Goal: Transaction & Acquisition: Obtain resource

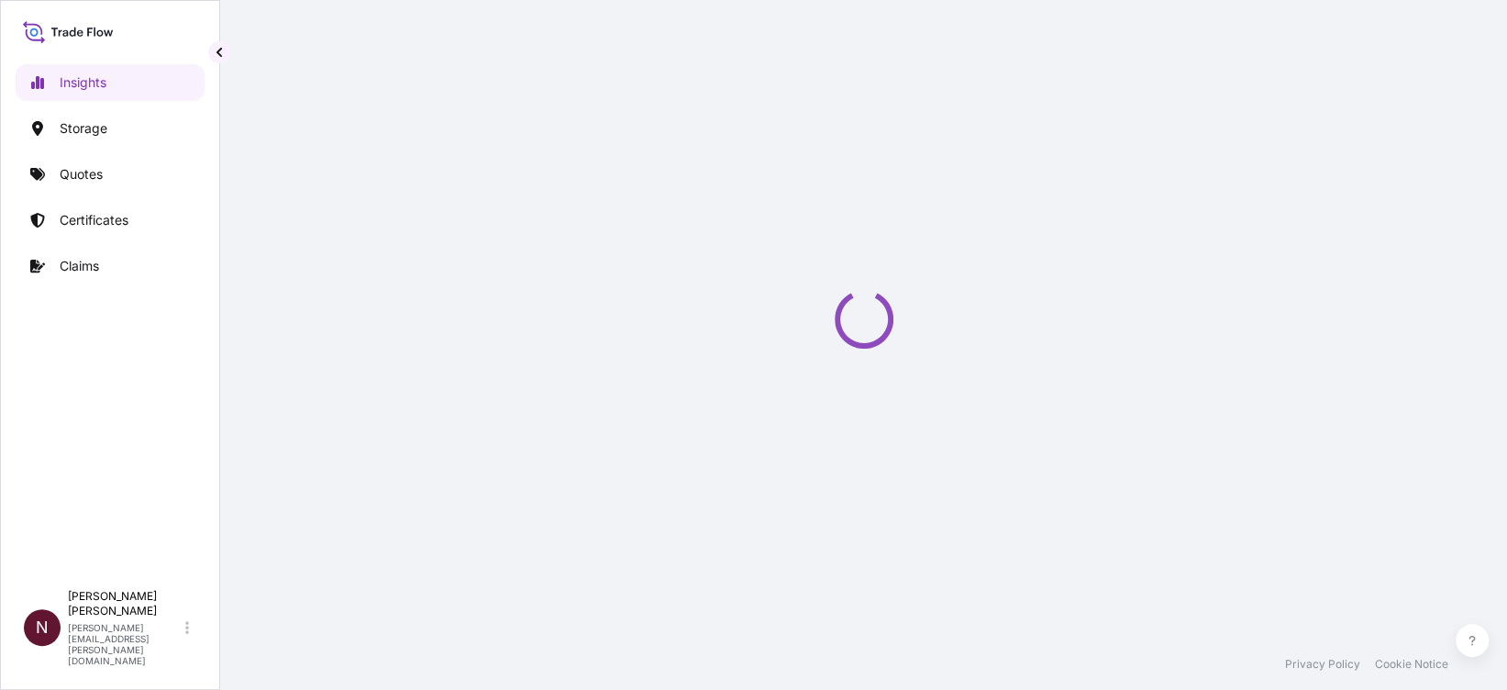
select select "2025"
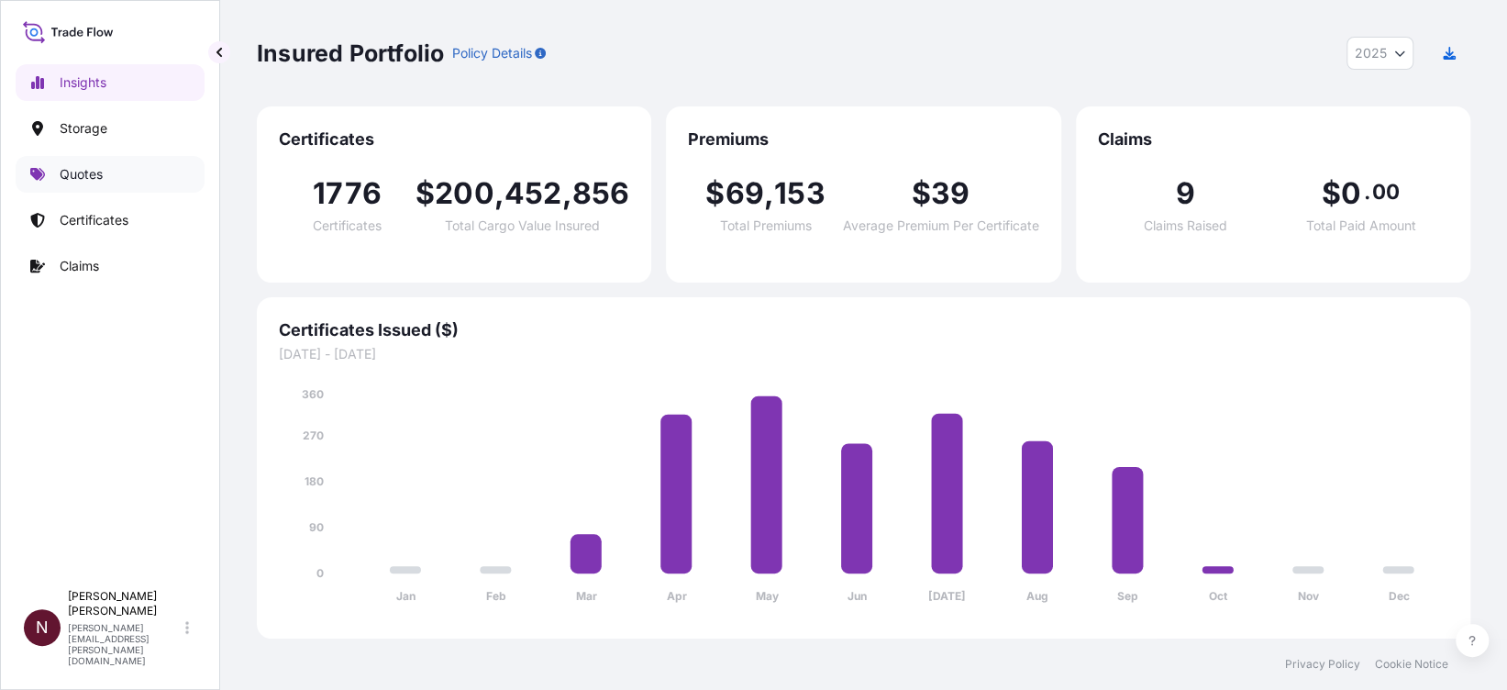
click at [119, 164] on link "Quotes" at bounding box center [110, 174] width 189 height 37
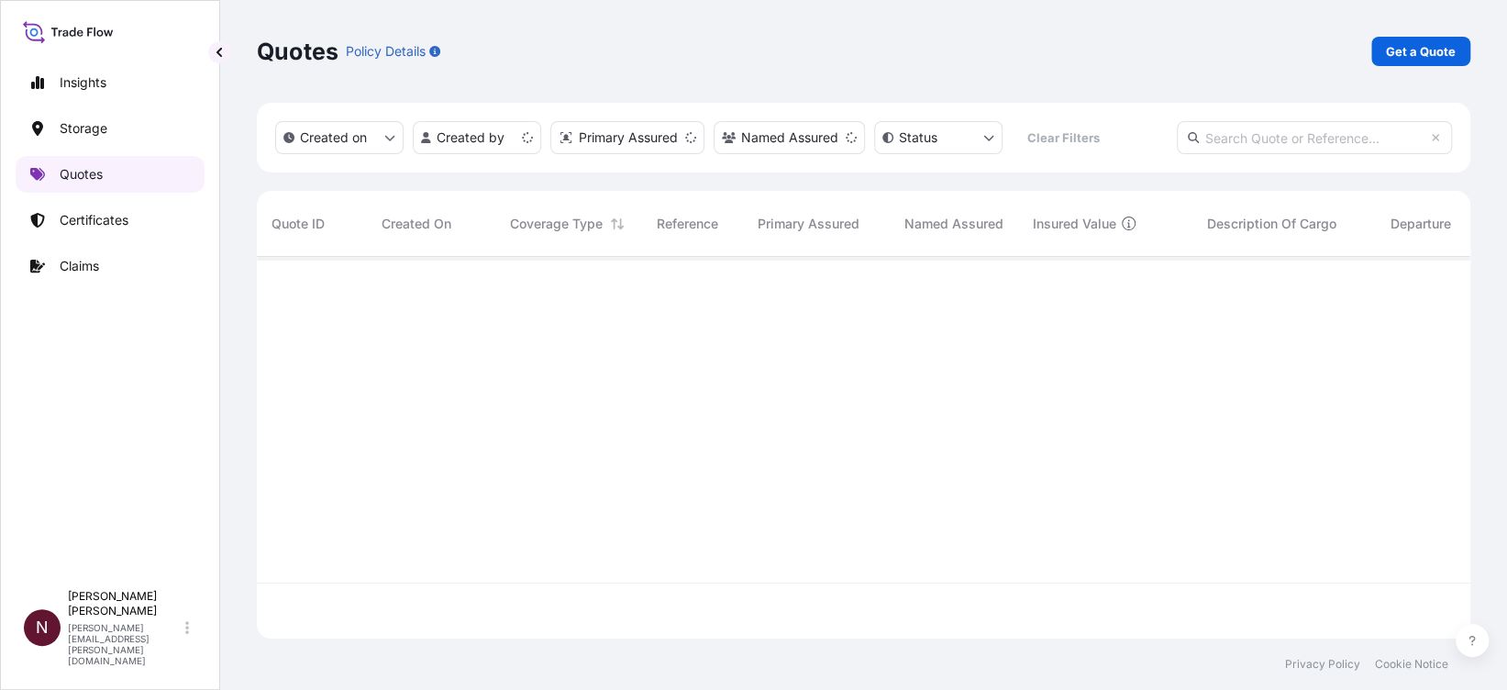
scroll to position [372, 1194]
click at [1408, 55] on p "Get a Quote" at bounding box center [1421, 51] width 70 height 18
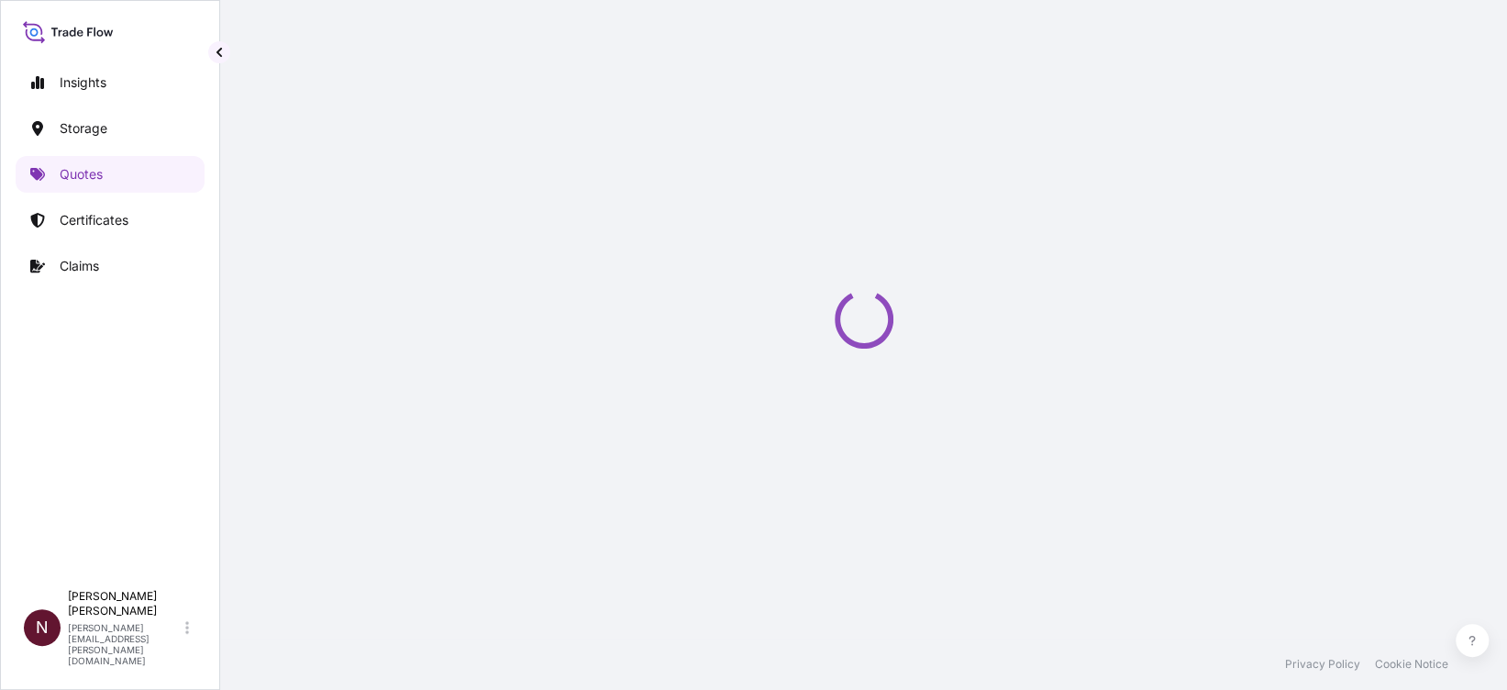
select select "Water"
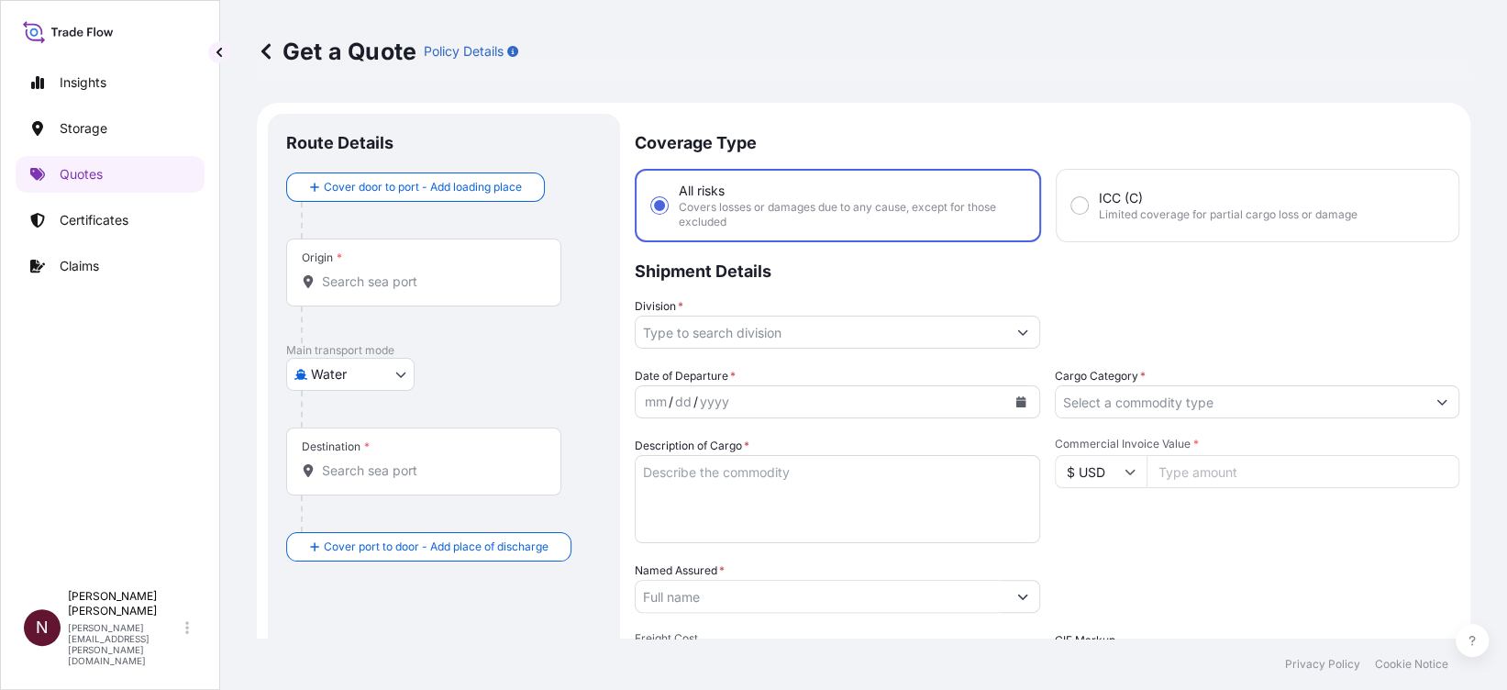
scroll to position [29, 0]
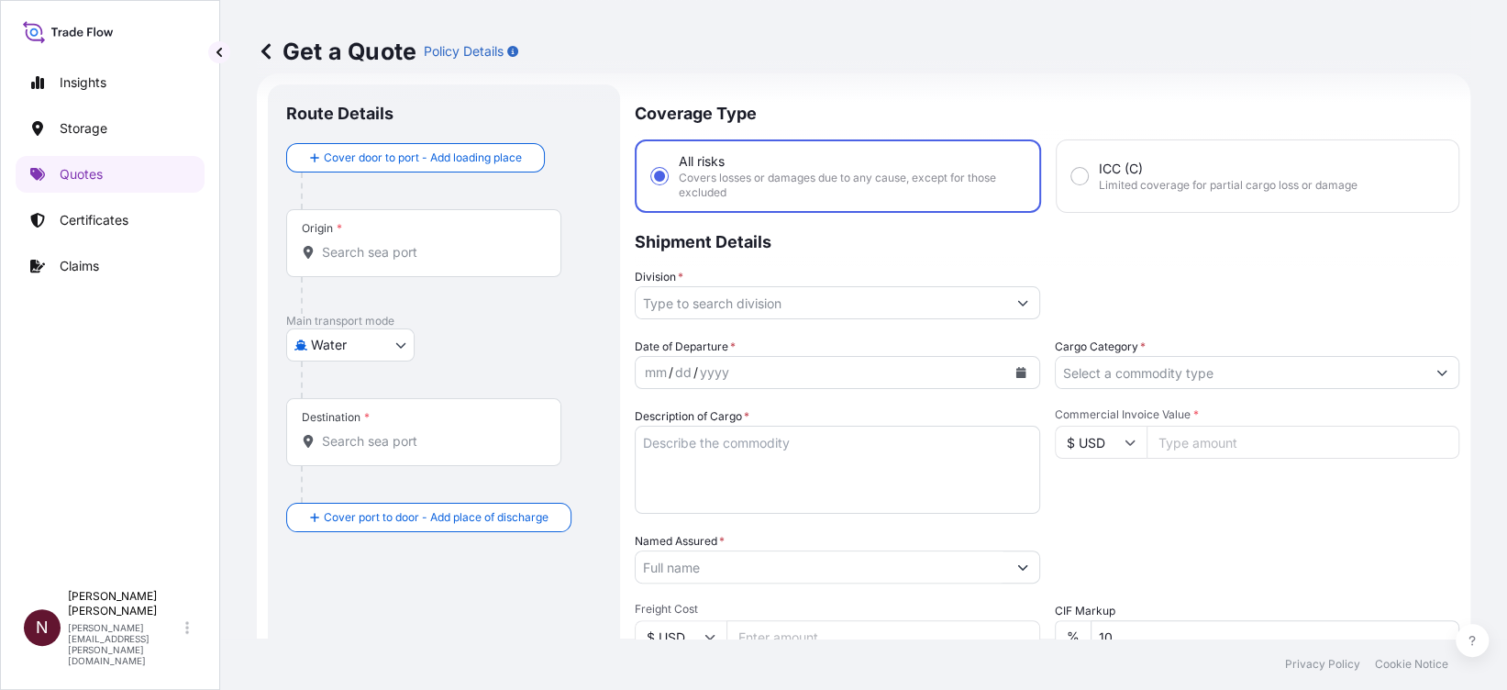
click at [403, 252] on input "Origin *" at bounding box center [430, 252] width 217 height 18
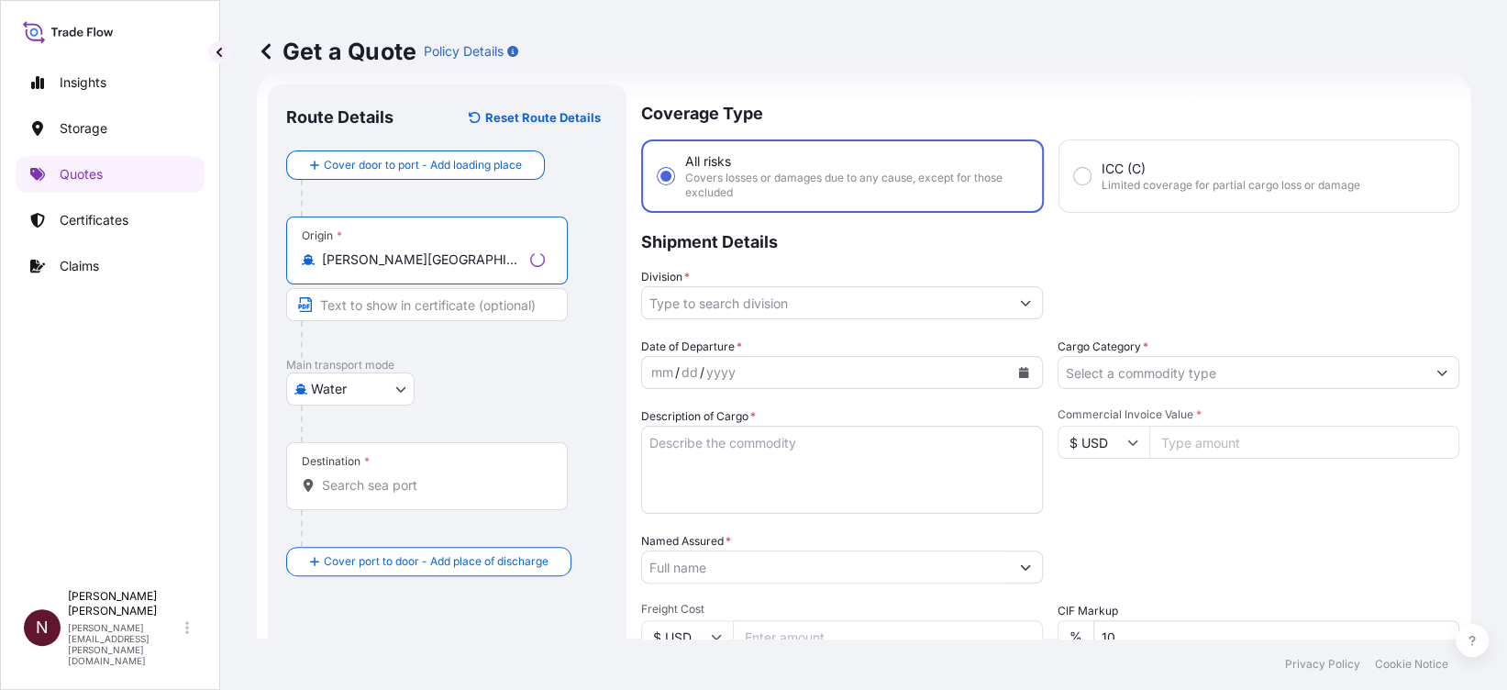
type input "DEWES - Wesel, Germany"
click at [354, 477] on input "Destination *" at bounding box center [430, 485] width 217 height 18
paste input "Riyadh"
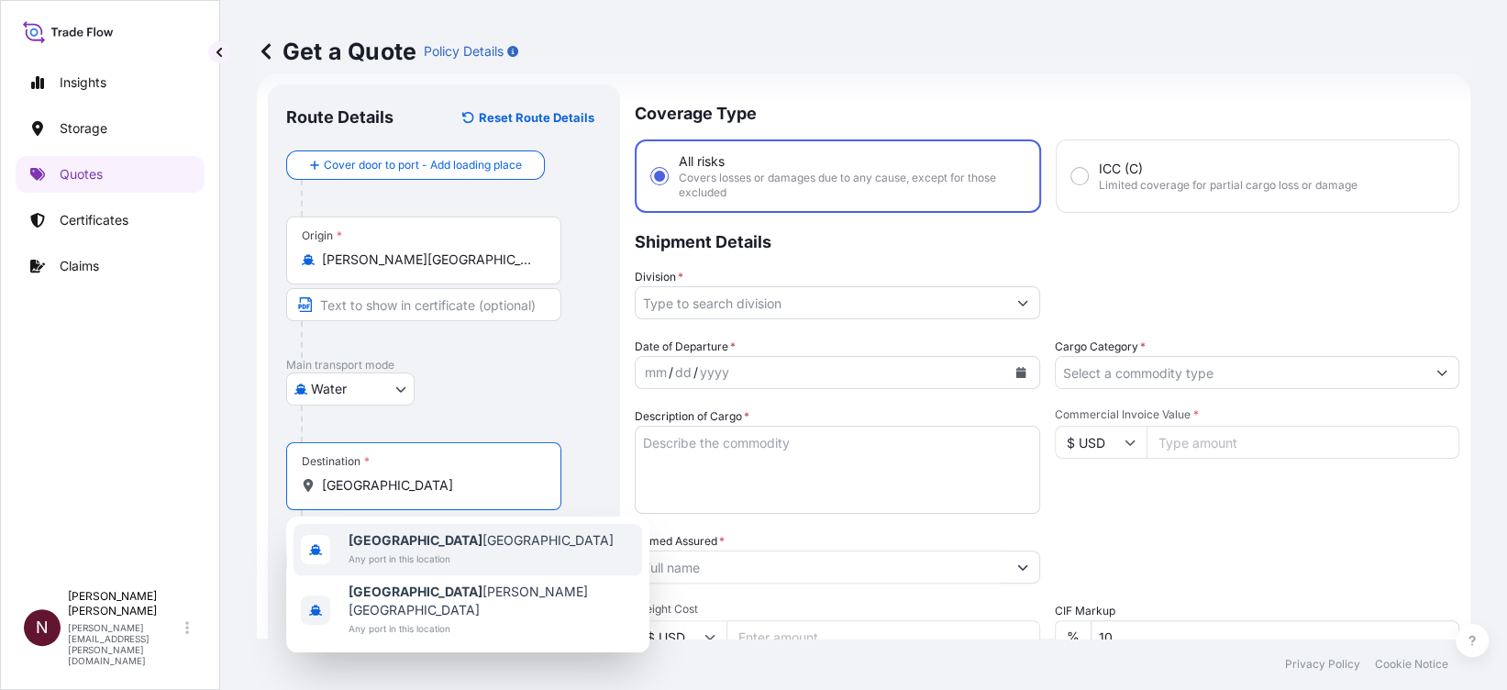
click at [395, 550] on span "Any port in this location" at bounding box center [481, 559] width 265 height 18
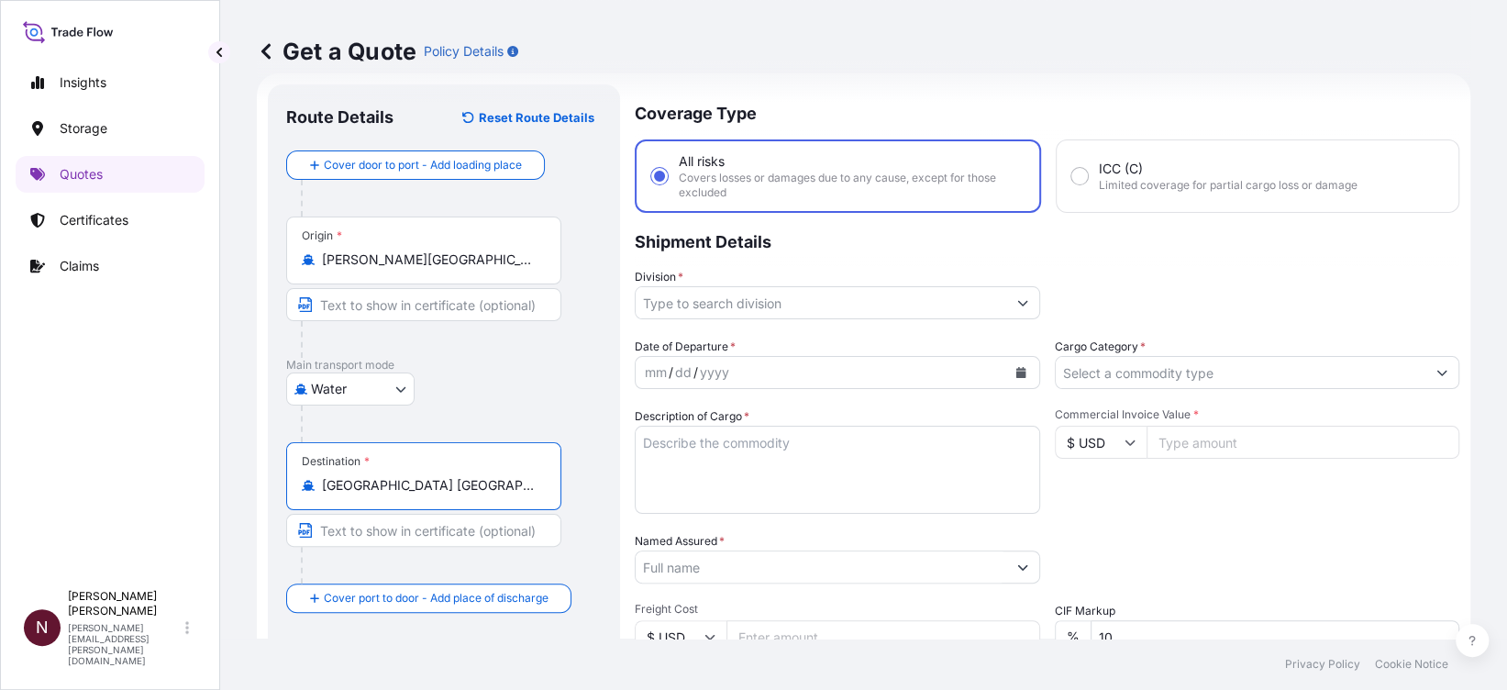
type input "Riyadh Saudi Arabia"
click at [364, 399] on body "3 options available. 0 options available. 2 options available. Insights Storage…" at bounding box center [753, 345] width 1507 height 690
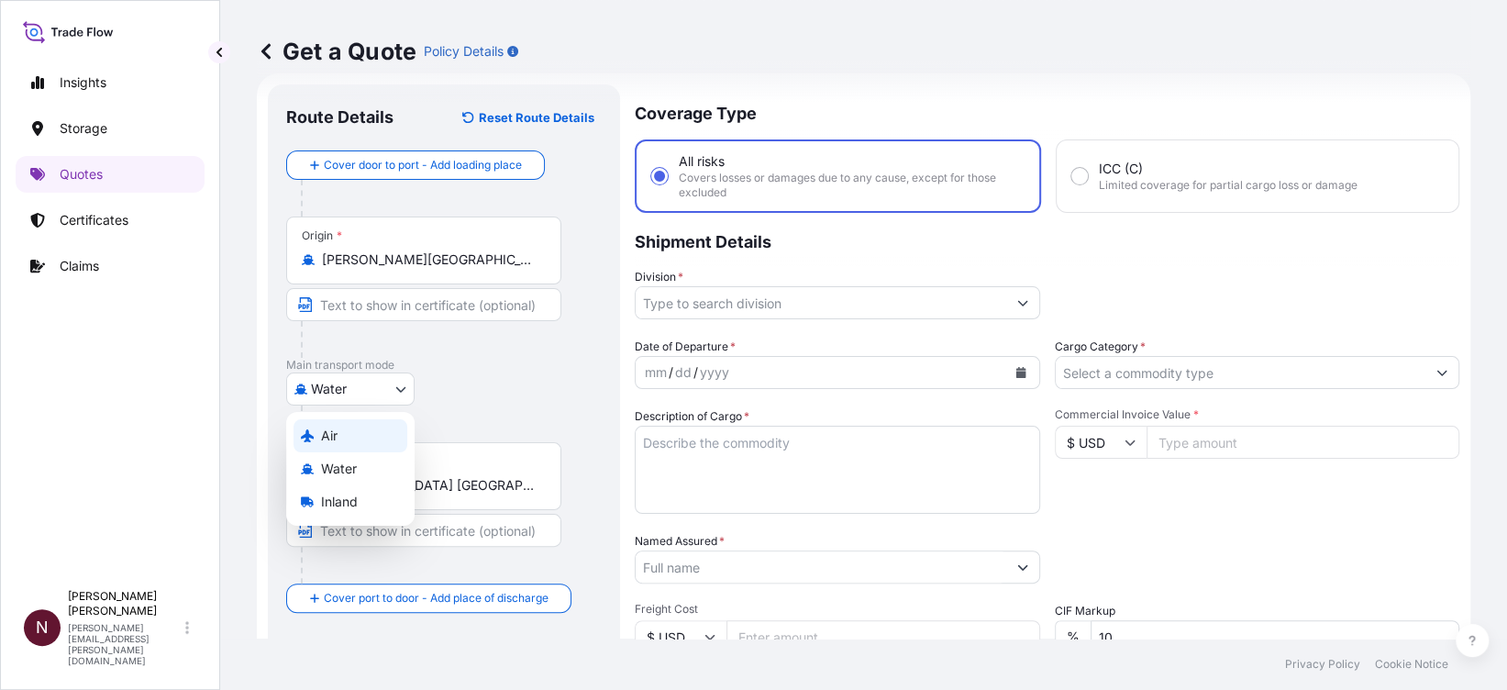
click at [336, 438] on span "Air" at bounding box center [329, 436] width 17 height 18
select select "Air"
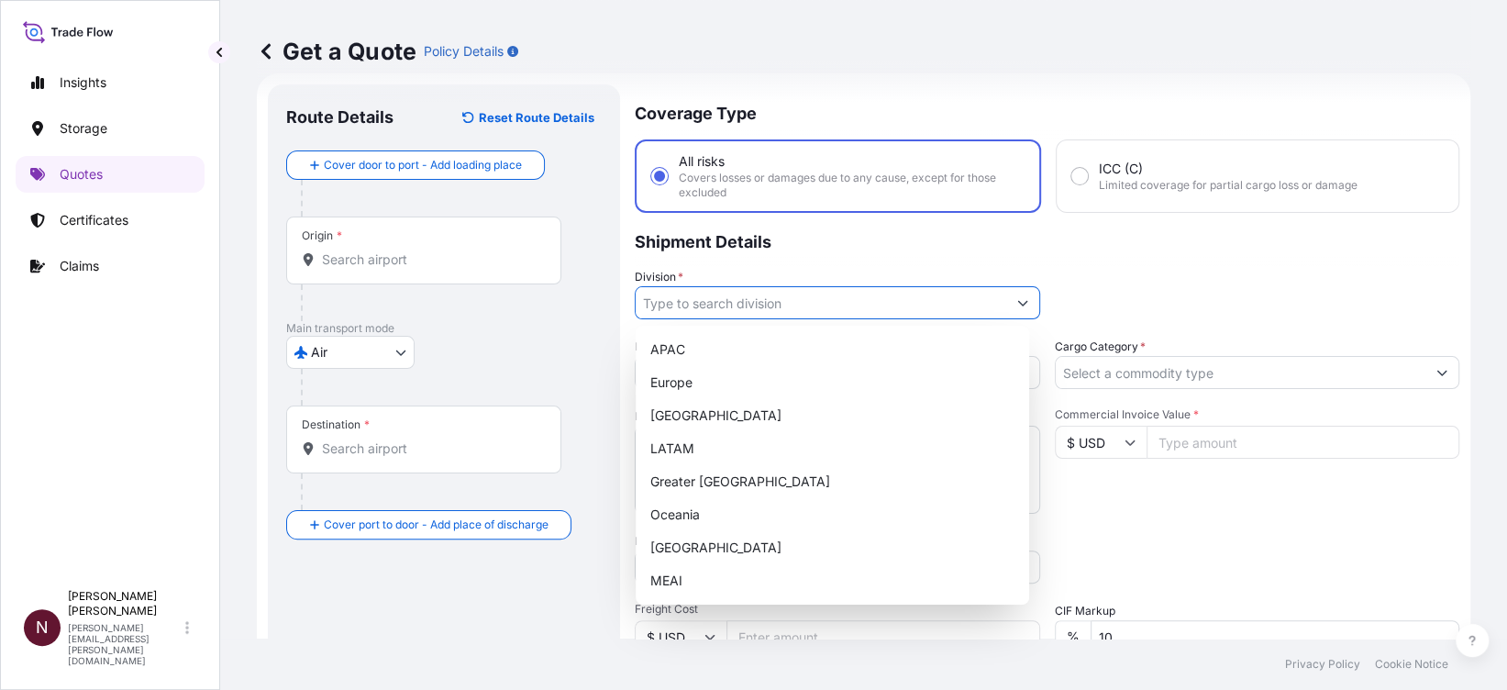
click at [836, 301] on input "Division *" at bounding box center [821, 302] width 371 height 33
click at [681, 587] on div "MEAI" at bounding box center [832, 580] width 379 height 33
type input "MEAI"
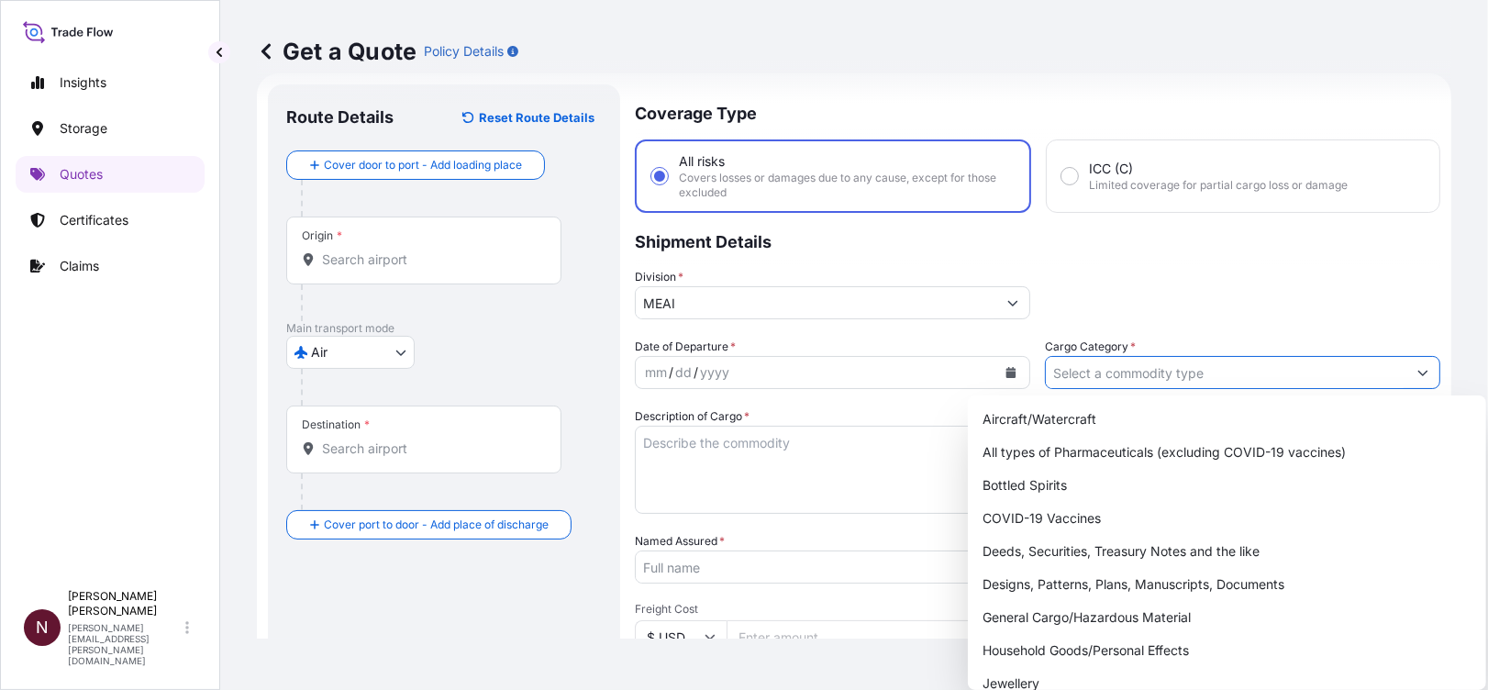
click at [1101, 368] on input "Cargo Category *" at bounding box center [1226, 372] width 361 height 33
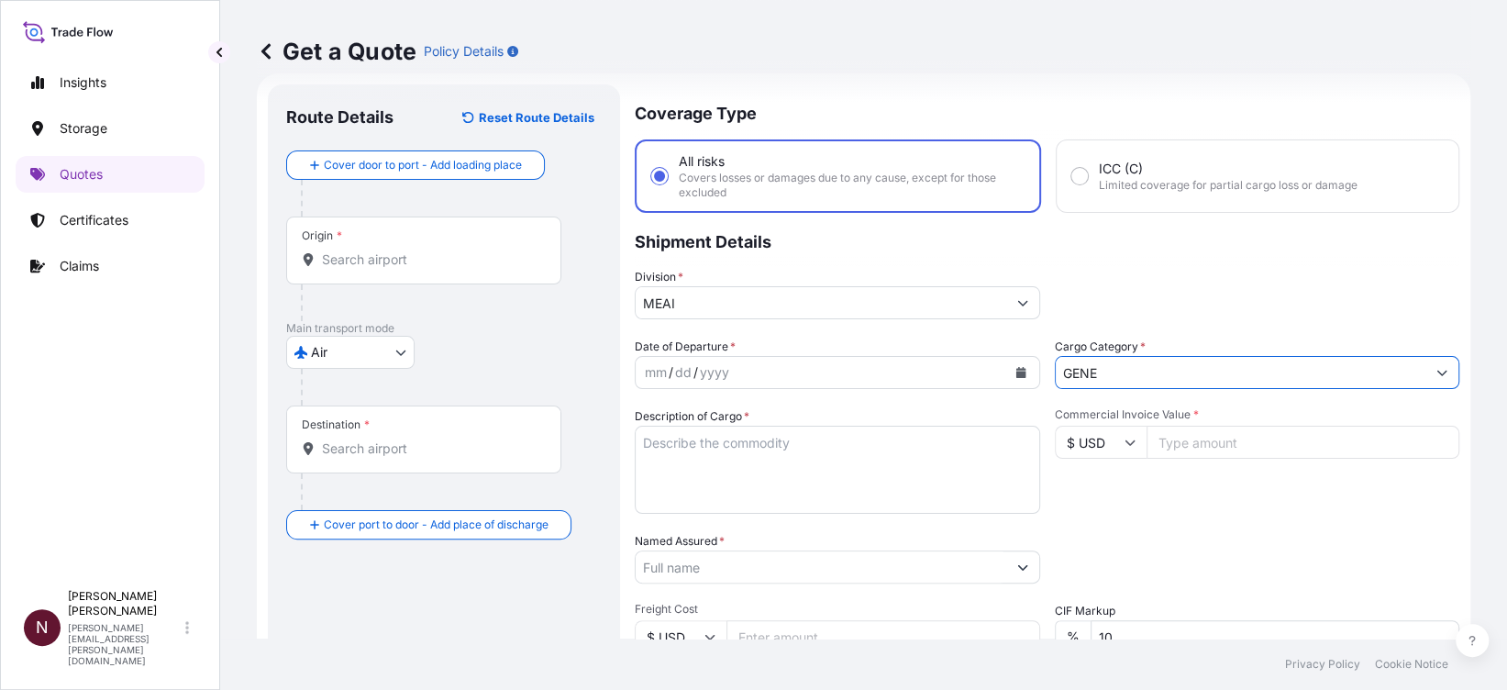
click at [1176, 371] on input "GENE" at bounding box center [1241, 372] width 371 height 33
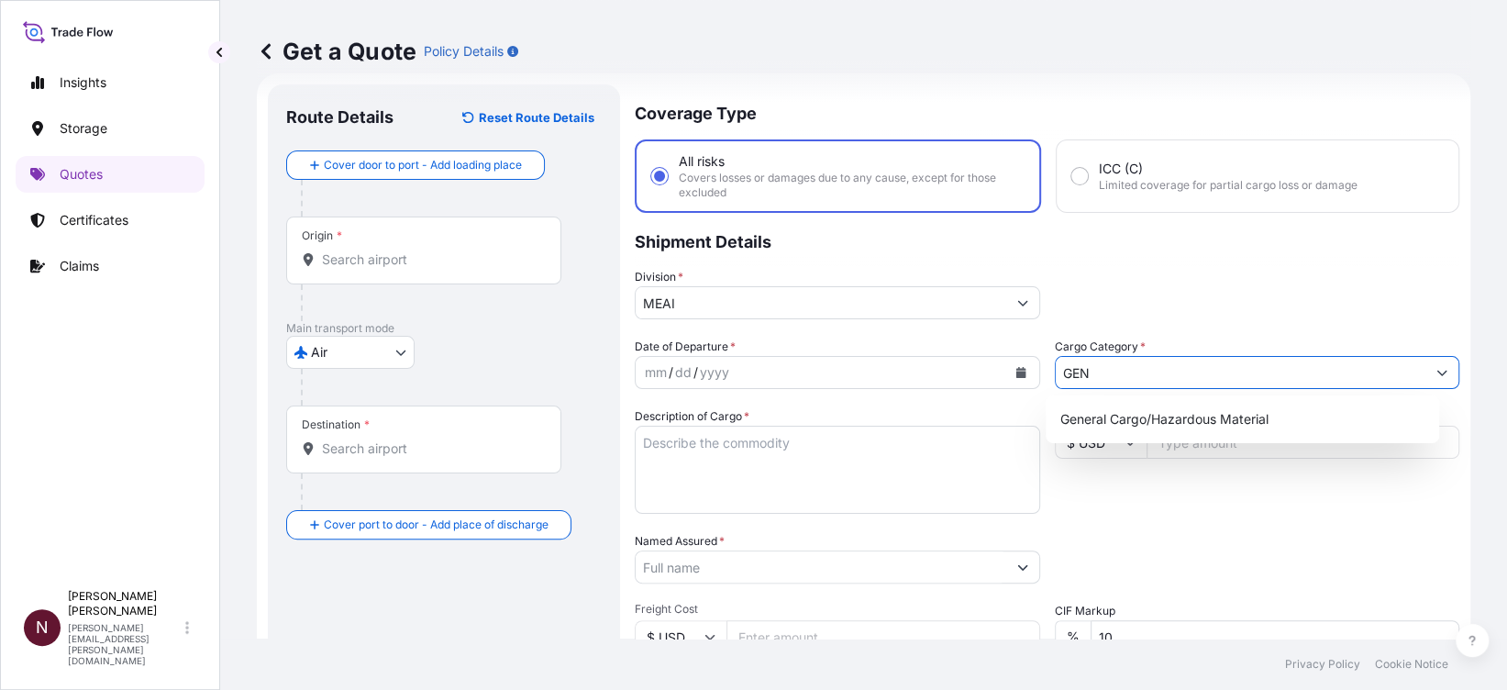
click at [1116, 405] on div "General Cargo/Hazardous Material" at bounding box center [1242, 419] width 379 height 33
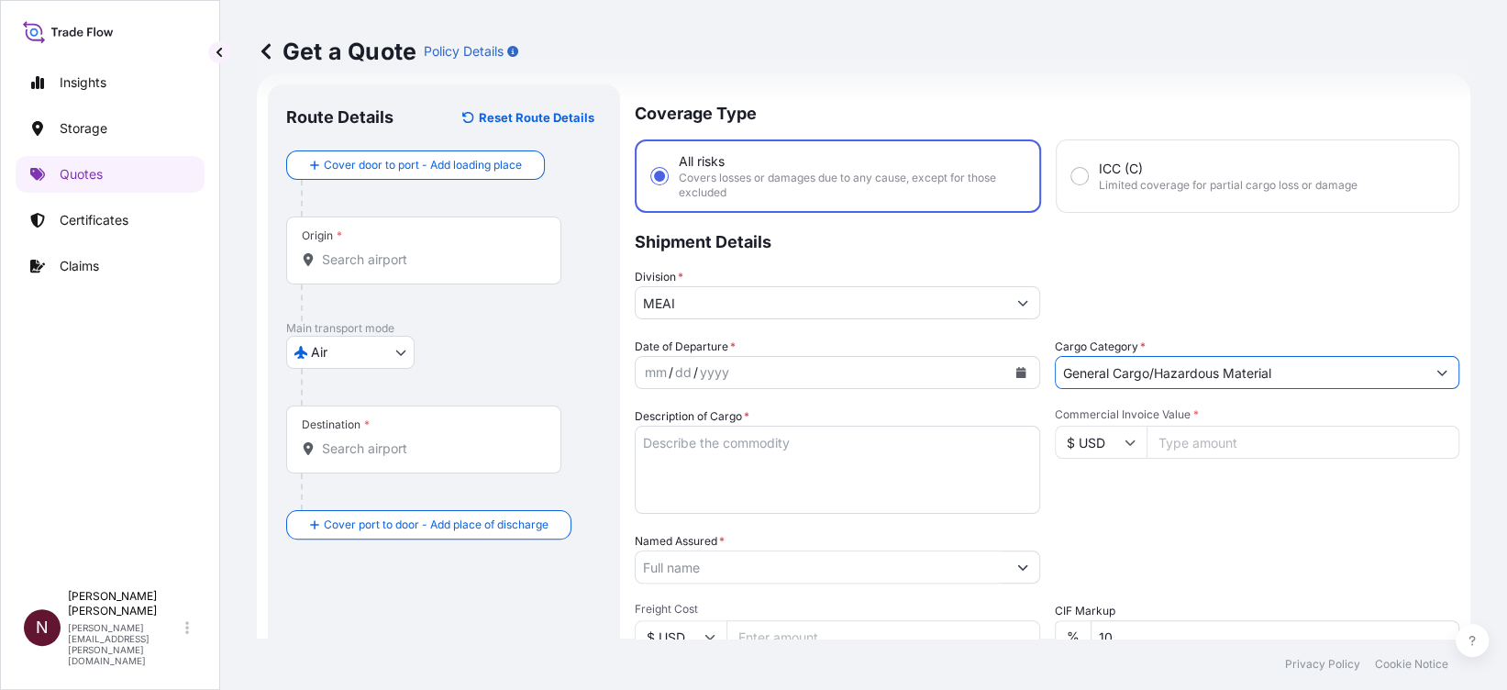
type input "General Cargo/Hazardous Material"
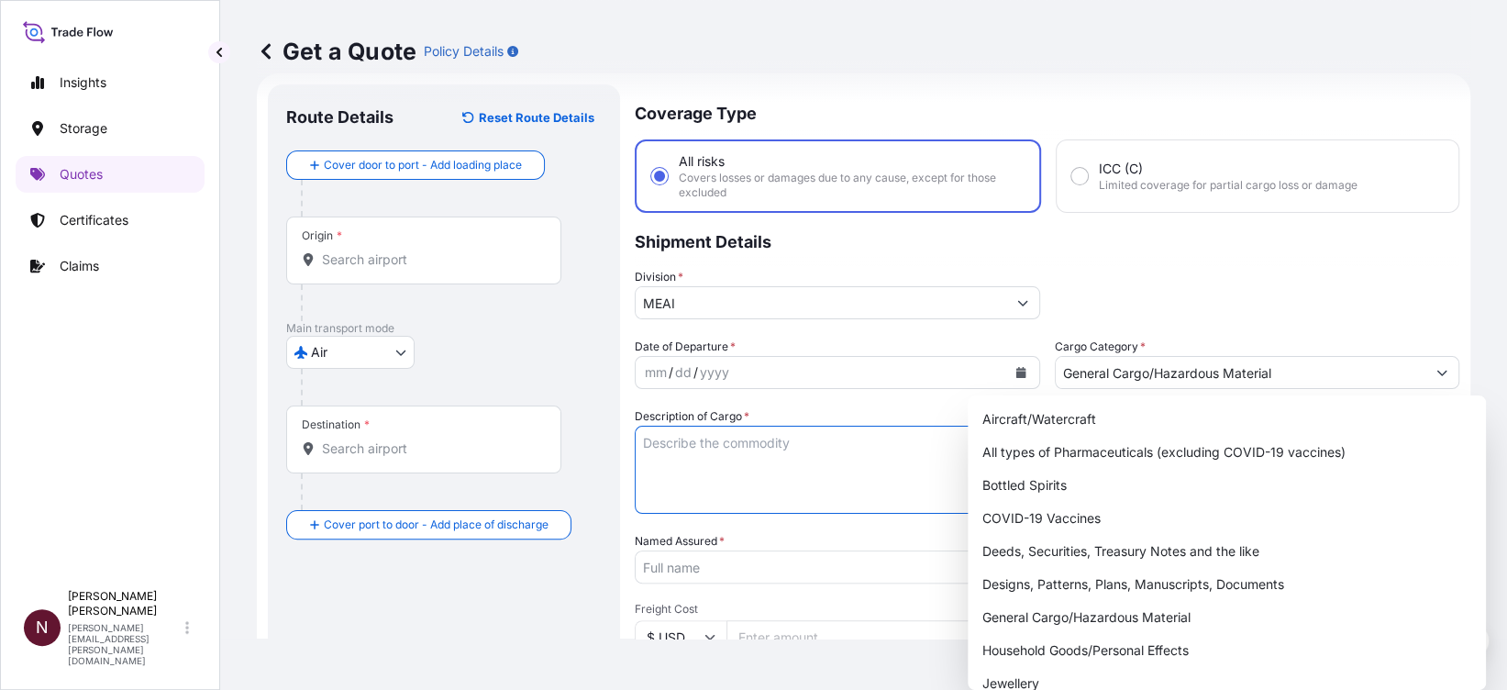
click at [674, 470] on textarea "Description of Cargo *" at bounding box center [837, 470] width 405 height 88
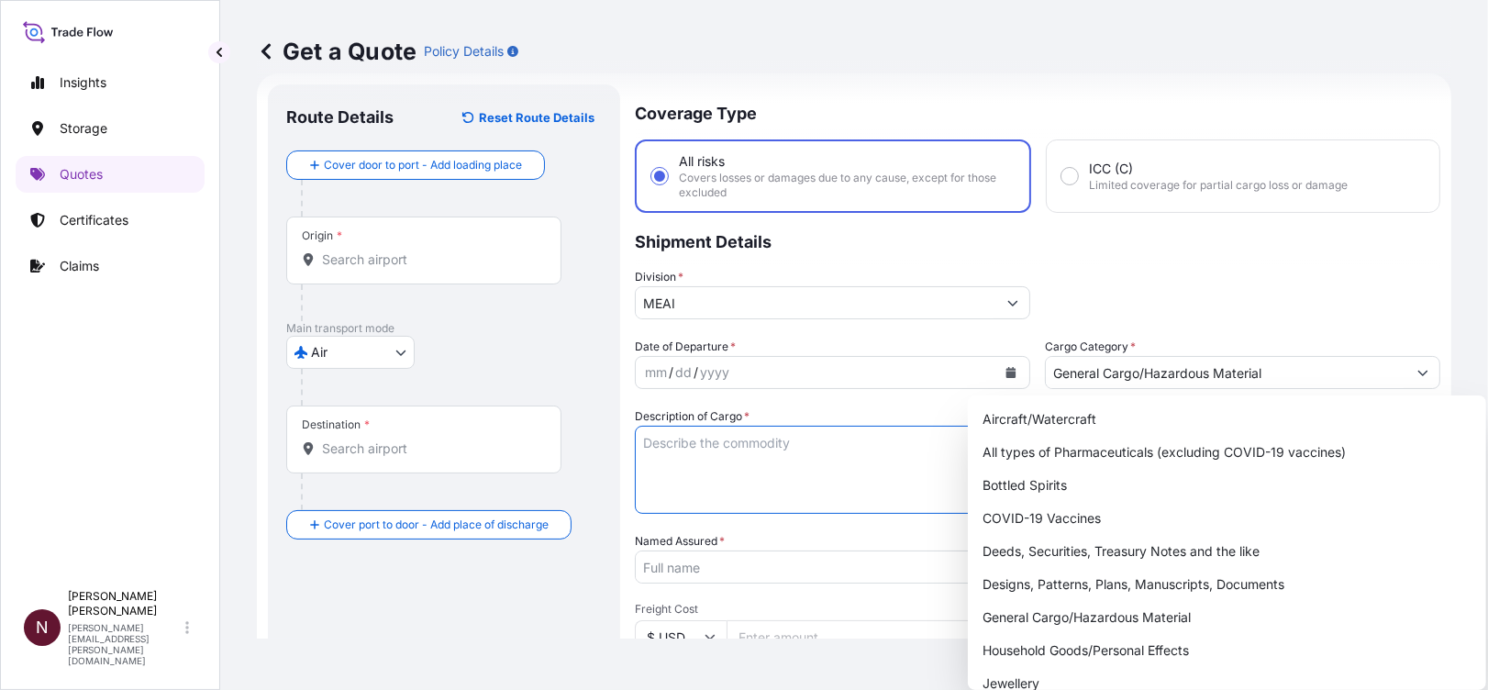
paste textarea "Medical Consumables"
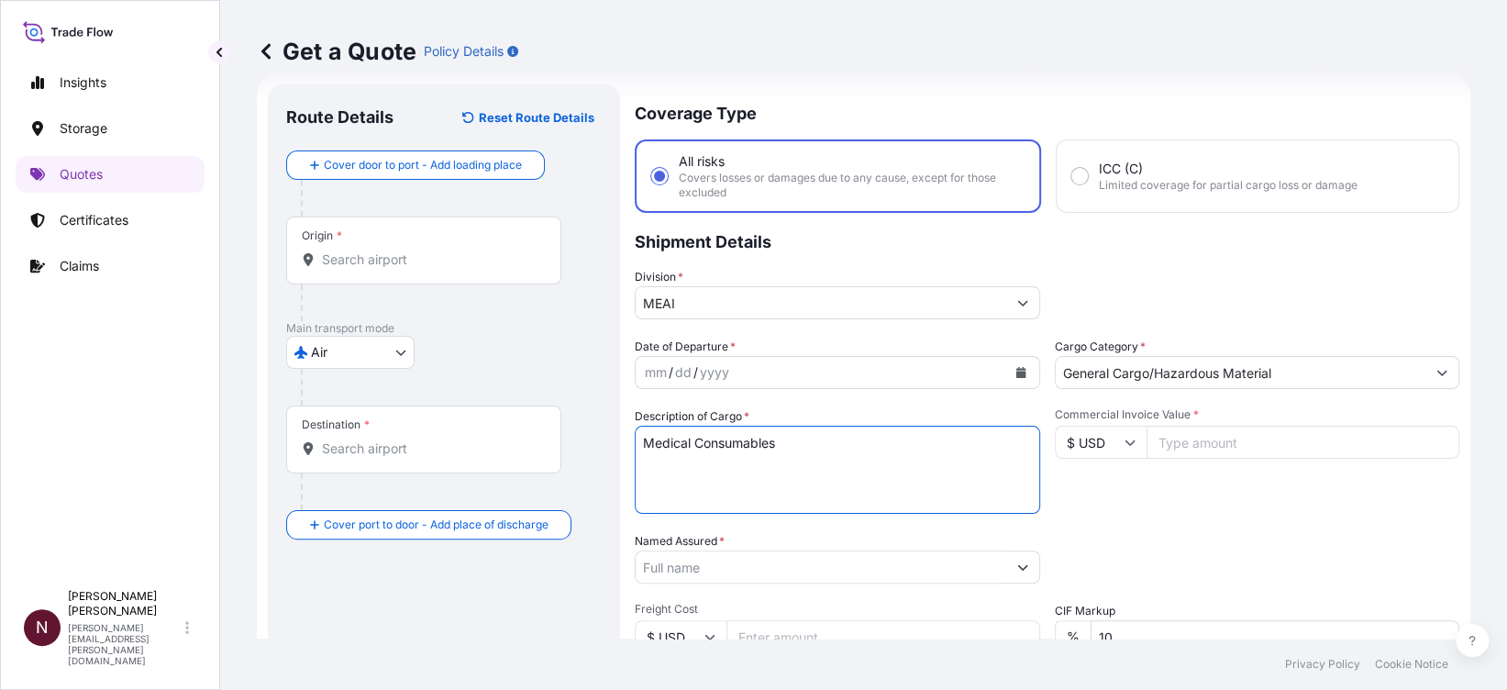
type textarea "Medical Consumables"
click at [1007, 379] on button "Calendar" at bounding box center [1020, 372] width 29 height 29
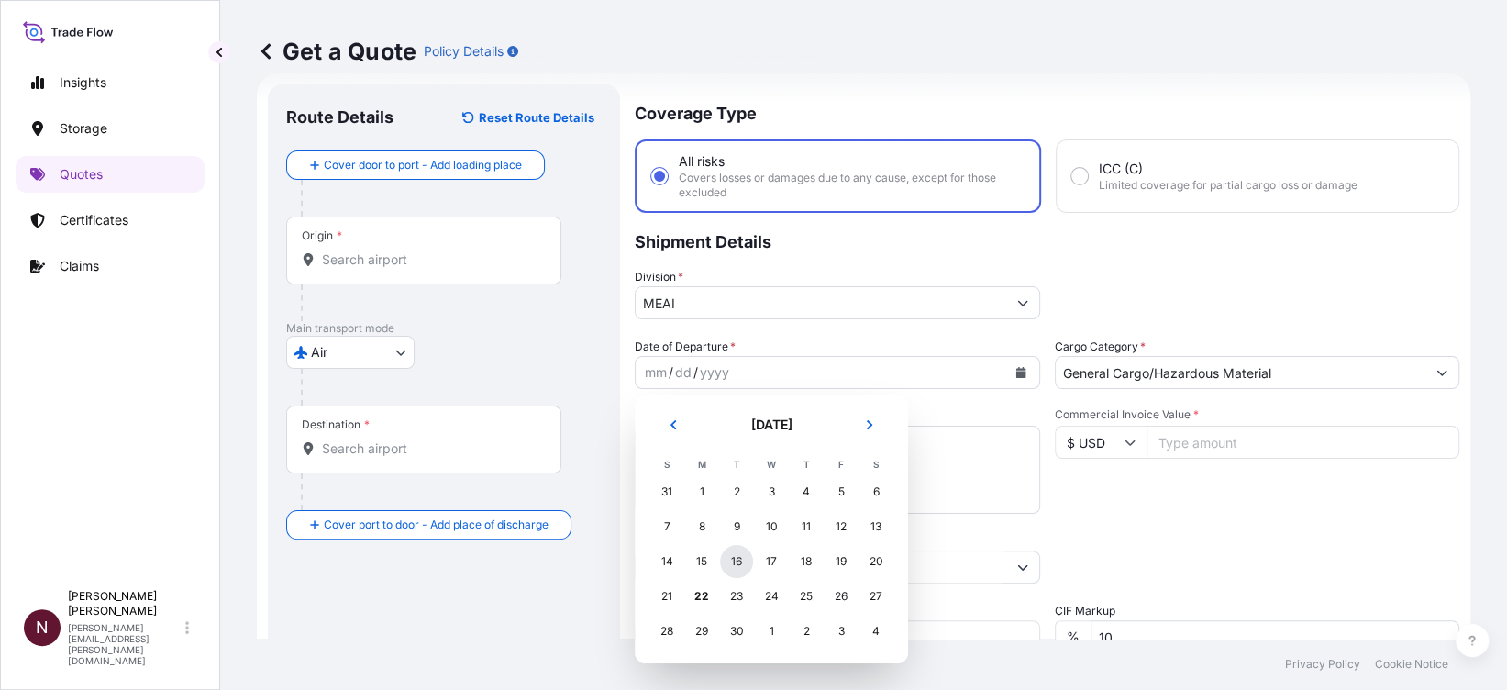
click at [733, 564] on div "16" at bounding box center [736, 561] width 33 height 33
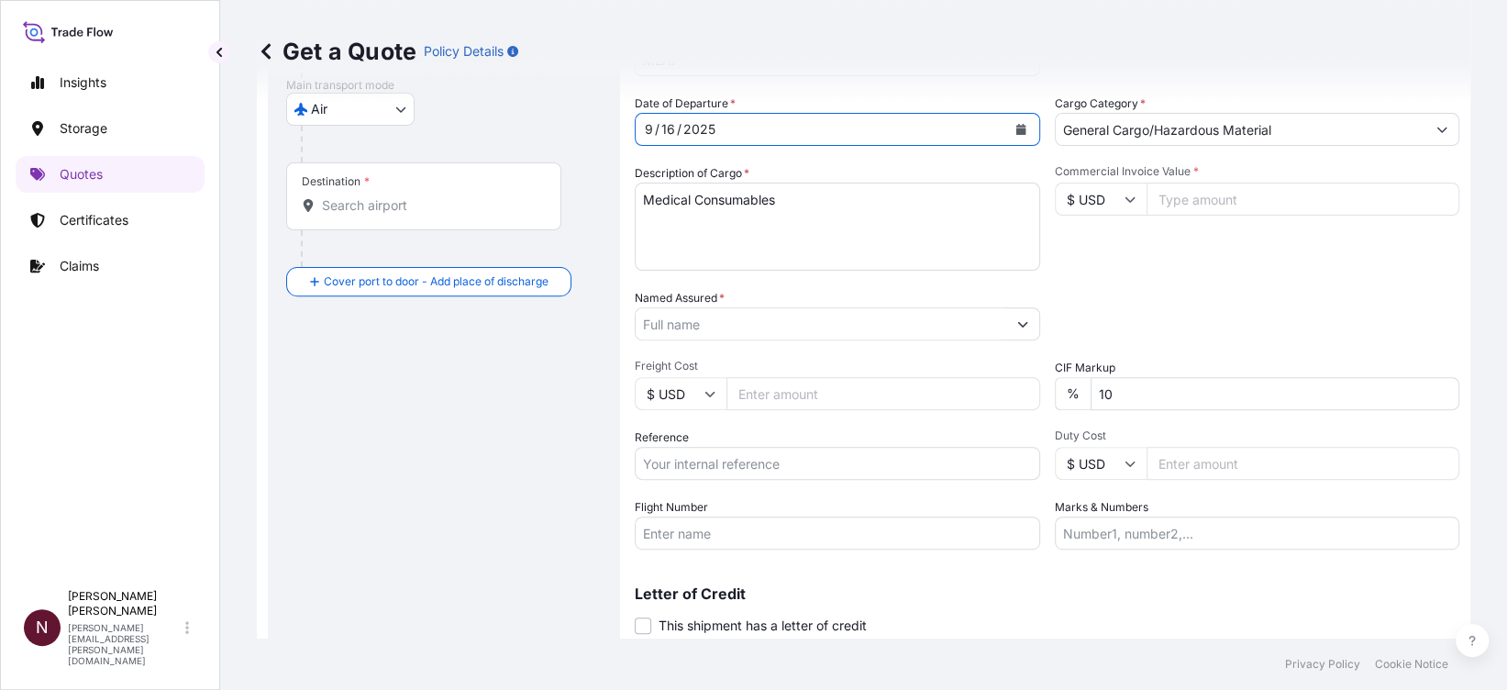
scroll to position [273, 0]
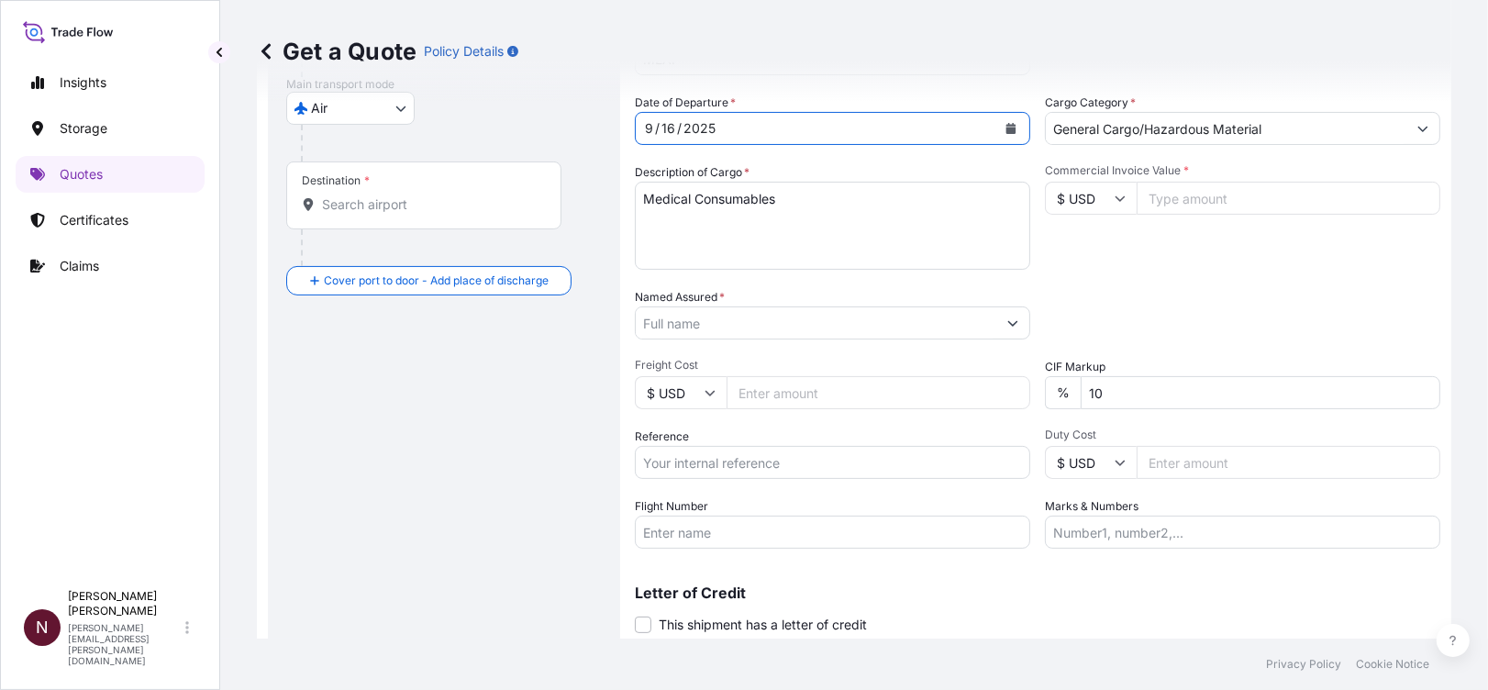
click at [724, 319] on input "Named Assured *" at bounding box center [816, 322] width 361 height 33
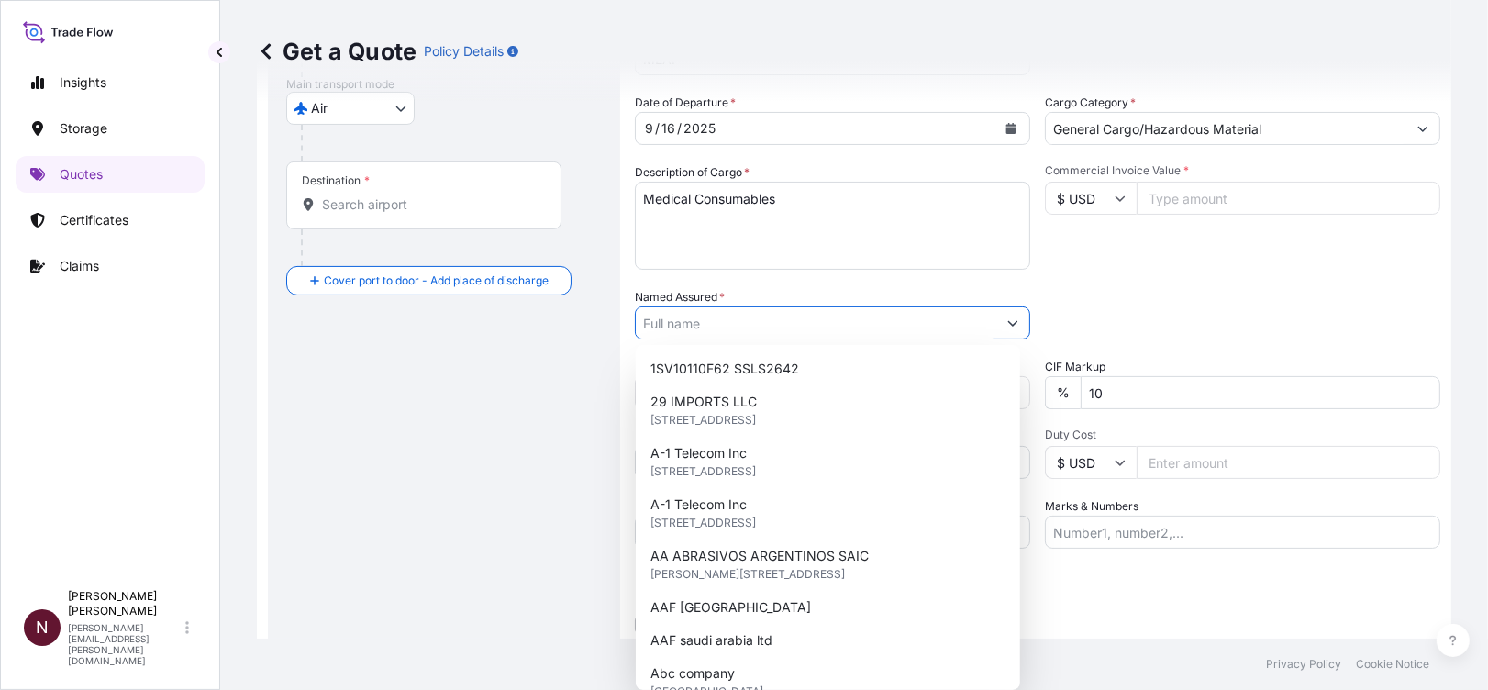
paste input "First Gulf Medical"
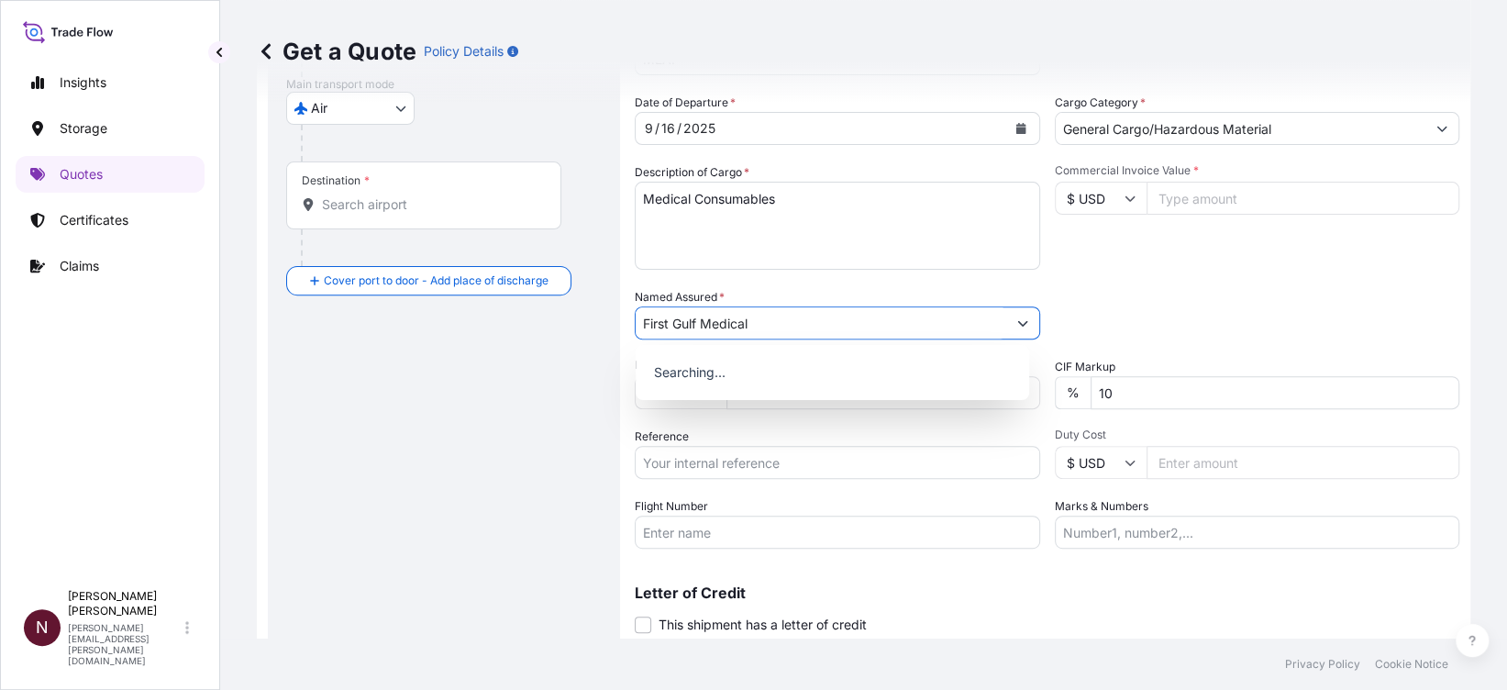
type input "First Gulf Medical"
click at [1118, 295] on div "Packing Category Type to search a container mode Please select a primary mode o…" at bounding box center [1257, 313] width 405 height 51
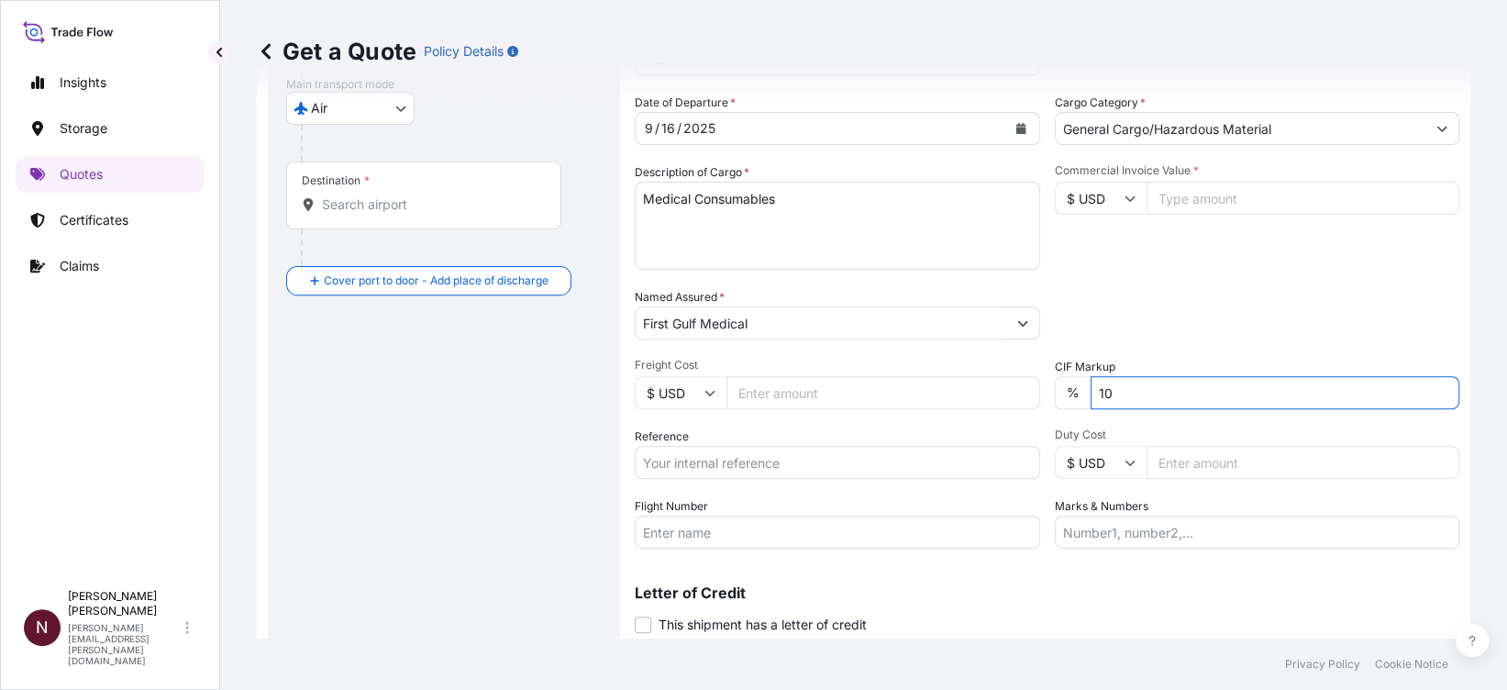
drag, startPoint x: 1125, startPoint y: 387, endPoint x: 1011, endPoint y: 389, distance: 113.8
click at [1011, 389] on div "Date of Departure * 9 / 16 / 2025 Cargo Category * General Cargo/Hazardous Mate…" at bounding box center [1047, 321] width 825 height 455
type input "0"
click at [1105, 325] on div "Packing Category Type to search a container mode Please select a primary mode o…" at bounding box center [1257, 313] width 405 height 51
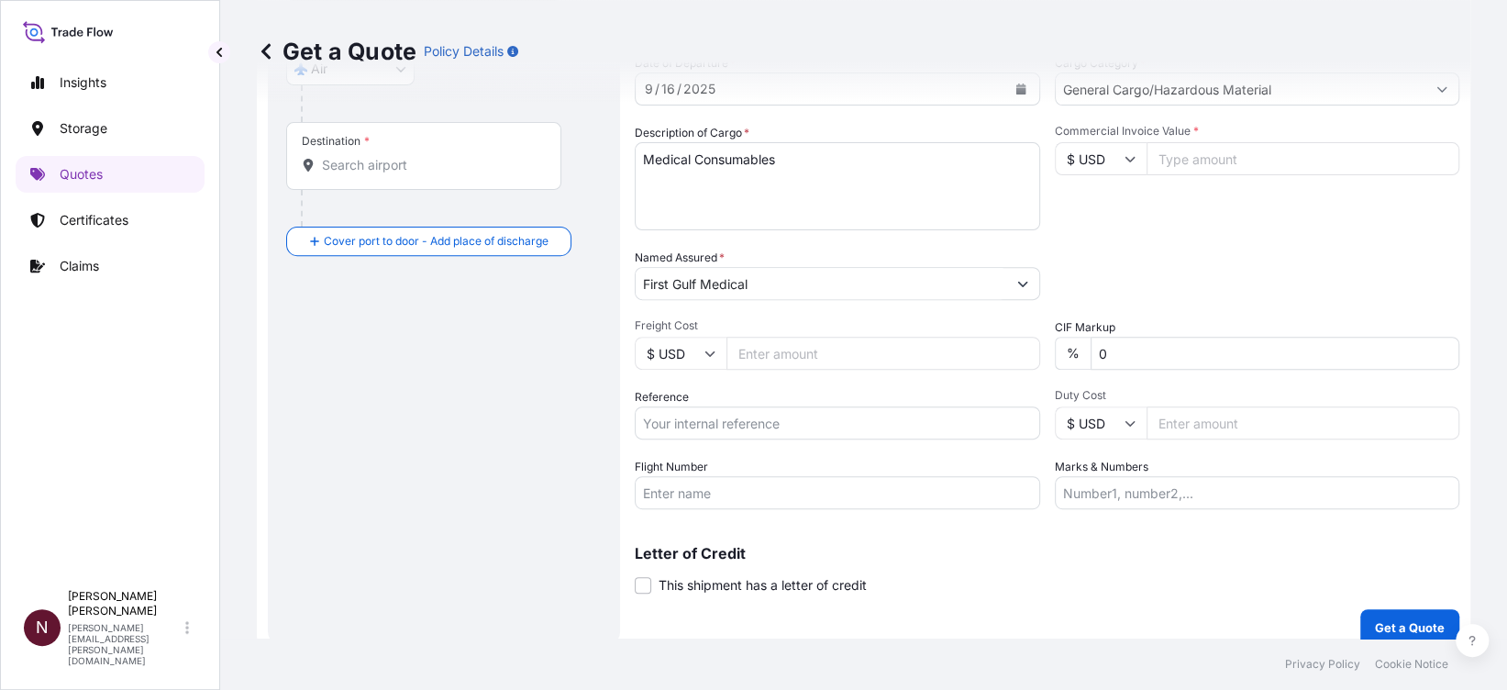
scroll to position [330, 0]
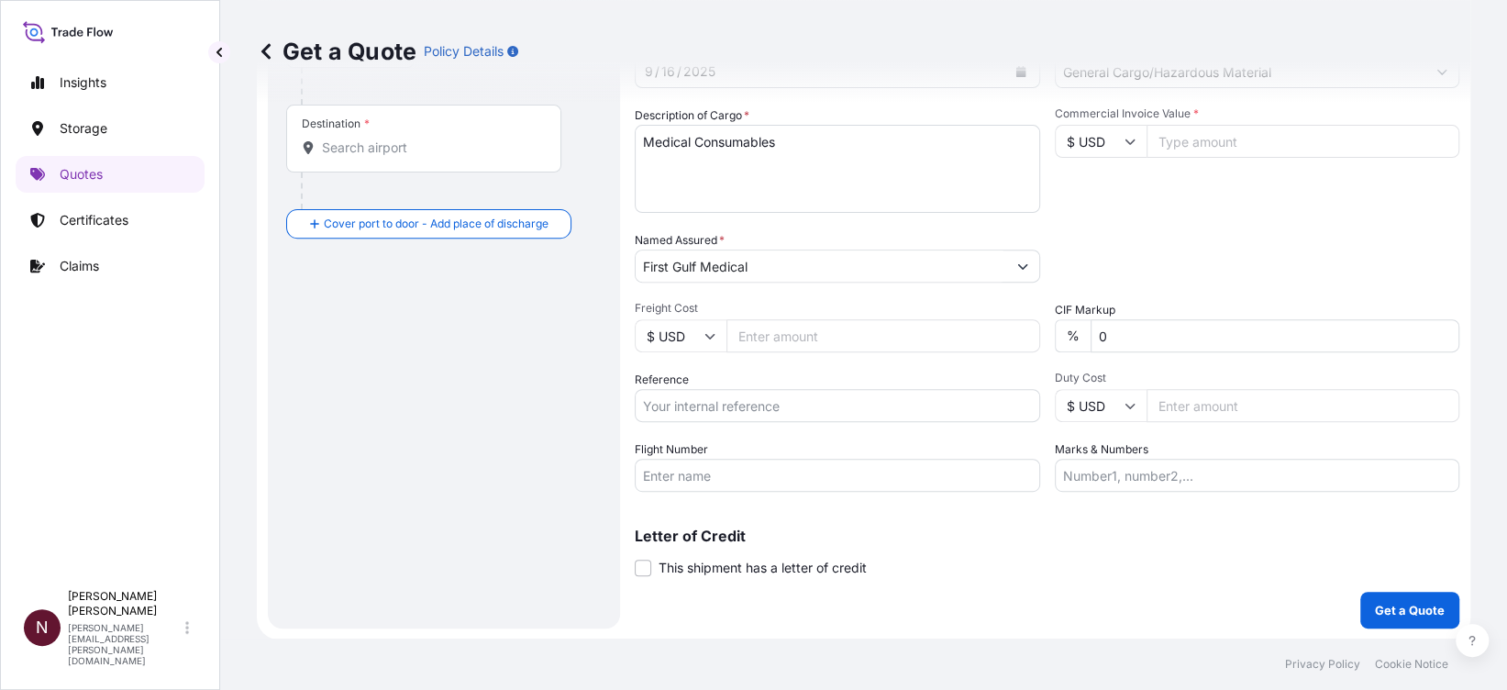
click at [726, 403] on input "Reference" at bounding box center [837, 405] width 405 height 33
click at [676, 401] on input "Reference" at bounding box center [837, 405] width 405 height 33
paste input "SA1015244252"
type input "SA1015244252"
click at [949, 594] on div "Coverage Type All risks Covers losses or damages due to any cause, except for t…" at bounding box center [1047, 205] width 825 height 845
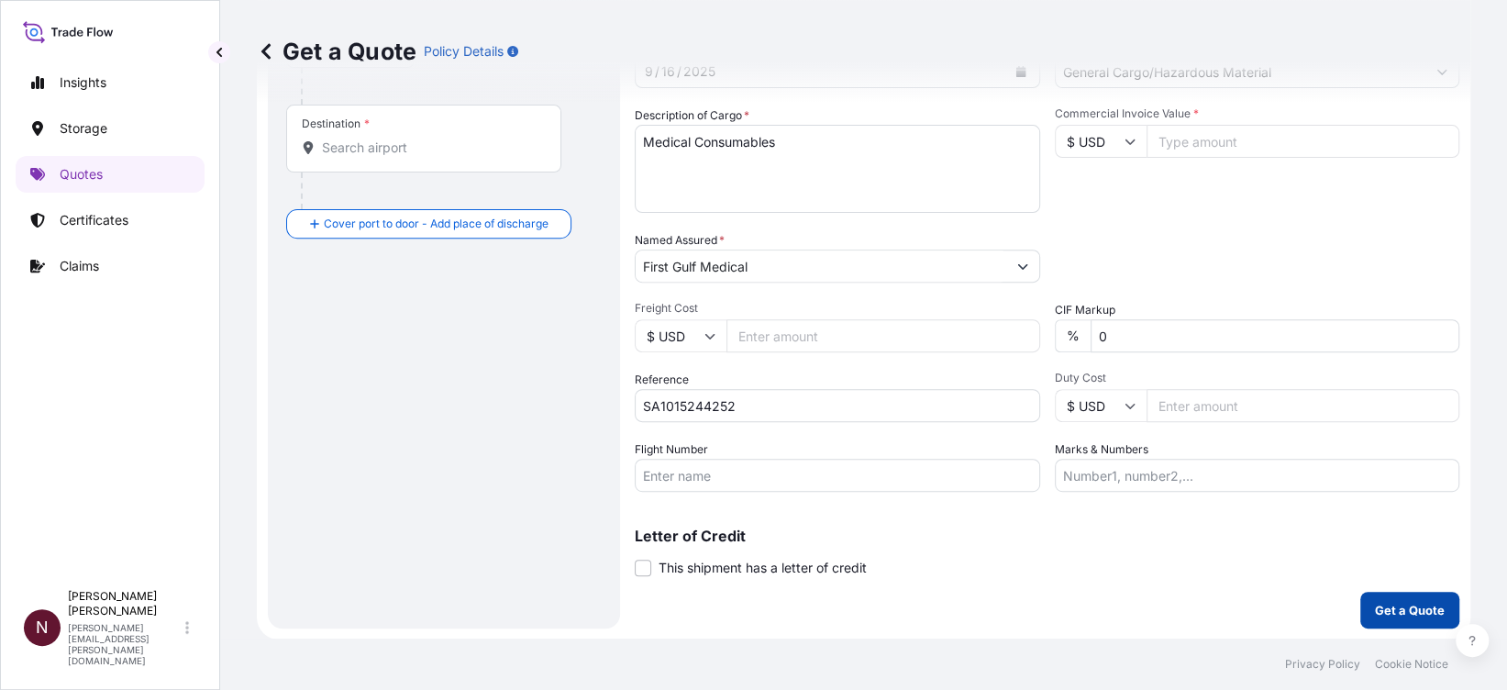
click at [1402, 605] on p "Get a Quote" at bounding box center [1410, 610] width 70 height 18
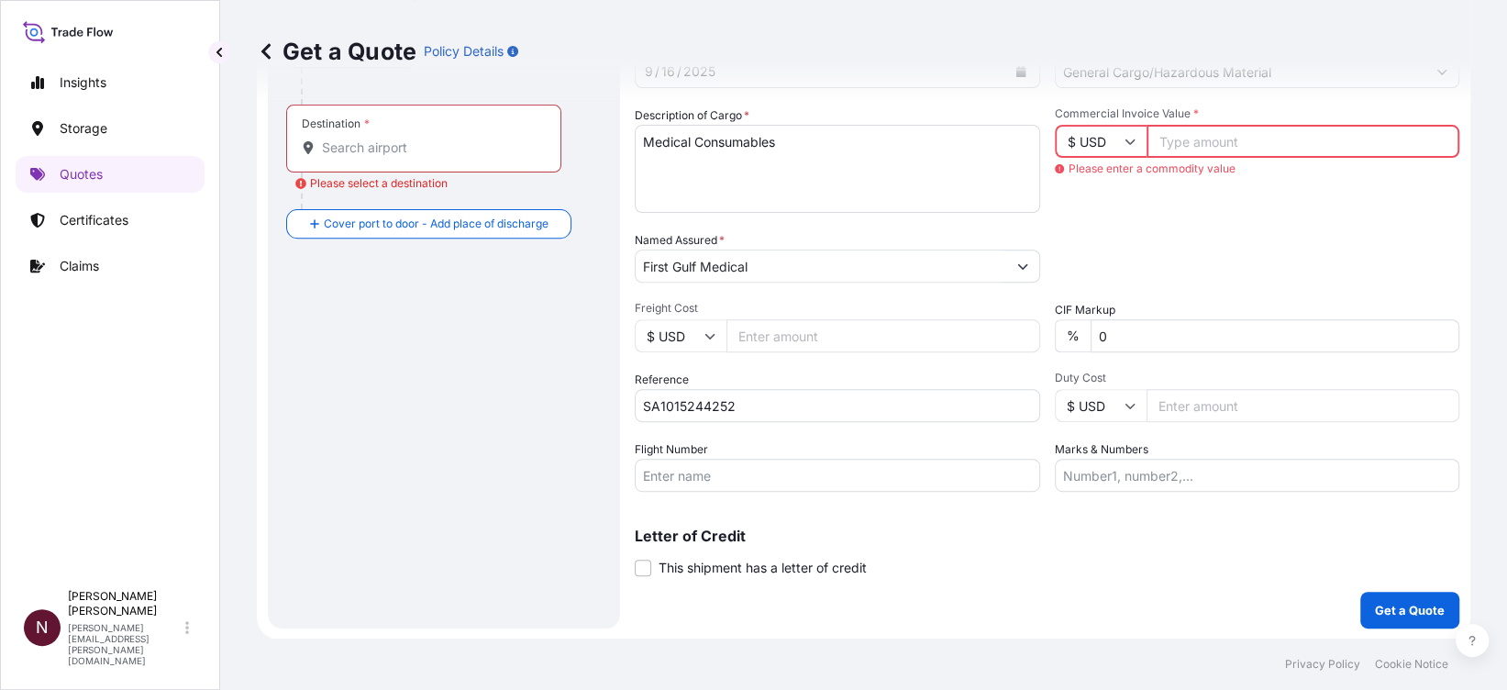
click at [1098, 687] on footer "Privacy Policy Cookie Notice" at bounding box center [863, 663] width 1287 height 51
click at [1226, 147] on input "Commercial Invoice Value *" at bounding box center [1304, 141] width 314 height 33
paste input "6675.59"
type input "6675.59"
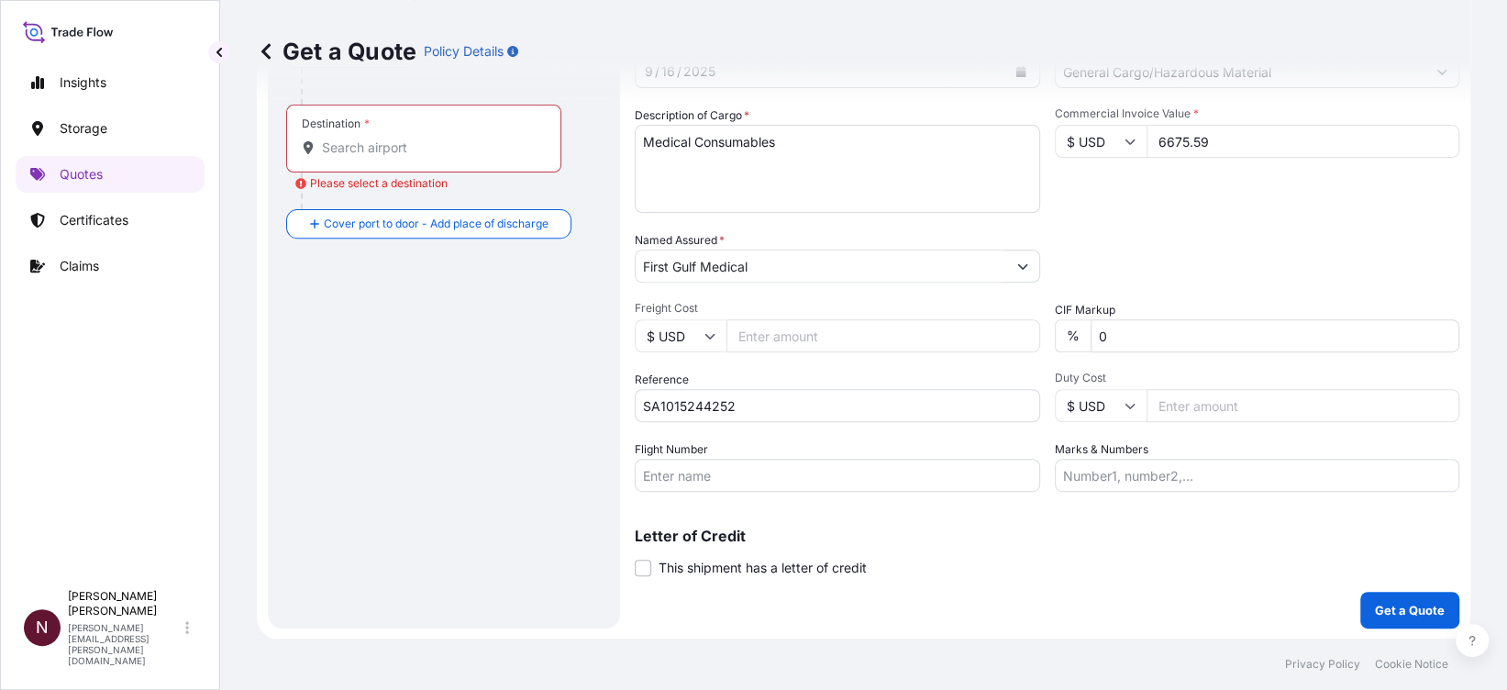
click at [1192, 201] on div "Commercial Invoice Value * $ USD 6675.59" at bounding box center [1257, 159] width 405 height 106
click at [1361, 592] on button "Get a Quote" at bounding box center [1409, 610] width 99 height 37
click at [1375, 601] on p "Get a Quote" at bounding box center [1410, 610] width 70 height 18
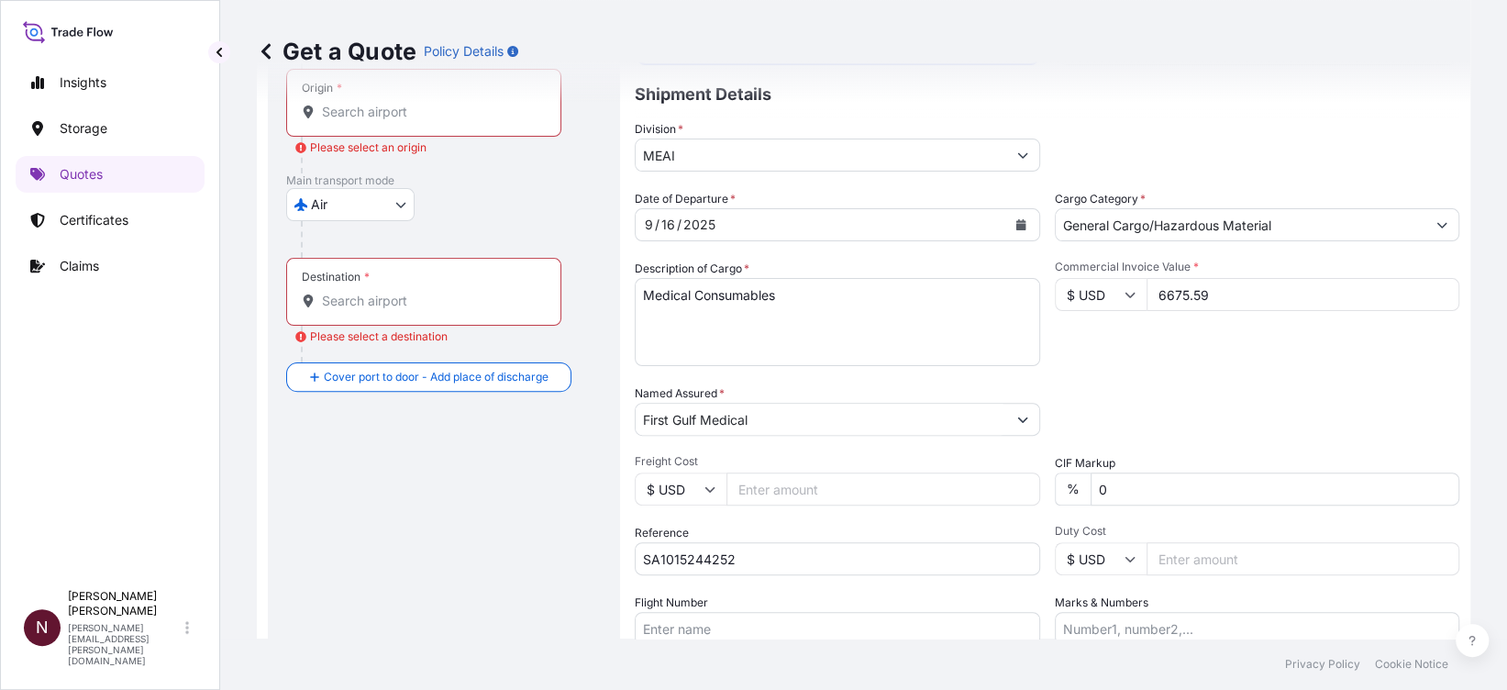
scroll to position [0, 0]
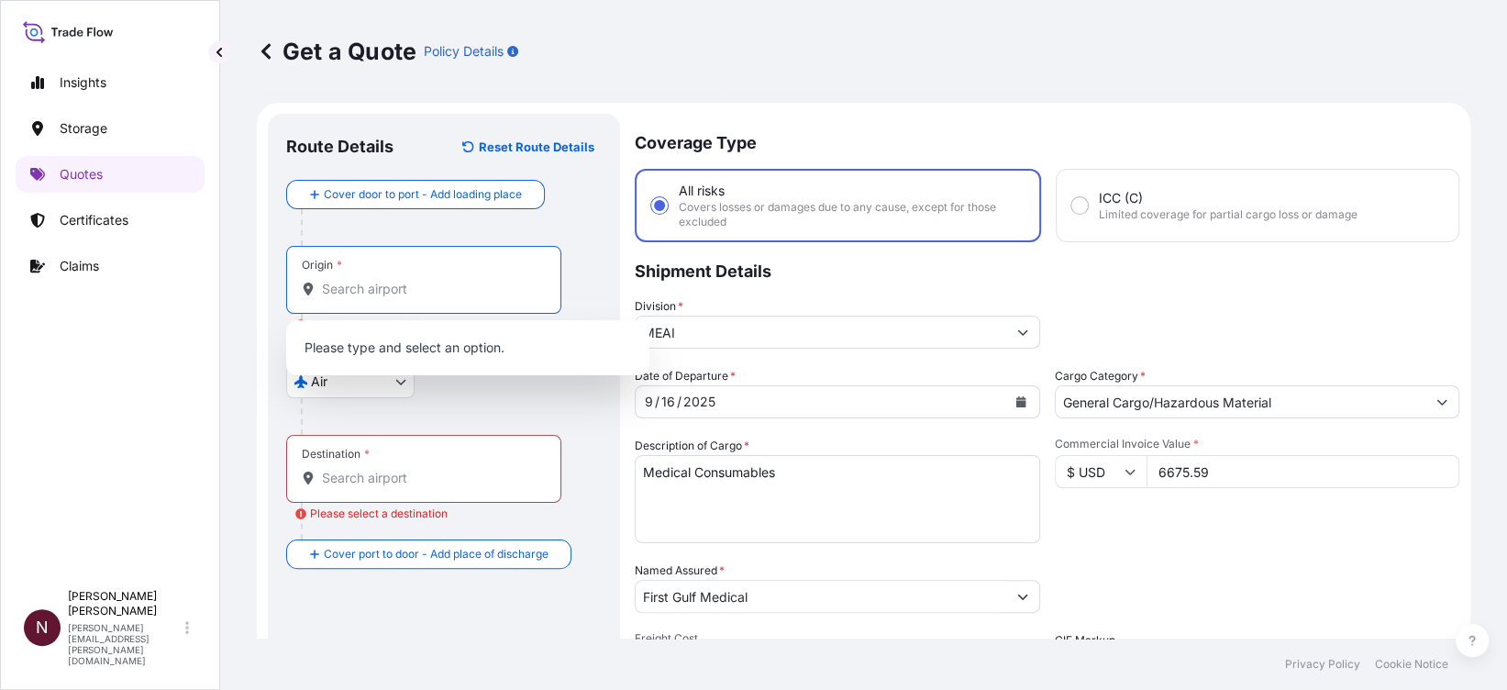
click at [363, 297] on input "Origin * Please select an origin" at bounding box center [430, 289] width 217 height 18
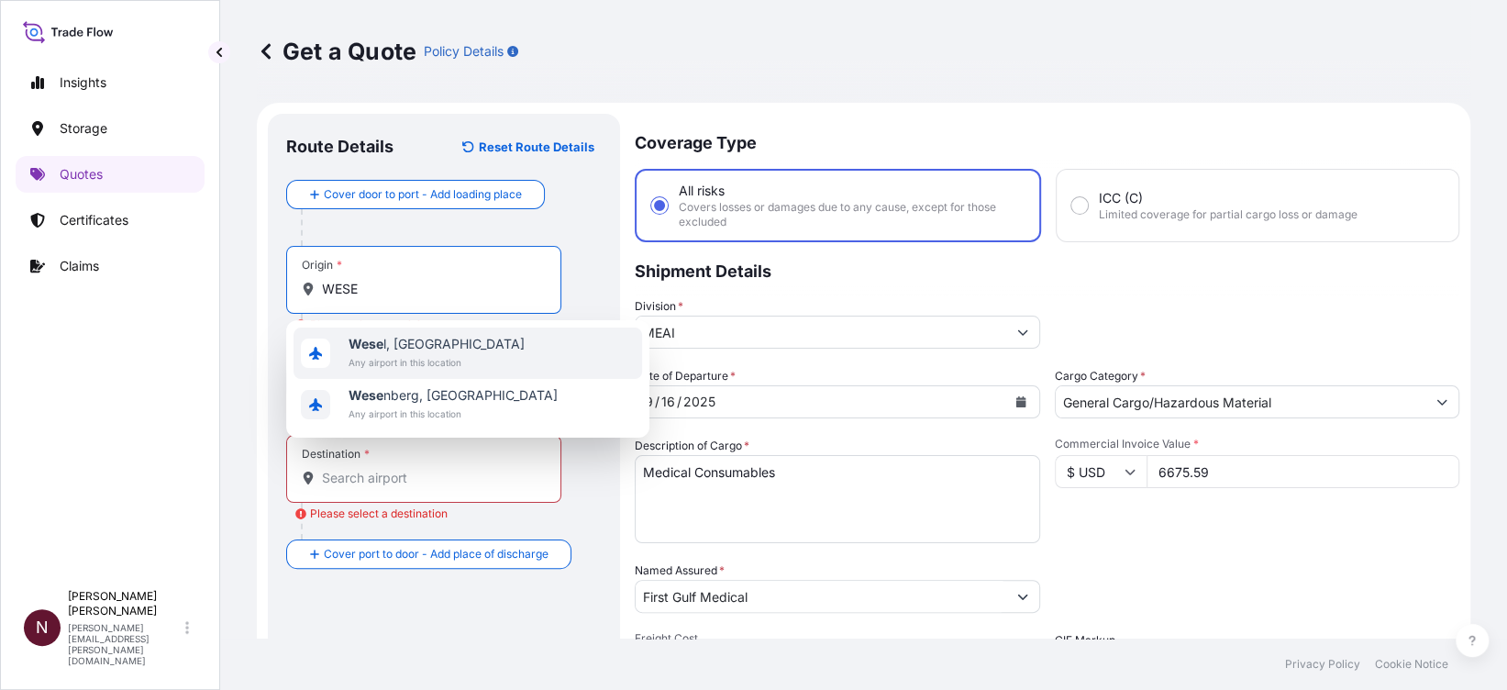
click at [382, 347] on b "Wese" at bounding box center [366, 344] width 35 height 16
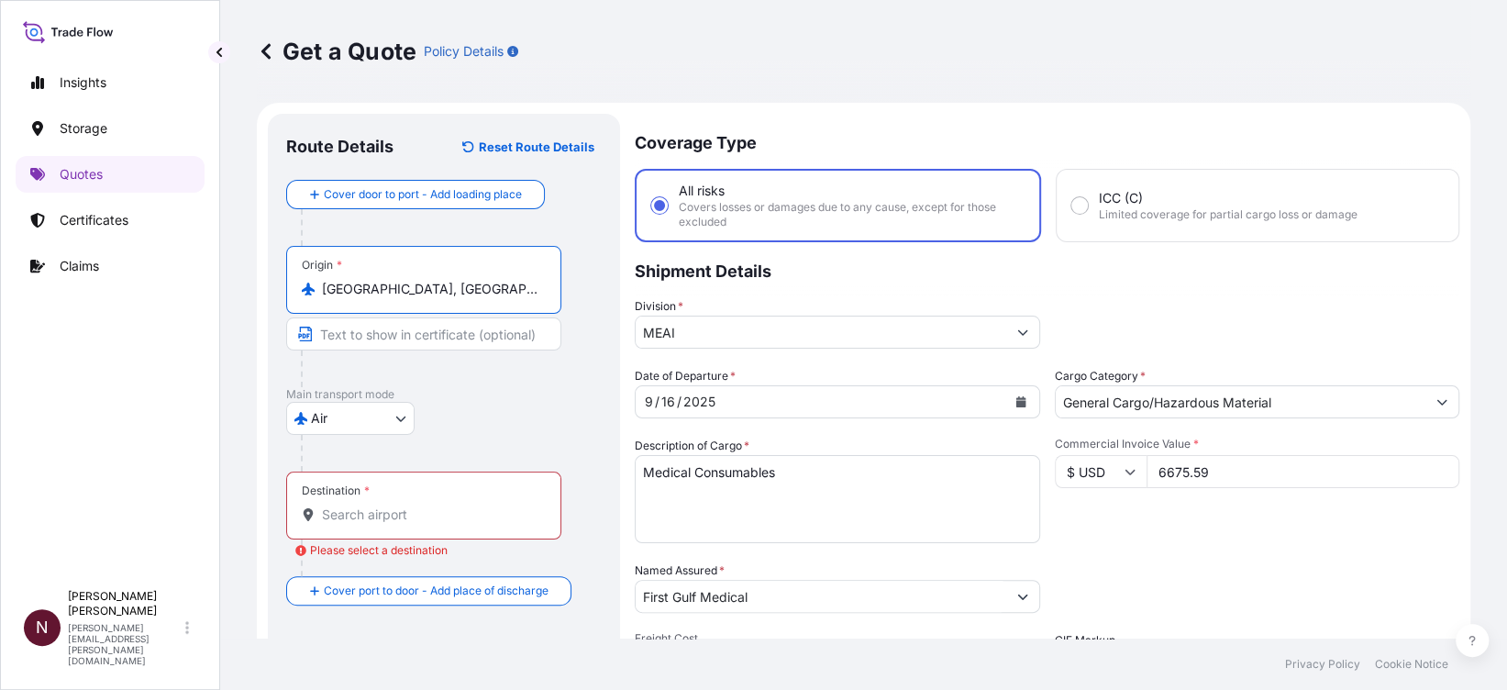
type input "Wesel, Germany"
click at [351, 519] on input "Destination * Please select a destination" at bounding box center [430, 514] width 217 height 18
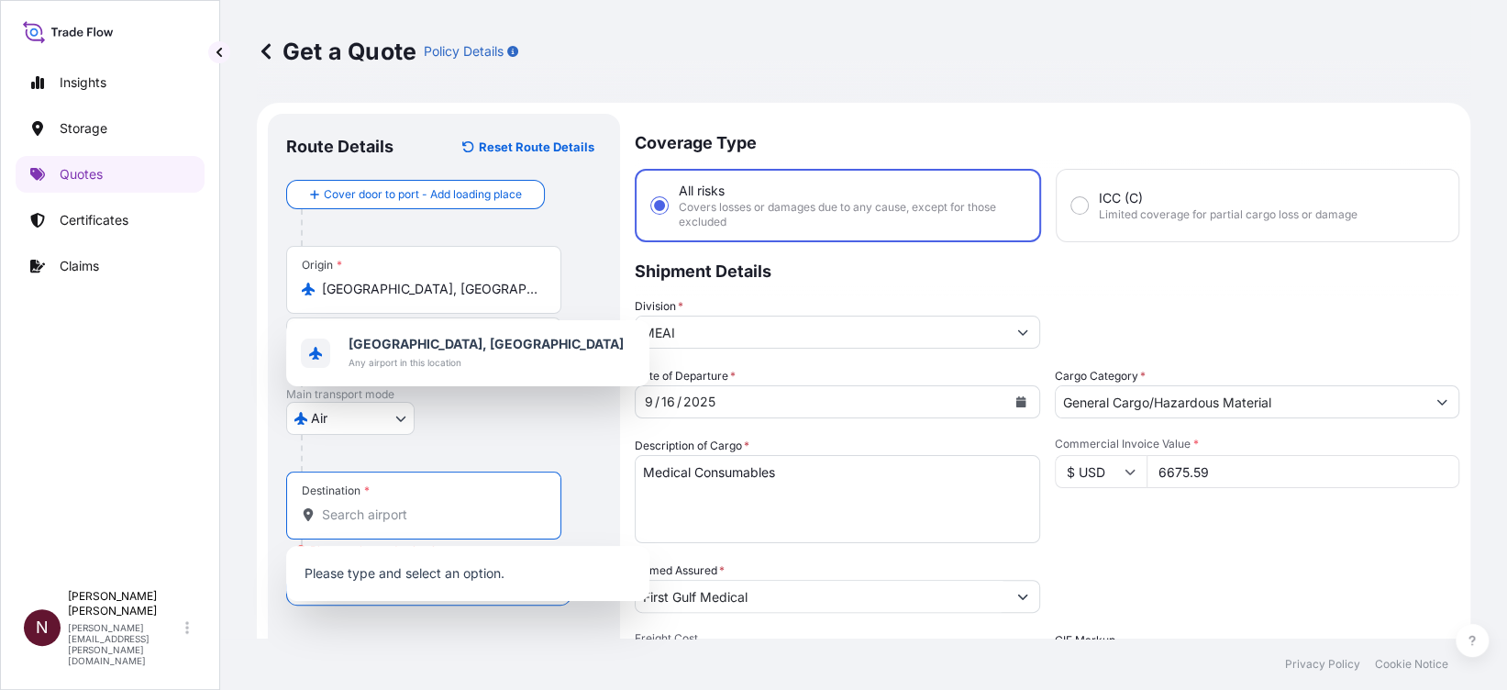
paste input "Riyadh"
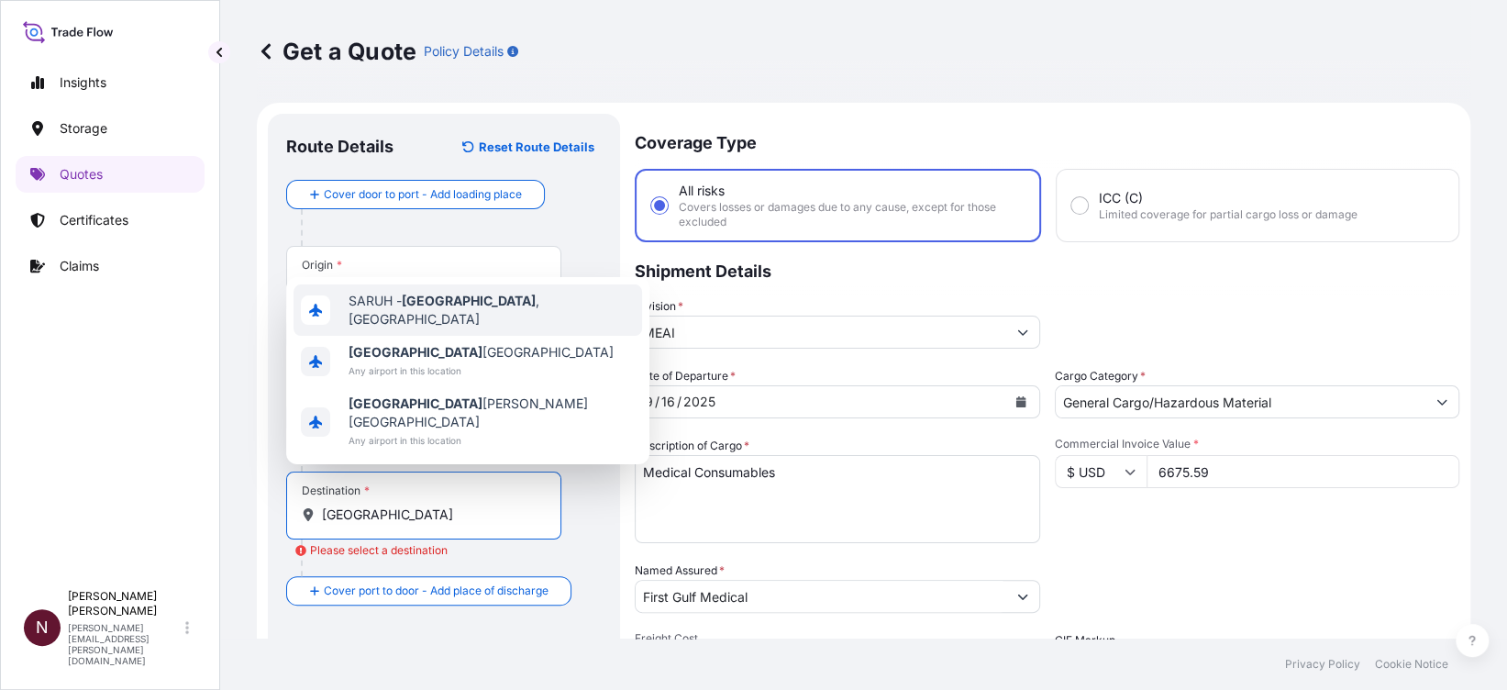
click at [396, 328] on span "SARUH - Riyadh , Saudi Arabia" at bounding box center [492, 310] width 286 height 37
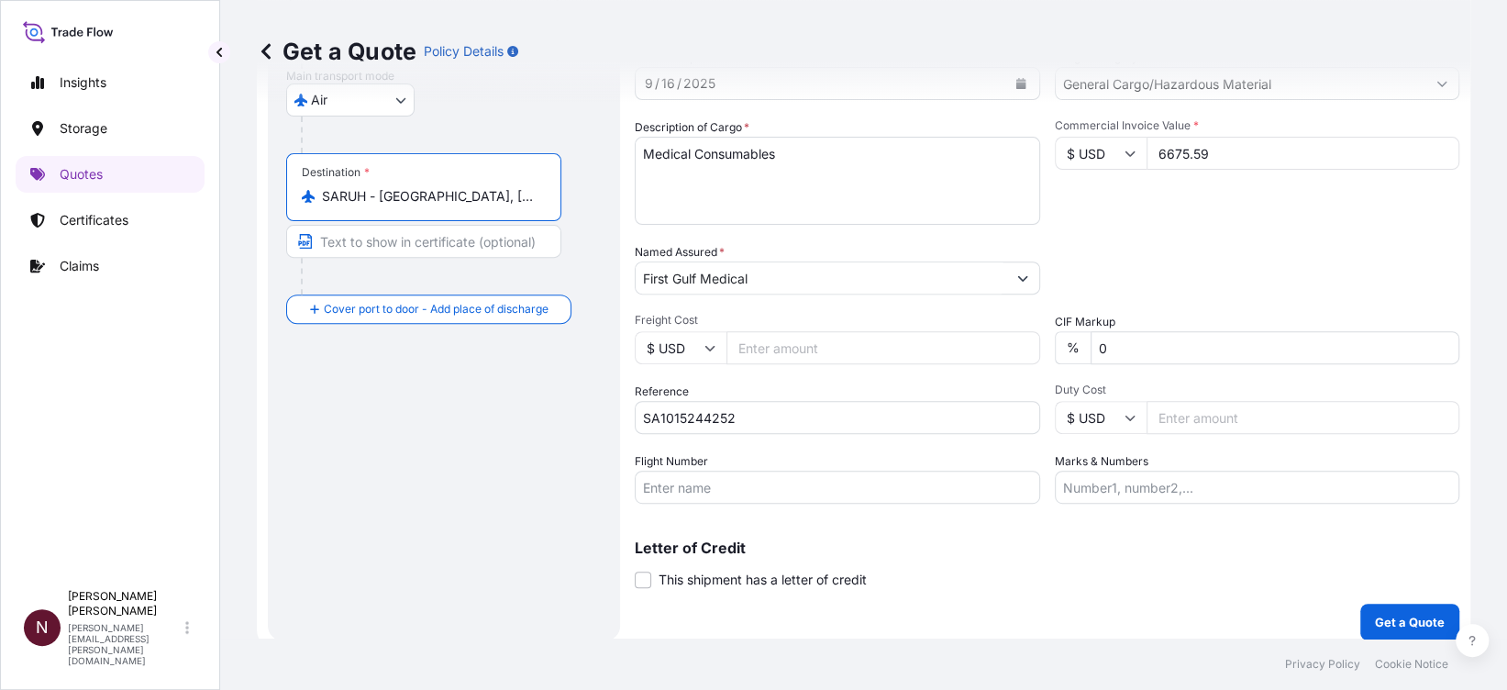
scroll to position [330, 0]
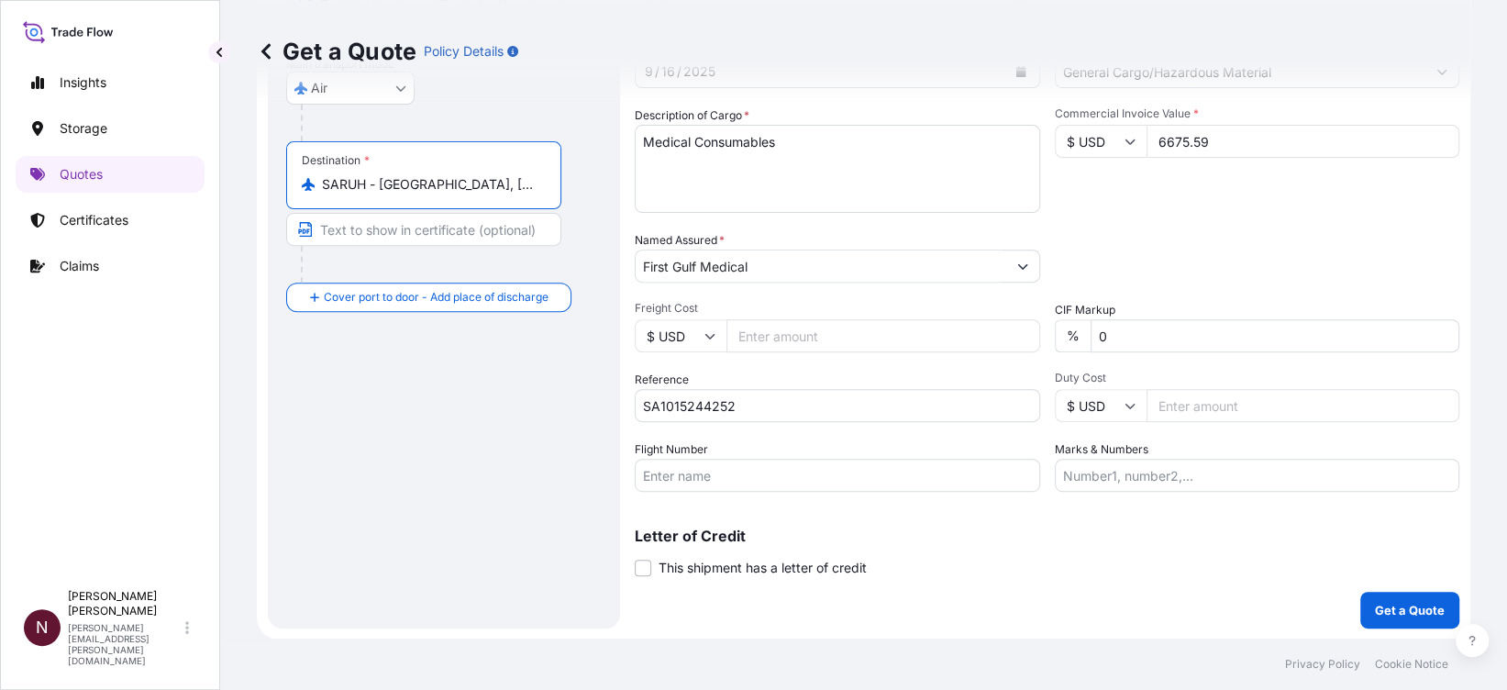
type input "SARUH - Riyadh, Saudi Arabia"
click at [1387, 616] on p "Get a Quote" at bounding box center [1410, 610] width 70 height 18
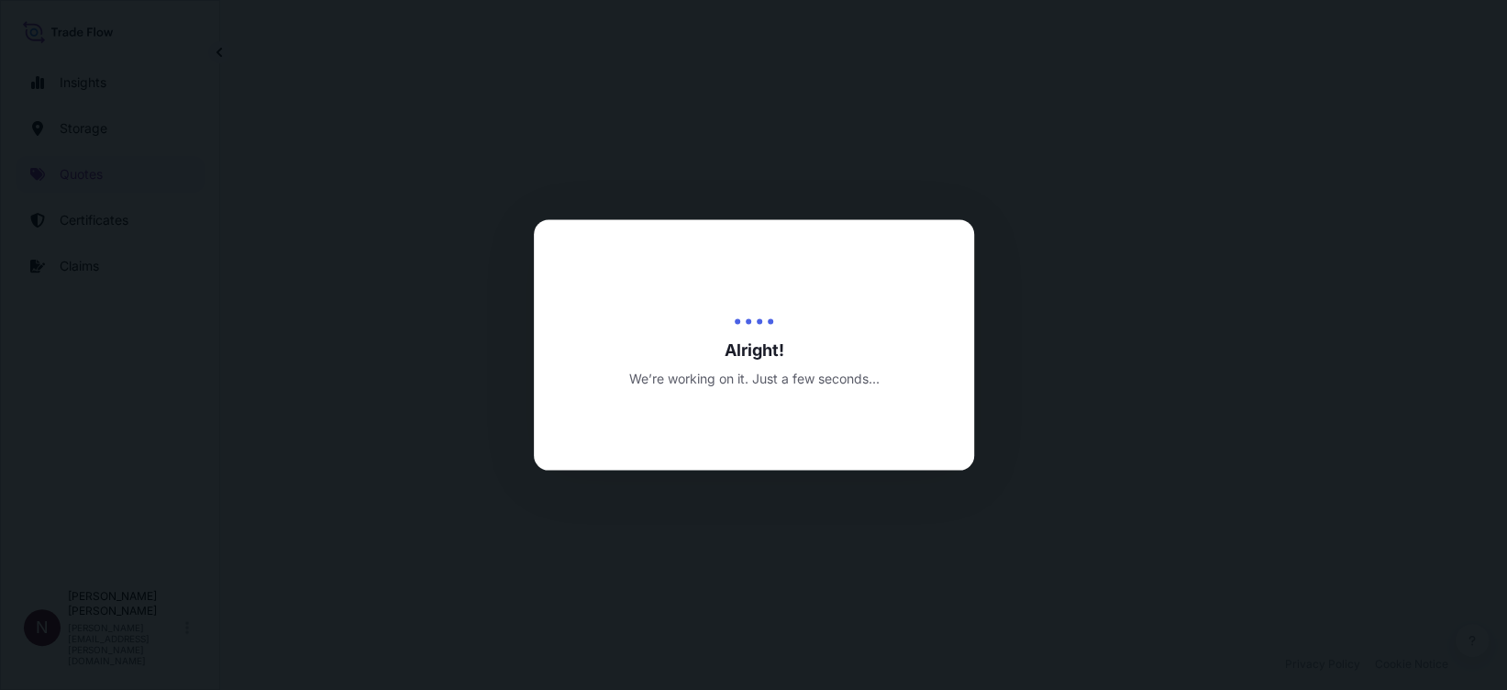
select select "Air"
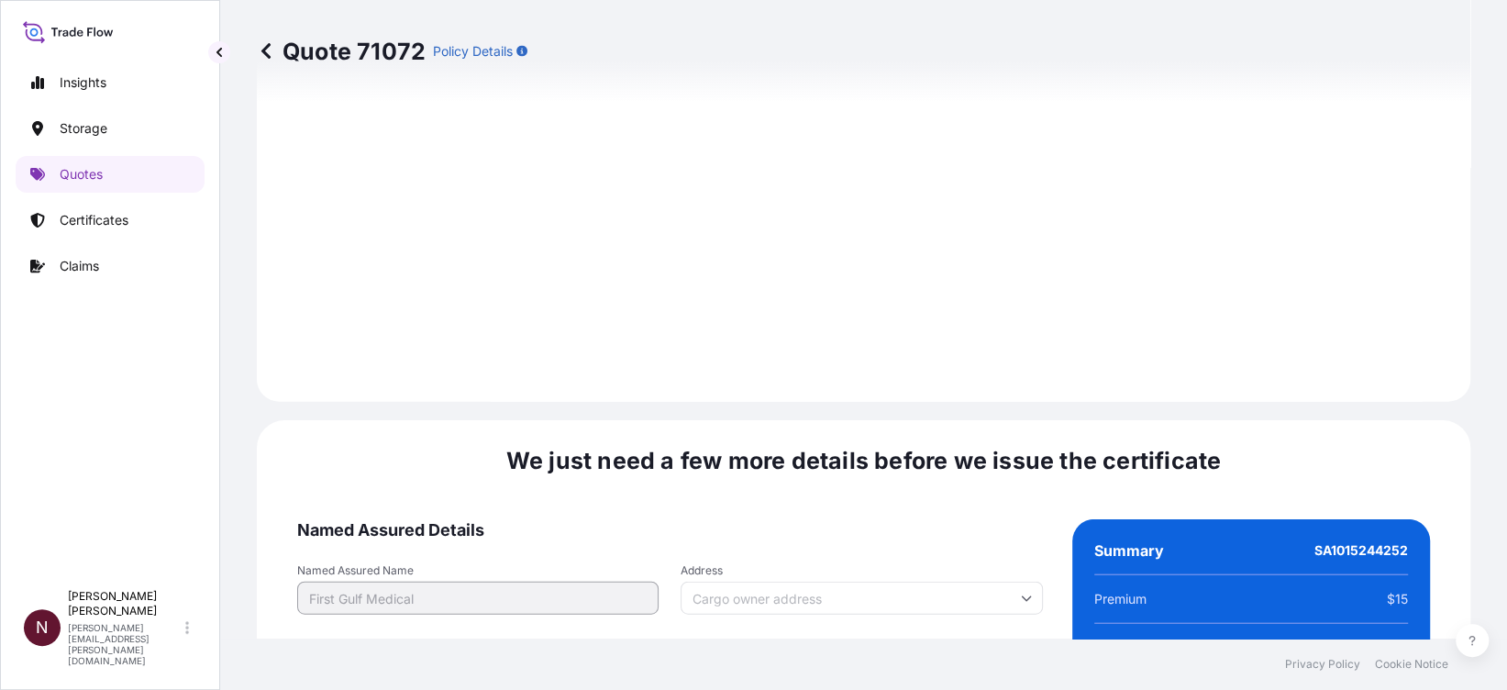
scroll to position [2796, 0]
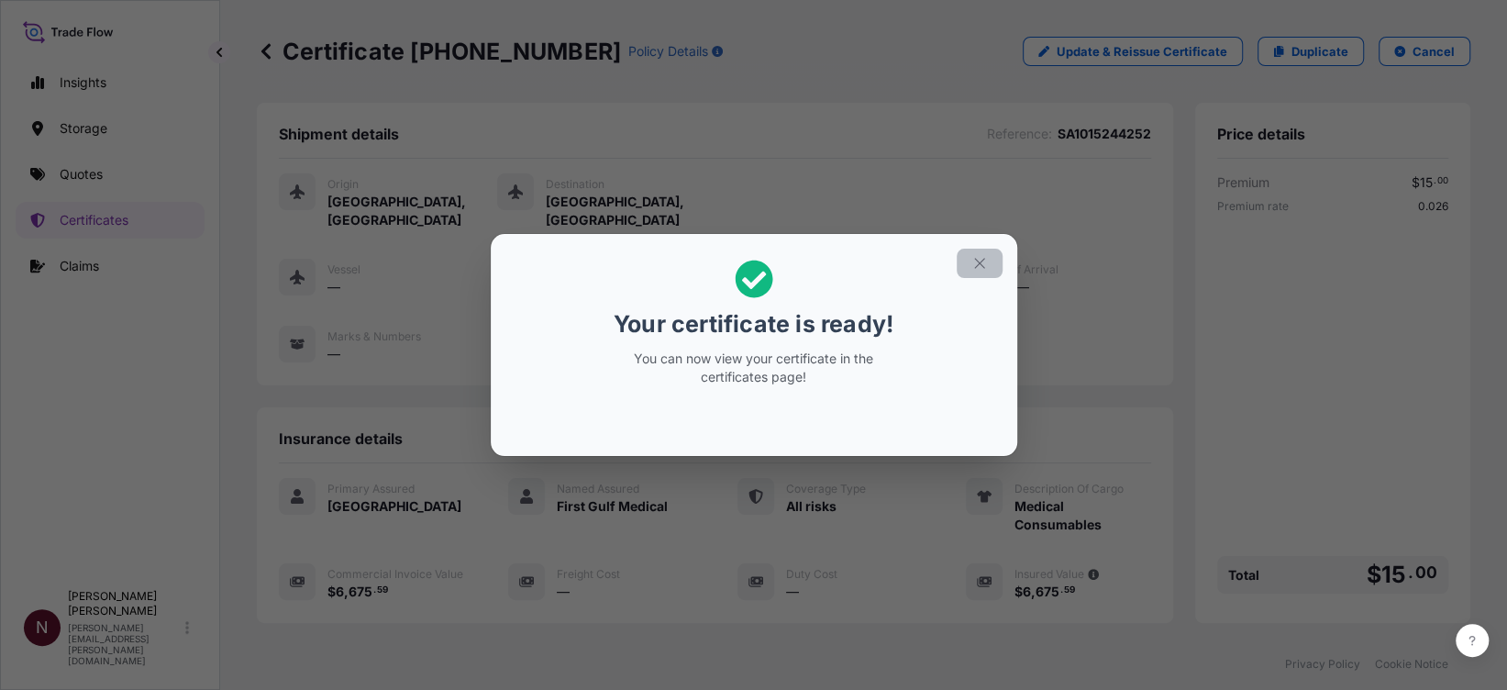
click at [991, 265] on button "button" at bounding box center [980, 263] width 46 height 29
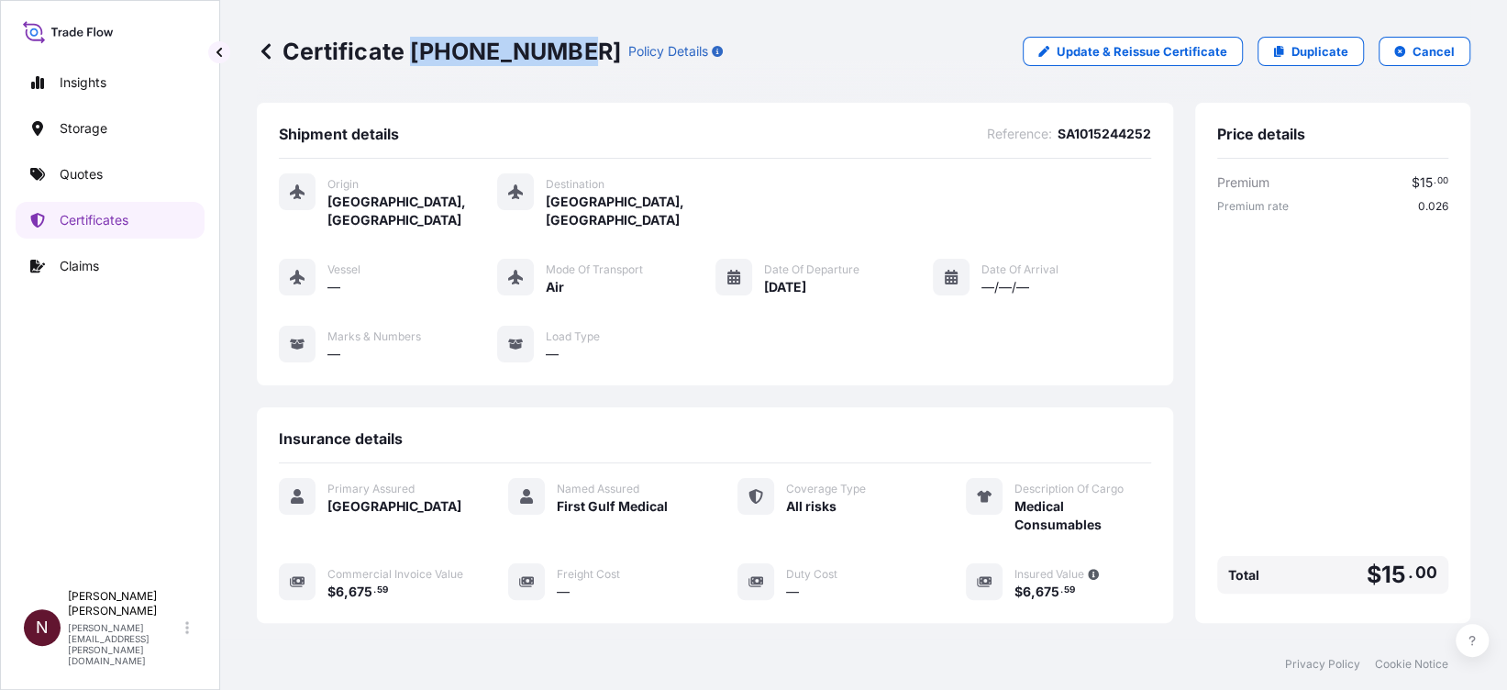
drag, startPoint x: 411, startPoint y: 45, endPoint x: 560, endPoint y: 44, distance: 148.6
click at [560, 44] on p "Certificate 31614-1898-1" at bounding box center [439, 51] width 364 height 29
copy p "31614-1898-1"
click at [1314, 59] on p "Duplicate" at bounding box center [1320, 51] width 57 height 18
select select "Air"
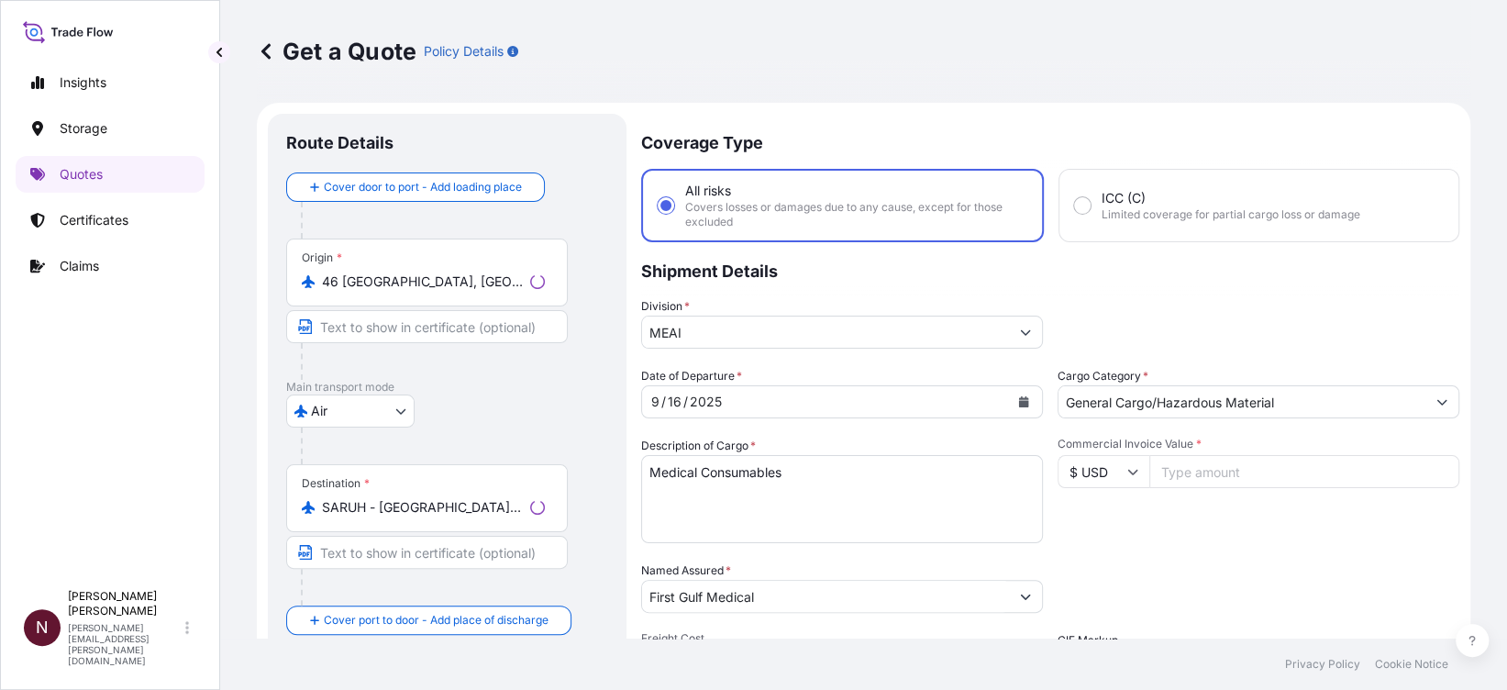
scroll to position [29, 0]
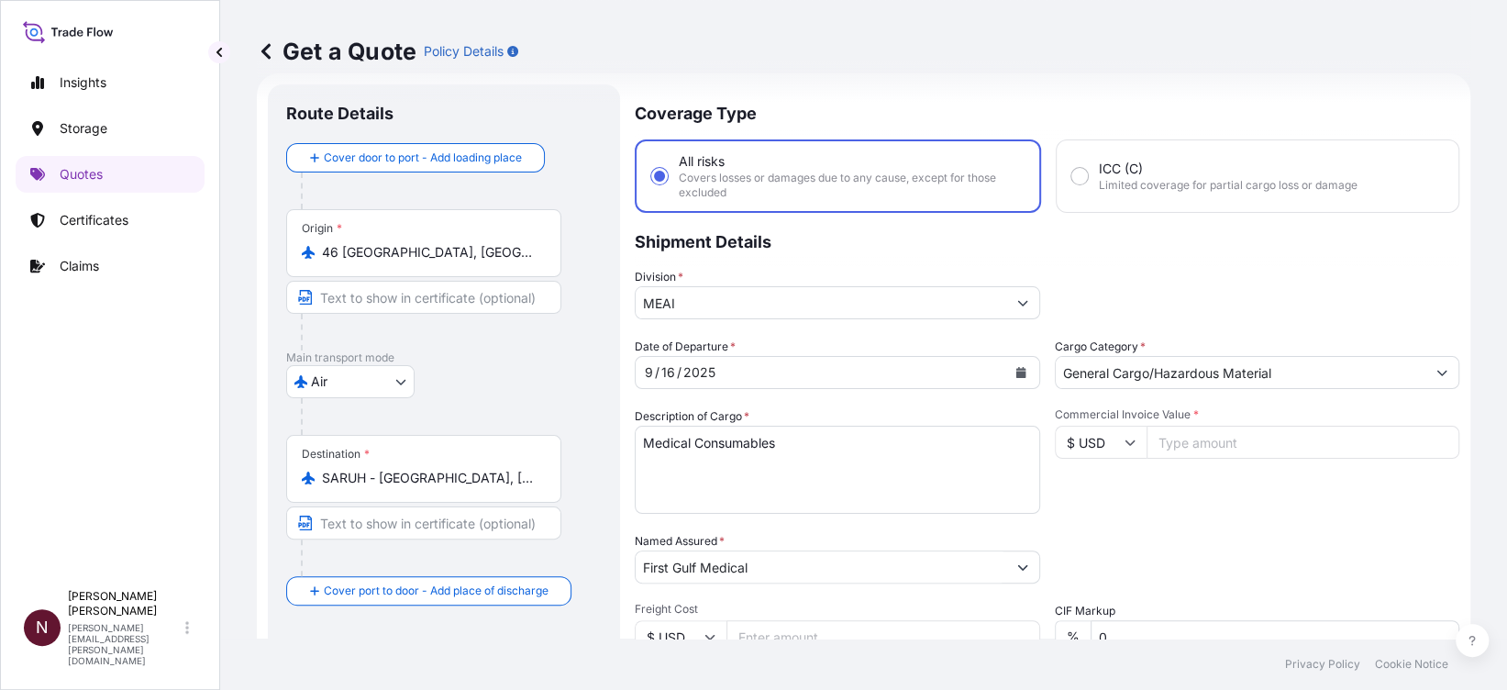
click at [1016, 372] on icon "Calendar" at bounding box center [1021, 372] width 10 height 11
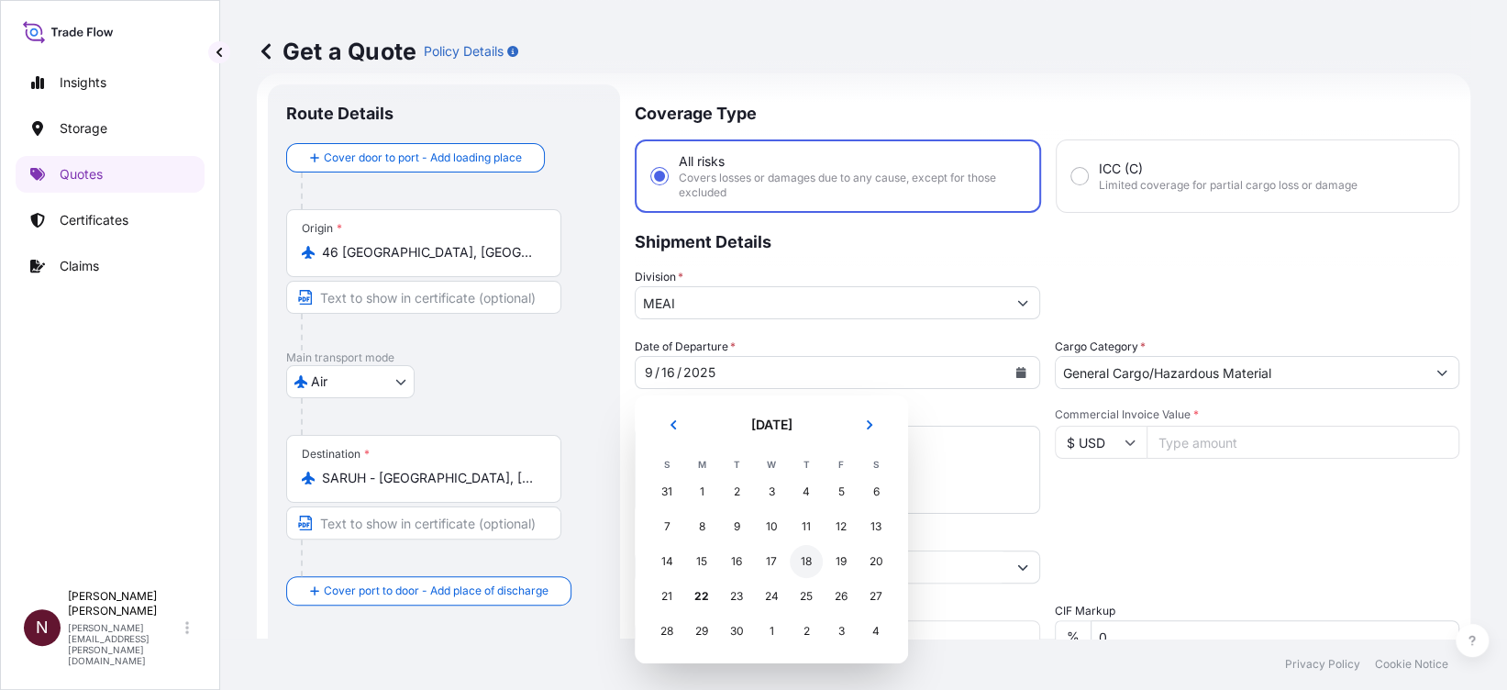
click at [803, 562] on div "18" at bounding box center [806, 561] width 33 height 33
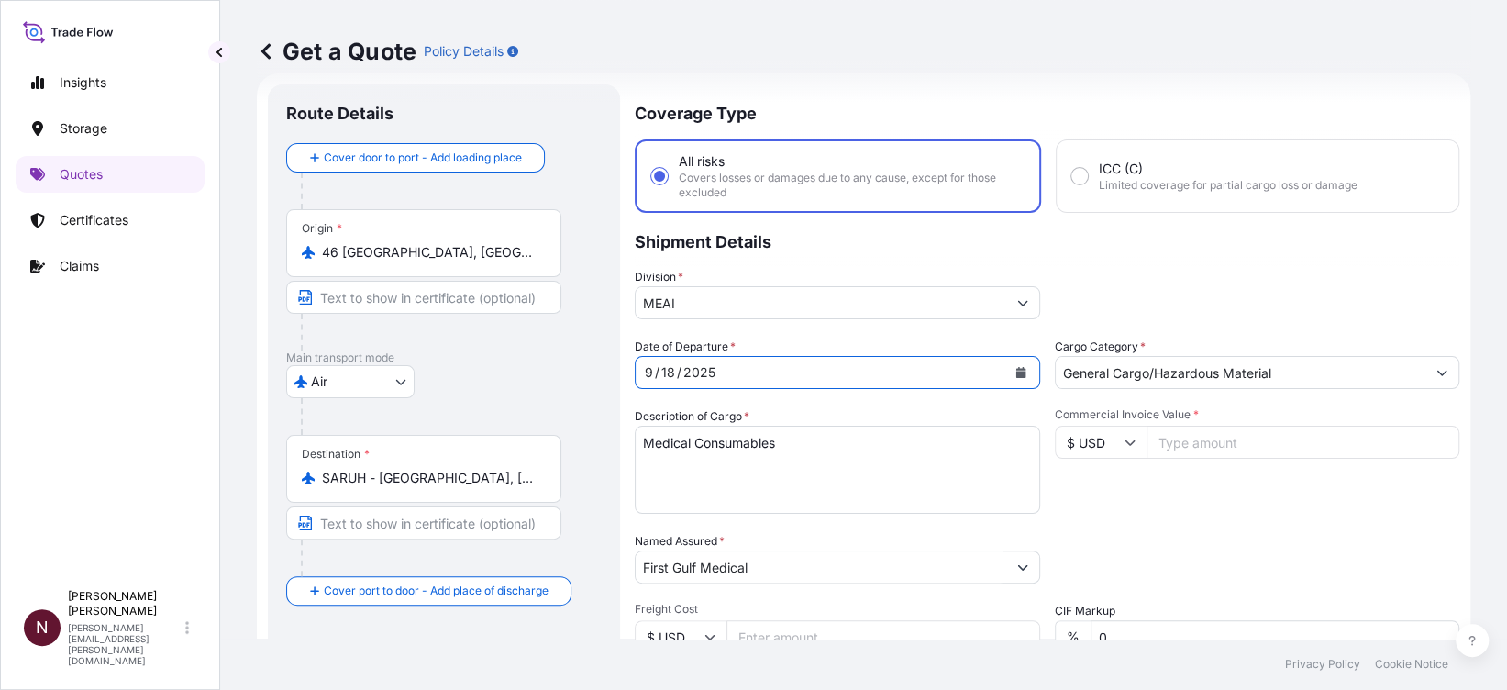
click at [1114, 439] on input "$ USD" at bounding box center [1101, 442] width 92 height 33
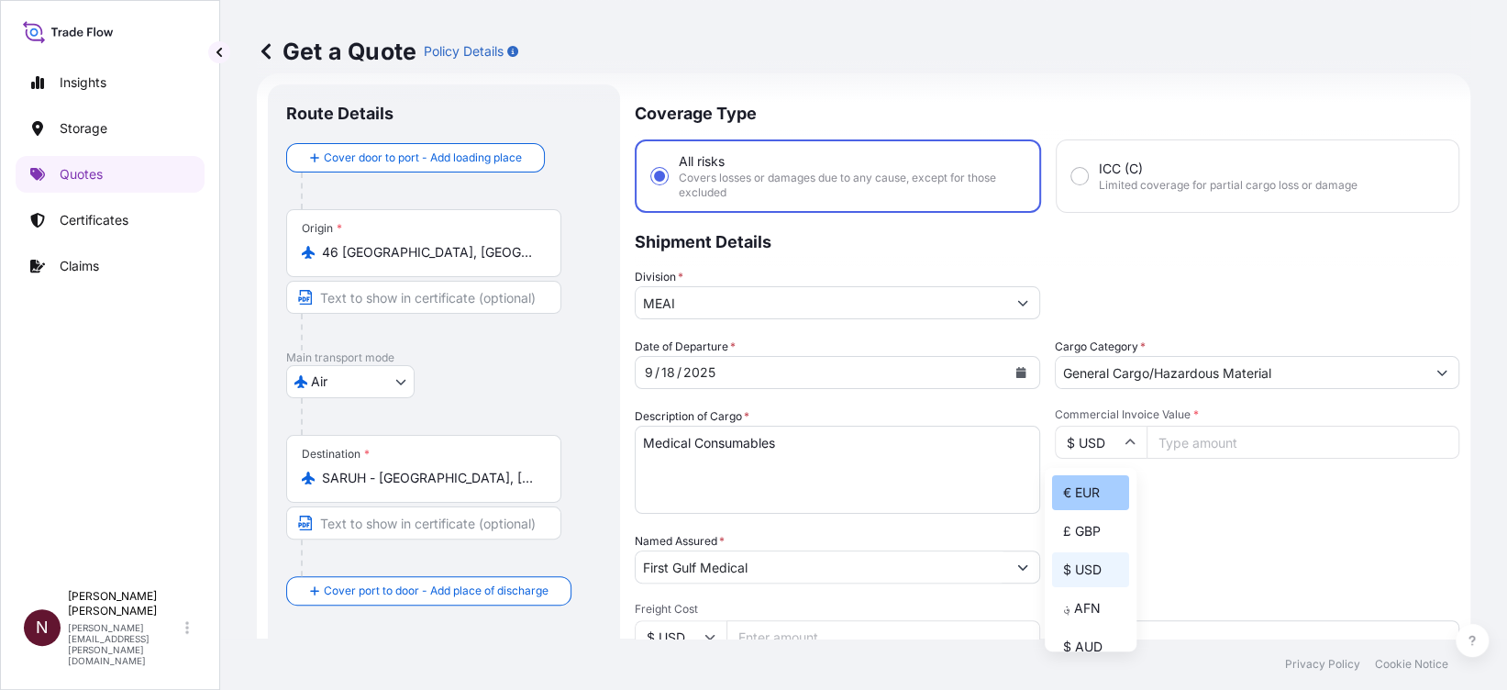
click at [1109, 504] on div "€ EUR" at bounding box center [1090, 492] width 77 height 35
type input "€ EUR"
click at [1174, 437] on input "Commercial Invoice Value *" at bounding box center [1304, 442] width 314 height 33
paste input "36075.00"
type input "36075.00"
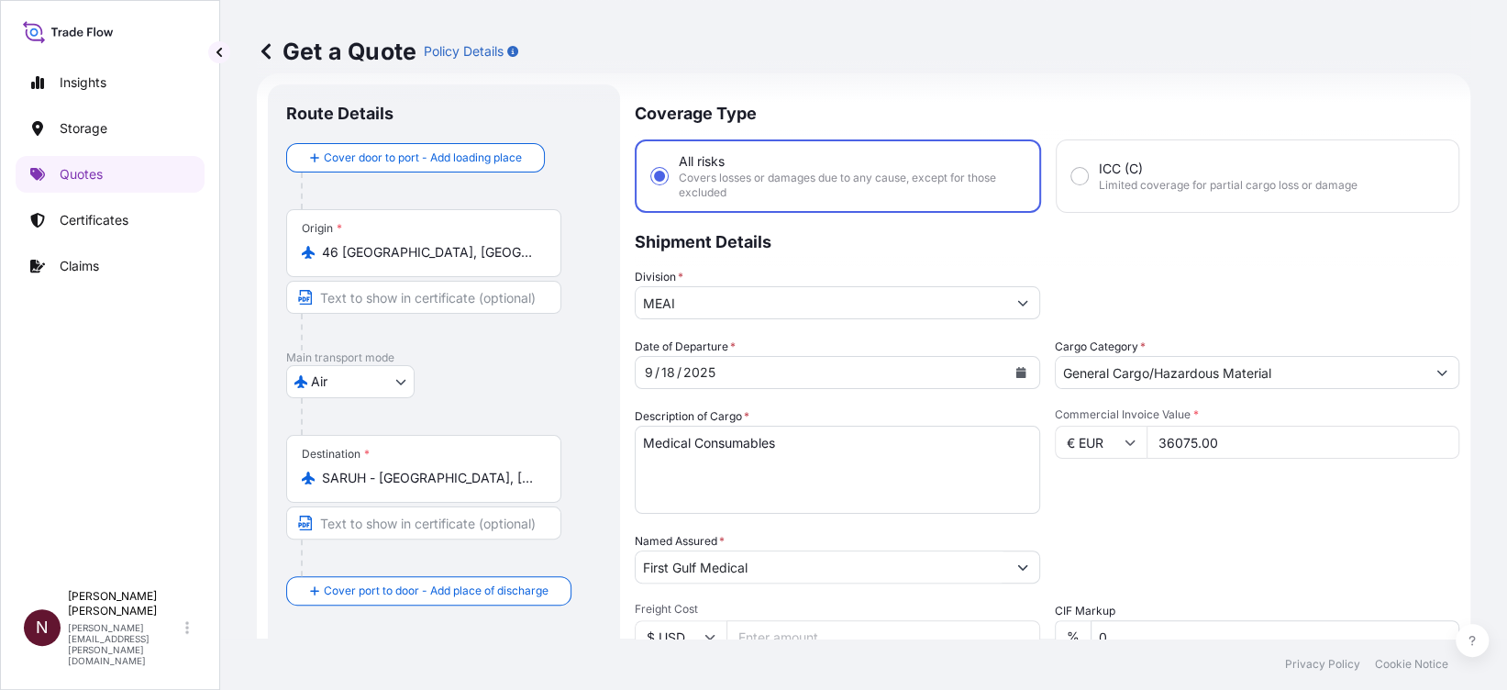
click at [1106, 496] on div "Commercial Invoice Value * € EUR 36075.00" at bounding box center [1257, 460] width 405 height 106
click at [1111, 433] on input "€ EUR" at bounding box center [1101, 442] width 92 height 33
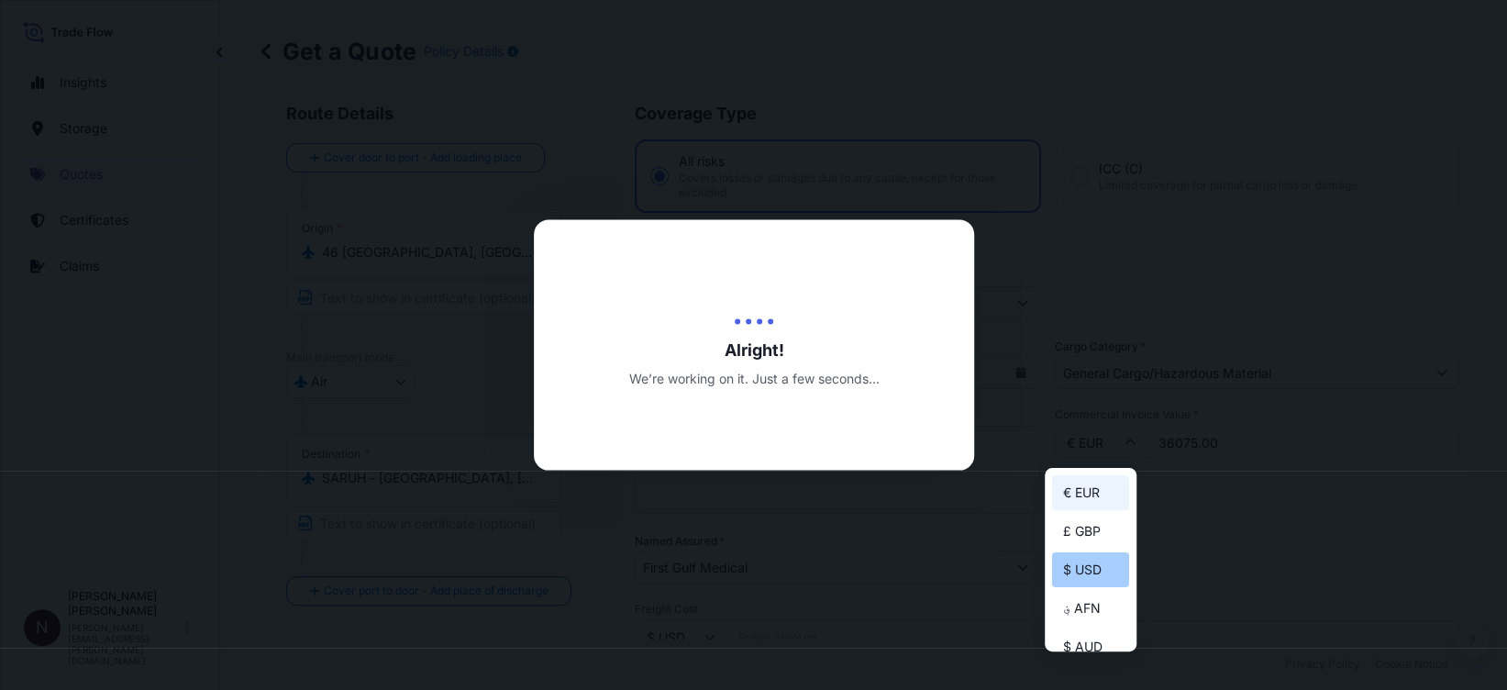
click at [1102, 587] on div "$ USD" at bounding box center [1090, 569] width 77 height 35
type input "$ USD"
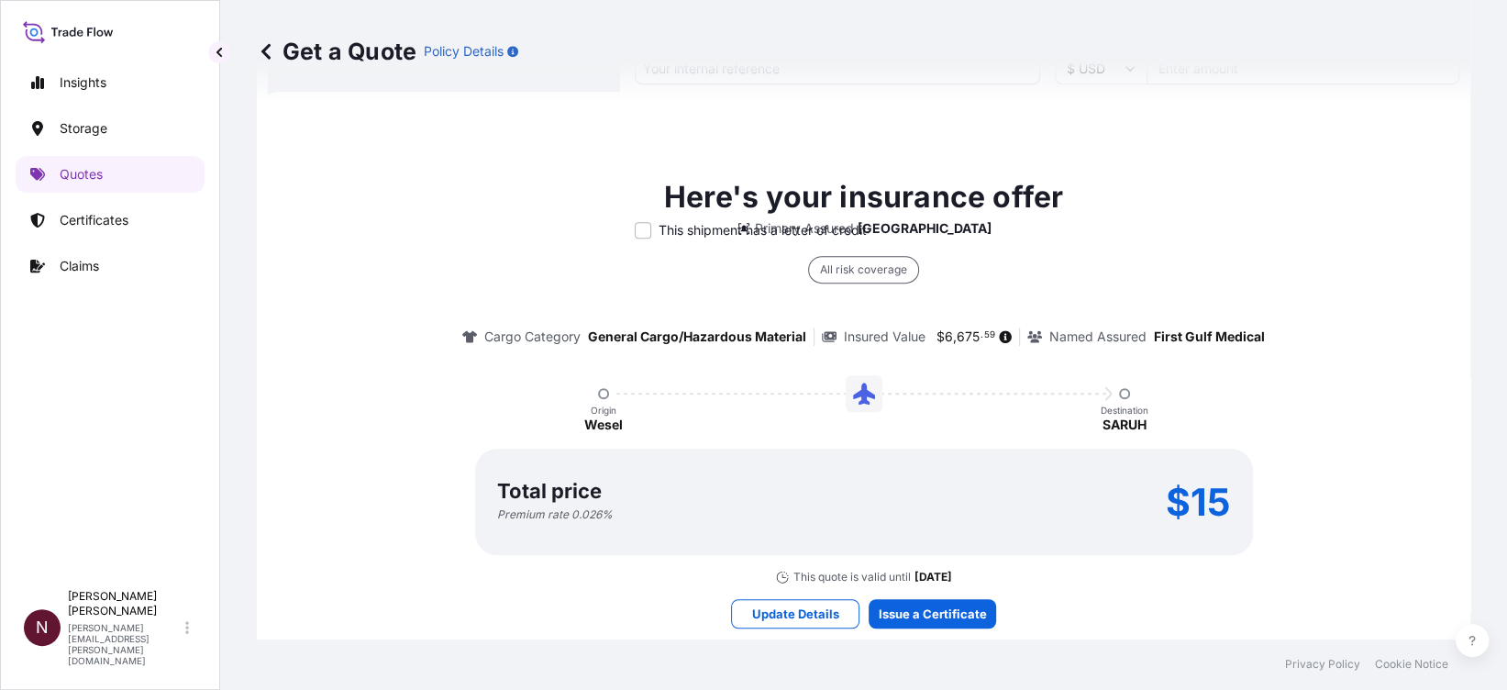
scroll to position [56, 0]
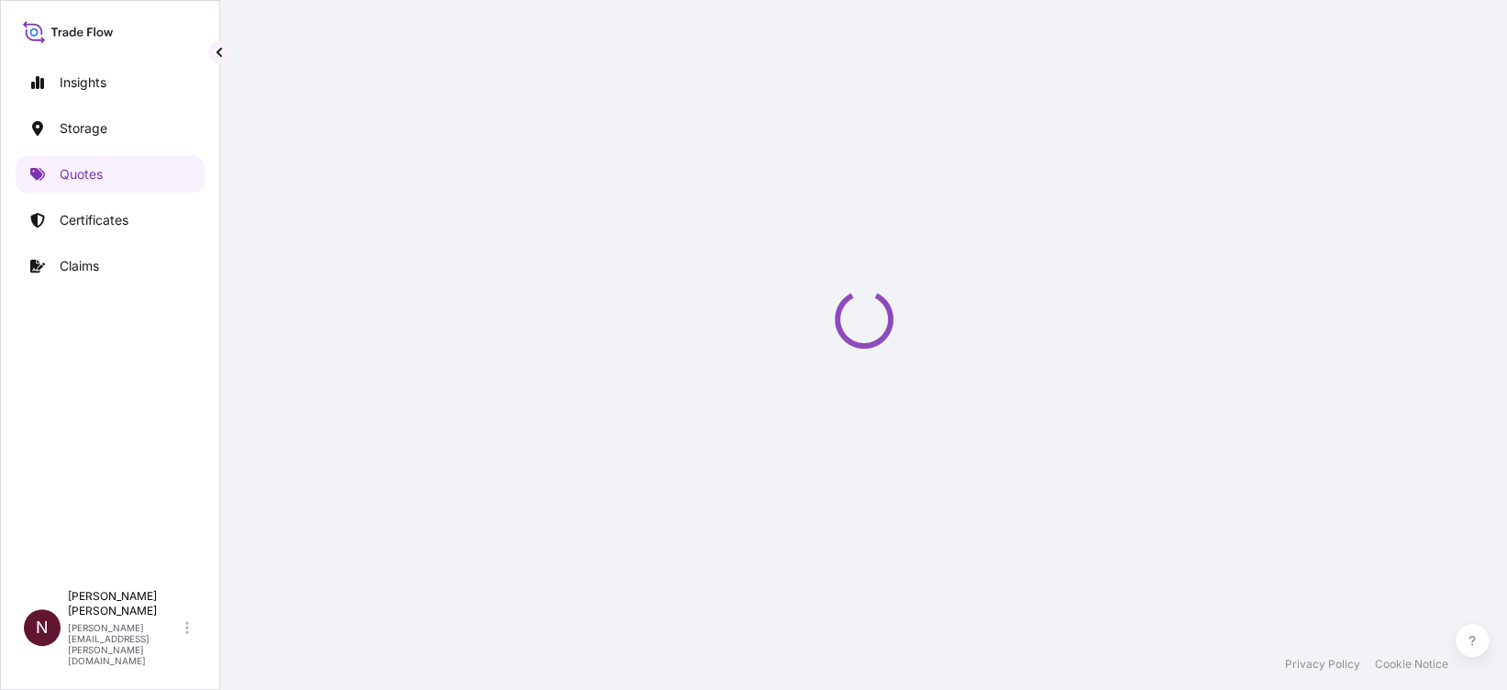
select select "Air"
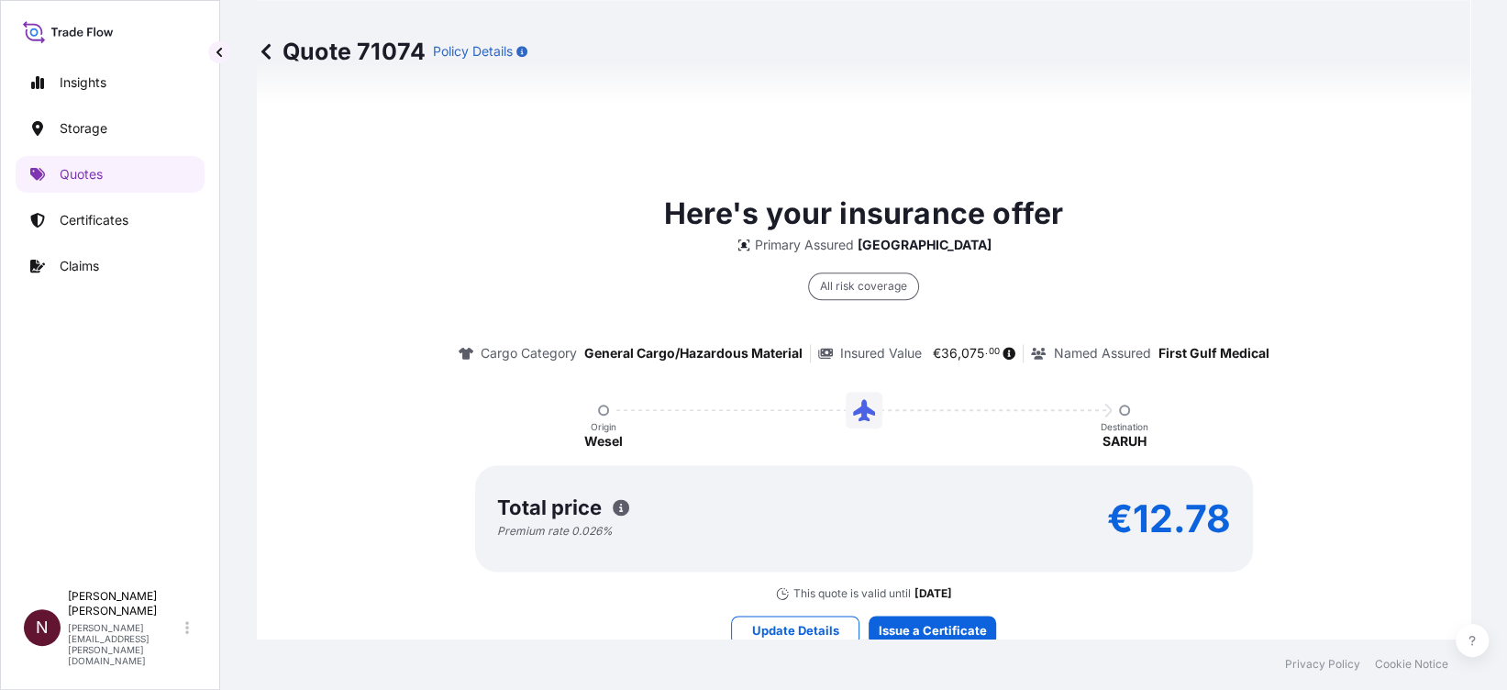
scroll to position [1262, 0]
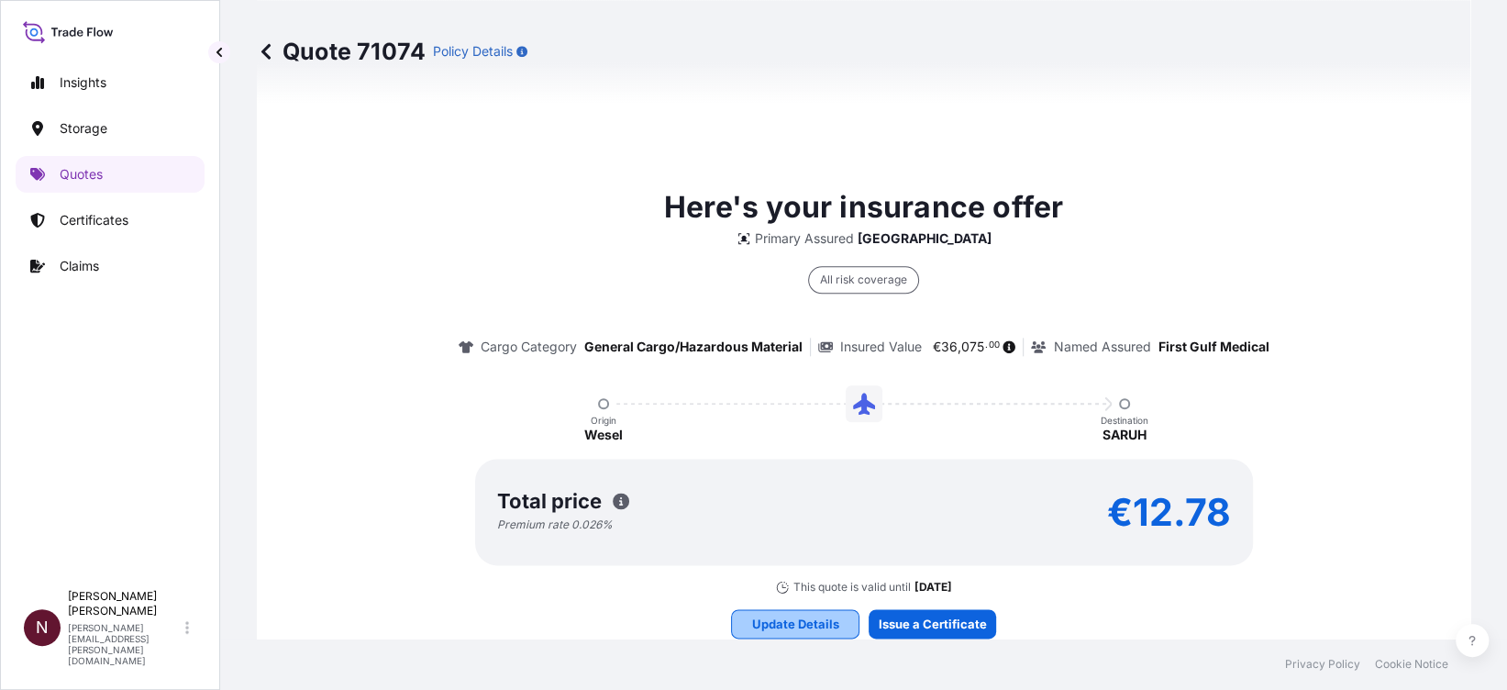
click at [790, 622] on p "Update Details" at bounding box center [795, 624] width 87 height 18
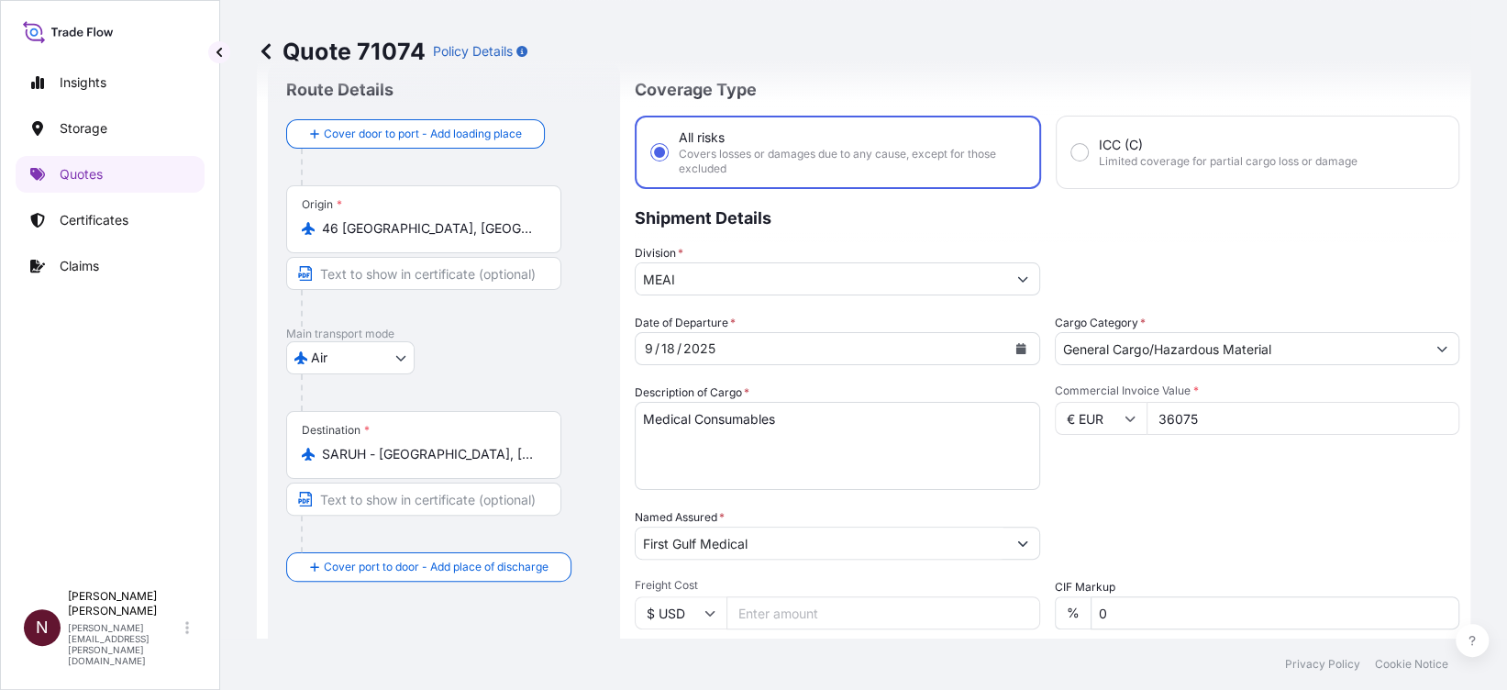
scroll to position [29, 0]
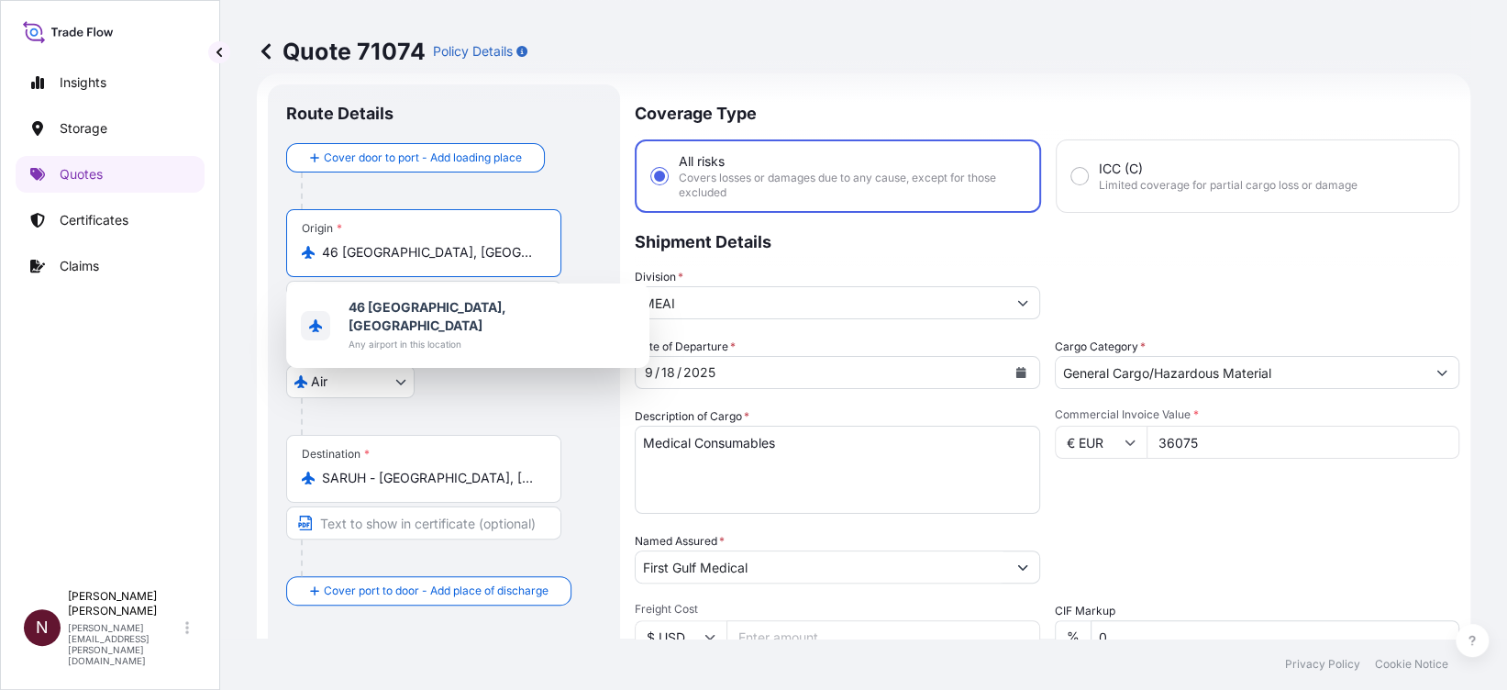
drag, startPoint x: 455, startPoint y: 255, endPoint x: 257, endPoint y: 261, distance: 198.2
click at [257, 261] on form "Route Details Cover door to port - Add loading place Place of loading Road / In…" at bounding box center [864, 506] width 1214 height 867
paste input "Zhejiang"
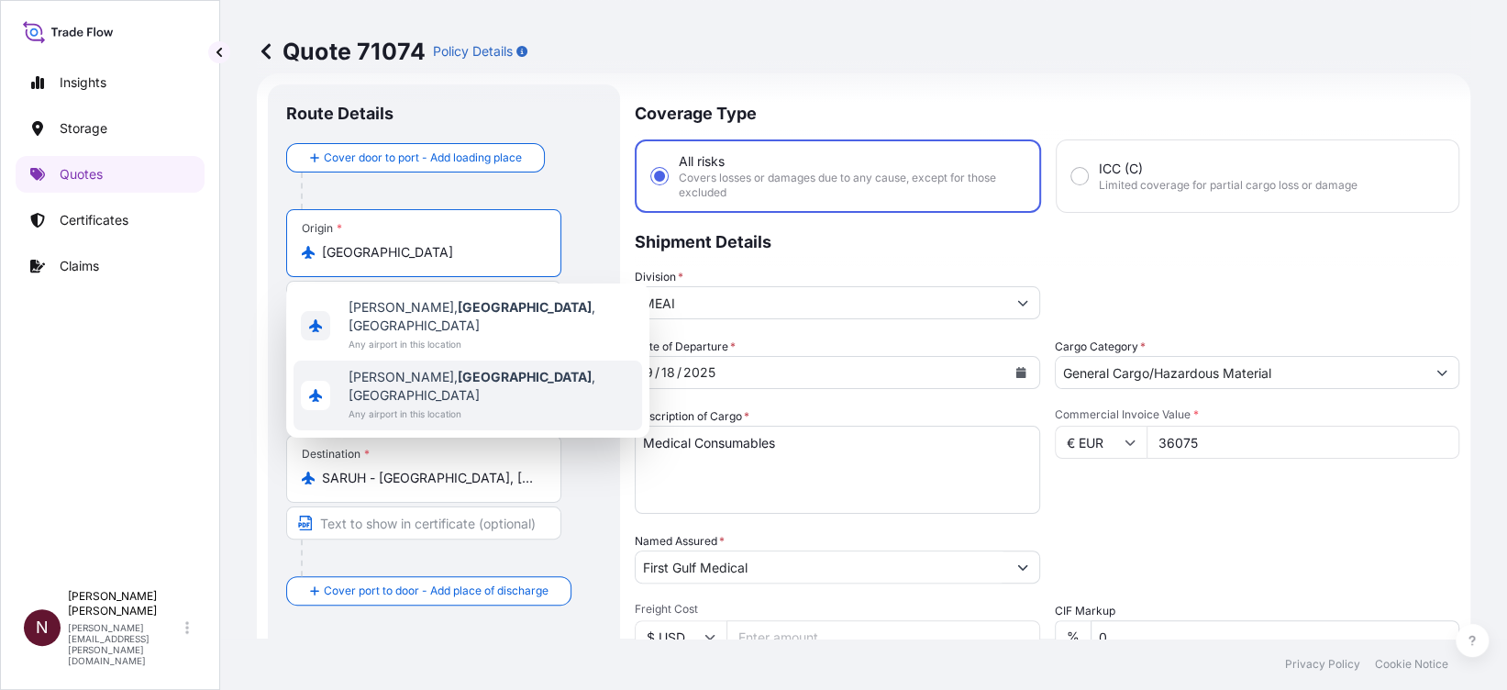
click at [431, 405] on span "Any airport in this location" at bounding box center [492, 414] width 286 height 18
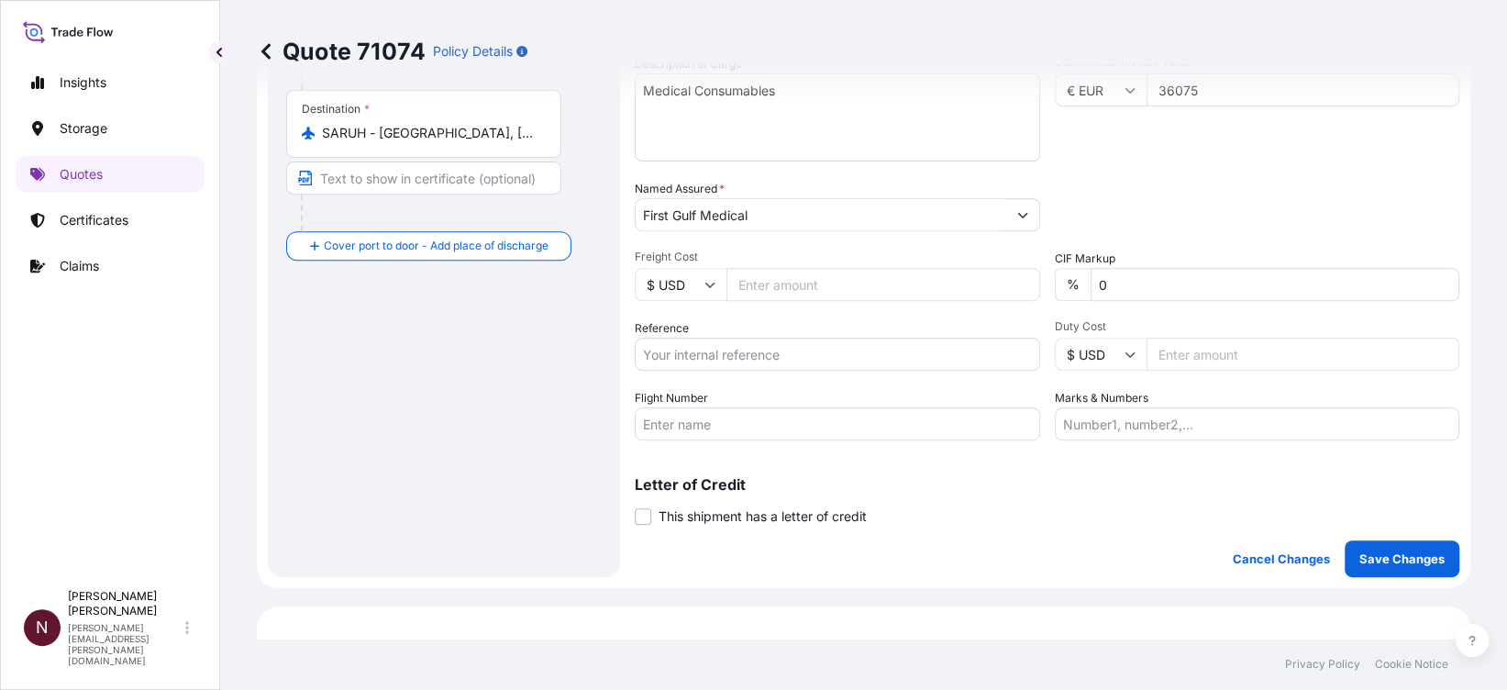
scroll to position [518, 0]
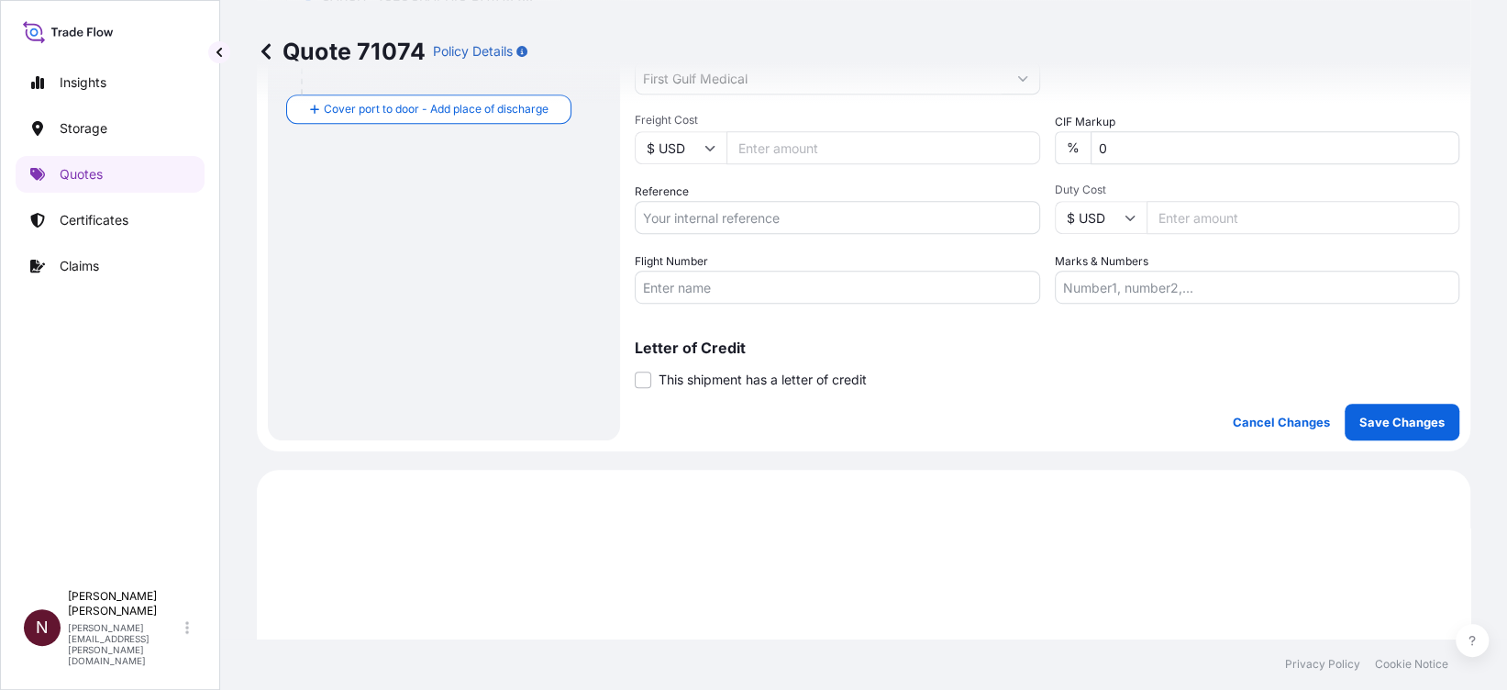
type input "Li Shui Shi, Zhejiang, China"
click at [668, 214] on input "Reference" at bounding box center [837, 217] width 405 height 33
paste input "SA1015244252"
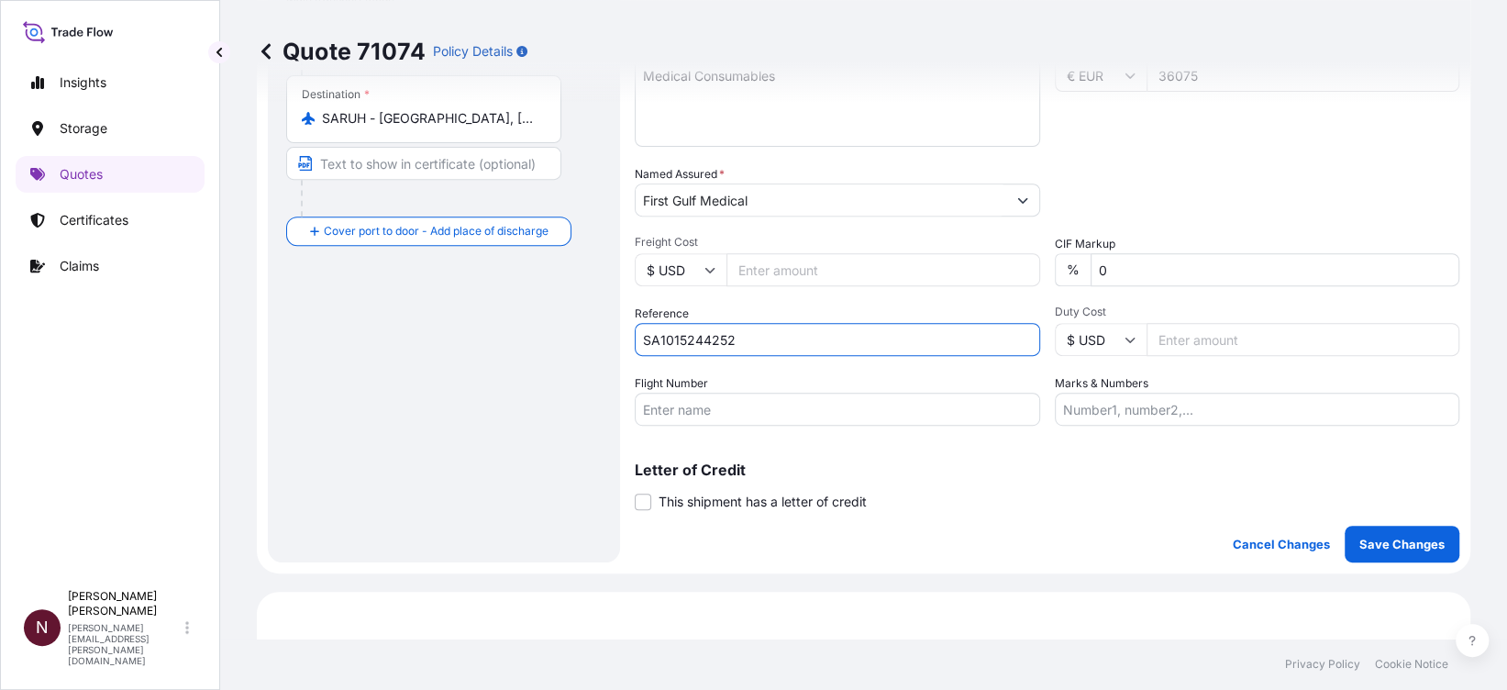
type input "SA1015244252"
click at [1362, 528] on button "Save Changes" at bounding box center [1402, 544] width 115 height 37
select select "Air"
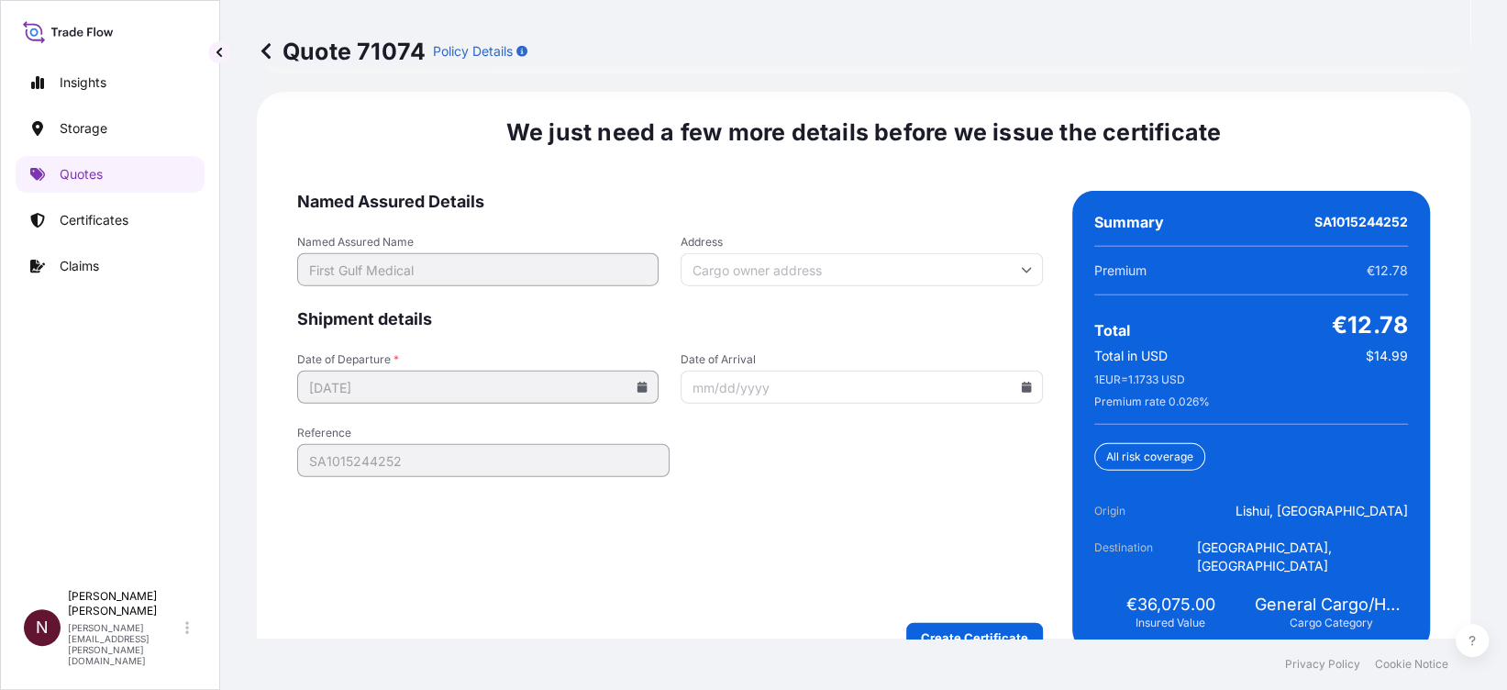
scroll to position [2892, 0]
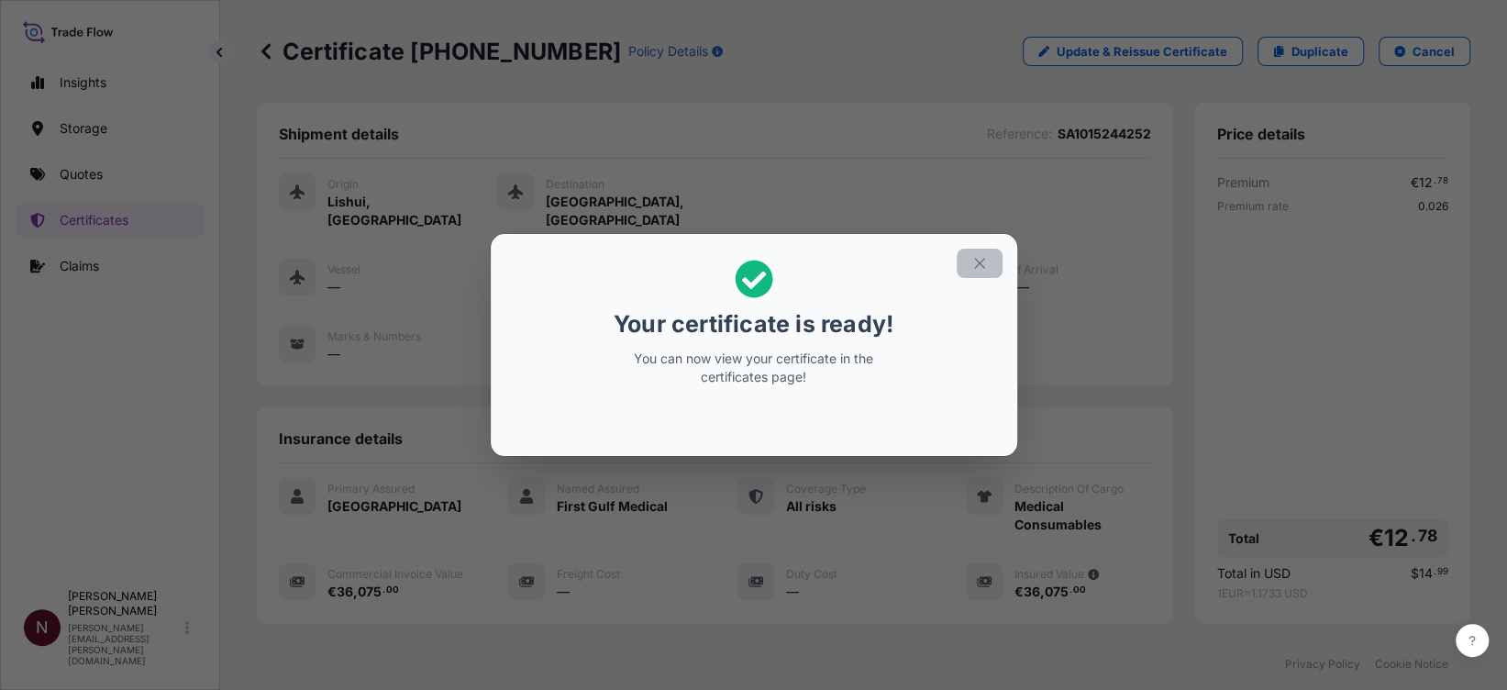
click at [980, 260] on icon "button" at bounding box center [980, 263] width 17 height 17
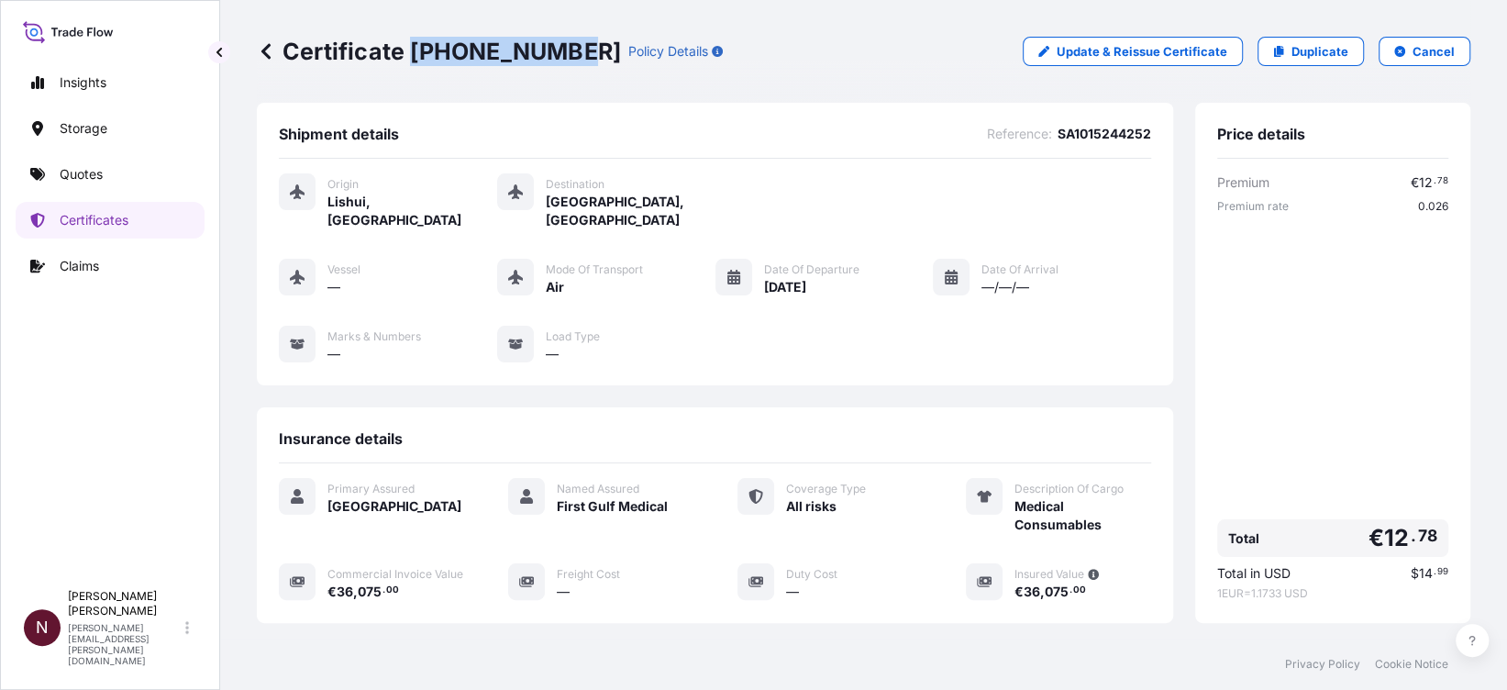
drag, startPoint x: 405, startPoint y: 54, endPoint x: 558, endPoint y: 55, distance: 152.3
click at [558, 55] on p "Certificate 31614-1899-1" at bounding box center [439, 51] width 364 height 29
copy p "31614-1899-1"
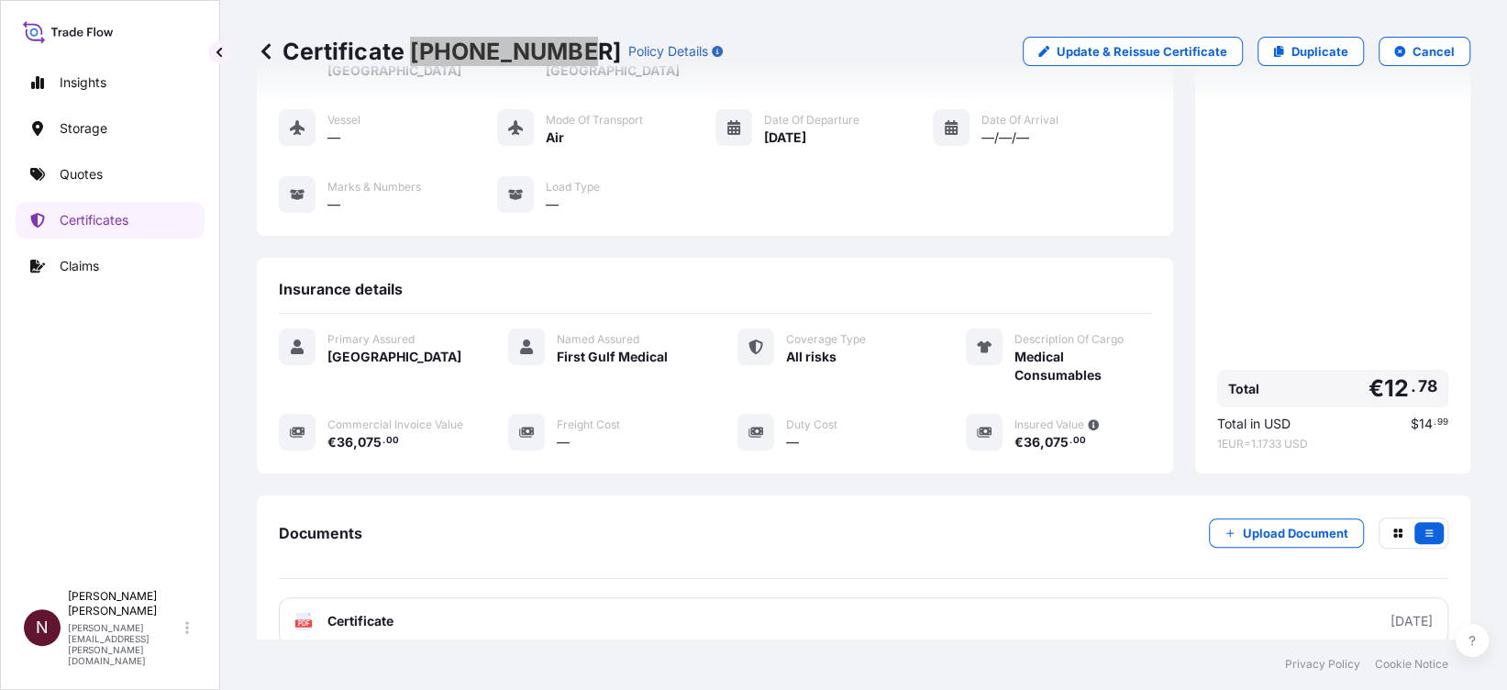
scroll to position [286, 0]
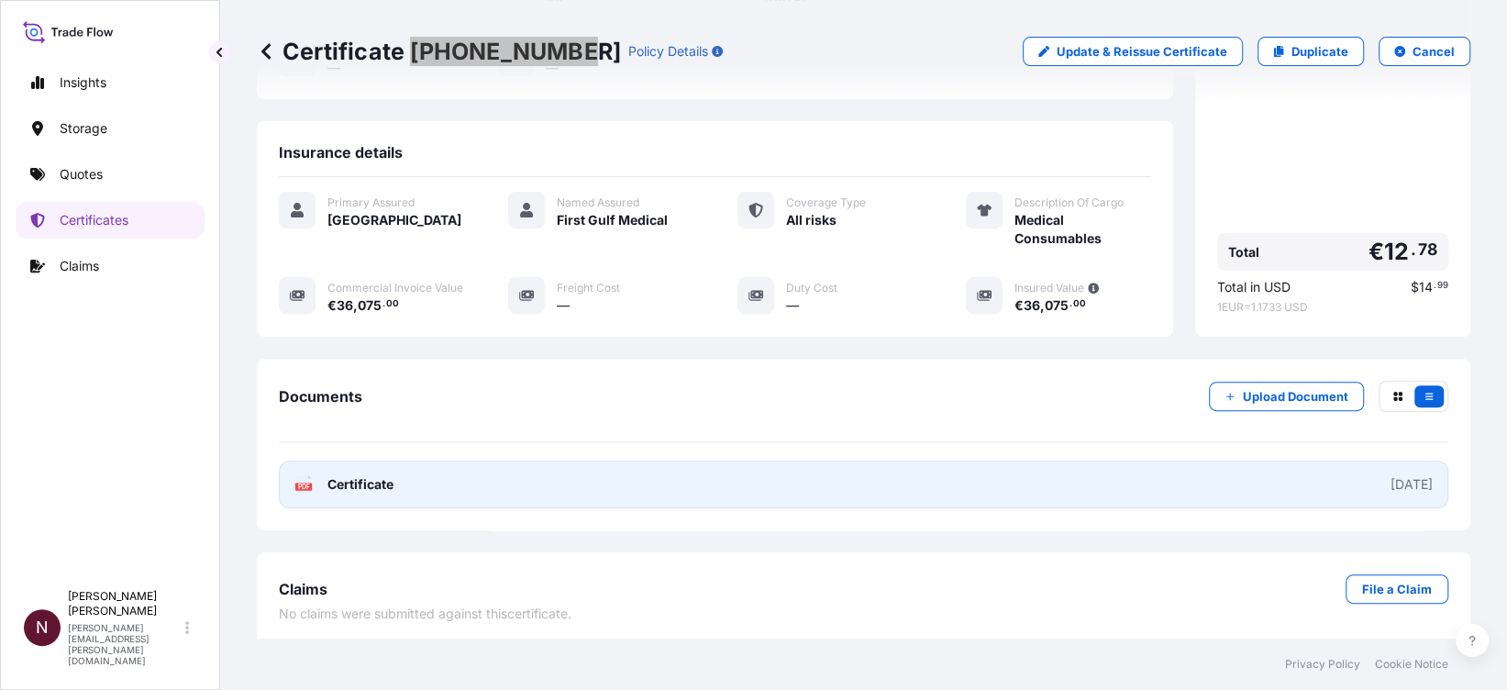
click at [347, 483] on span "Certificate" at bounding box center [361, 484] width 66 height 18
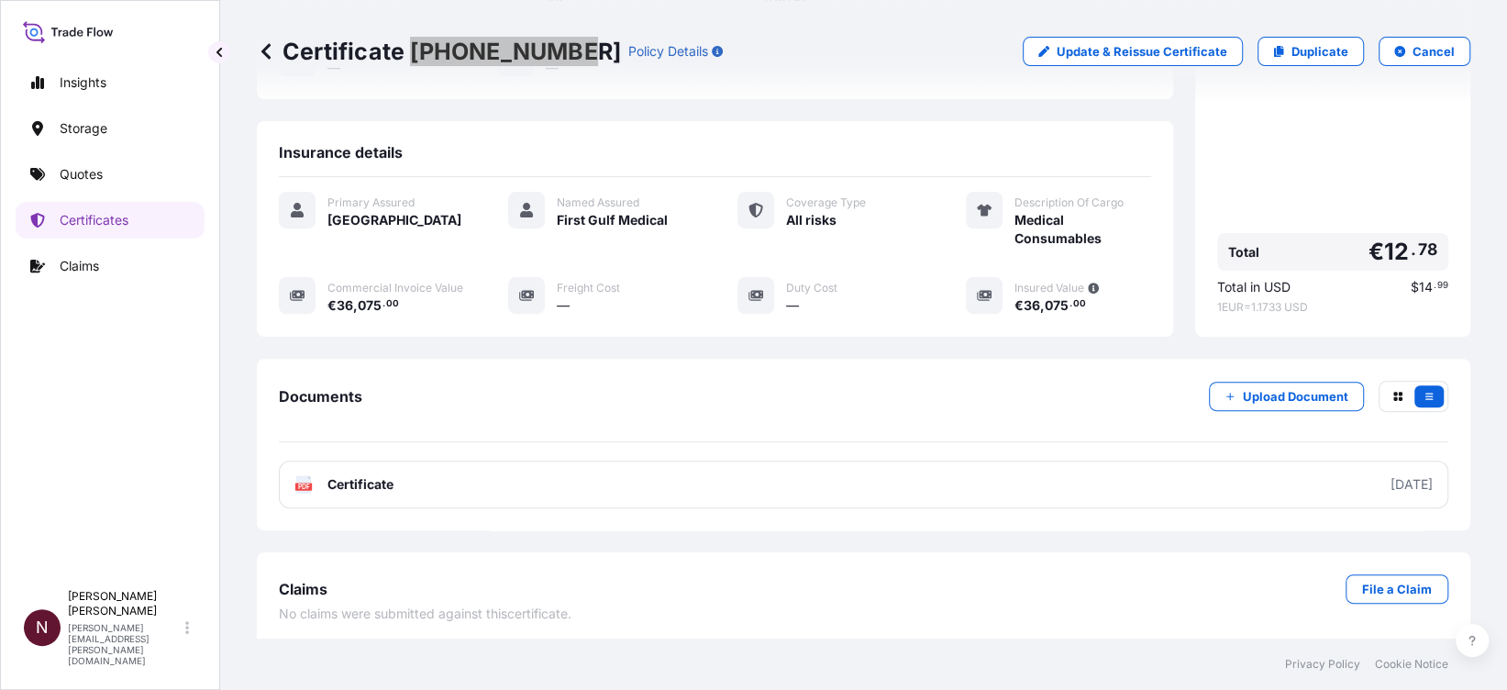
scroll to position [0, 0]
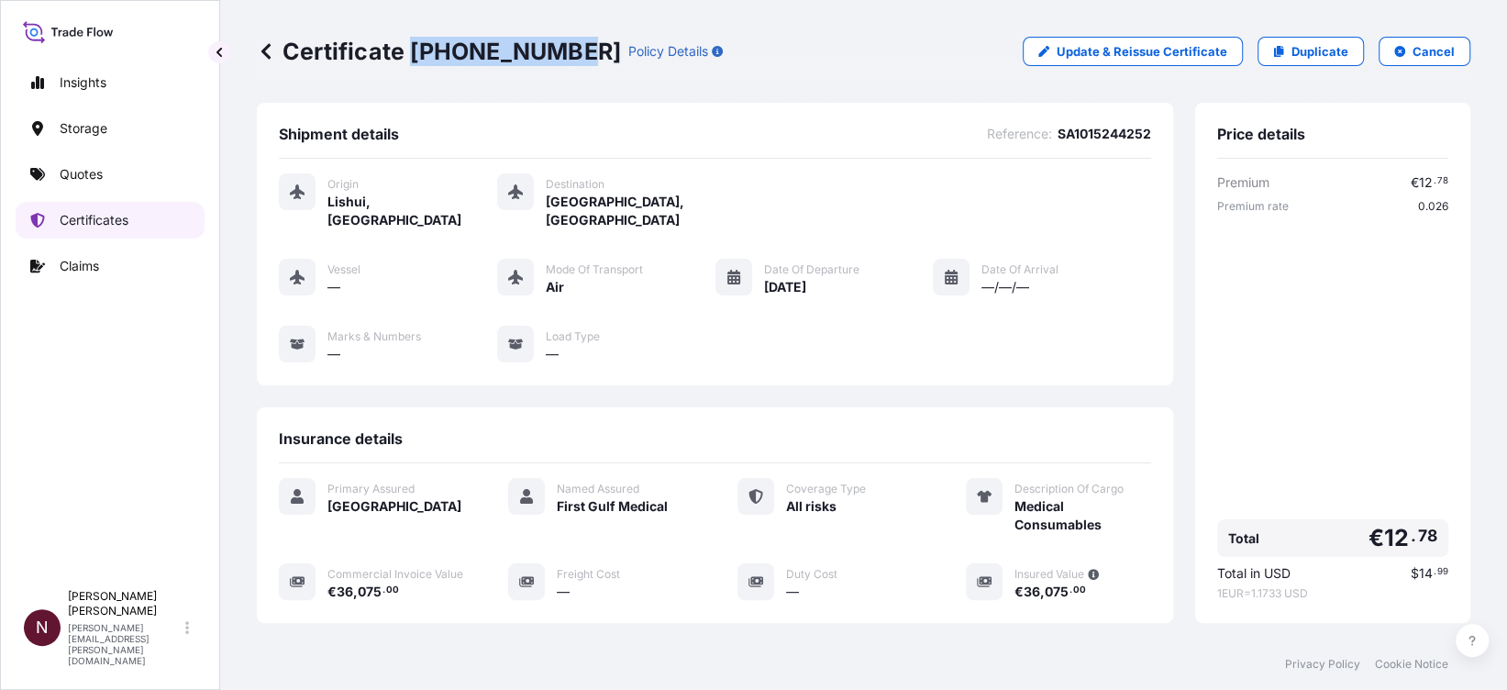
click at [76, 218] on p "Certificates" at bounding box center [94, 220] width 69 height 18
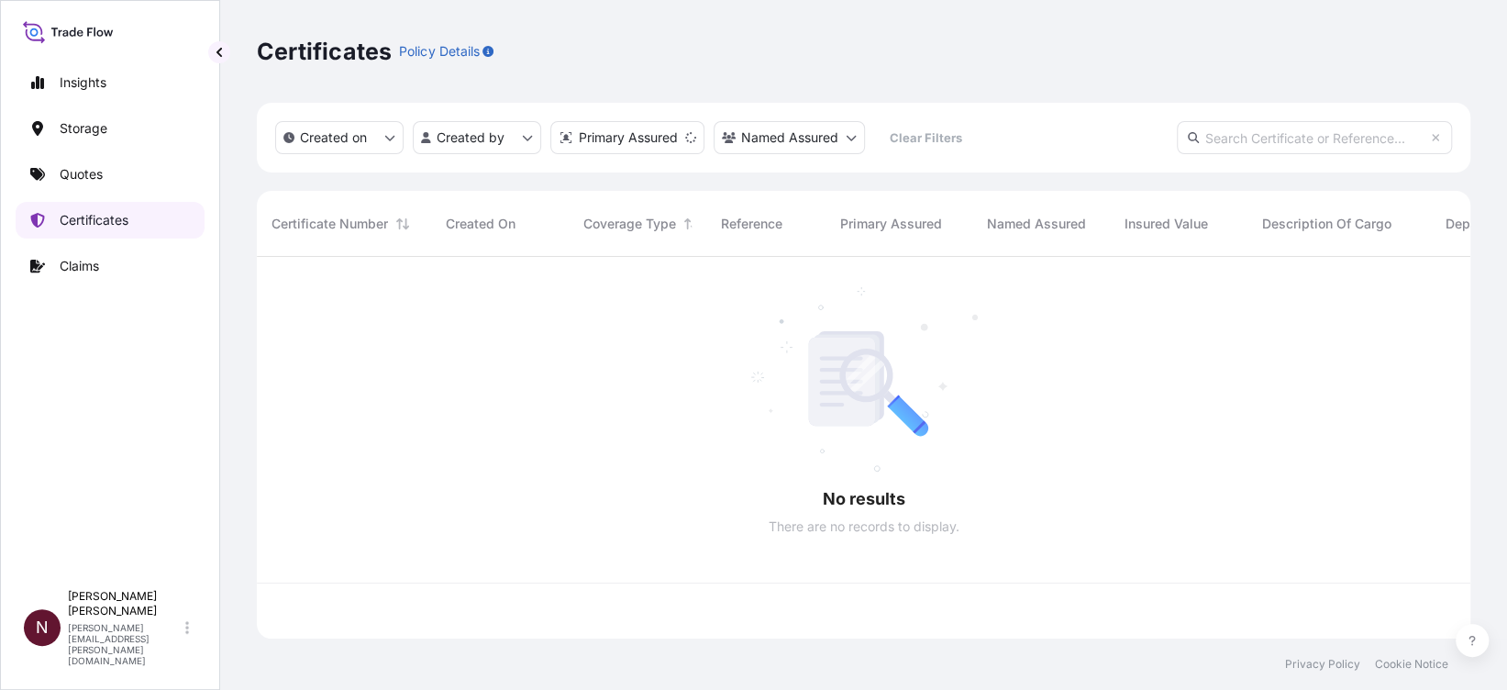
scroll to position [372, 1194]
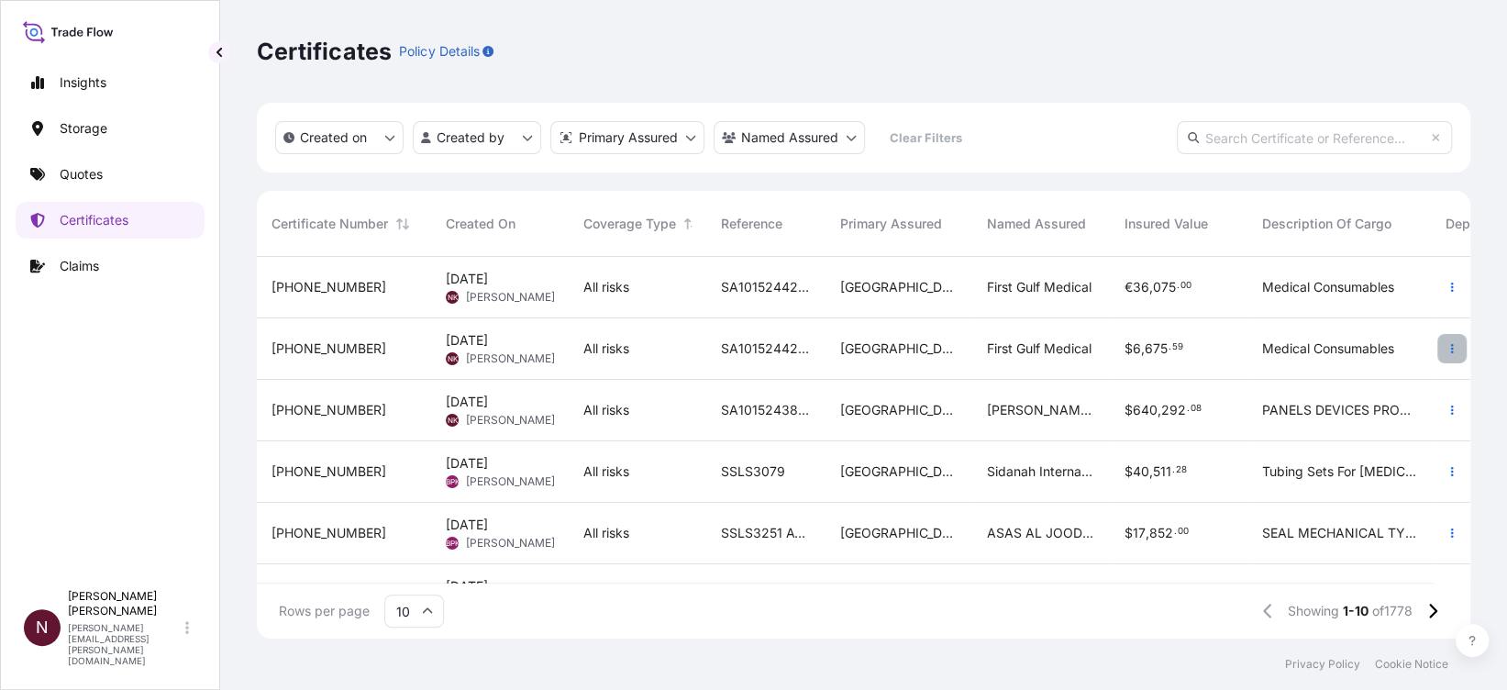
click at [1438, 354] on button "button" at bounding box center [1452, 348] width 29 height 29
click at [1438, 356] on button "button" at bounding box center [1452, 348] width 29 height 29
click at [1050, 367] on div "First Gulf Medical" at bounding box center [1041, 348] width 138 height 61
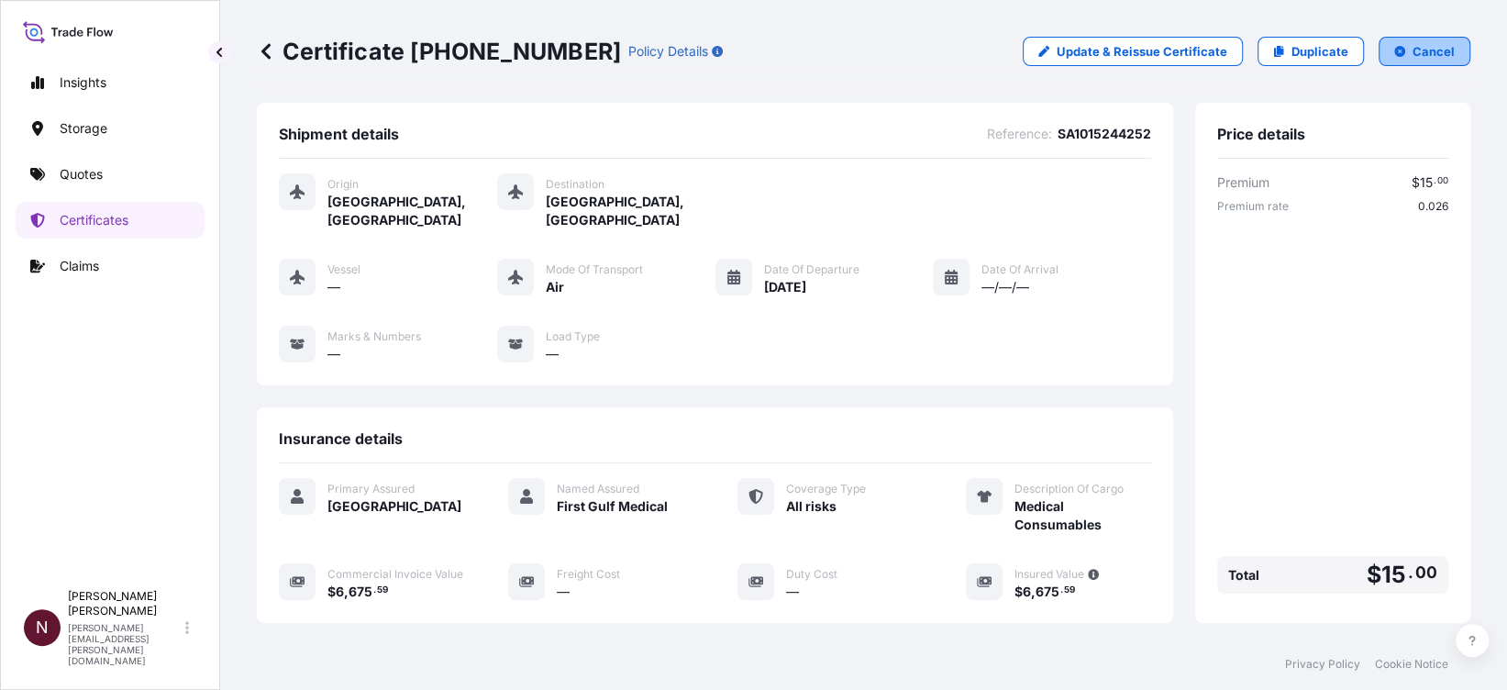
click at [1381, 59] on button "Cancel" at bounding box center [1425, 51] width 92 height 29
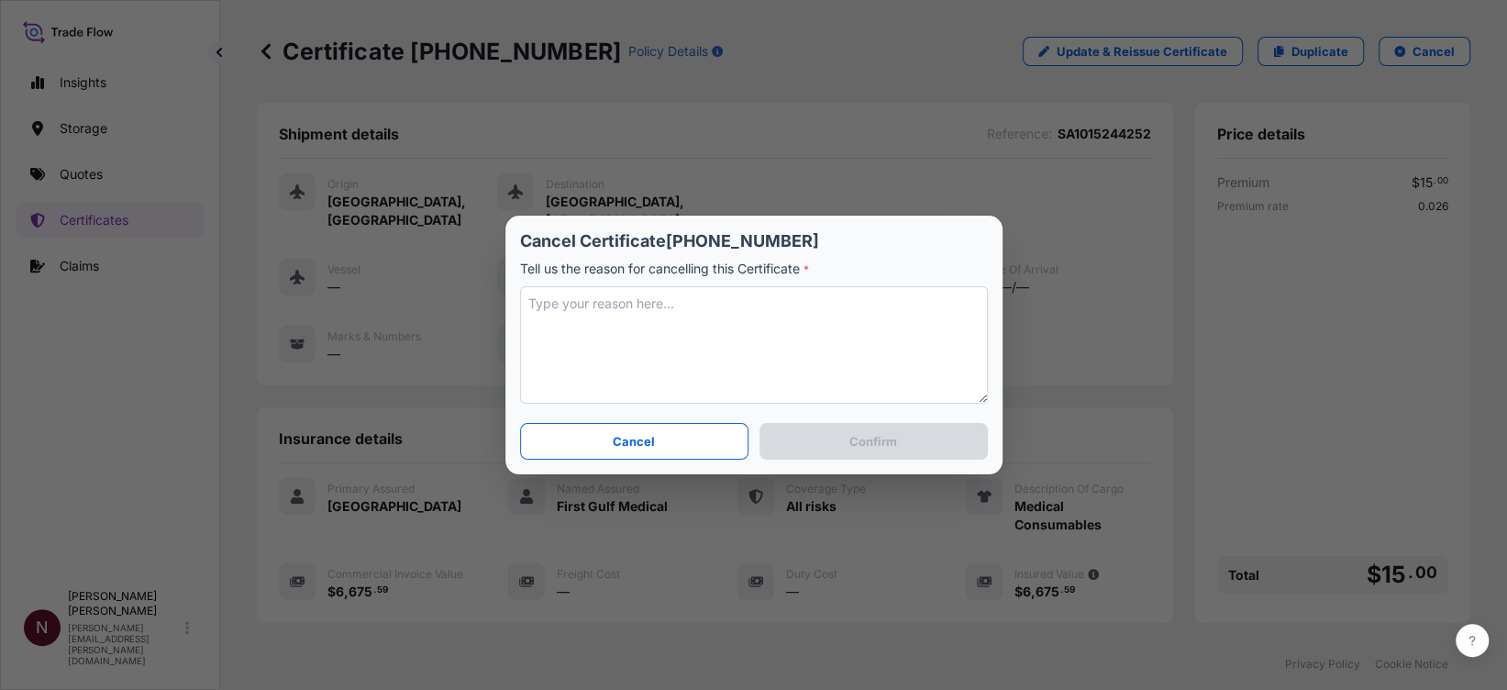
click at [596, 317] on textarea at bounding box center [754, 344] width 468 height 117
type textarea "w"
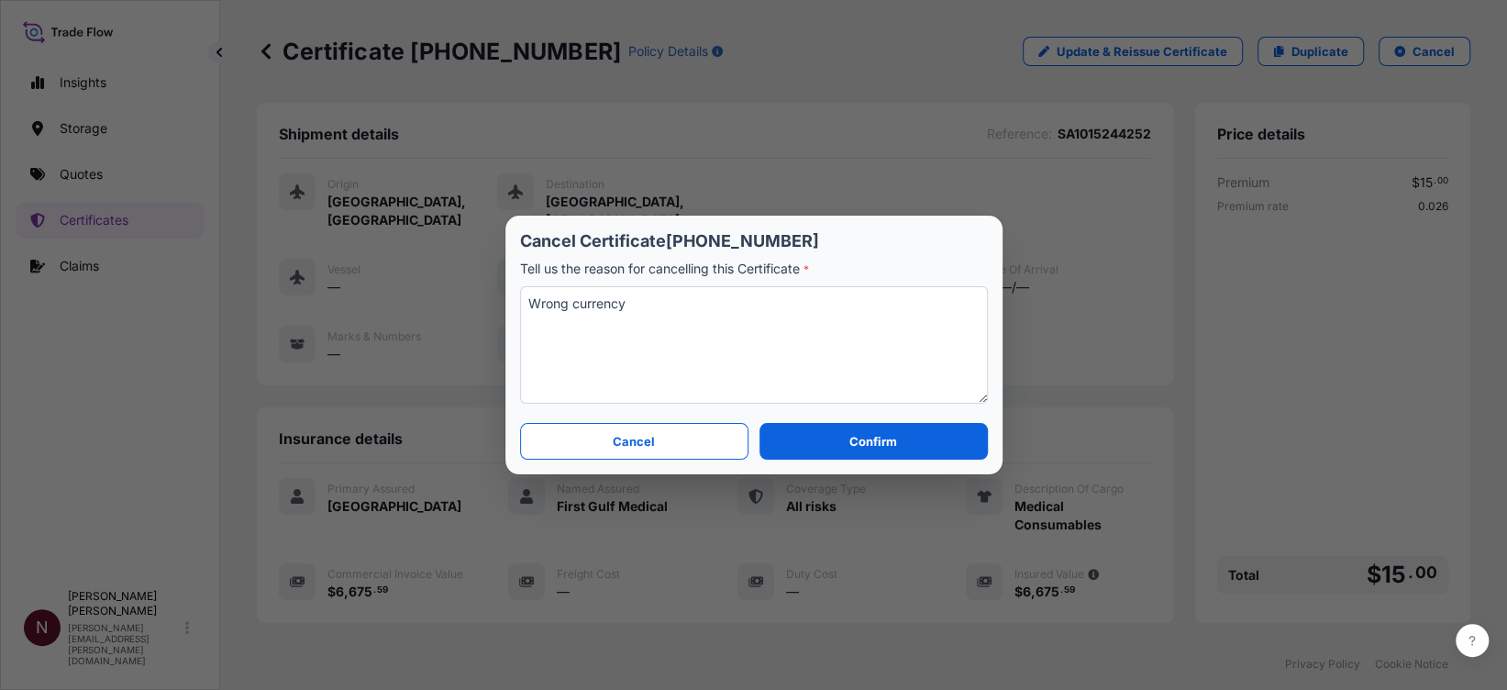
type textarea "Wrong currency"
click at [904, 441] on button "Confirm" at bounding box center [874, 441] width 228 height 37
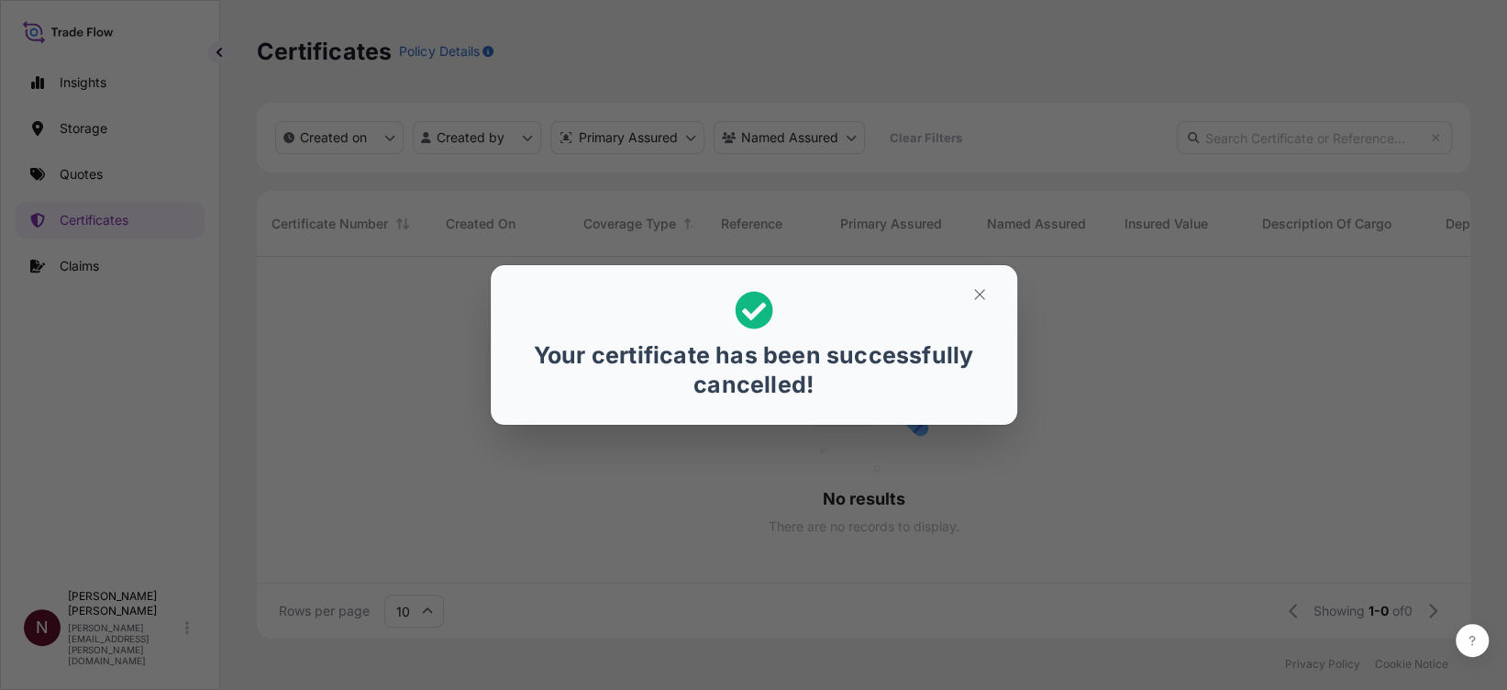
scroll to position [19, 20]
click at [972, 305] on button "button" at bounding box center [980, 294] width 46 height 29
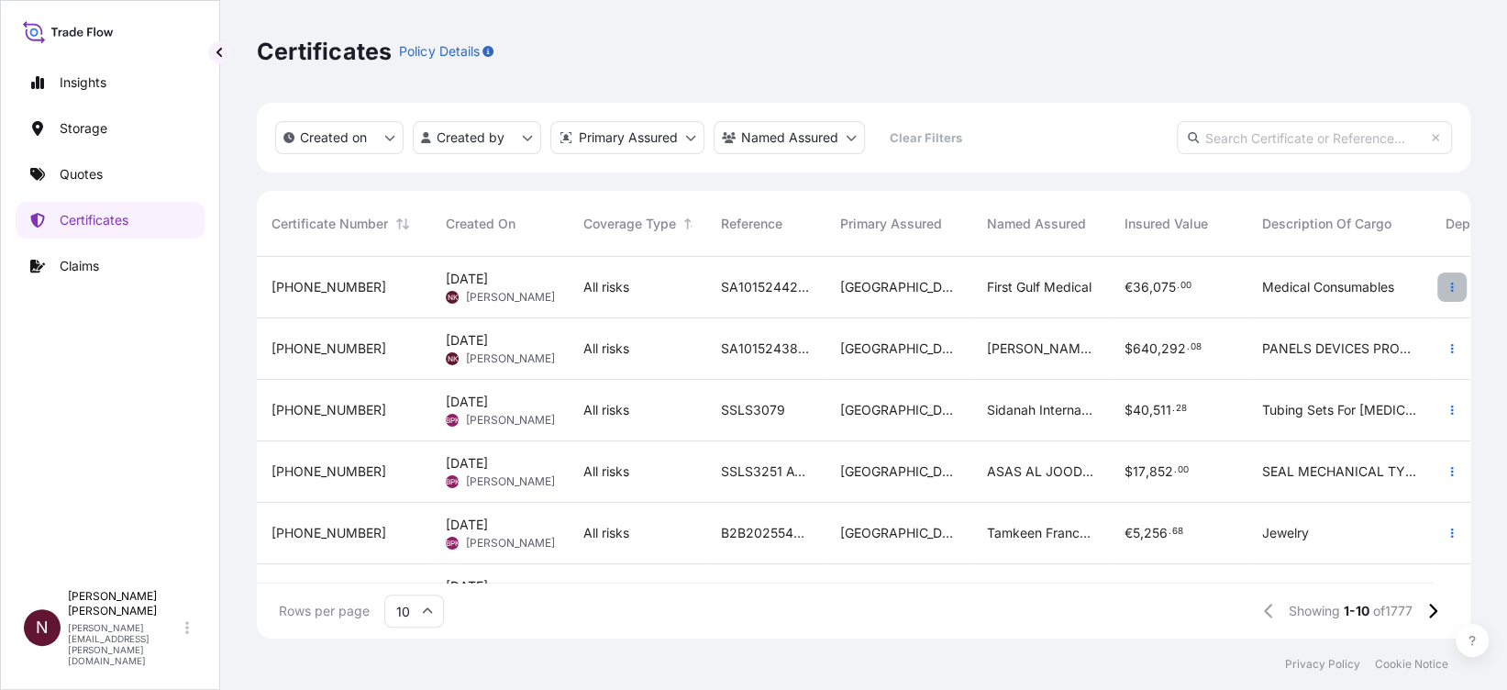
click at [1447, 286] on icon "button" at bounding box center [1452, 287] width 11 height 11
click at [455, 293] on span "NK" at bounding box center [453, 297] width 10 height 18
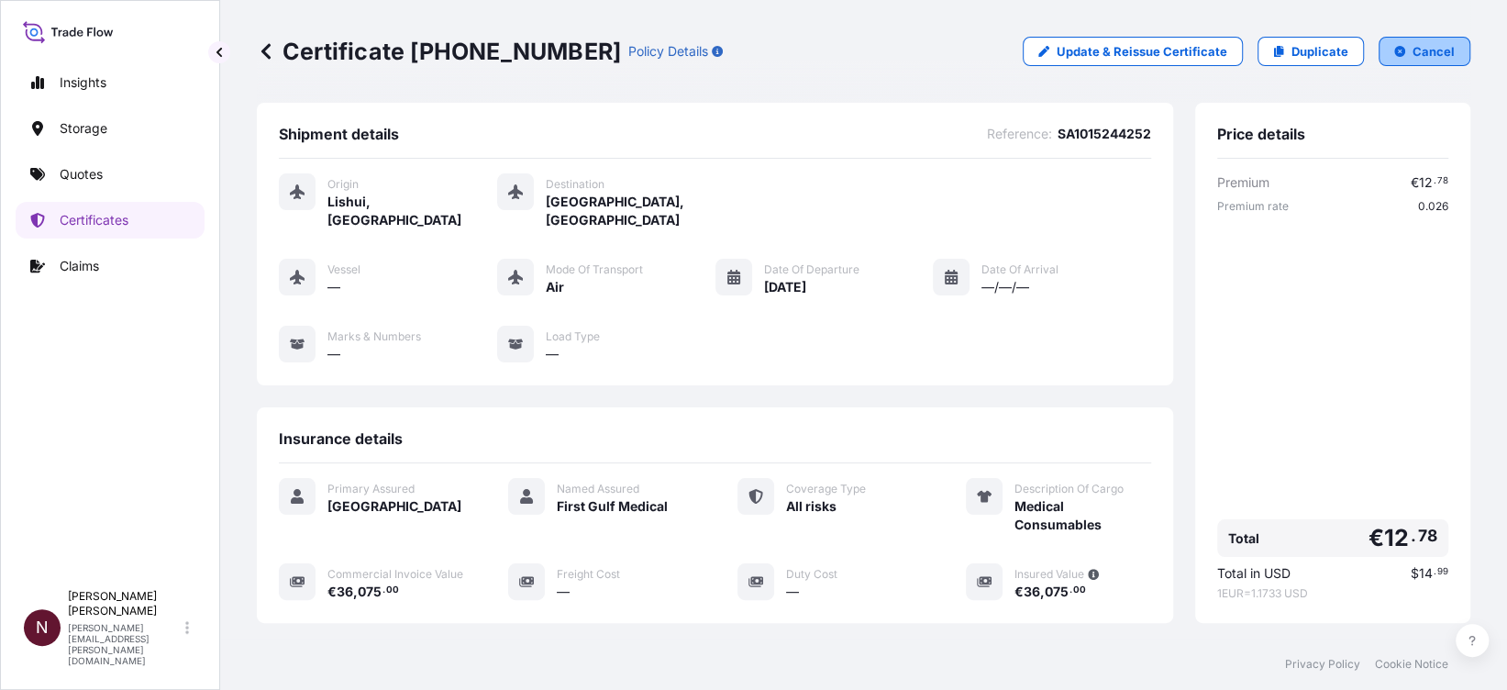
click at [1388, 58] on button "Cancel" at bounding box center [1425, 51] width 92 height 29
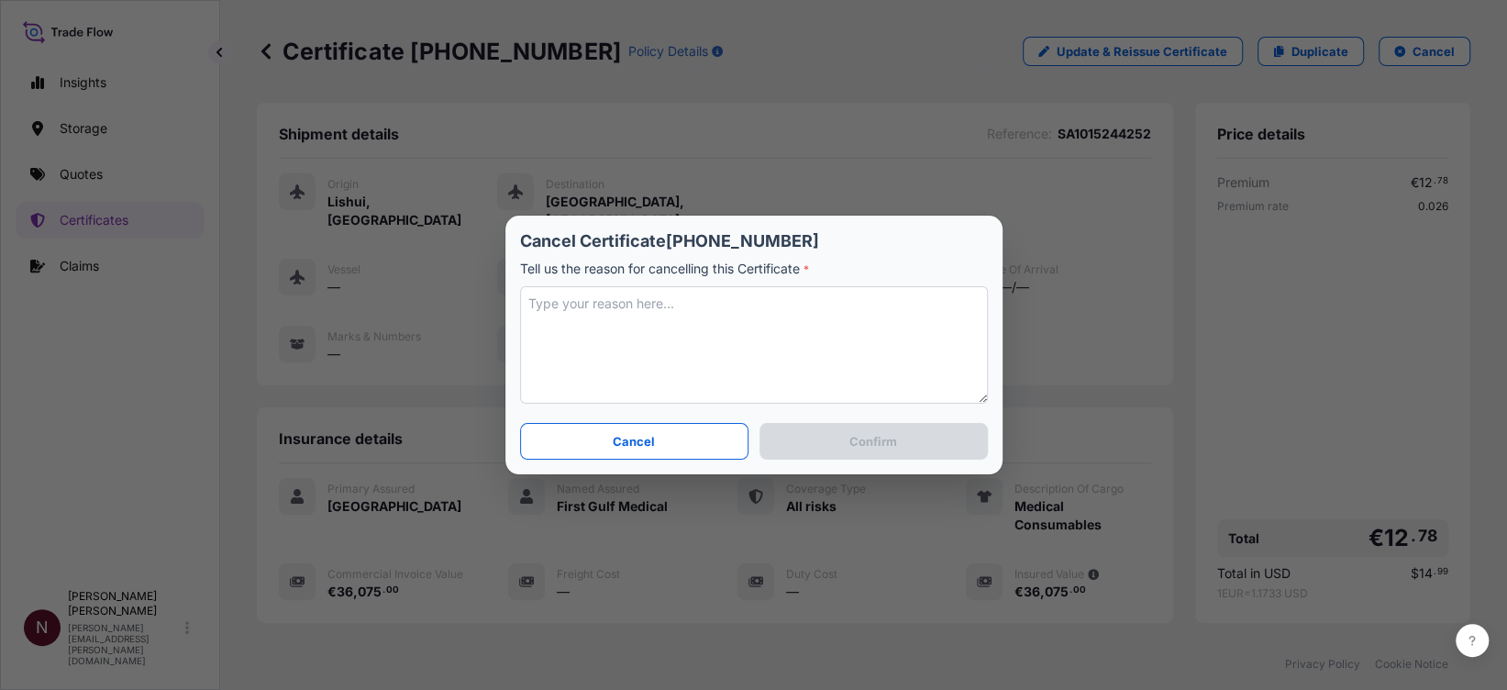
click at [638, 348] on textarea at bounding box center [754, 344] width 468 height 117
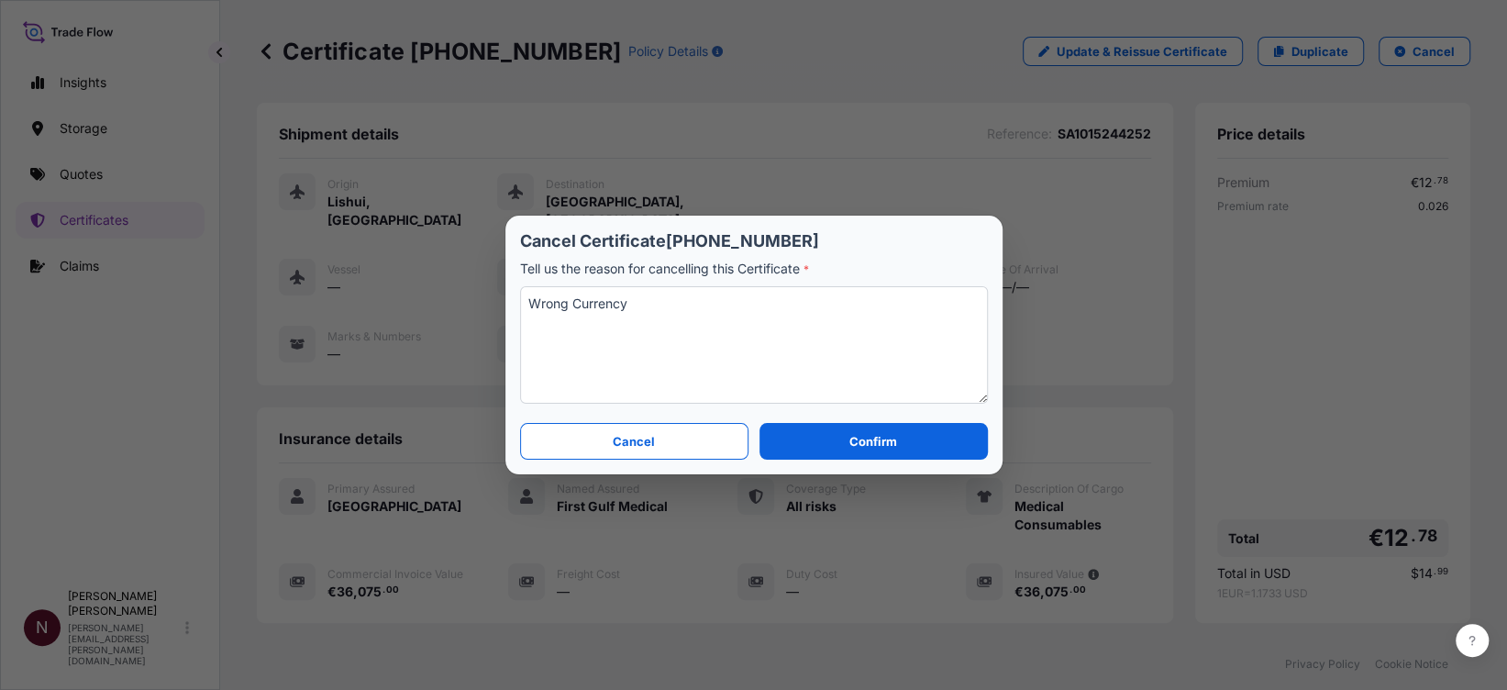
type textarea "Wrong Currency"
click at [845, 448] on button "Confirm" at bounding box center [874, 441] width 228 height 37
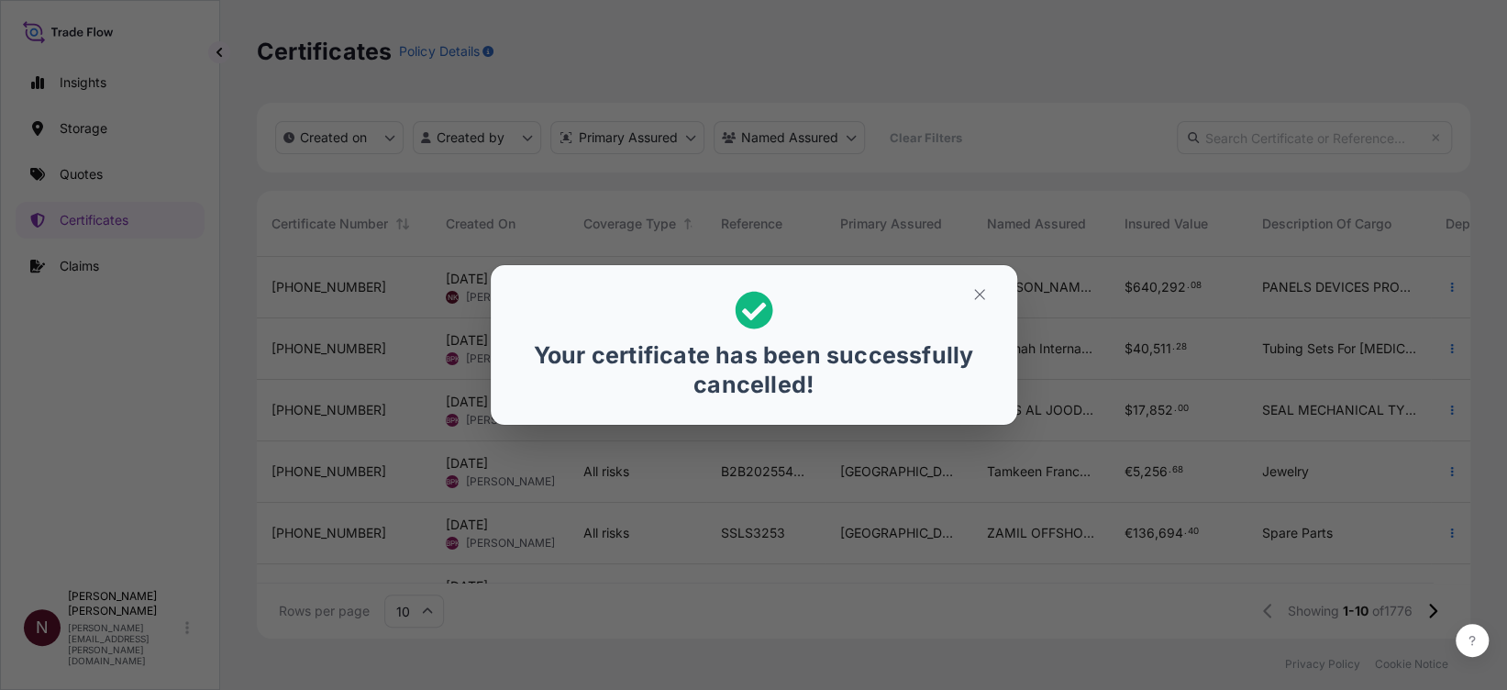
scroll to position [19, 20]
click at [980, 292] on icon "button" at bounding box center [980, 294] width 17 height 17
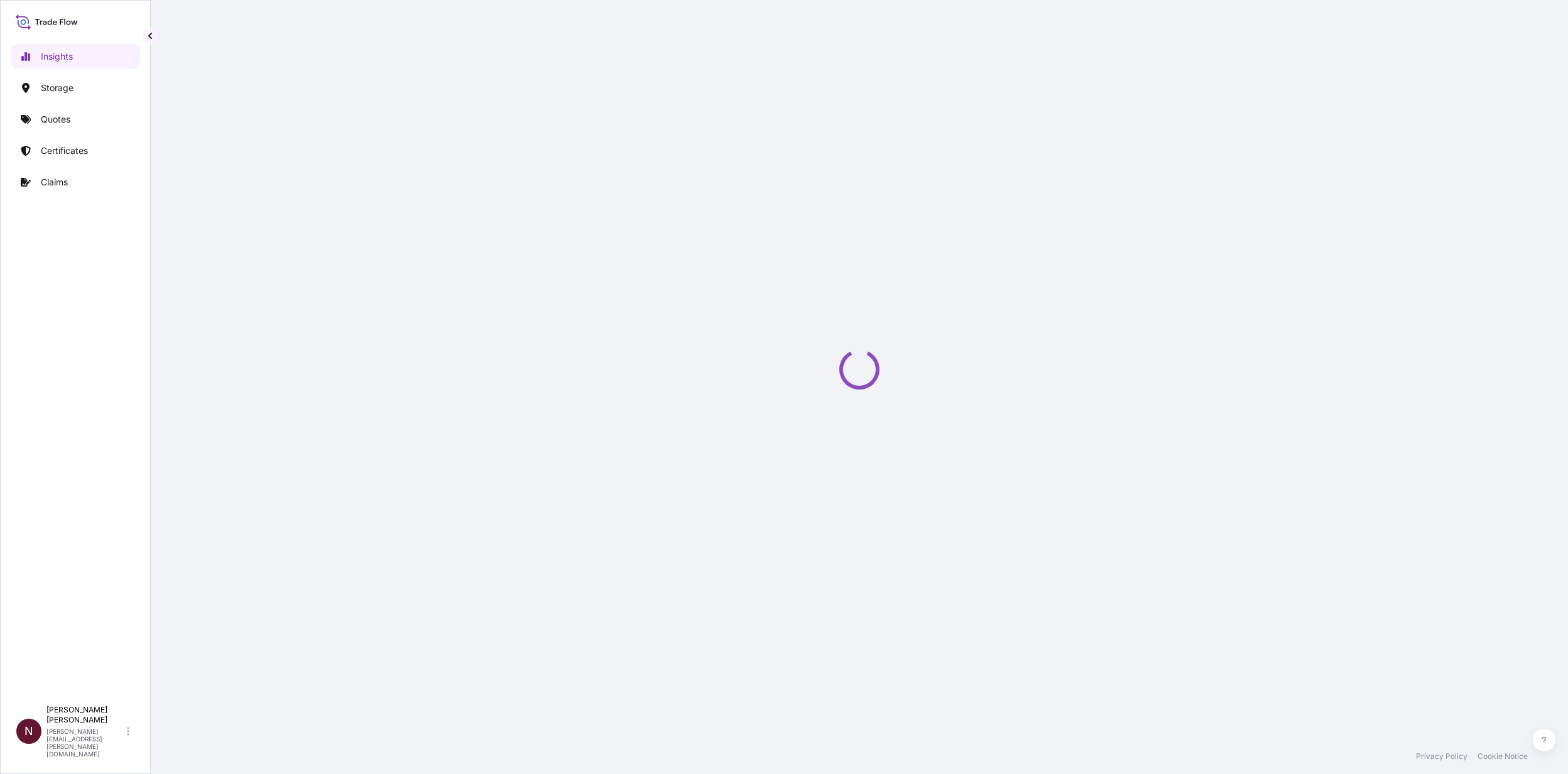
select select "2025"
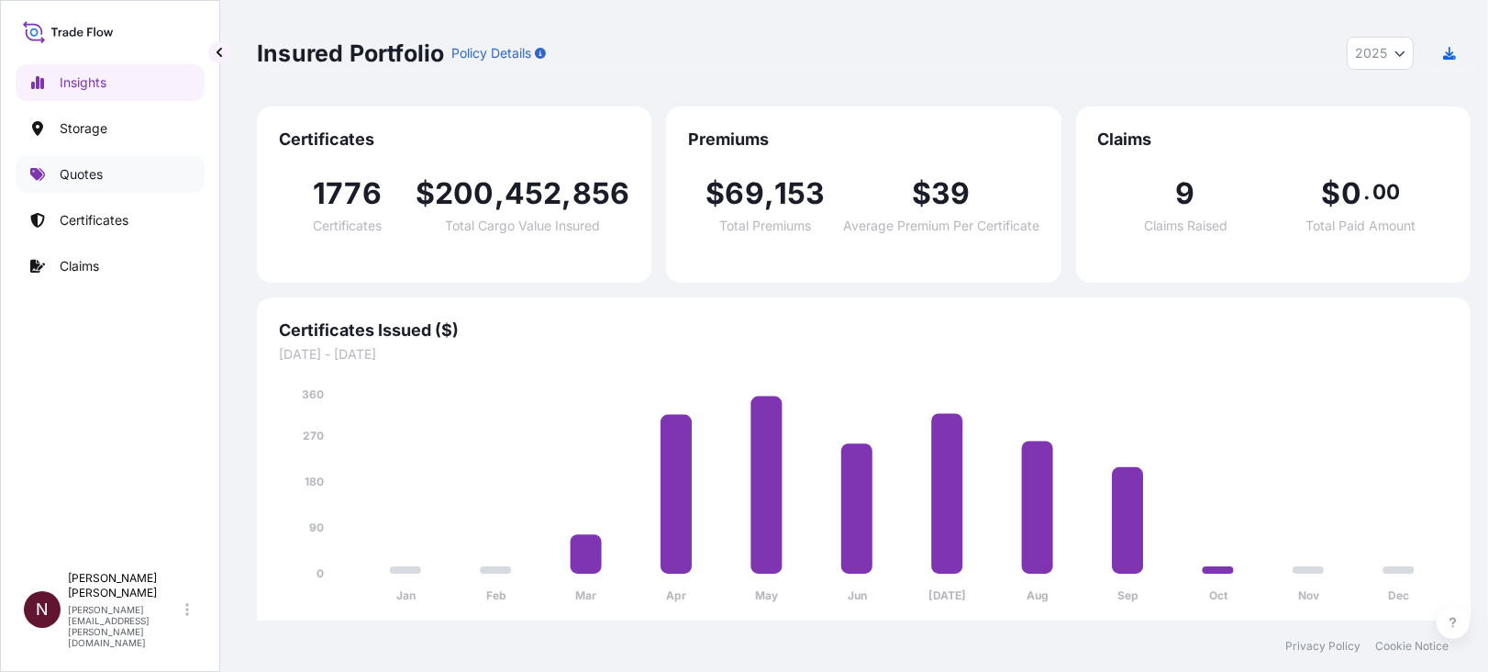
click at [53, 182] on link "Quotes" at bounding box center [110, 174] width 189 height 37
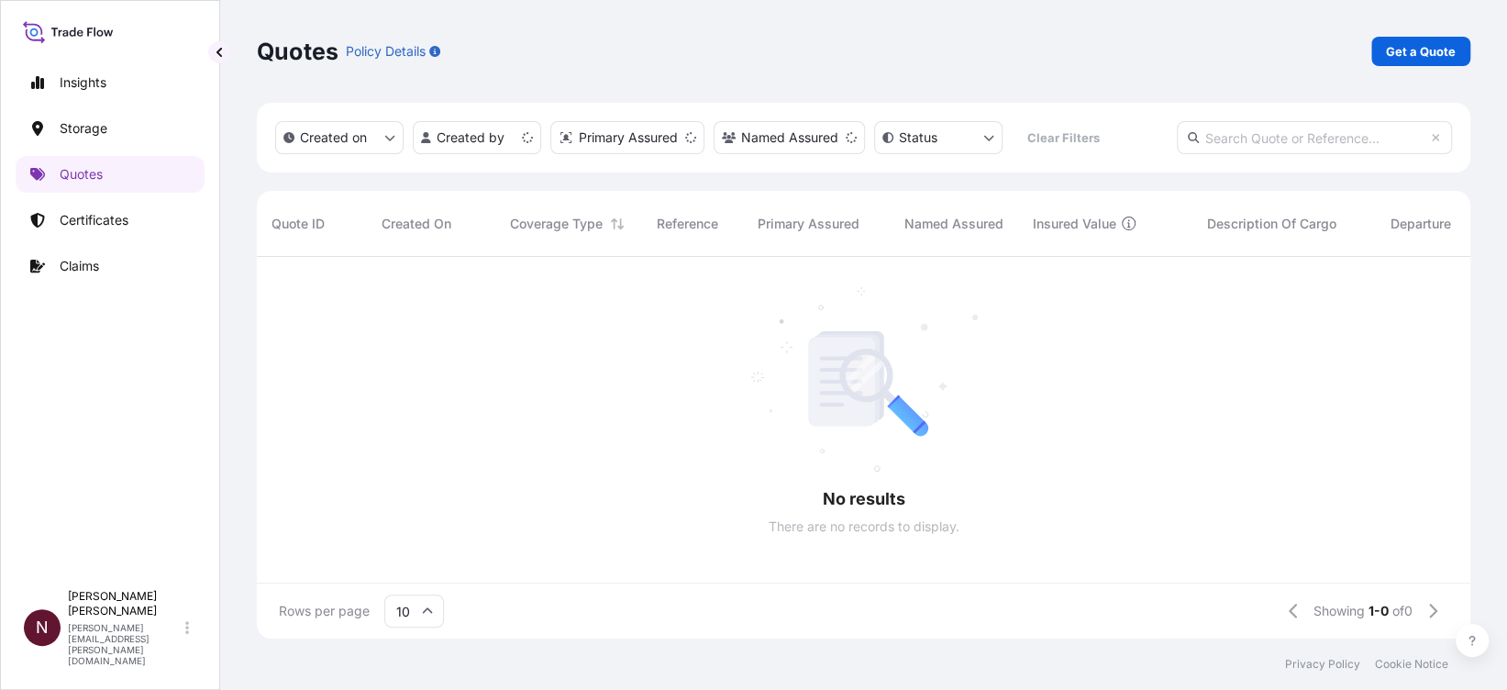
scroll to position [19, 20]
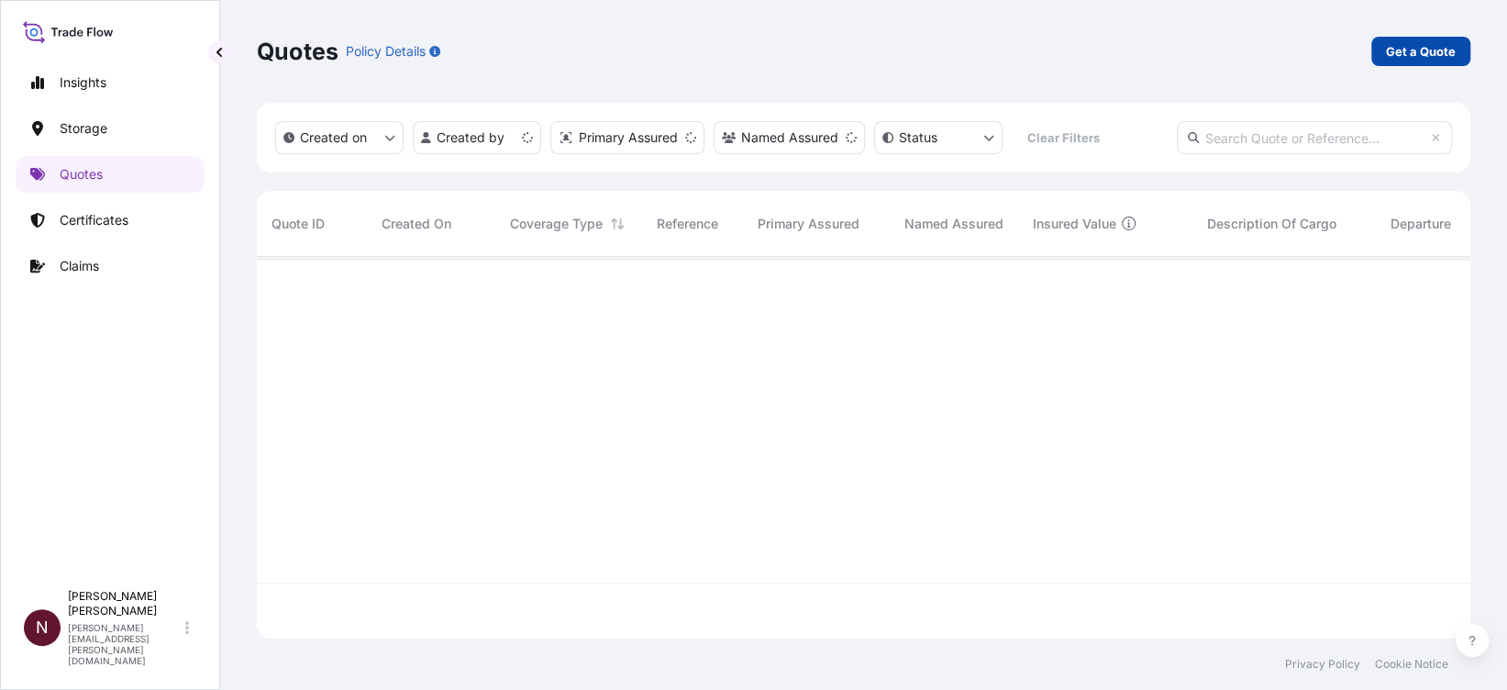
click at [1156, 55] on p "Get a Quote" at bounding box center [1421, 51] width 70 height 18
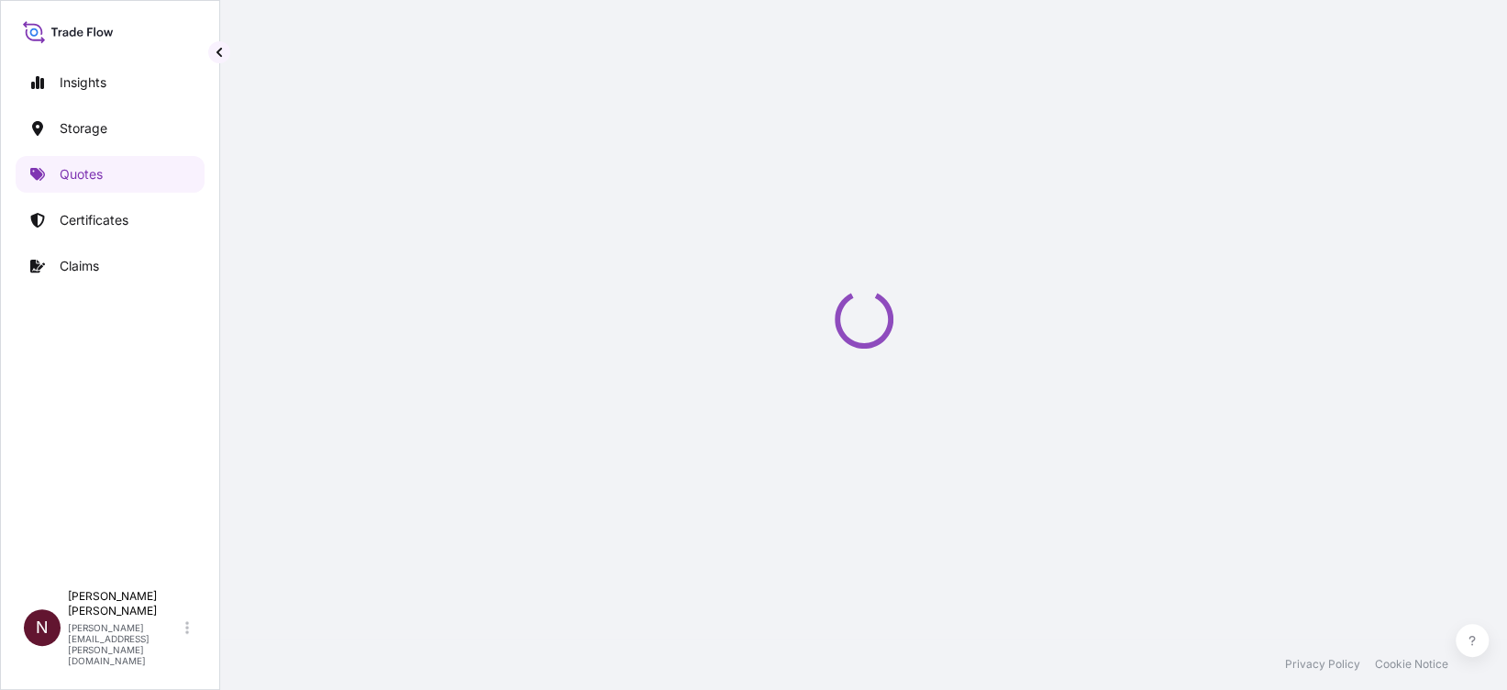
select select "Water"
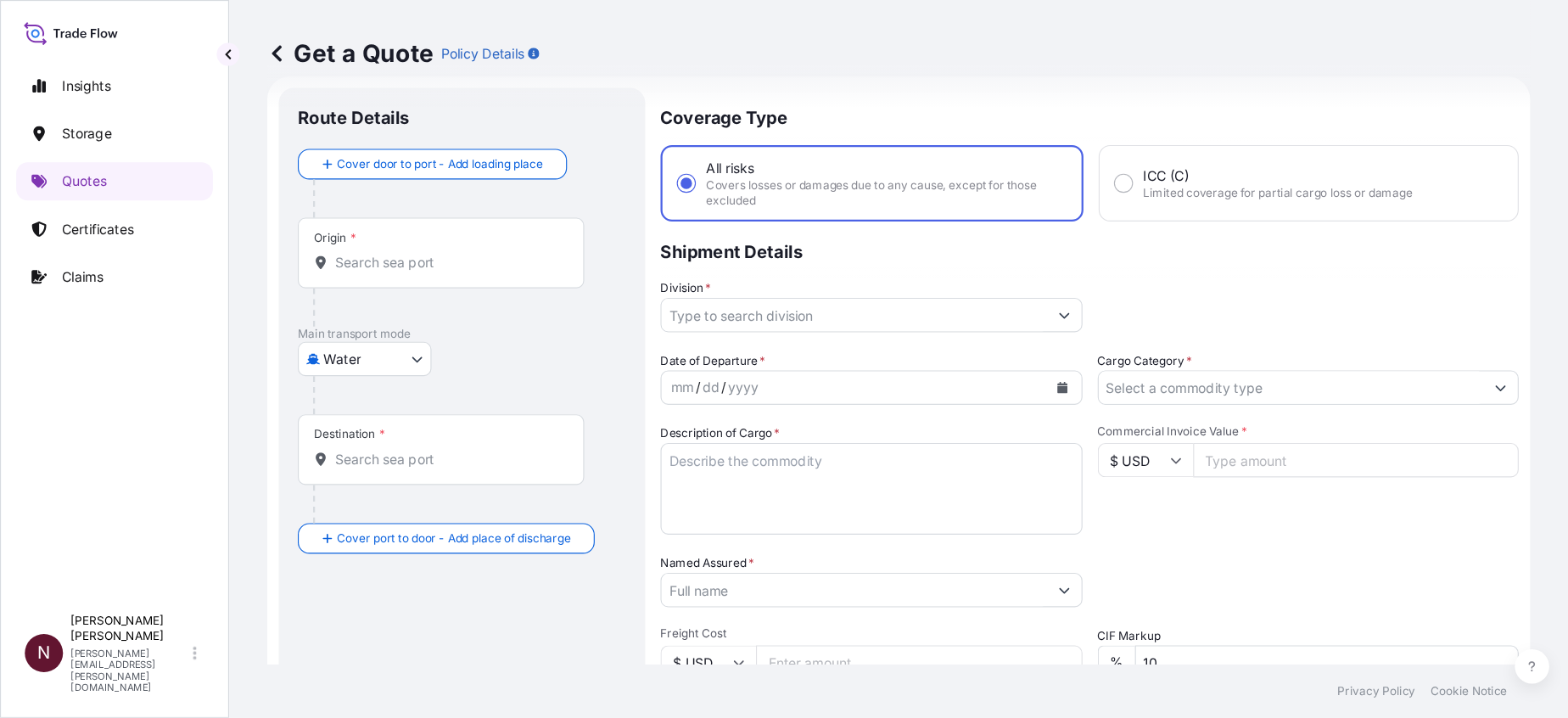
scroll to position [27, 0]
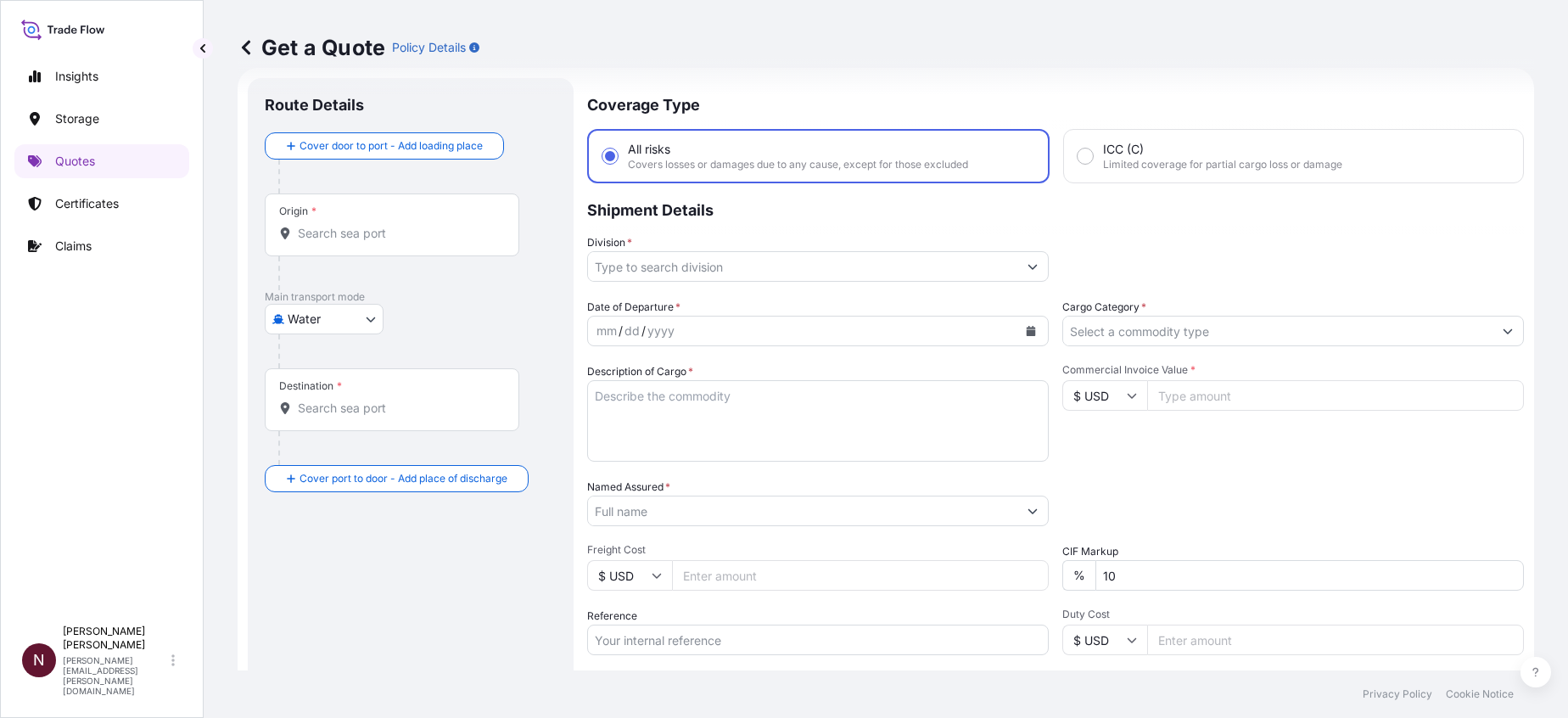
click at [652, 487] on input "Reference" at bounding box center [818, 639] width 462 height 31
paste input "SA1015244252"
type input "SA1015244252"
click at [1069, 464] on div "Date of Departure * mm / dd / yyyy Cargo Category * Description of Cargo * Comm…" at bounding box center [1056, 509] width 937 height 421
click at [362, 238] on input "Origin *" at bounding box center [398, 233] width 201 height 17
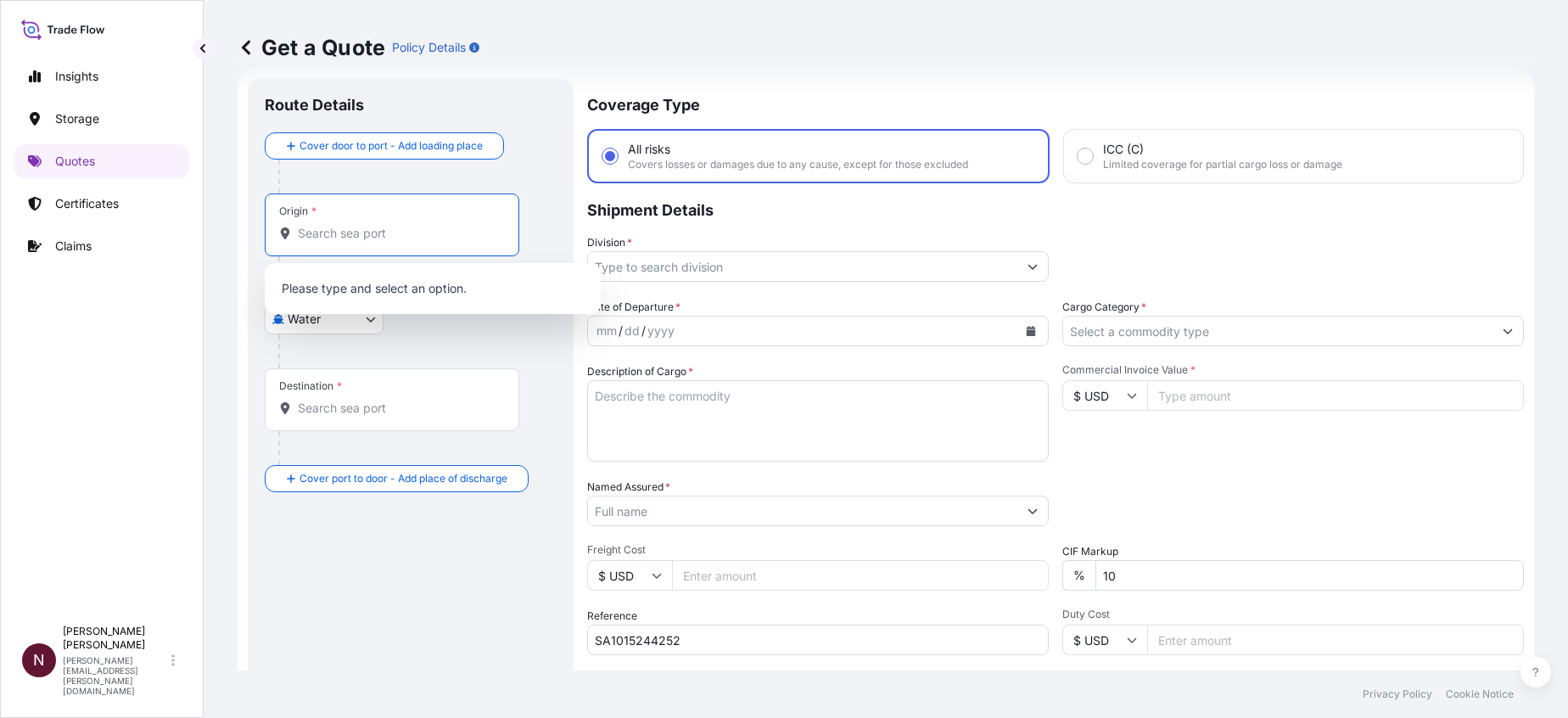
paste input "Wesel"
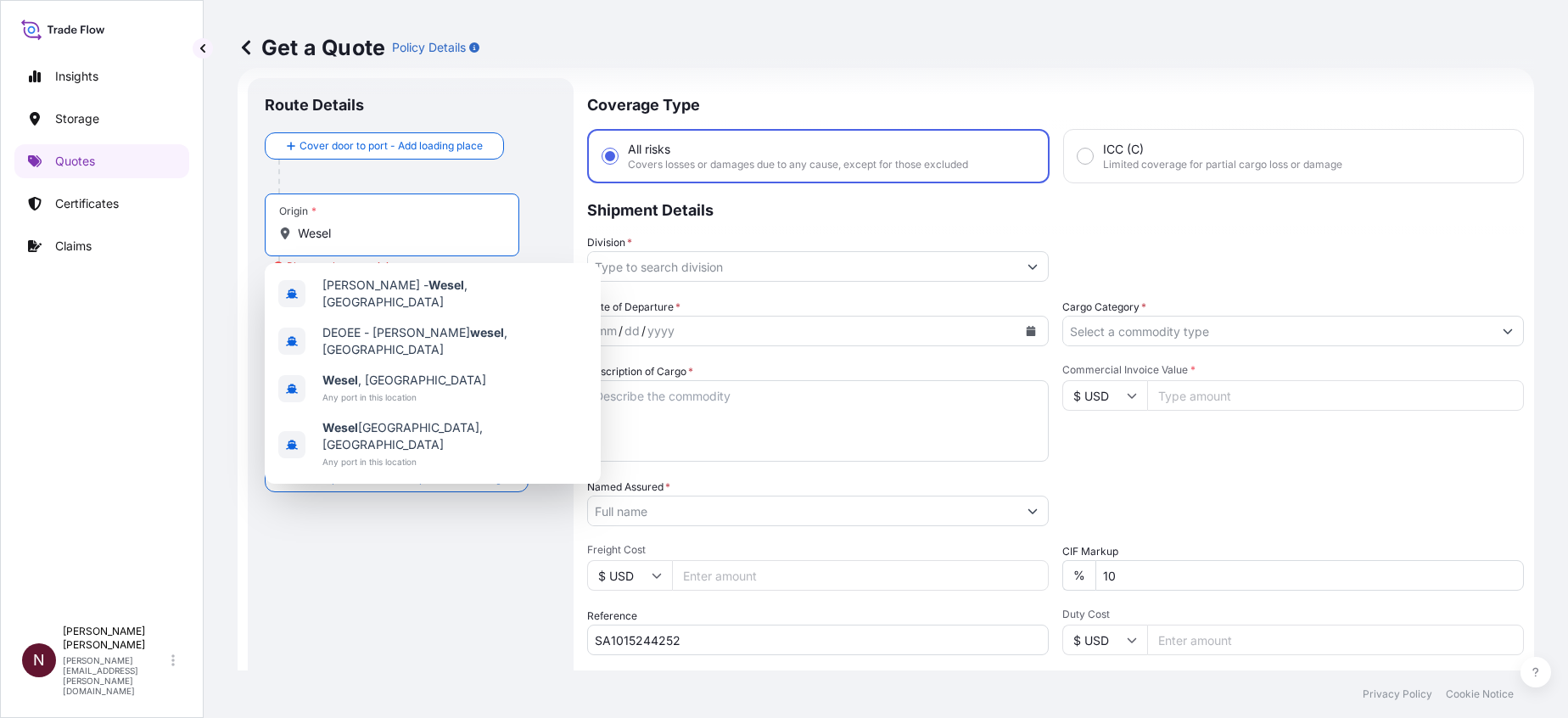
drag, startPoint x: 265, startPoint y: 253, endPoint x: 235, endPoint y: 255, distance: 30.1
click at [235, 255] on div "Get a Quote Policy Details Route Details Cover door to port - Add loading place…" at bounding box center [885, 335] width 1364 height 671
paste input "VELEN"
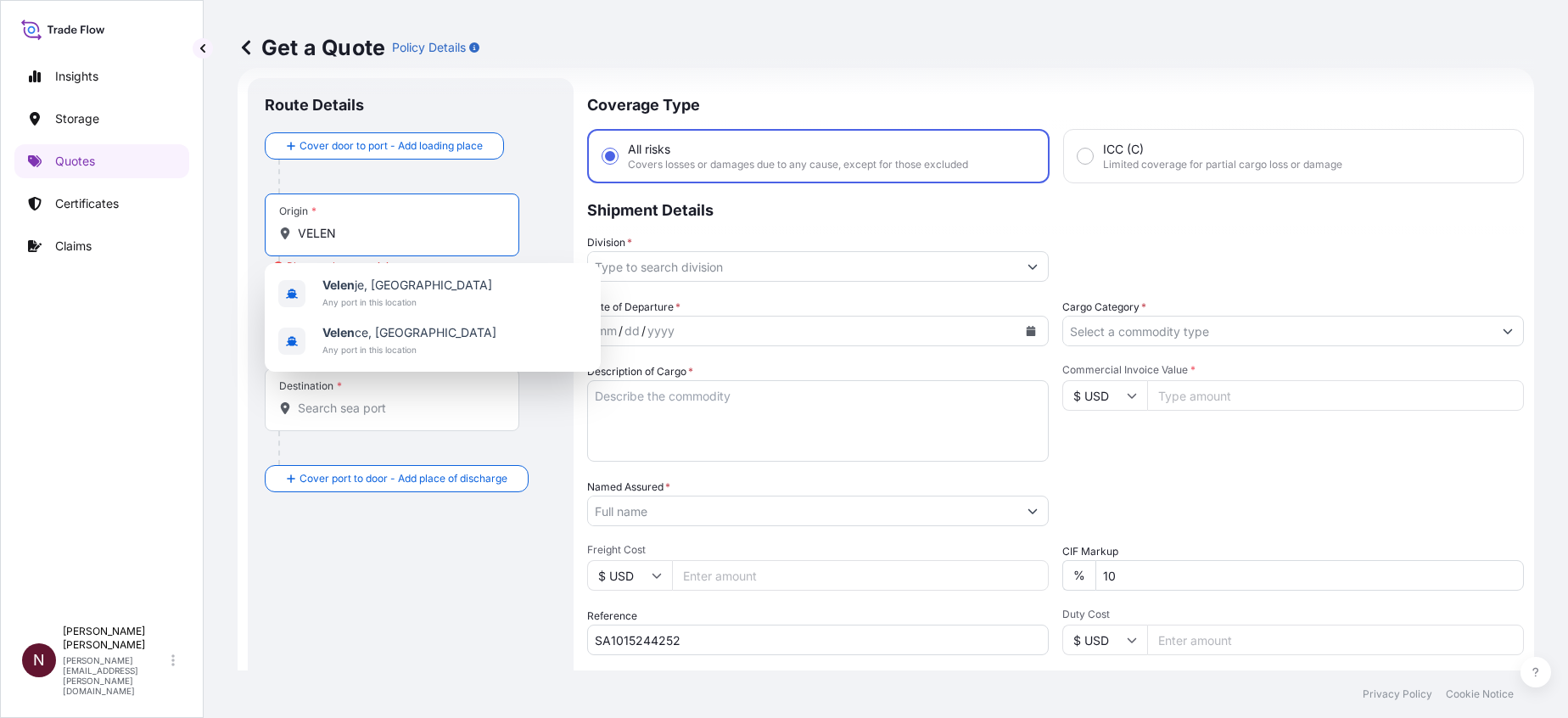
drag, startPoint x: 361, startPoint y: 229, endPoint x: 206, endPoint y: 240, distance: 155.4
click at [206, 240] on div "Get a Quote Policy Details Route Details Cover door to port - Add loading place…" at bounding box center [885, 335] width 1364 height 671
paste input "Wesel"
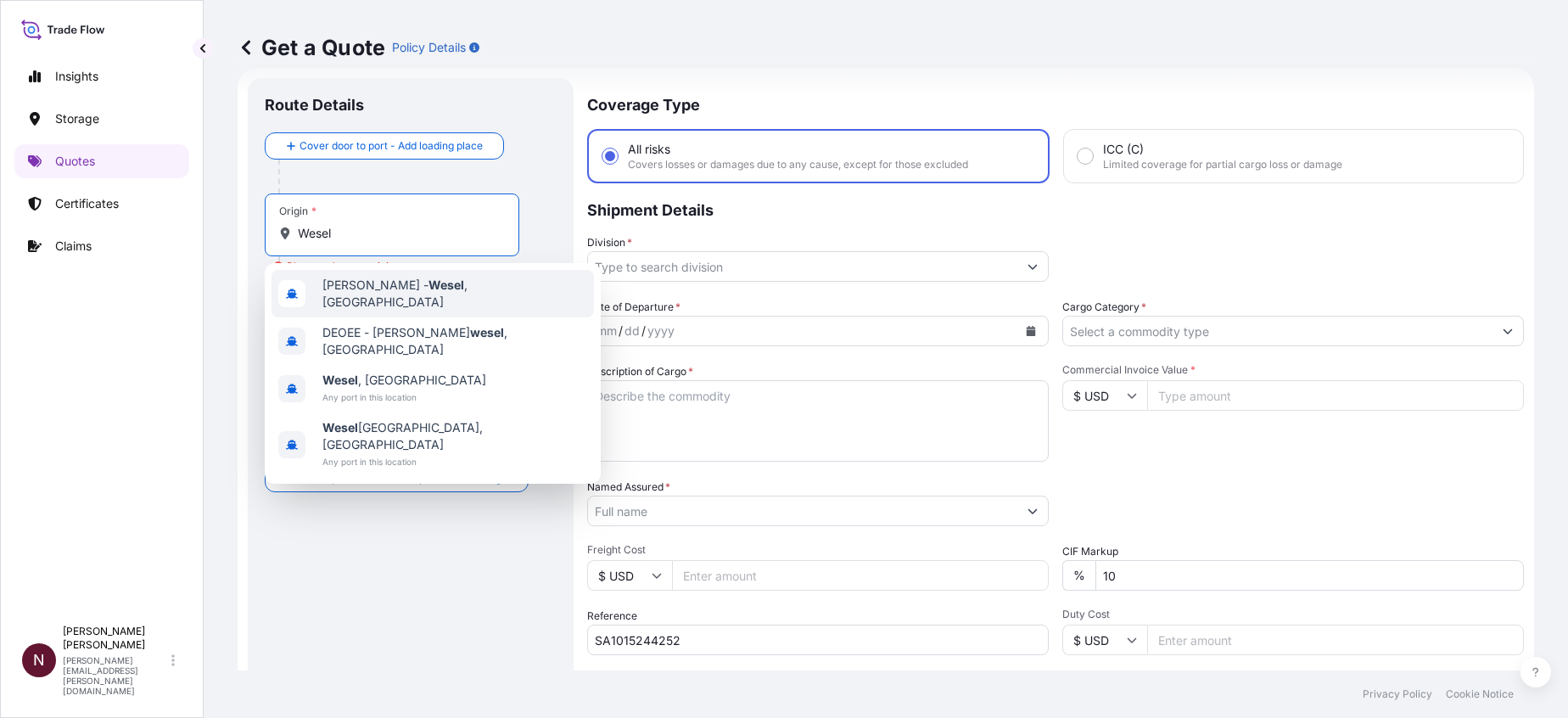
click at [396, 303] on div "DEWES - Wesel , Germany" at bounding box center [433, 293] width 323 height 47
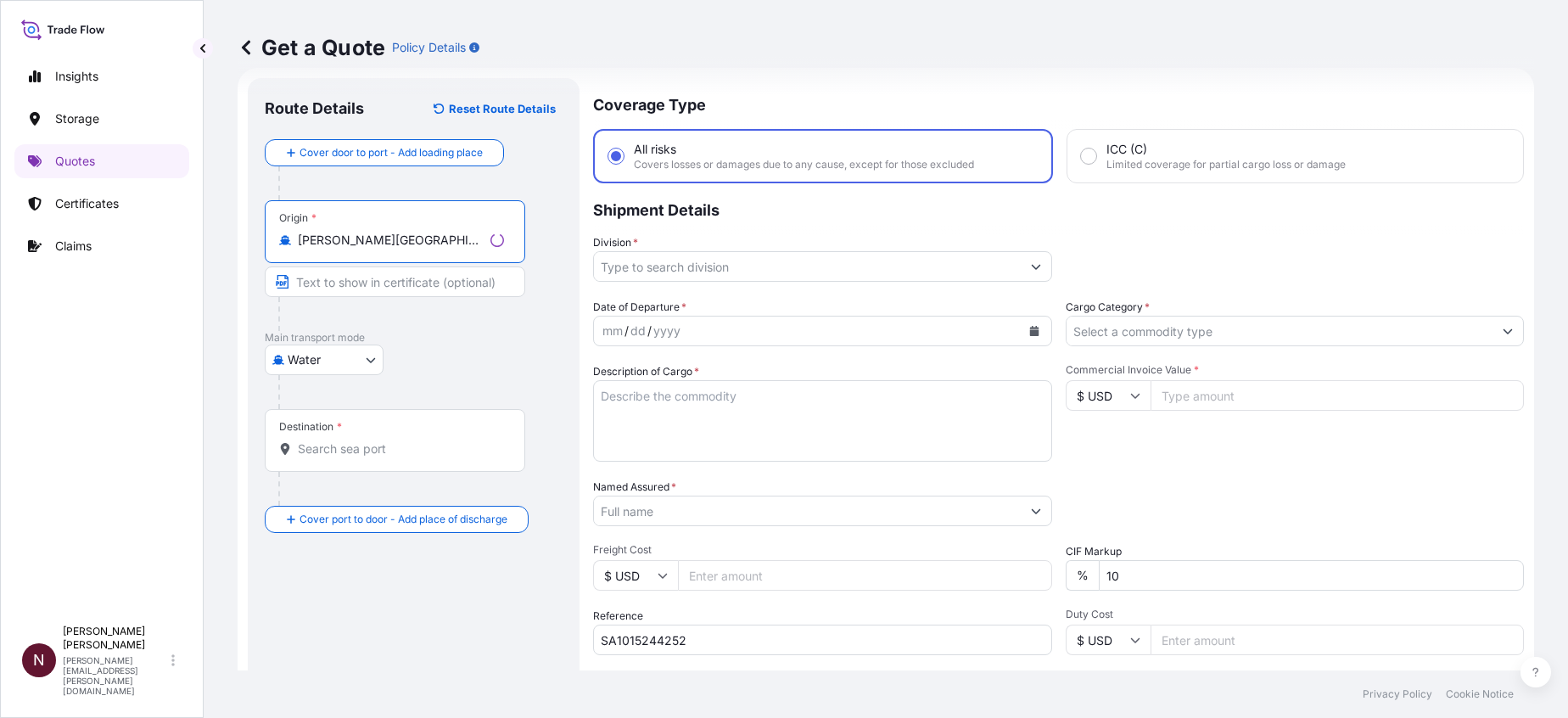
type input "DEWES - Wesel, Germany"
click at [324, 471] on div "Destination *" at bounding box center [391, 440] width 254 height 63
click at [324, 457] on input "Destination *" at bounding box center [398, 449] width 201 height 17
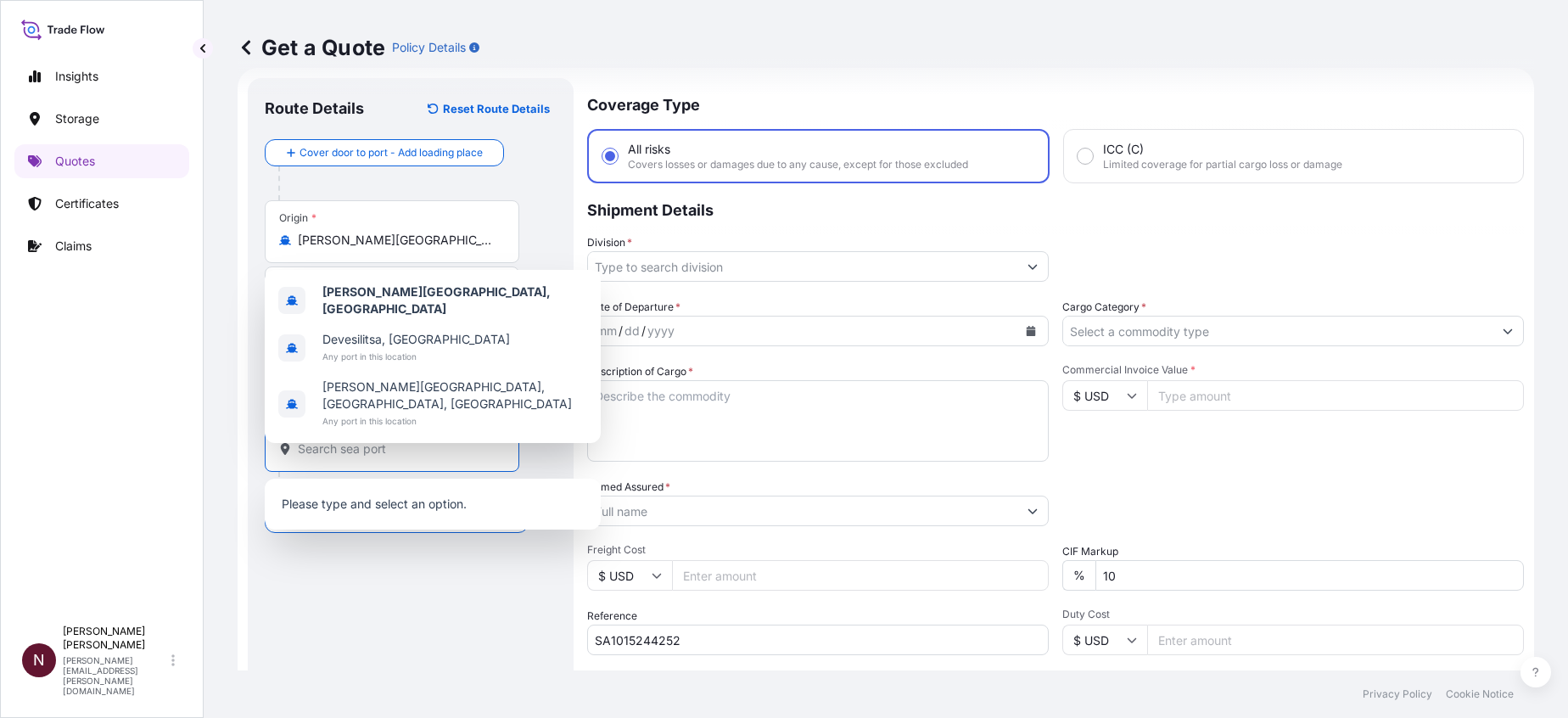
paste input "Riyadh"
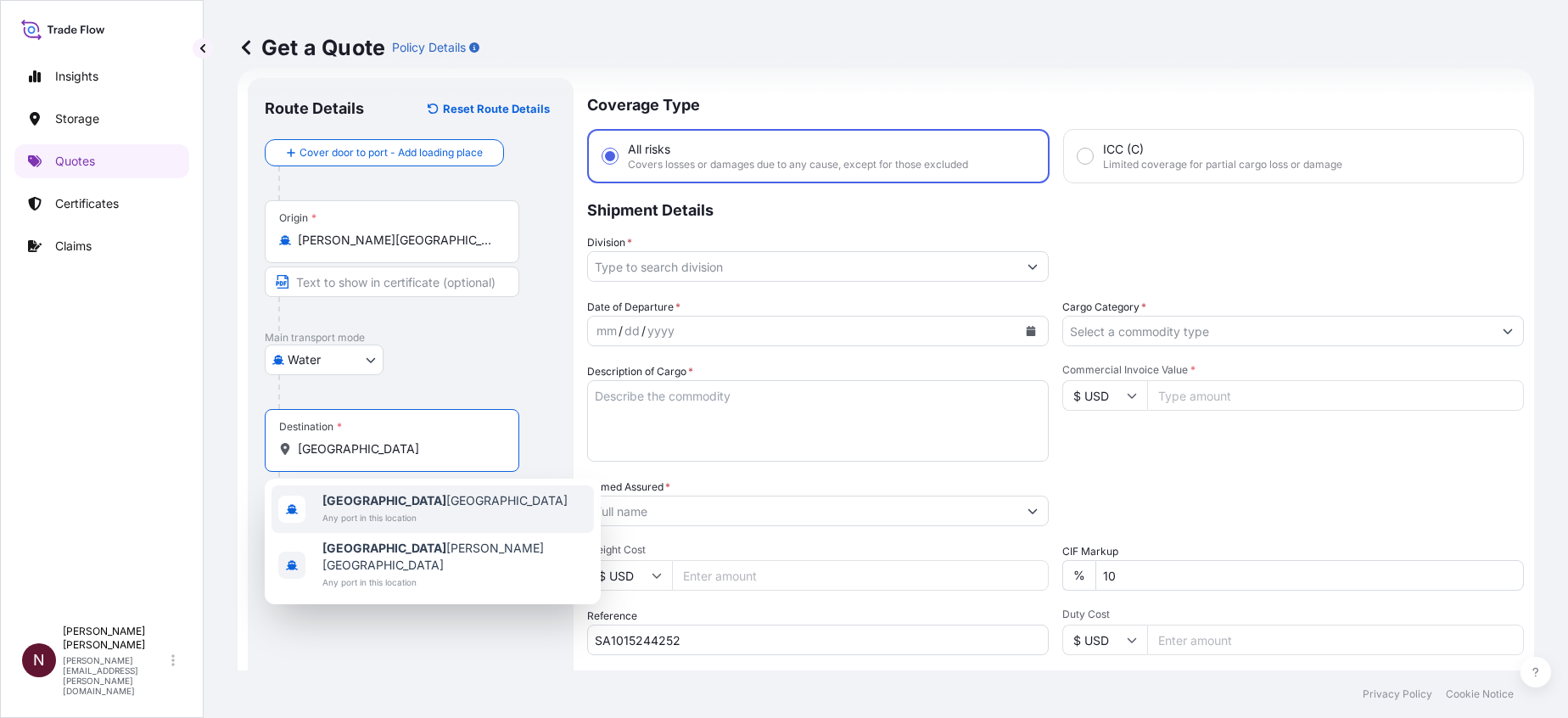
click at [340, 487] on span "Any port in this location" at bounding box center [445, 517] width 245 height 17
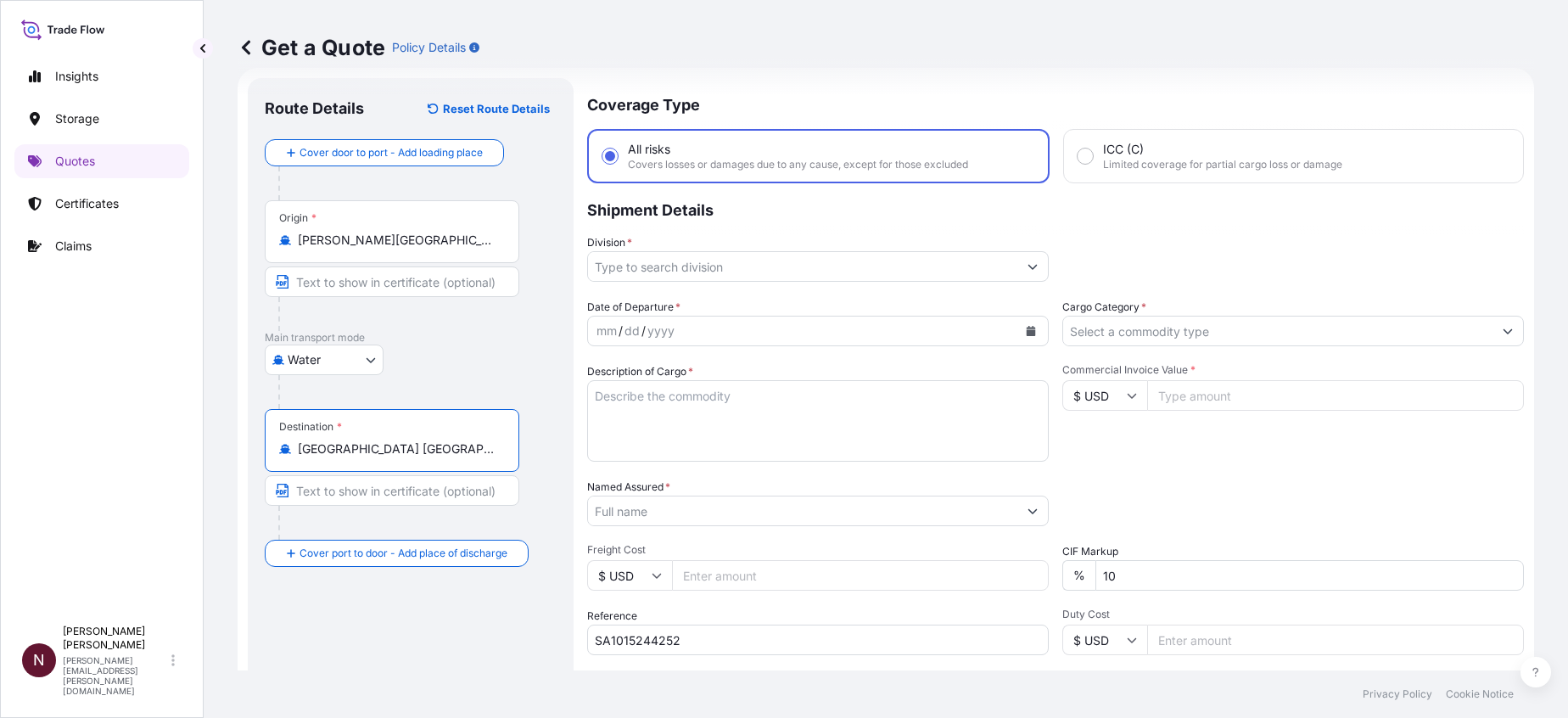
type input "Riyadh Saudi Arabia"
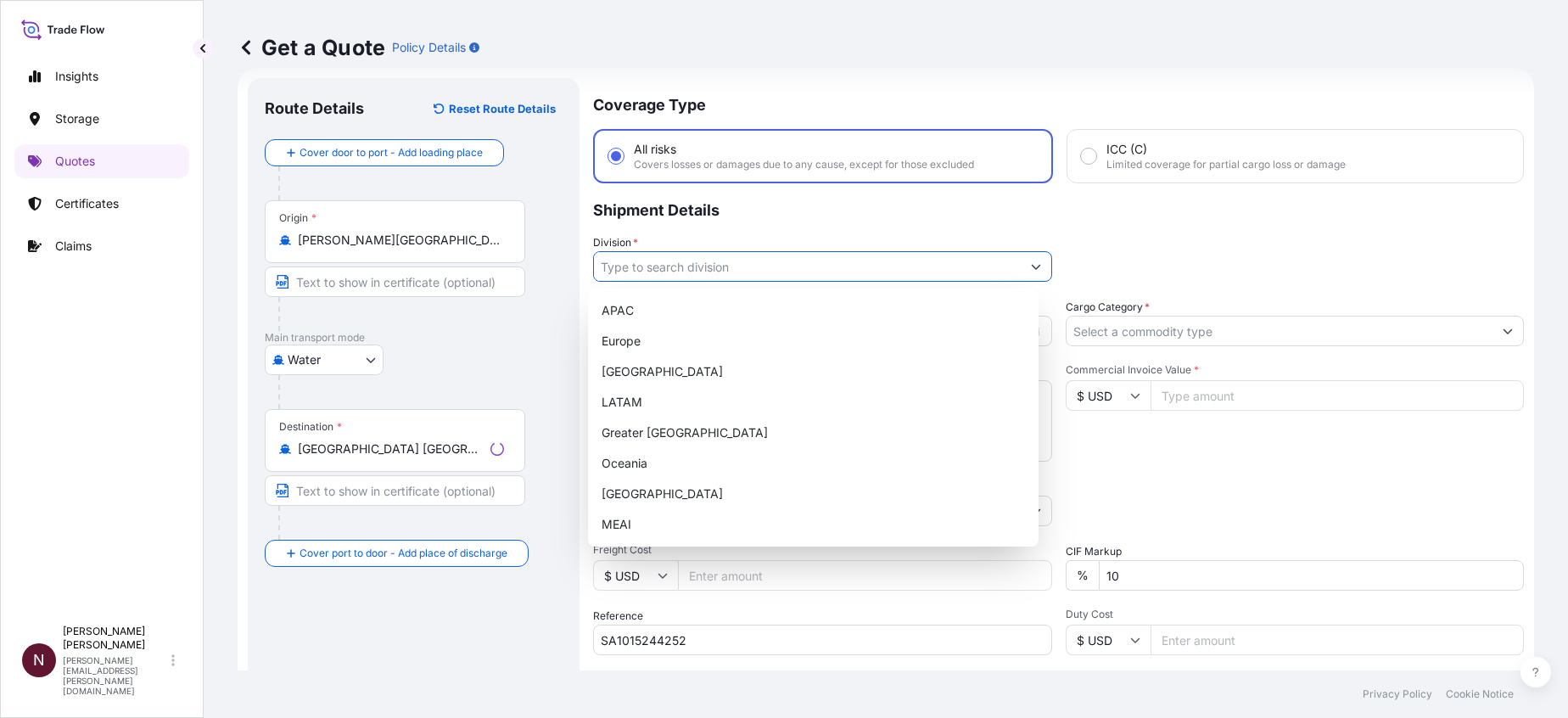
click at [661, 261] on input "Division *" at bounding box center [807, 266] width 426 height 31
click at [1069, 202] on p "Shipment Details" at bounding box center [1056, 208] width 937 height 51
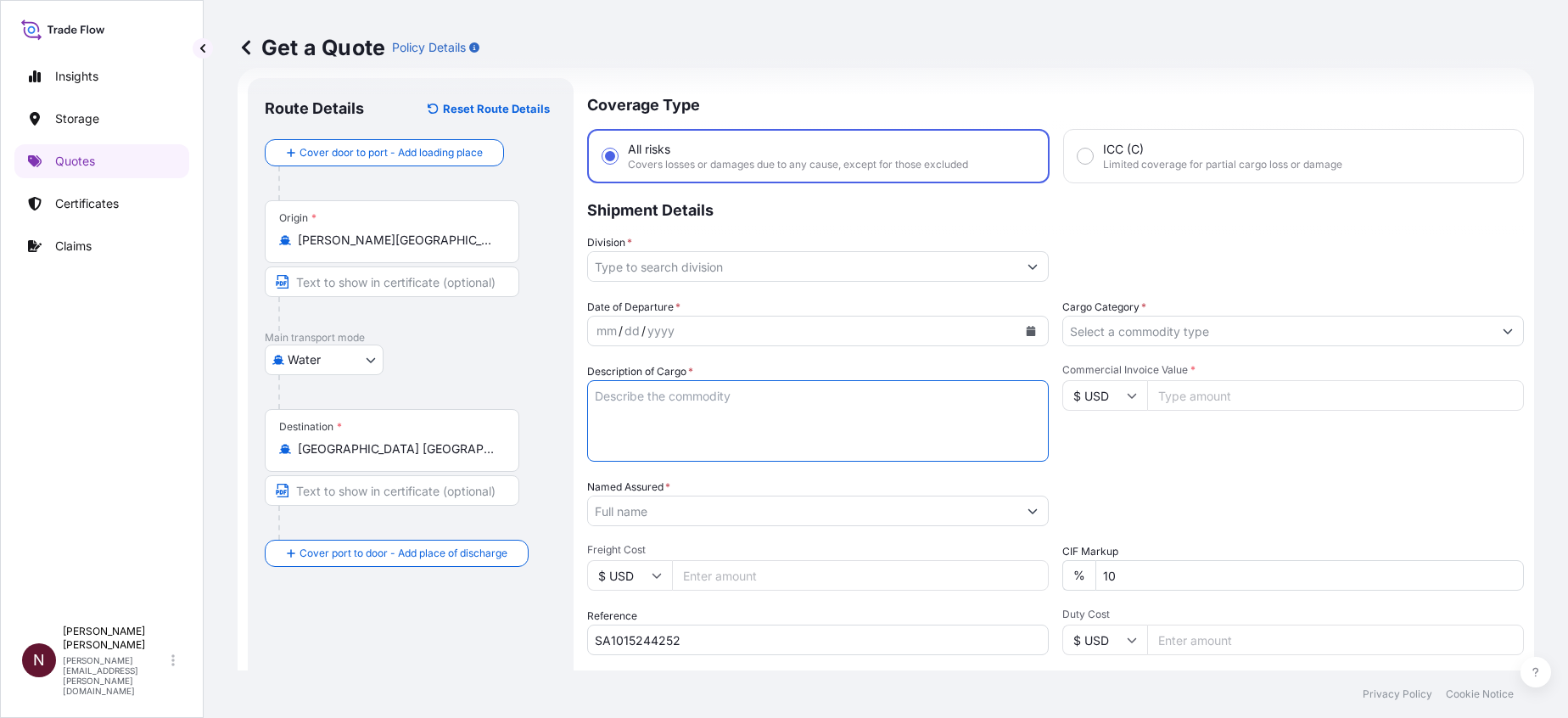
click at [619, 428] on textarea "Description of Cargo *" at bounding box center [818, 421] width 462 height 81
paste textarea "Medical Consumables"
type textarea "Medical Consumables"
click at [653, 280] on input "Division *" at bounding box center [803, 266] width 429 height 31
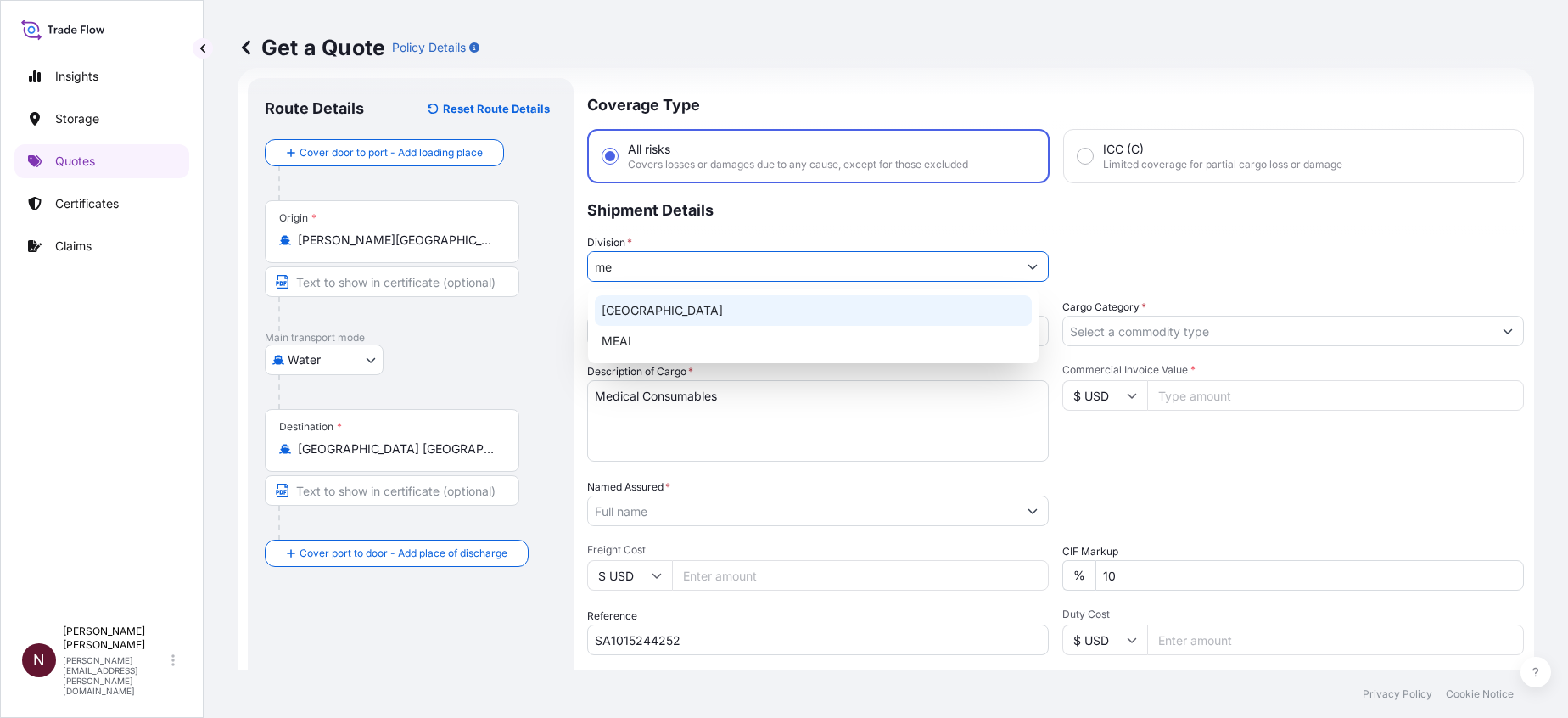
click at [648, 324] on div "North America" at bounding box center [813, 310] width 437 height 31
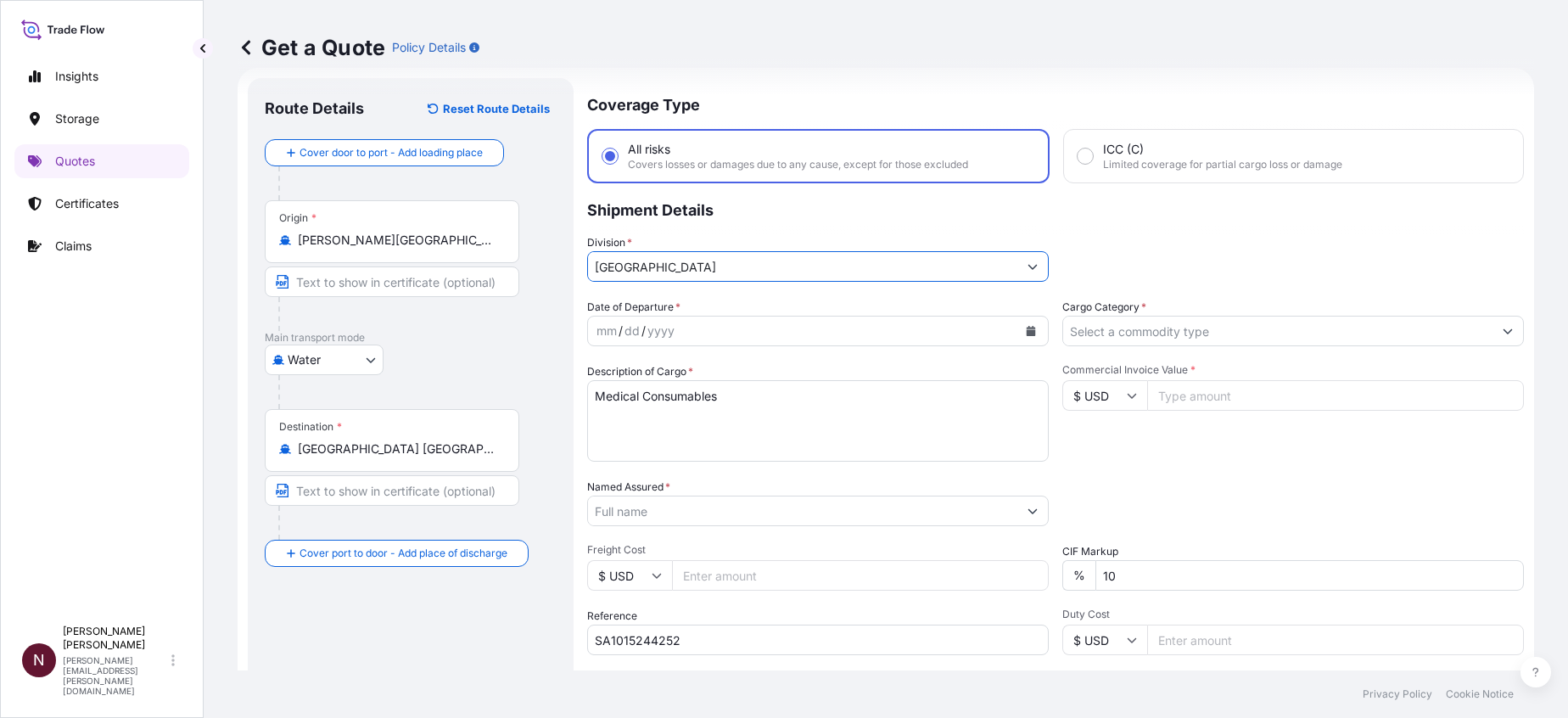
drag, startPoint x: 690, startPoint y: 269, endPoint x: 575, endPoint y: 272, distance: 115.0
click at [575, 272] on form "Route Details Reset Route Details Cover door to port - Add loading place Place …" at bounding box center [886, 462] width 1297 height 788
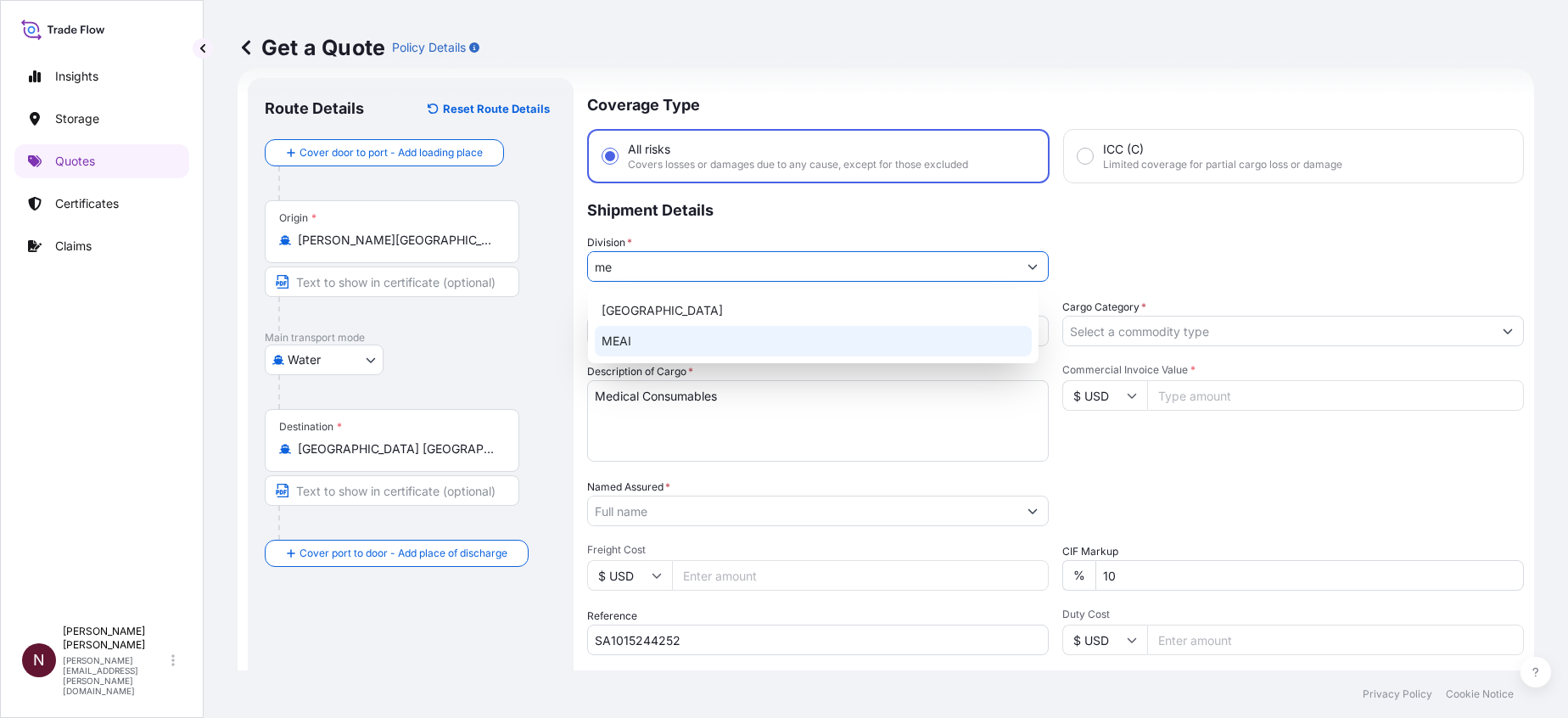
click at [614, 348] on div "MEAI" at bounding box center [813, 340] width 437 height 31
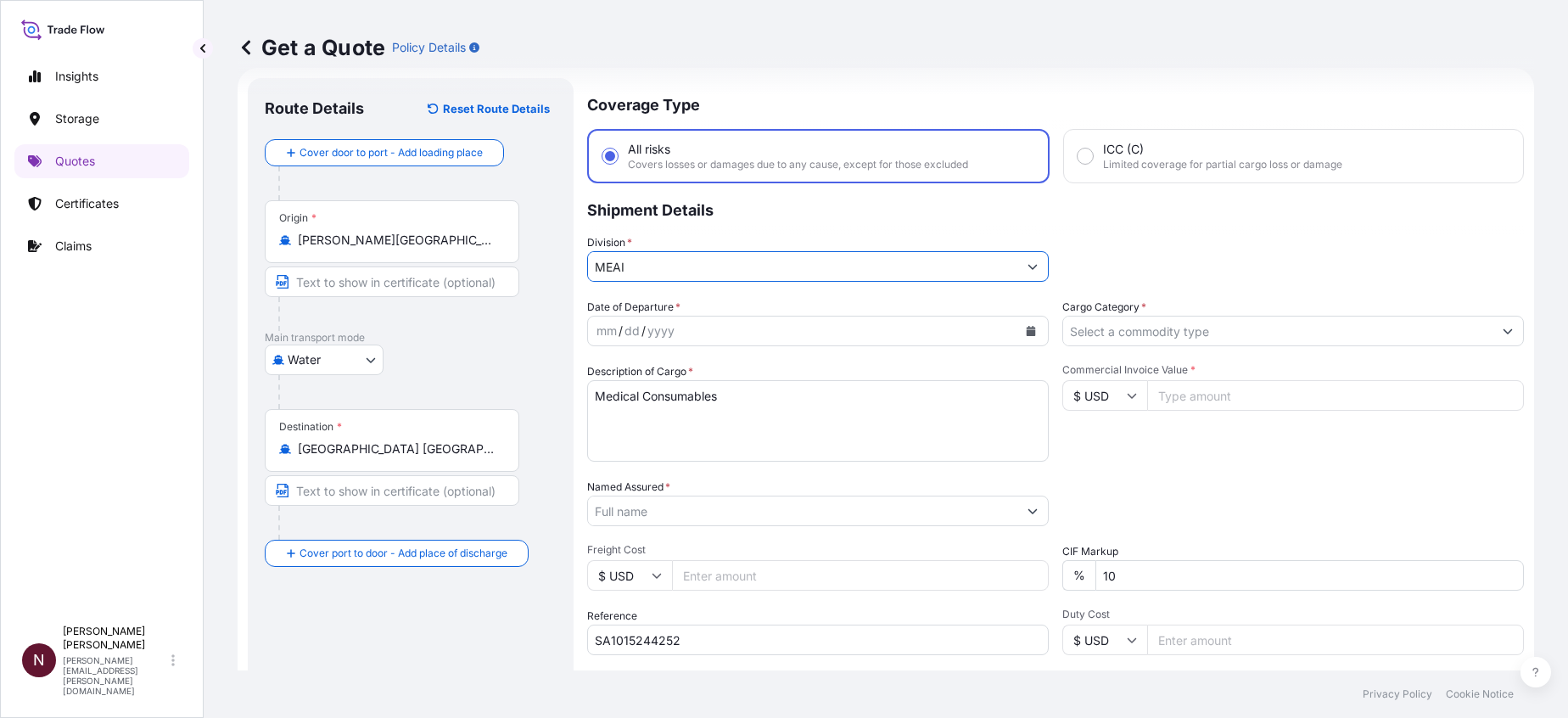
type input "MEAI"
click at [633, 338] on div "dd" at bounding box center [632, 331] width 19 height 20
click at [1016, 344] on div "mm / dd / yyyy" at bounding box center [818, 330] width 462 height 31
click at [1019, 338] on button "Calendar" at bounding box center [1031, 330] width 27 height 27
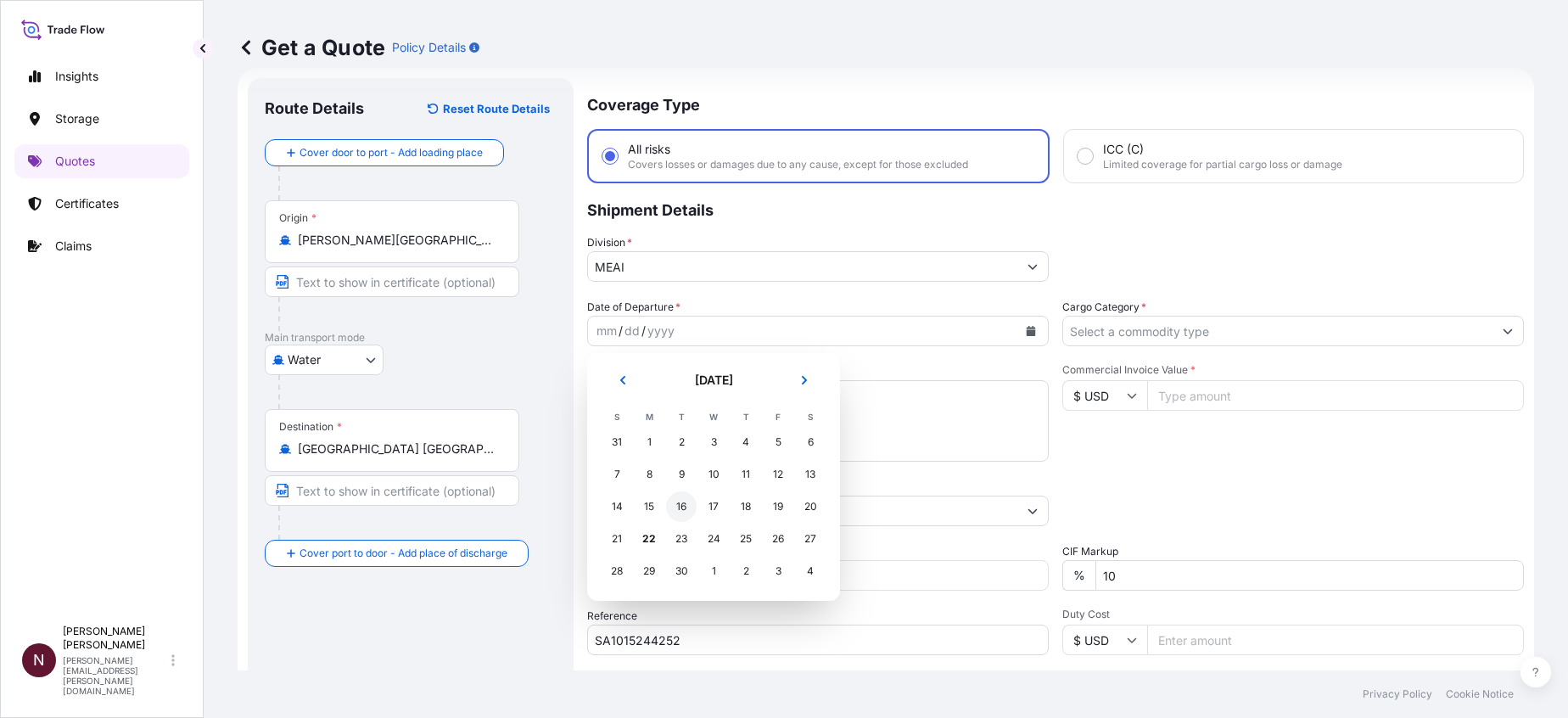
click at [685, 487] on div "16" at bounding box center [681, 506] width 31 height 31
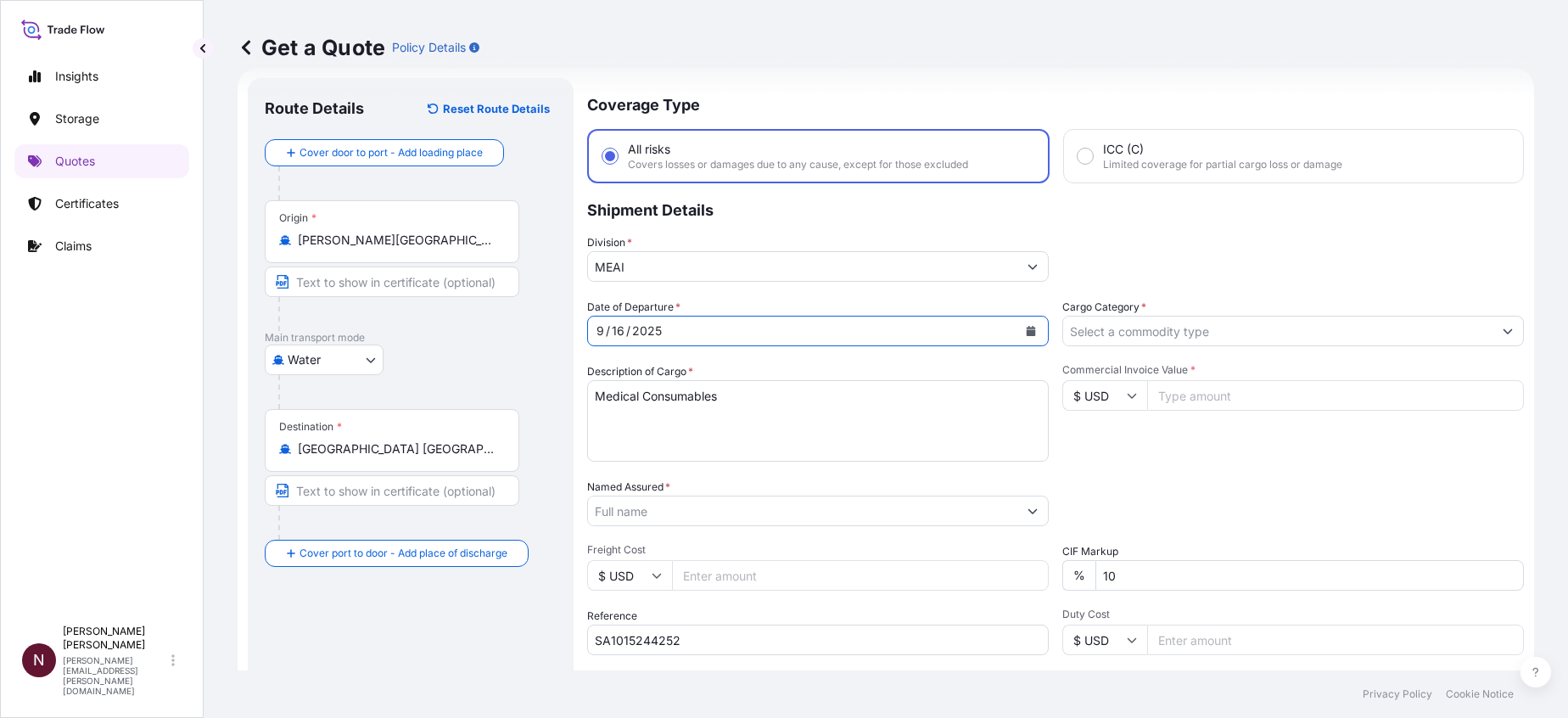
click at [1069, 338] on input "Cargo Category *" at bounding box center [1278, 330] width 429 height 31
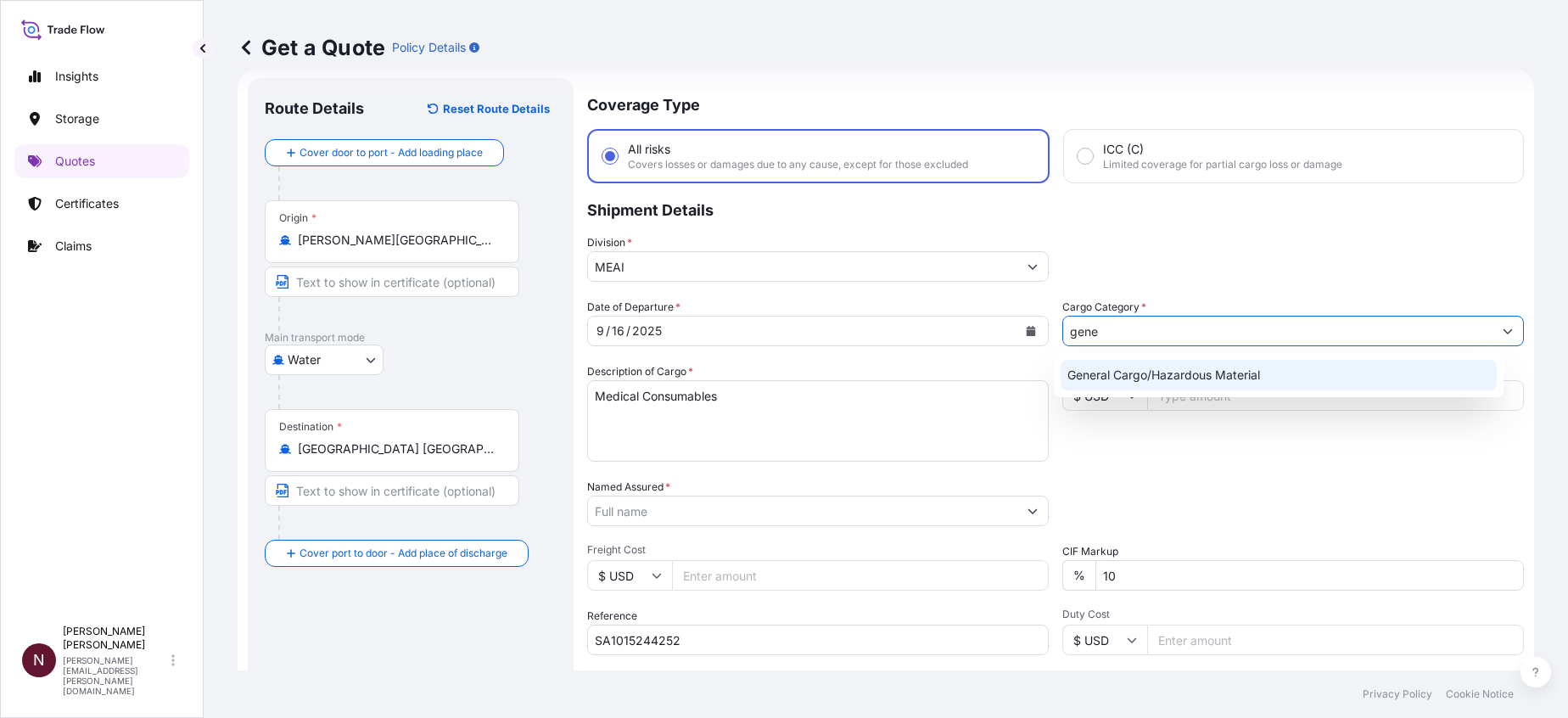
click at [1069, 372] on div "General Cargo/Hazardous Material" at bounding box center [1279, 375] width 437 height 31
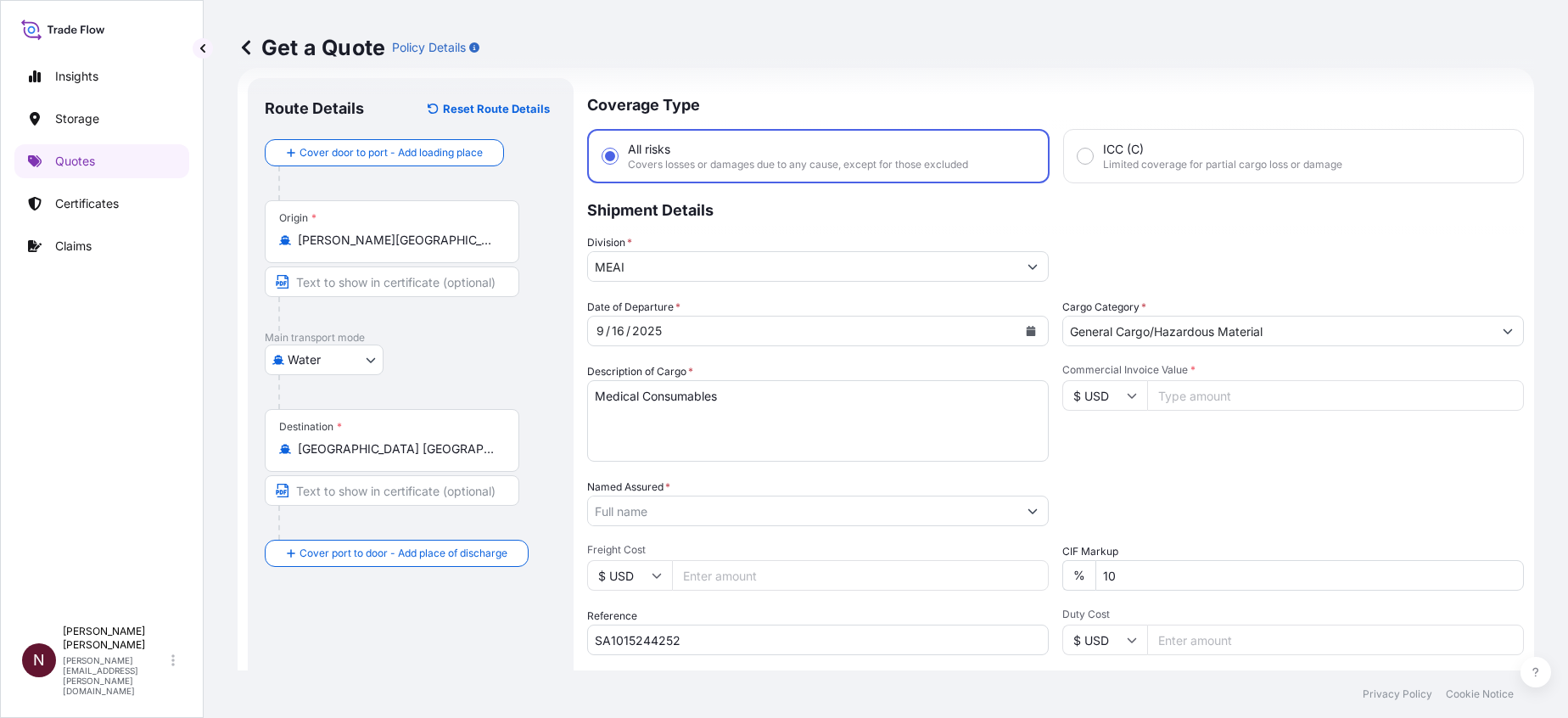
type input "All types of Pharmaceuticals (excluding COVID-19 vaccines)"
click at [1069, 403] on input "$ USD" at bounding box center [1105, 395] width 85 height 31
click at [1069, 445] on div "€ EUR" at bounding box center [1095, 442] width 71 height 32
type input "€ EUR"
click at [1069, 391] on input "Commercial Invoice Value *" at bounding box center [1335, 395] width 377 height 31
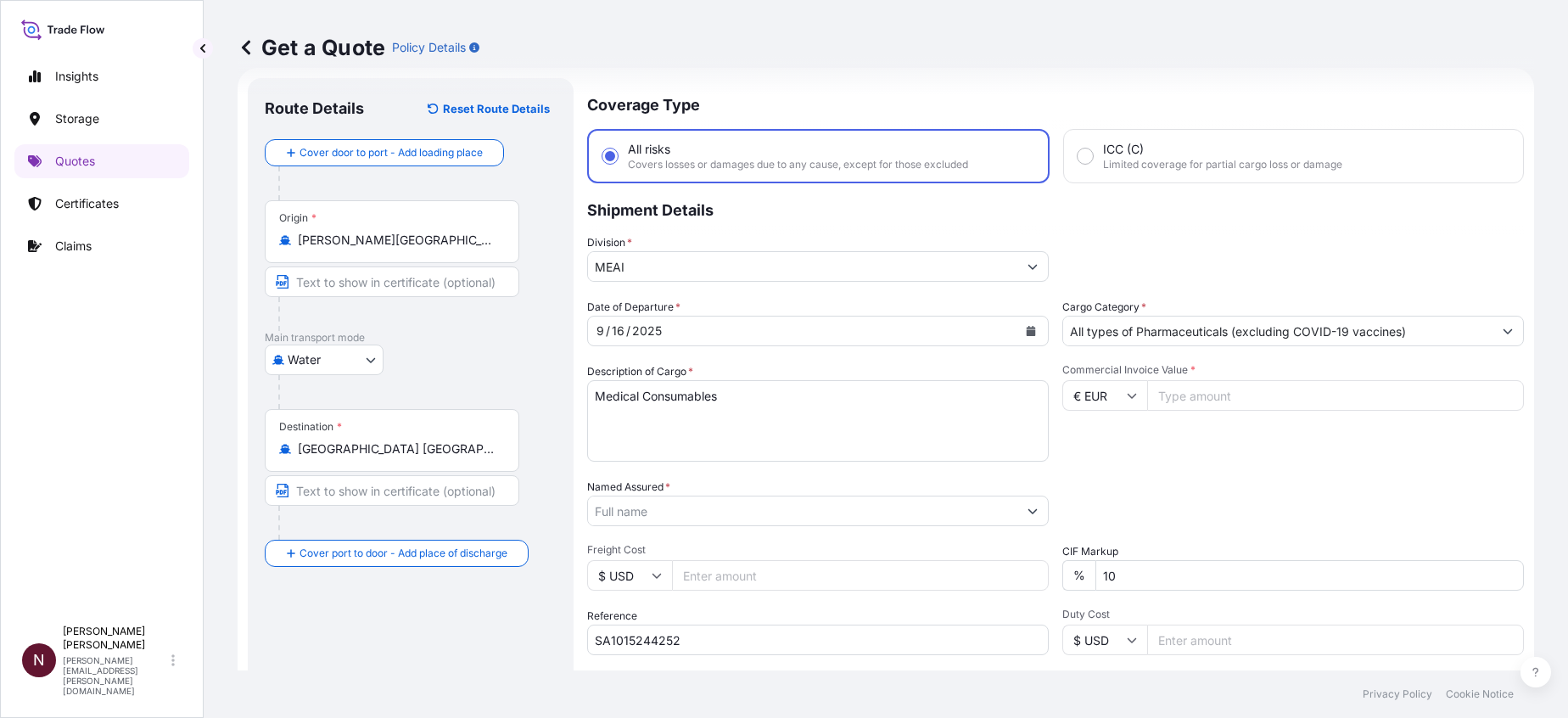
paste input "6675.59"
type input "6675.59"
click at [1069, 452] on div "Commercial Invoice Value * € EUR 6675.59" at bounding box center [1293, 413] width 462 height 98
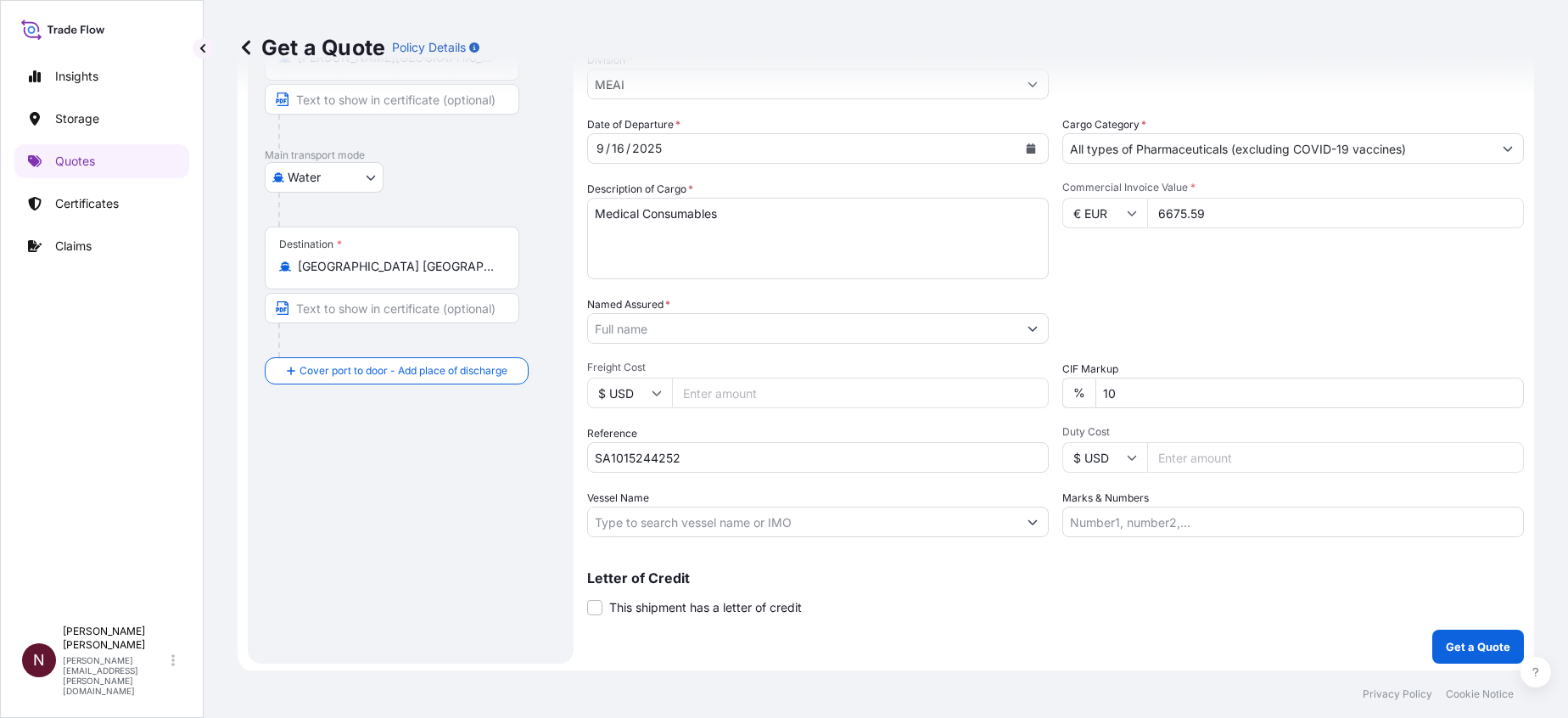
scroll to position [213, 0]
drag, startPoint x: 1130, startPoint y: 404, endPoint x: 1074, endPoint y: 427, distance: 60.5
click at [1042, 402] on div "Date of Departure * 9 / 16 / 2025 Cargo Category * All types of Pharmaceuticals…" at bounding box center [1056, 323] width 937 height 421
type input "0"
click at [648, 339] on input "Named Assured *" at bounding box center [803, 325] width 429 height 31
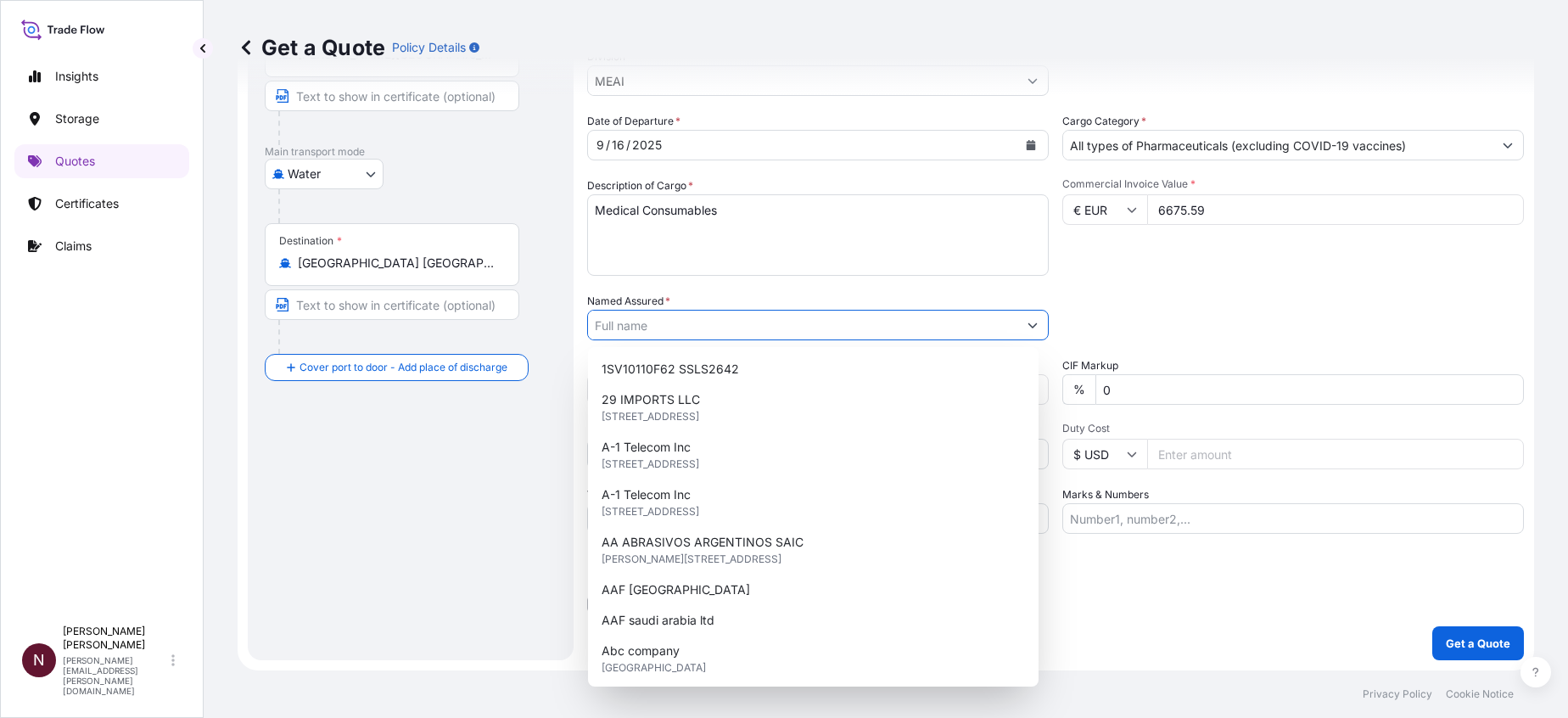
paste input "6675.59"
type input "6675.59"
paste input "First Gulf Medical"
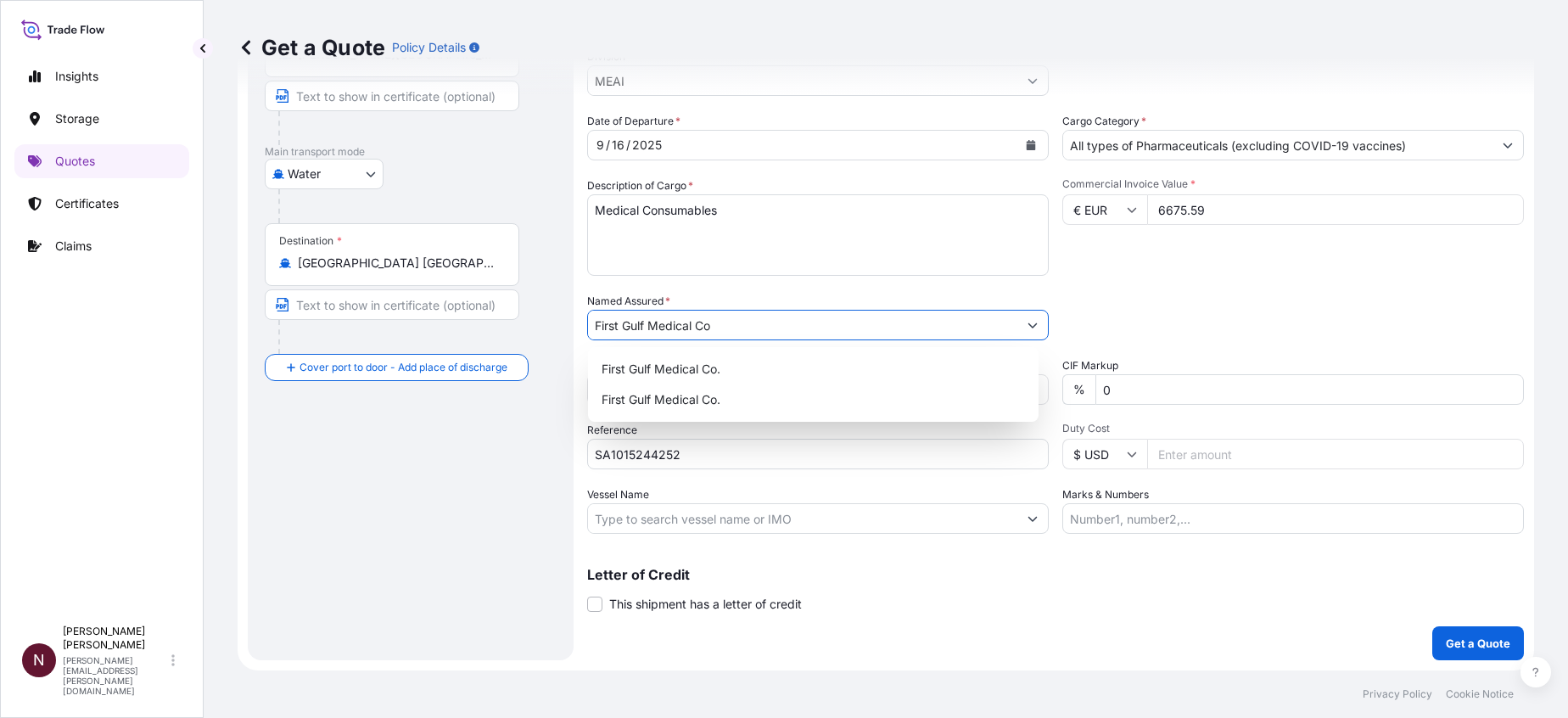
type input "First Gulf Medical Co"
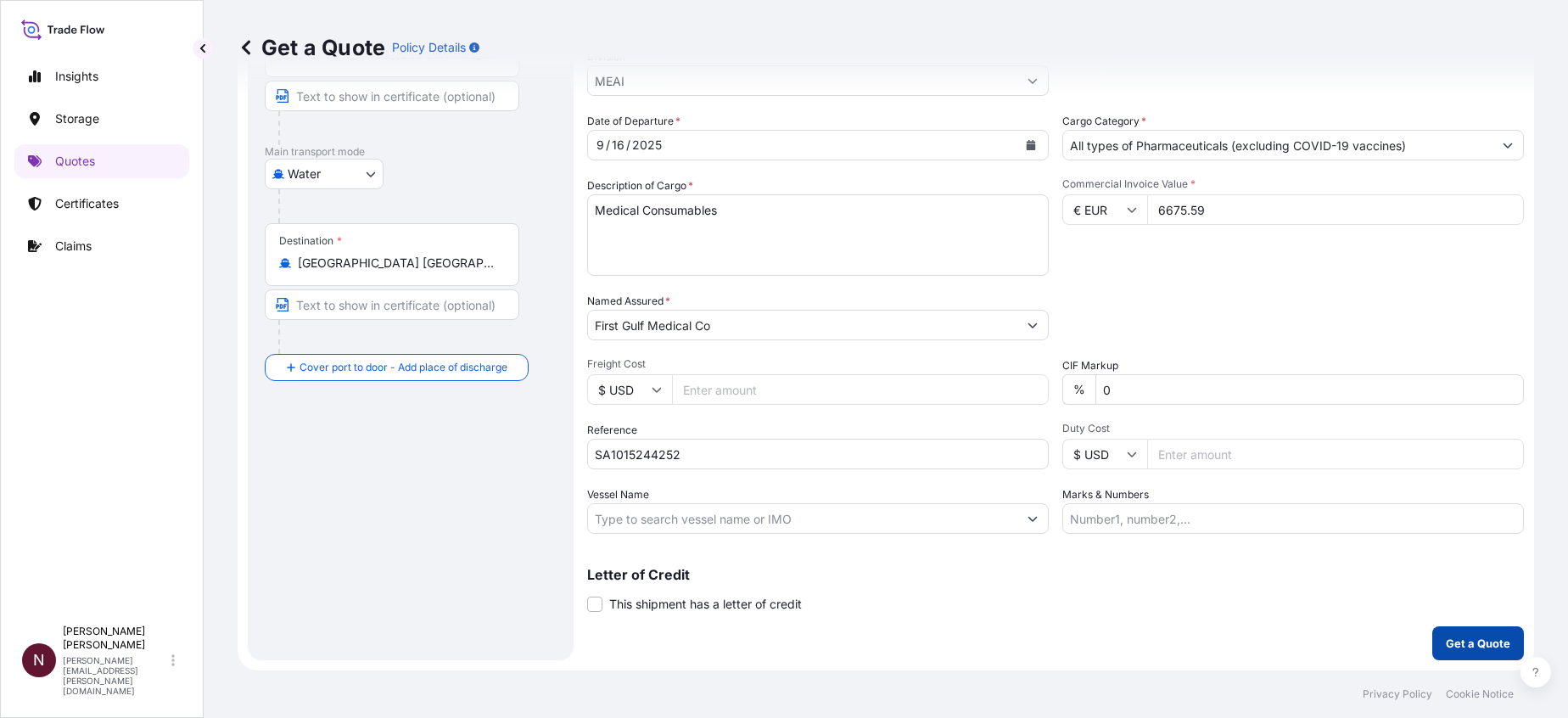
click at [1069, 487] on p "Get a Quote" at bounding box center [1478, 643] width 65 height 17
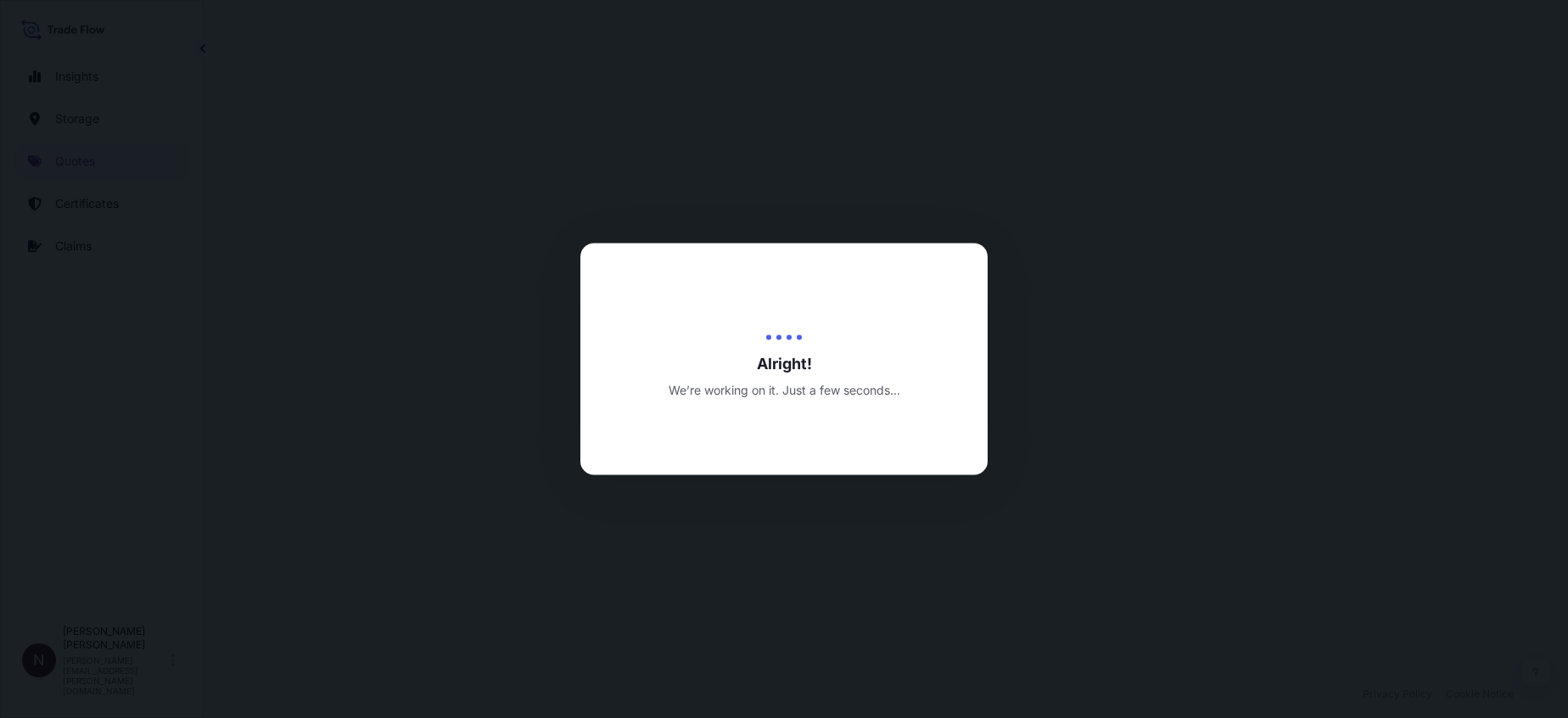
select select "Water"
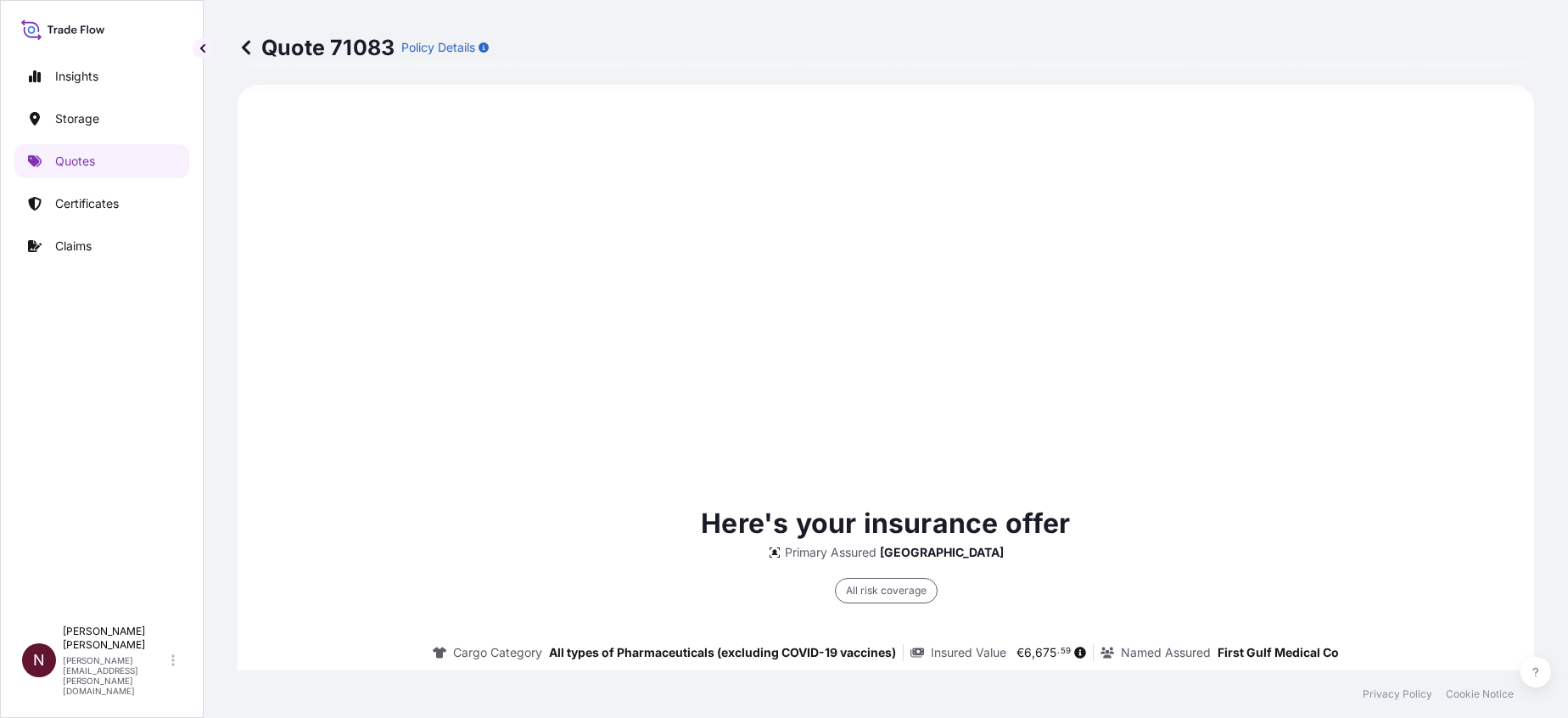
scroll to position [1197, 0]
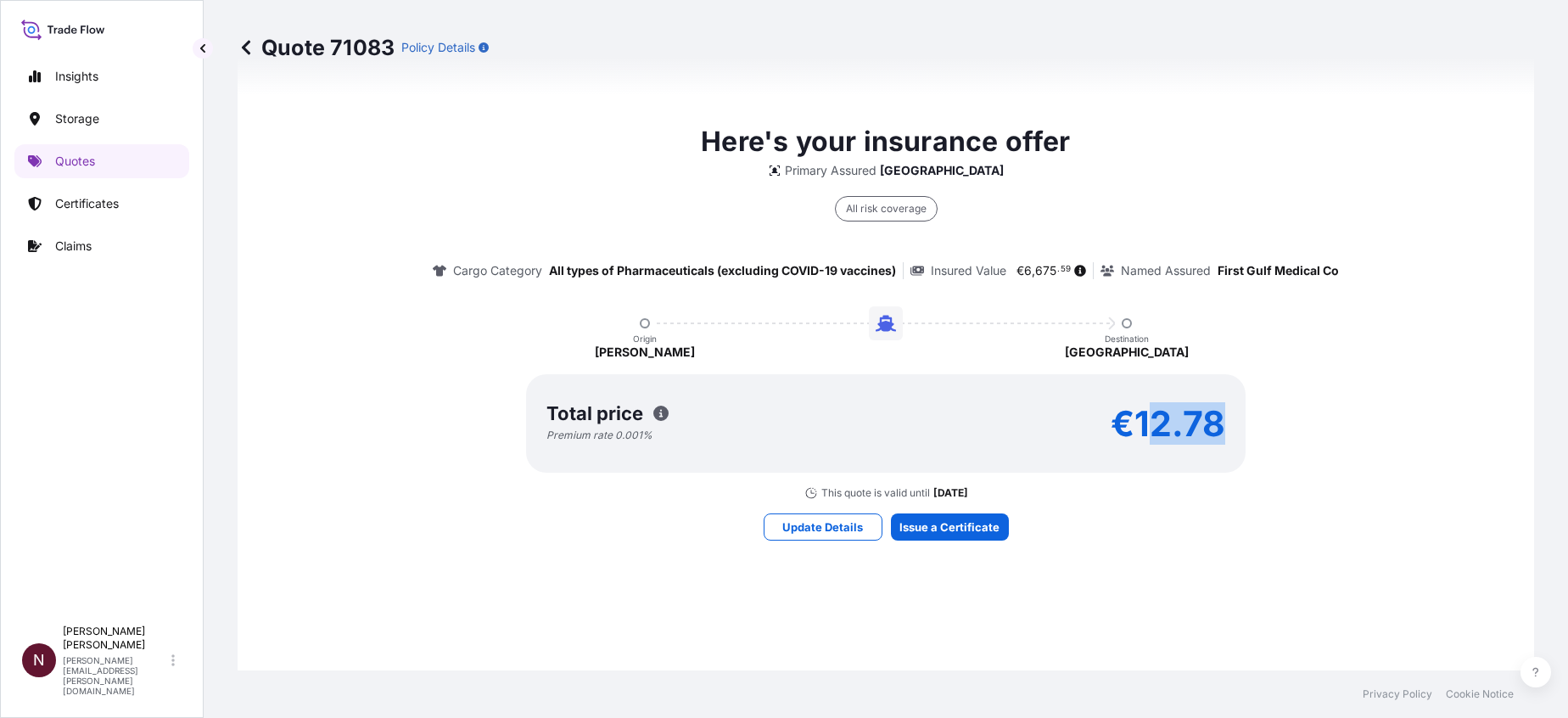
drag, startPoint x: 1134, startPoint y: 427, endPoint x: 1261, endPoint y: 422, distance: 127.1
click at [1069, 422] on div "Here's your insurance offer Primary Assured Saudi Arabia All risk coverage Carg…" at bounding box center [886, 310] width 1249 height 378
drag, startPoint x: 1261, startPoint y: 422, endPoint x: 1105, endPoint y: 447, distance: 158.0
click at [1069, 452] on div "Total price Premium rate 0.001 % €12.78" at bounding box center [886, 424] width 720 height 98
drag, startPoint x: 1132, startPoint y: 416, endPoint x: 1145, endPoint y: 416, distance: 13.0
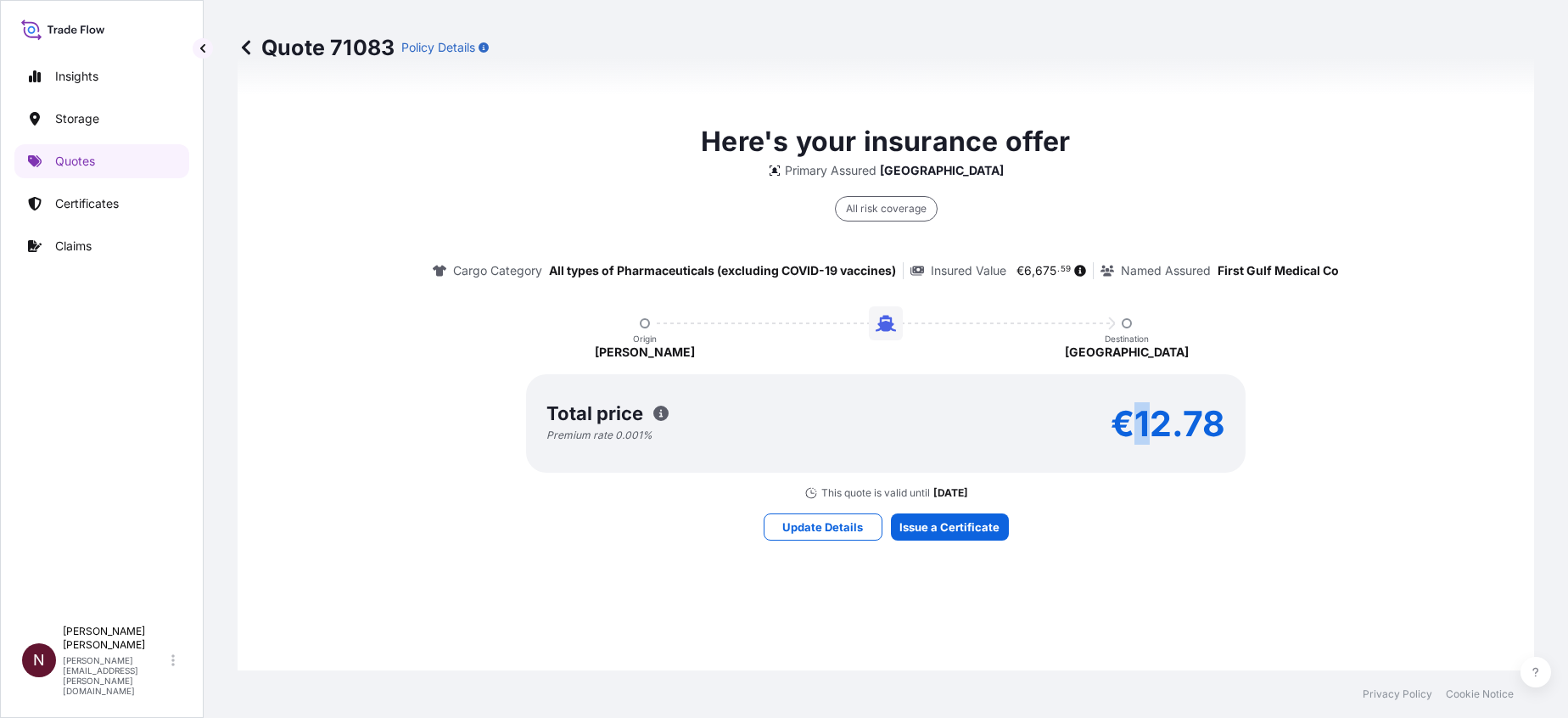
click at [1069, 416] on p "€12.78" at bounding box center [1168, 423] width 115 height 27
drag, startPoint x: 1145, startPoint y: 416, endPoint x: 1228, endPoint y: 428, distance: 83.9
click at [1069, 428] on div "Total price Premium rate 0.001 % €12.78" at bounding box center [886, 424] width 720 height 98
copy p "€12.78"
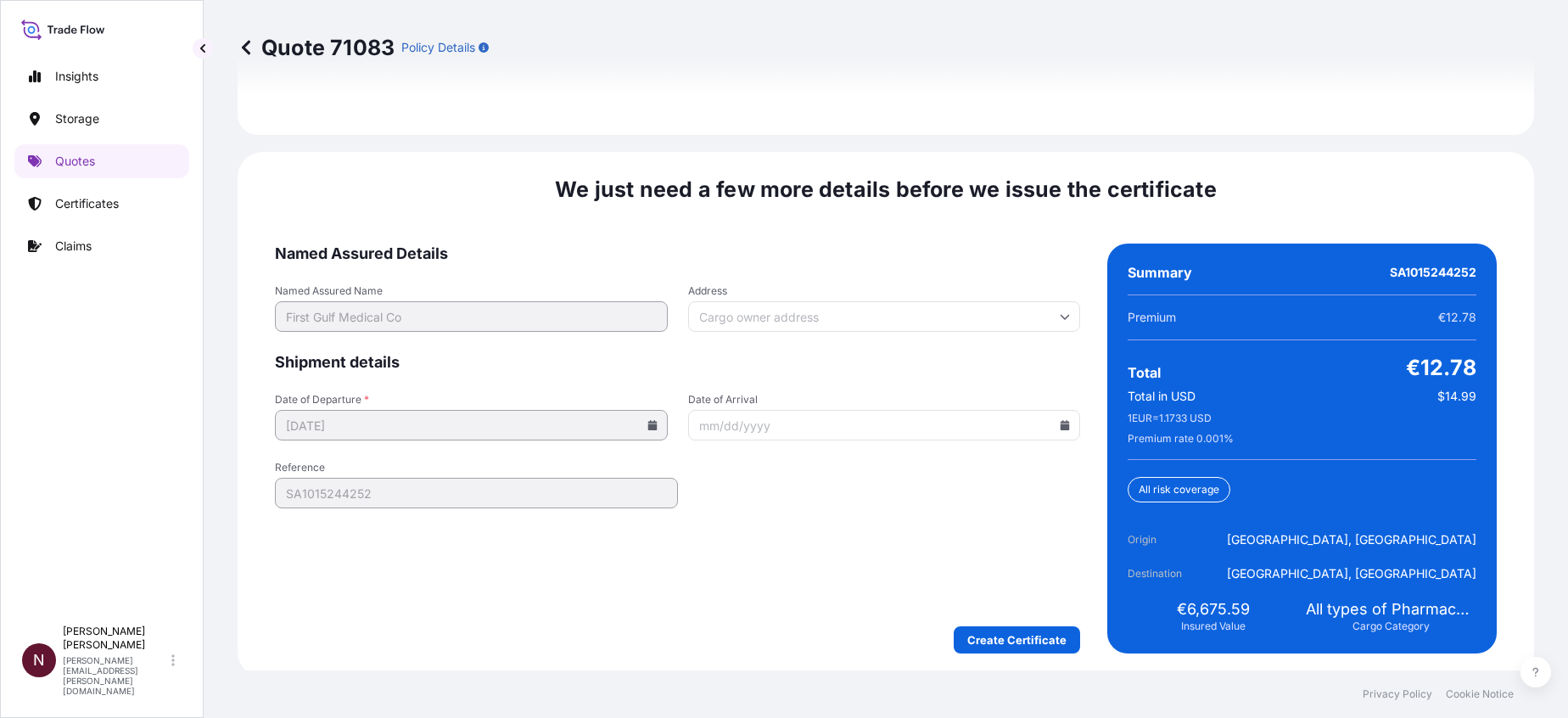
scroll to position [2570, 0]
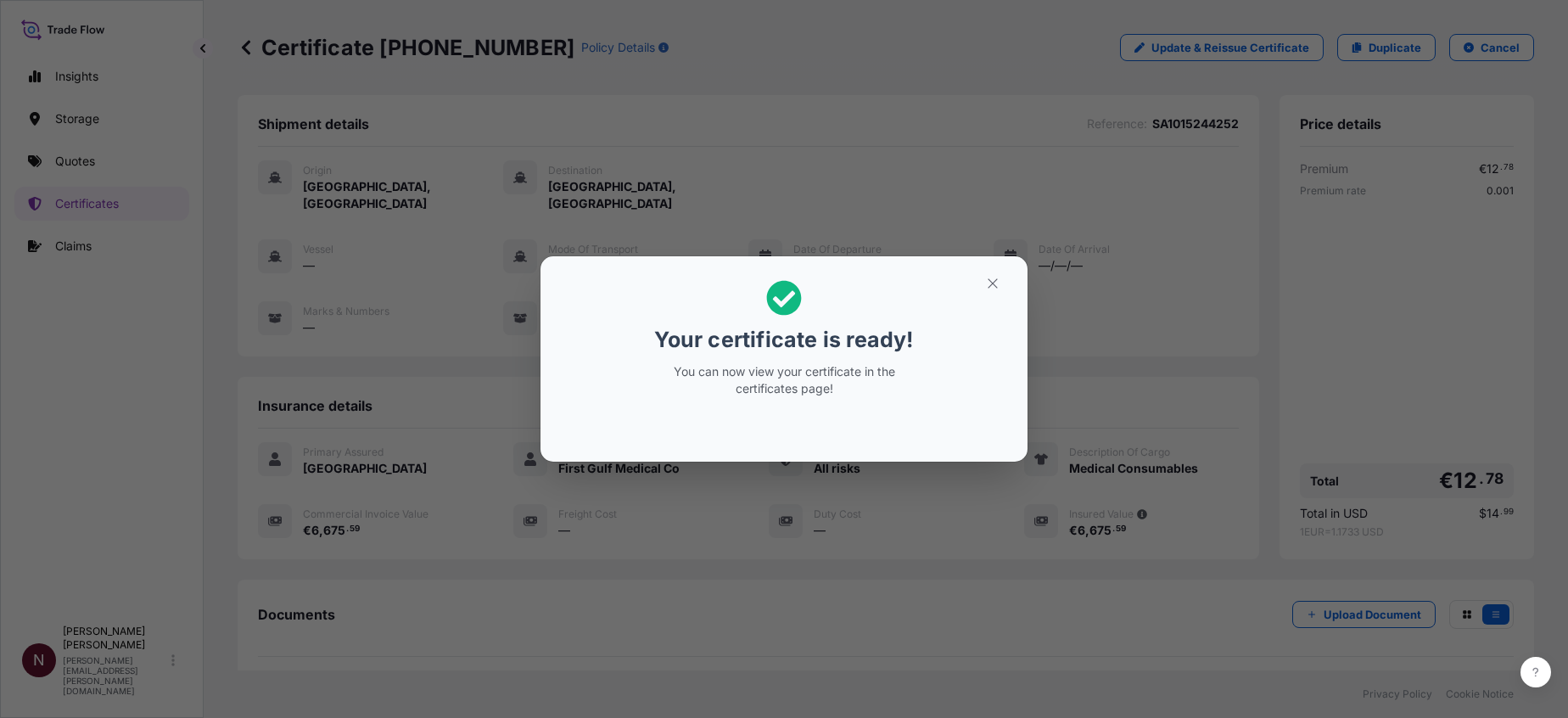
click at [512, 107] on div "Your certificate is ready! You can now view your certificate in the certificate…" at bounding box center [784, 359] width 1568 height 718
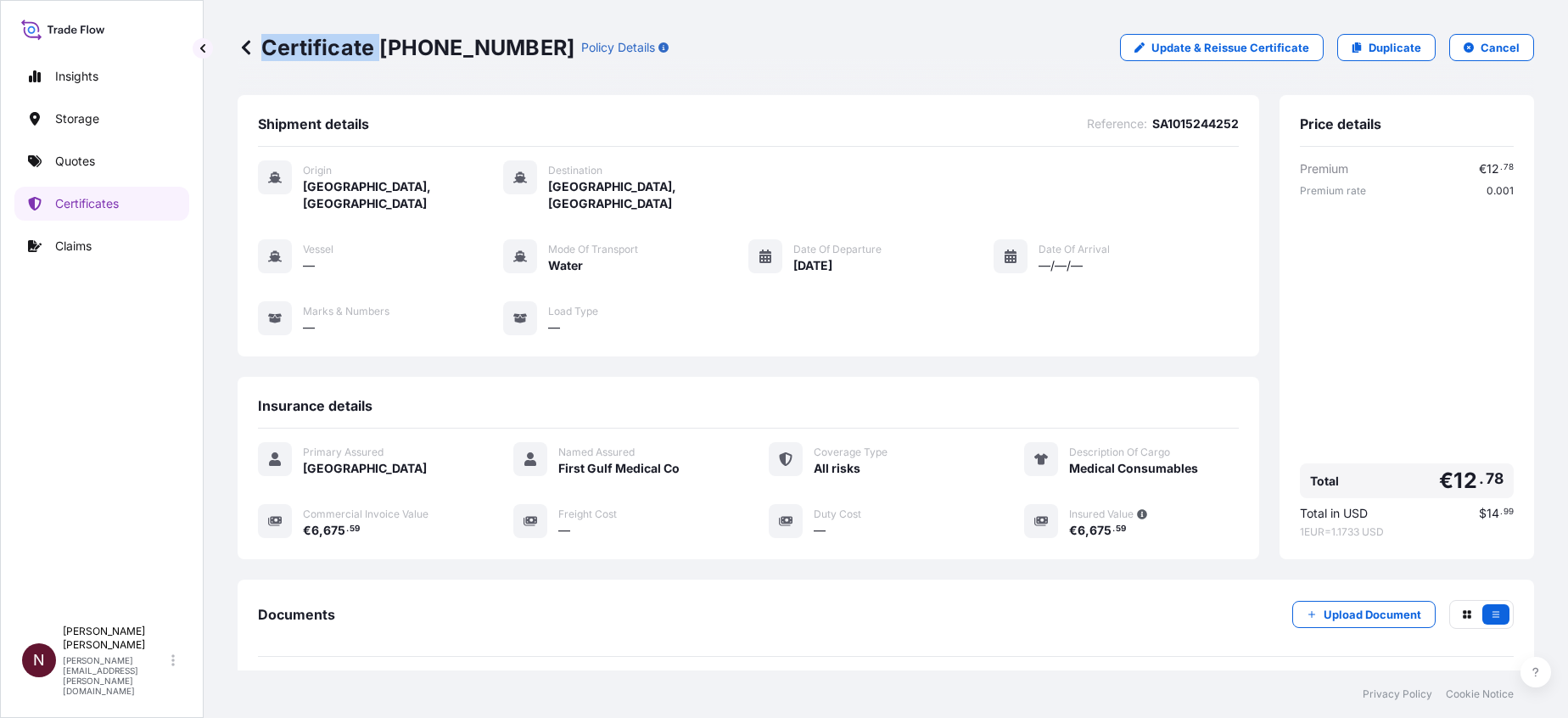
drag, startPoint x: 377, startPoint y: 43, endPoint x: 523, endPoint y: 56, distance: 146.6
click at [523, 56] on div "Certificate 31614-1900-1 Policy Details" at bounding box center [453, 47] width 431 height 27
click at [517, 49] on p "Certificate 31614-1900-1" at bounding box center [406, 47] width 337 height 27
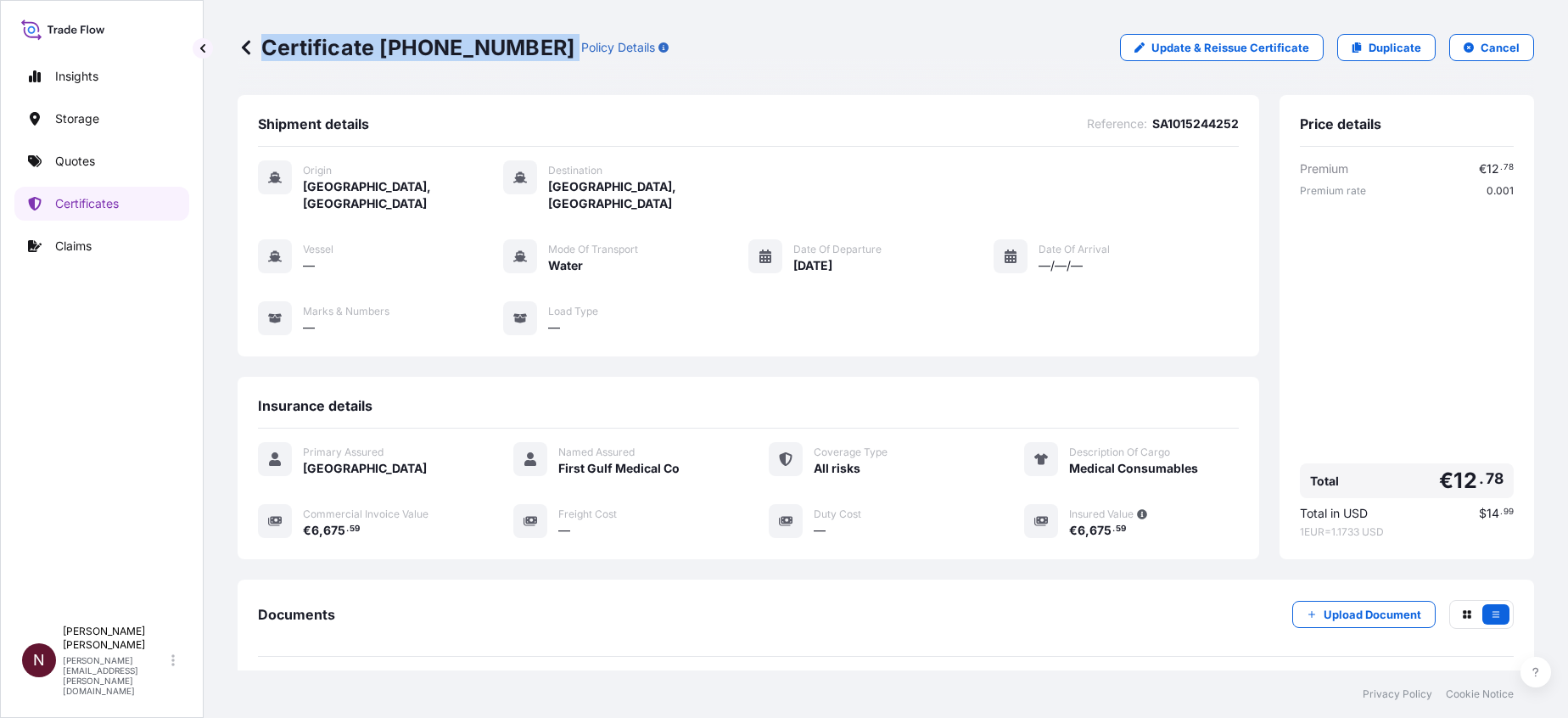
click at [517, 49] on p "Certificate 31614-1900-1" at bounding box center [406, 47] width 337 height 27
drag, startPoint x: 517, startPoint y: 49, endPoint x: 441, endPoint y: 74, distance: 80.0
click at [457, 79] on div "Certificate 31614-1900-1 Policy Details Update & Reissue Certificate Duplicate …" at bounding box center [886, 47] width 1297 height 95
click at [380, 46] on p "Certificate 31614-1900-1" at bounding box center [406, 47] width 337 height 27
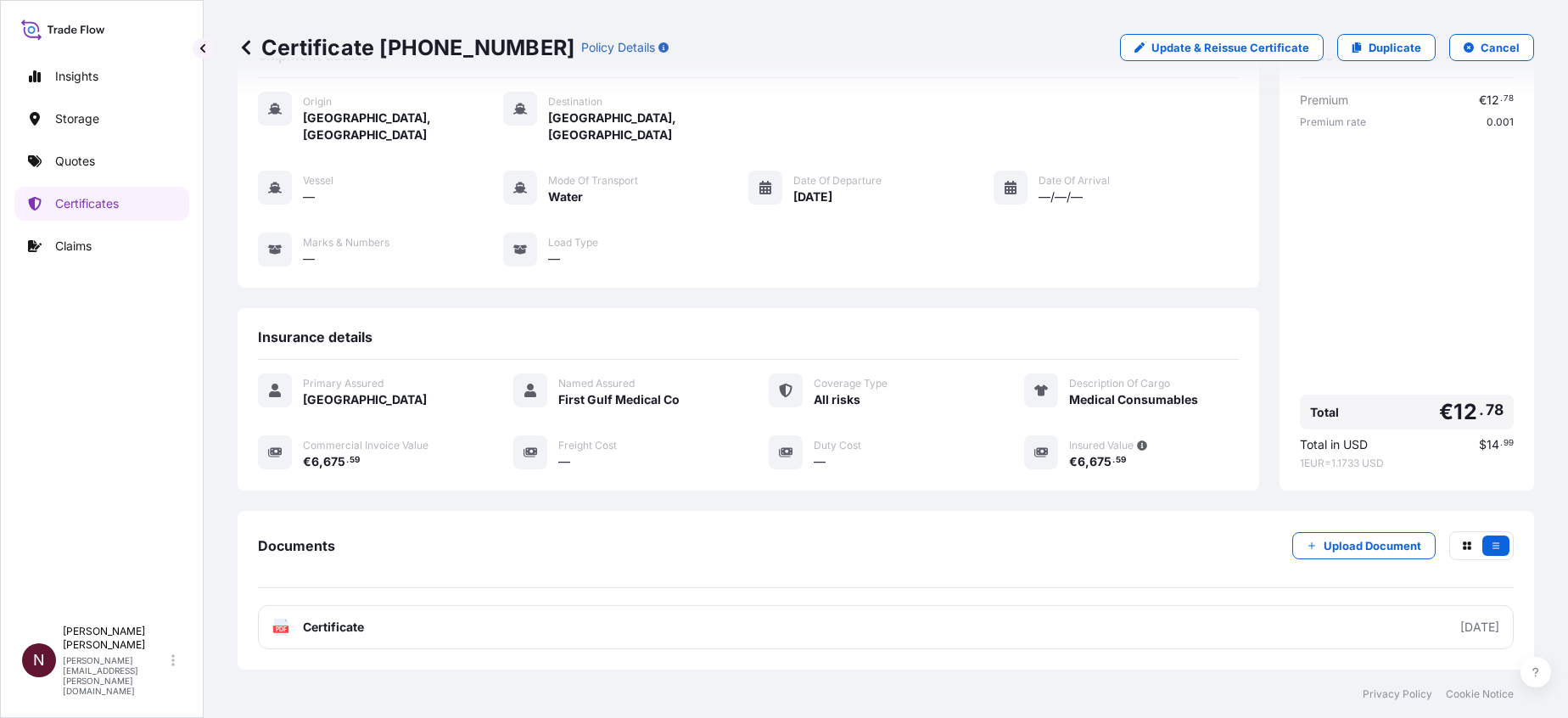
scroll to position [157, 0]
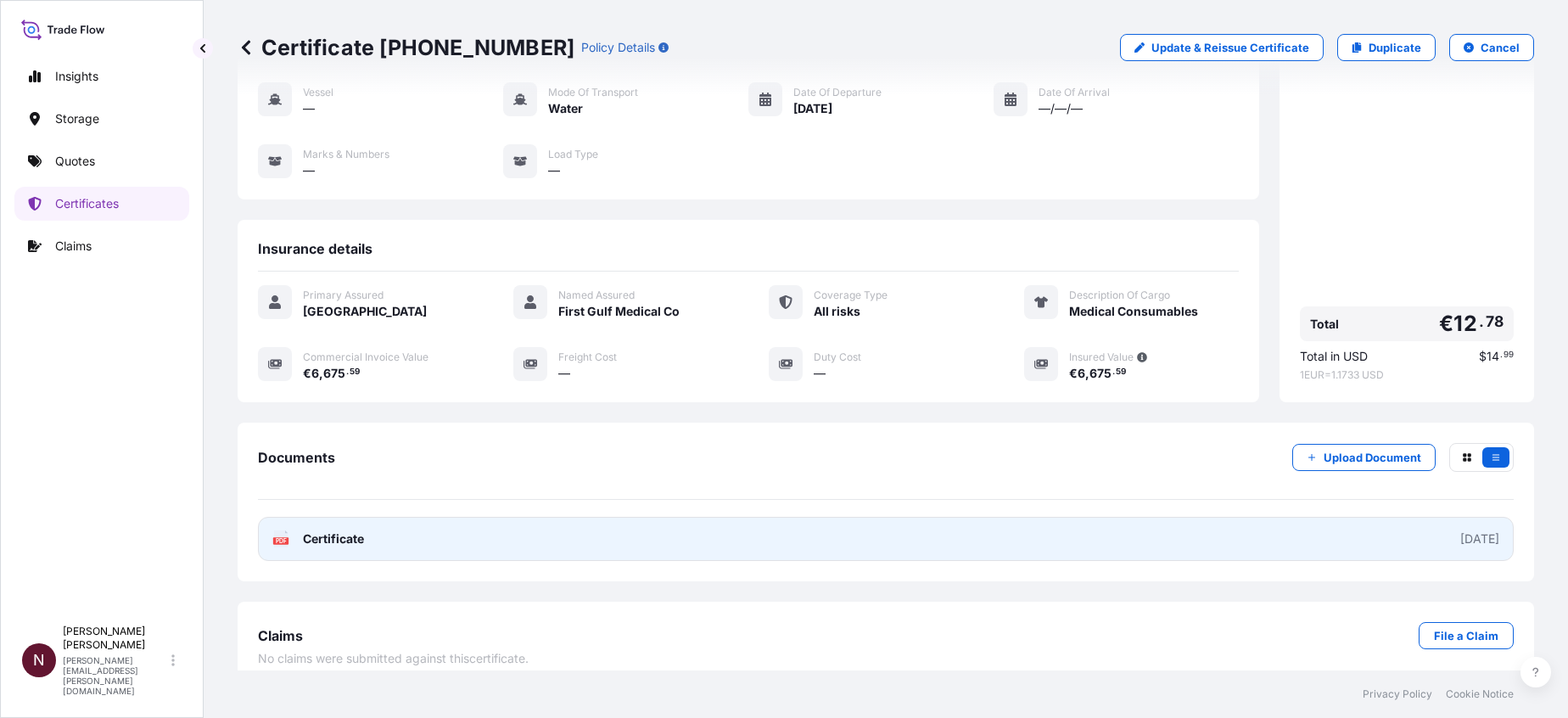
click at [302, 487] on div "PDF Certificate" at bounding box center [317, 538] width 92 height 17
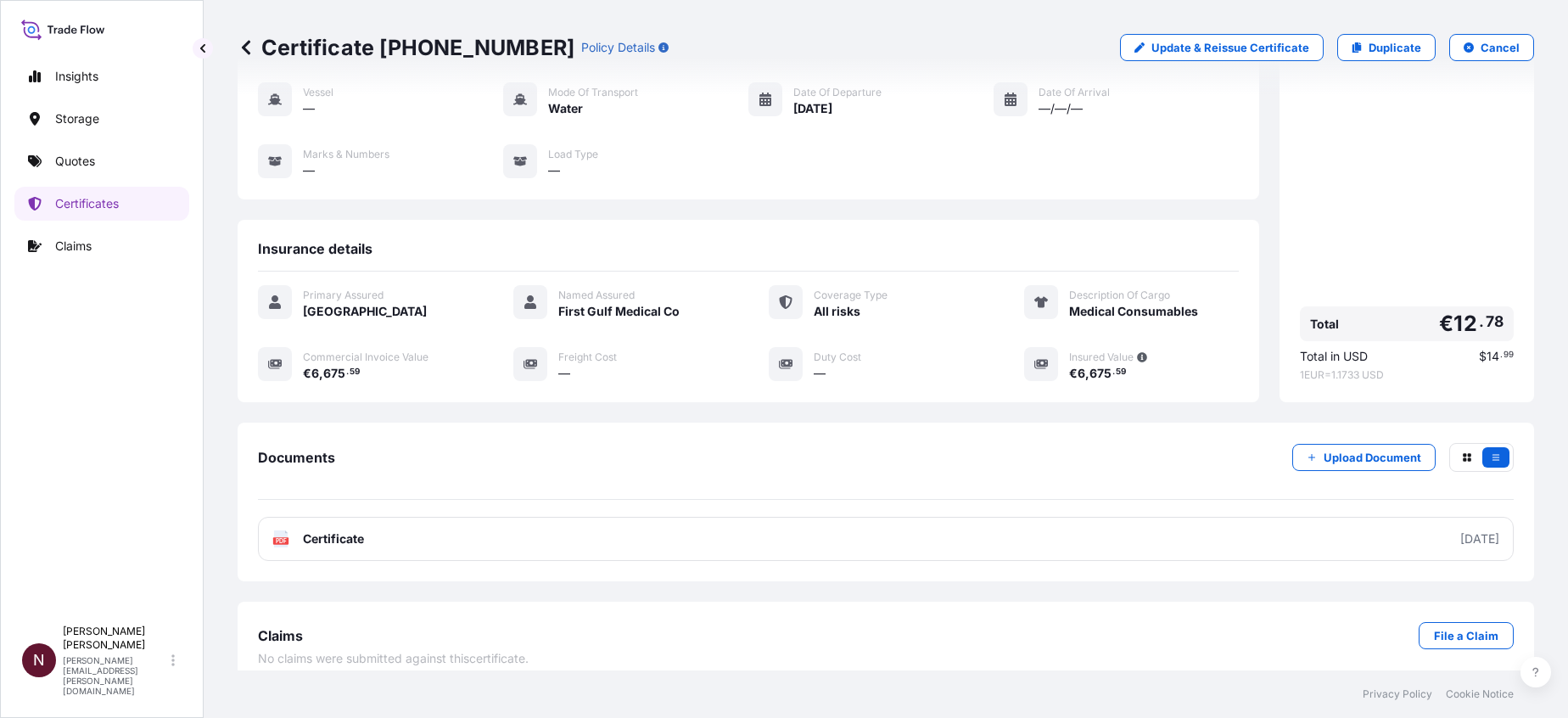
click at [1069, 62] on div "Certificate 31614-1900-1 Policy Details Update & Reissue Certificate Duplicate …" at bounding box center [886, 47] width 1297 height 95
click at [1069, 51] on p "Duplicate" at bounding box center [1395, 47] width 53 height 17
select select "Water"
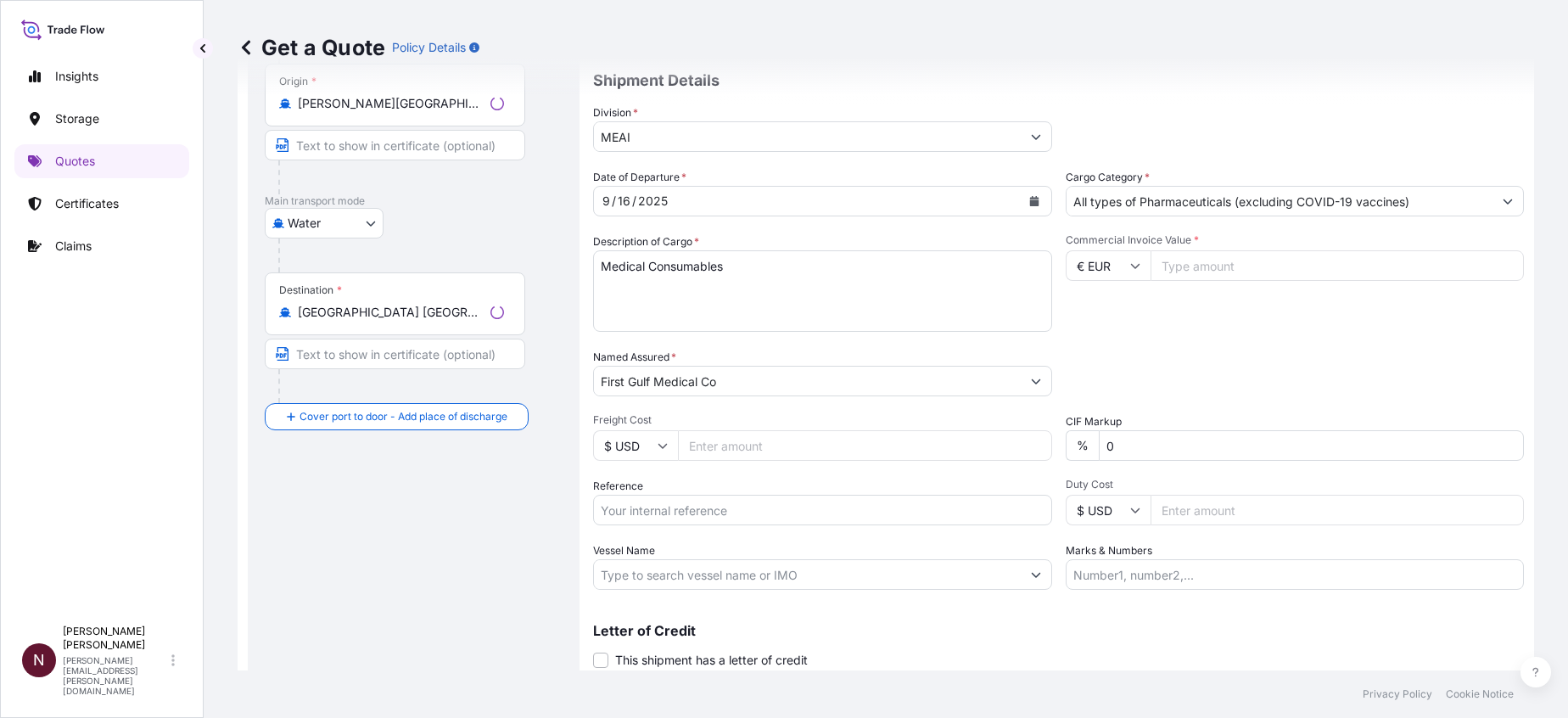
scroll to position [27, 0]
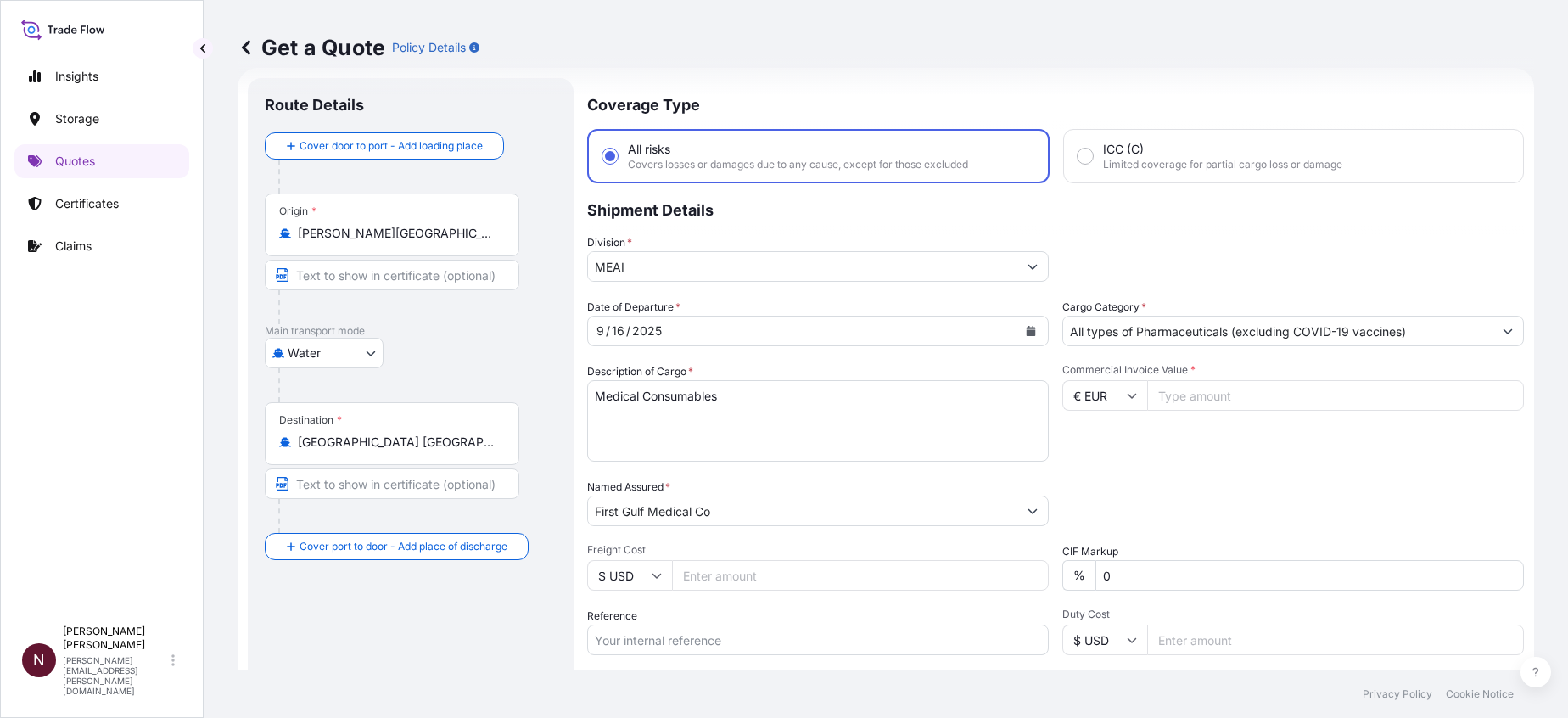
click at [1027, 334] on icon "Calendar" at bounding box center [1031, 330] width 9 height 10
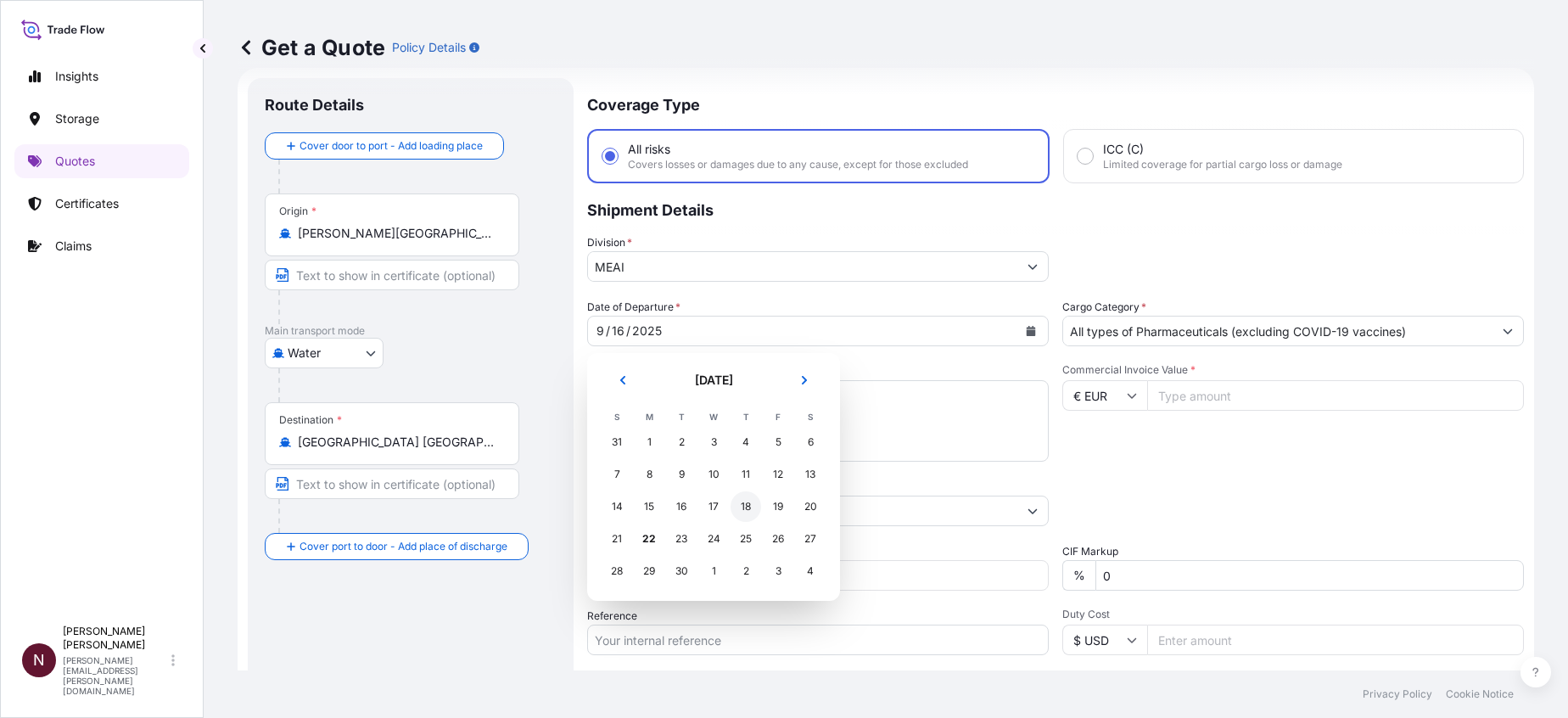
click at [745, 487] on div "18" at bounding box center [746, 506] width 31 height 31
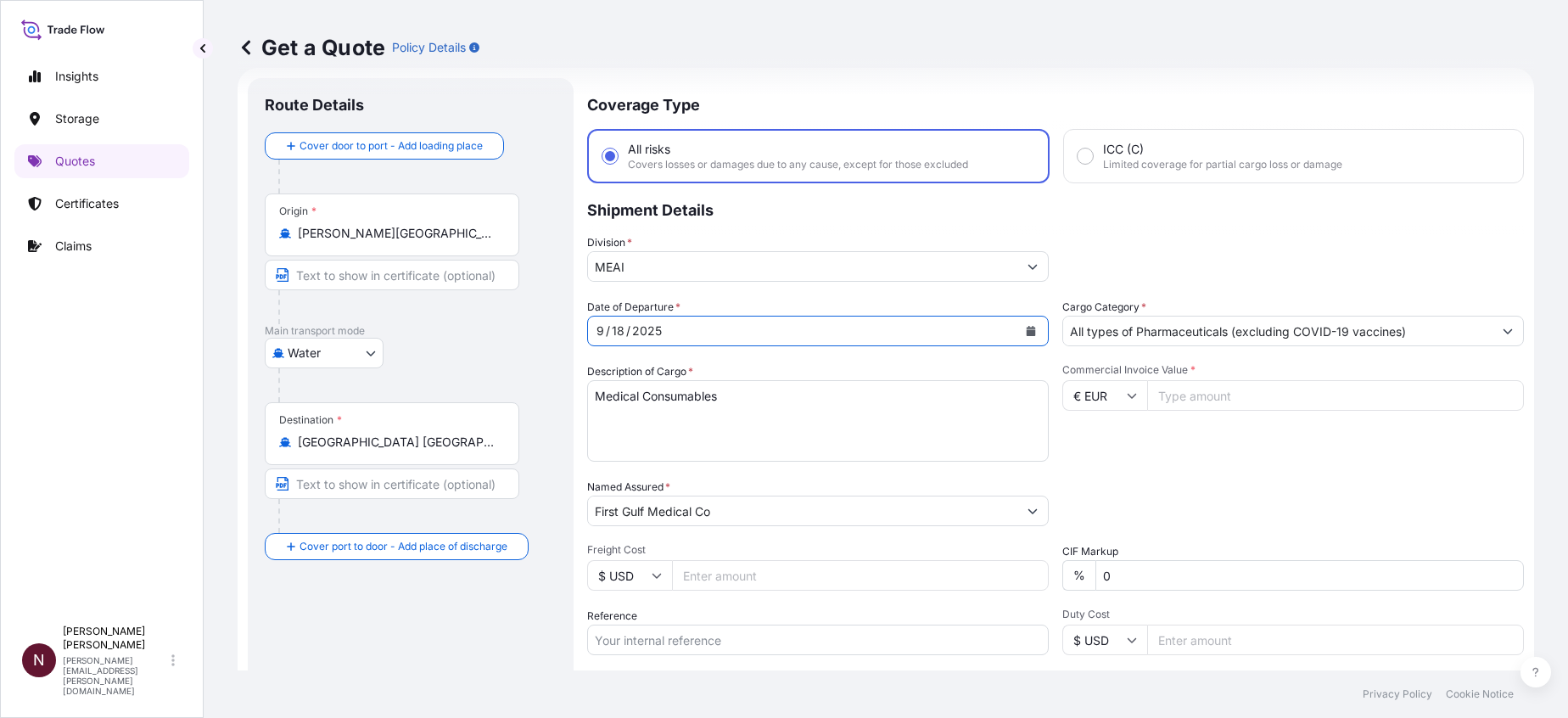
click at [1069, 399] on input "€ EUR" at bounding box center [1105, 395] width 85 height 31
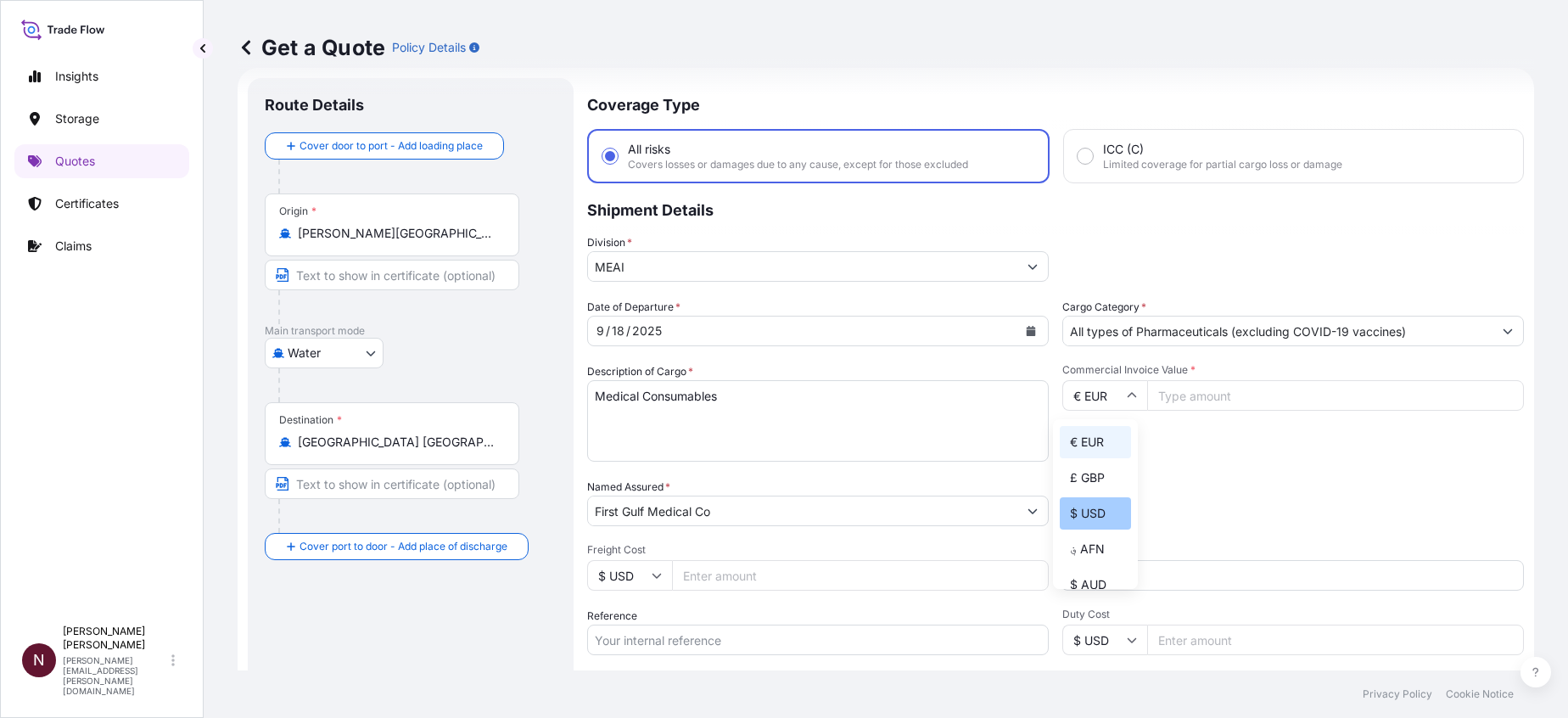
click at [1069, 487] on div "$ USD" at bounding box center [1095, 514] width 71 height 32
type input "$ USD"
click at [1069, 390] on input "Commercial Invoice Value *" at bounding box center [1335, 395] width 377 height 31
paste input "36075.00"
type input "36075.00"
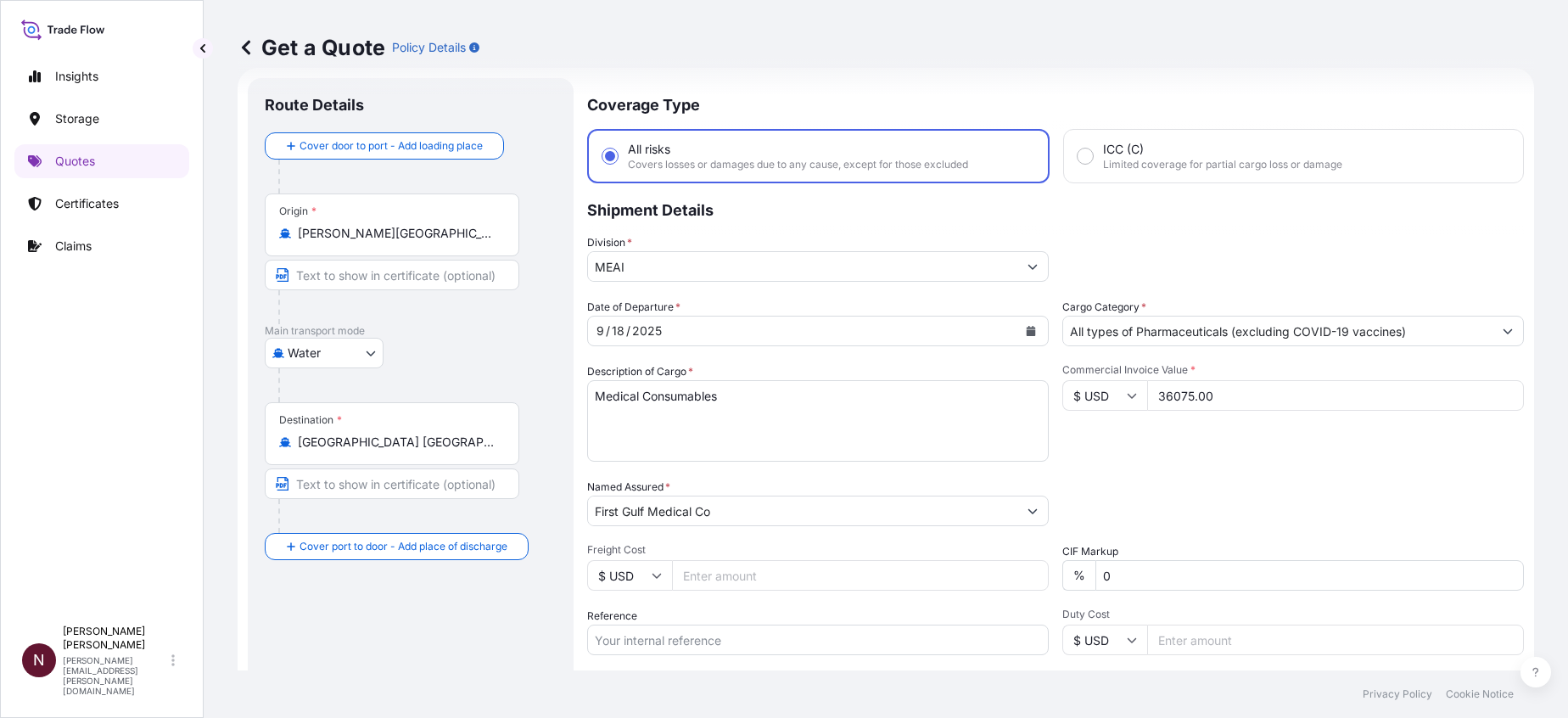
click at [1069, 477] on div "Date of Departure * 9 / 18 / 2025 Cargo Category * All types of Pharmaceuticals…" at bounding box center [1056, 509] width 937 height 421
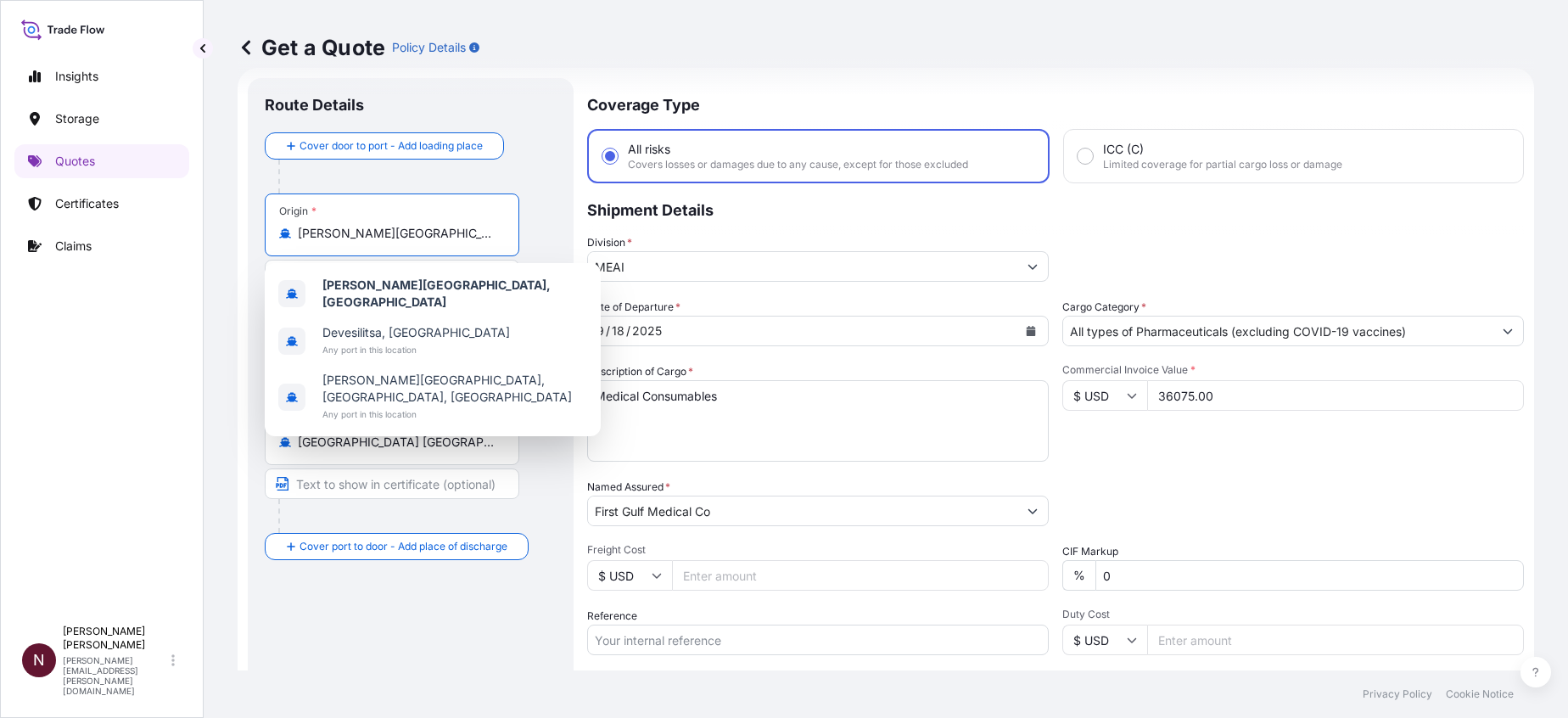
drag, startPoint x: 467, startPoint y: 240, endPoint x: 210, endPoint y: 219, distance: 257.9
click at [217, 219] on div "Get a Quote Policy Details Route Details Cover door to port - Add loading place…" at bounding box center [885, 335] width 1364 height 671
paste input "Zhejiang"
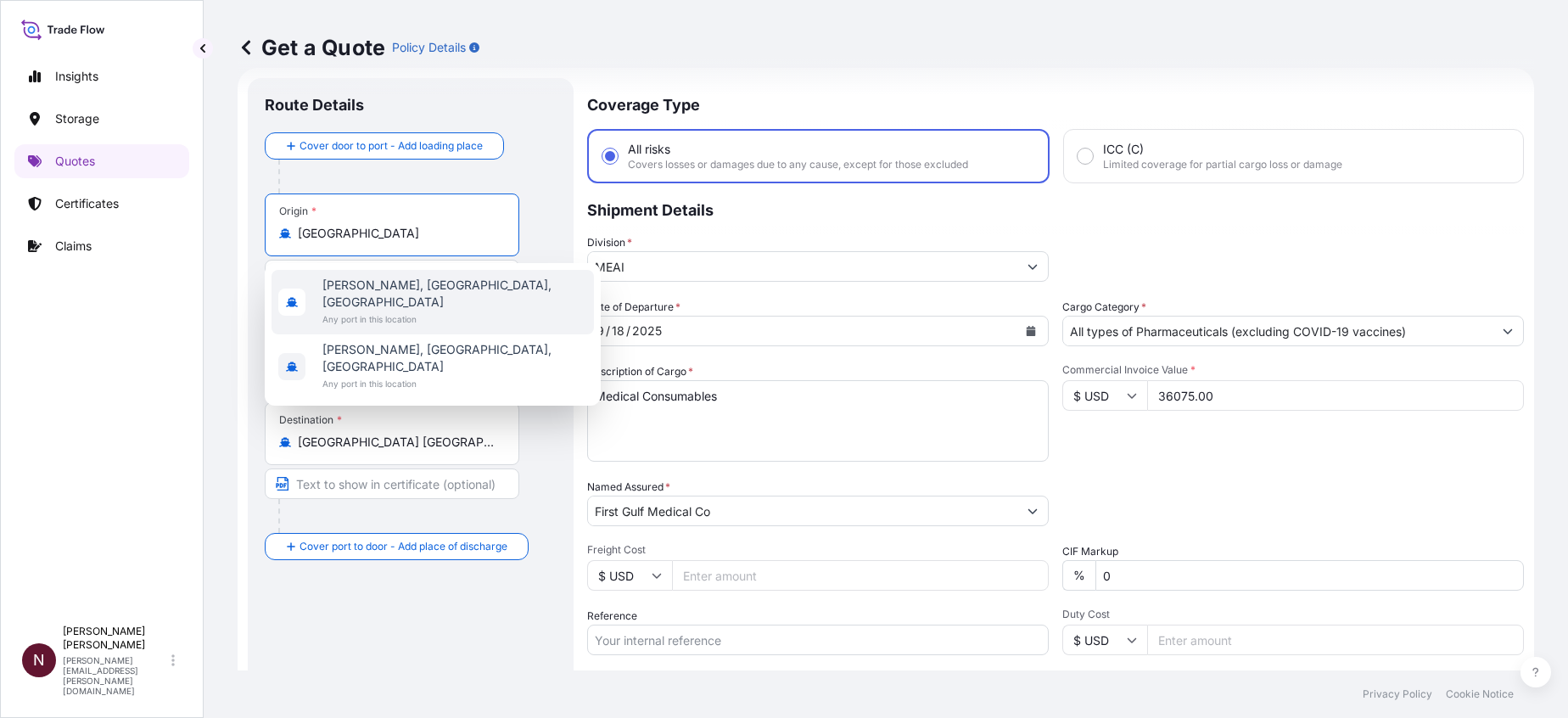
click at [406, 311] on span "Any port in this location" at bounding box center [455, 319] width 265 height 17
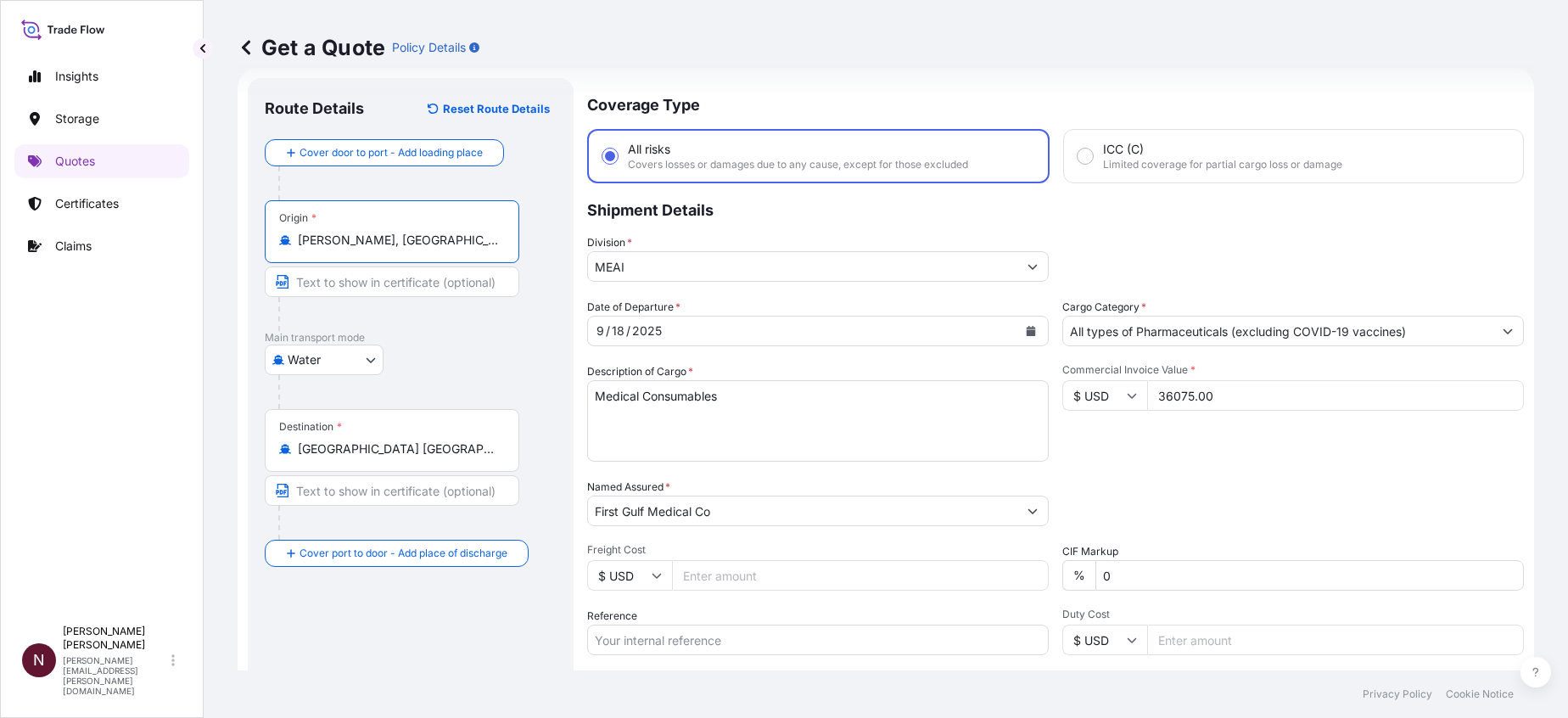
type input "Tai Zhou Shi, Zhejiang, China"
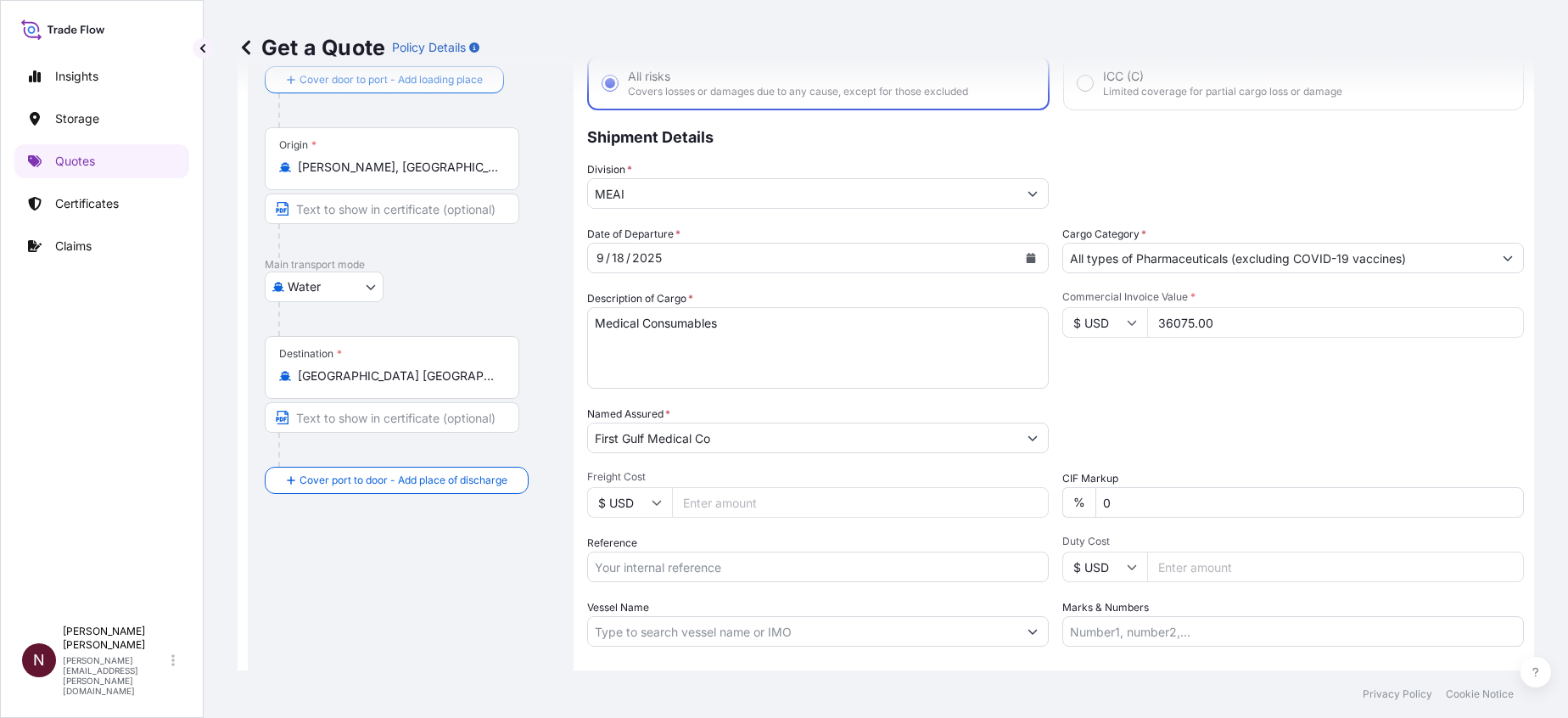
scroll to position [213, 0]
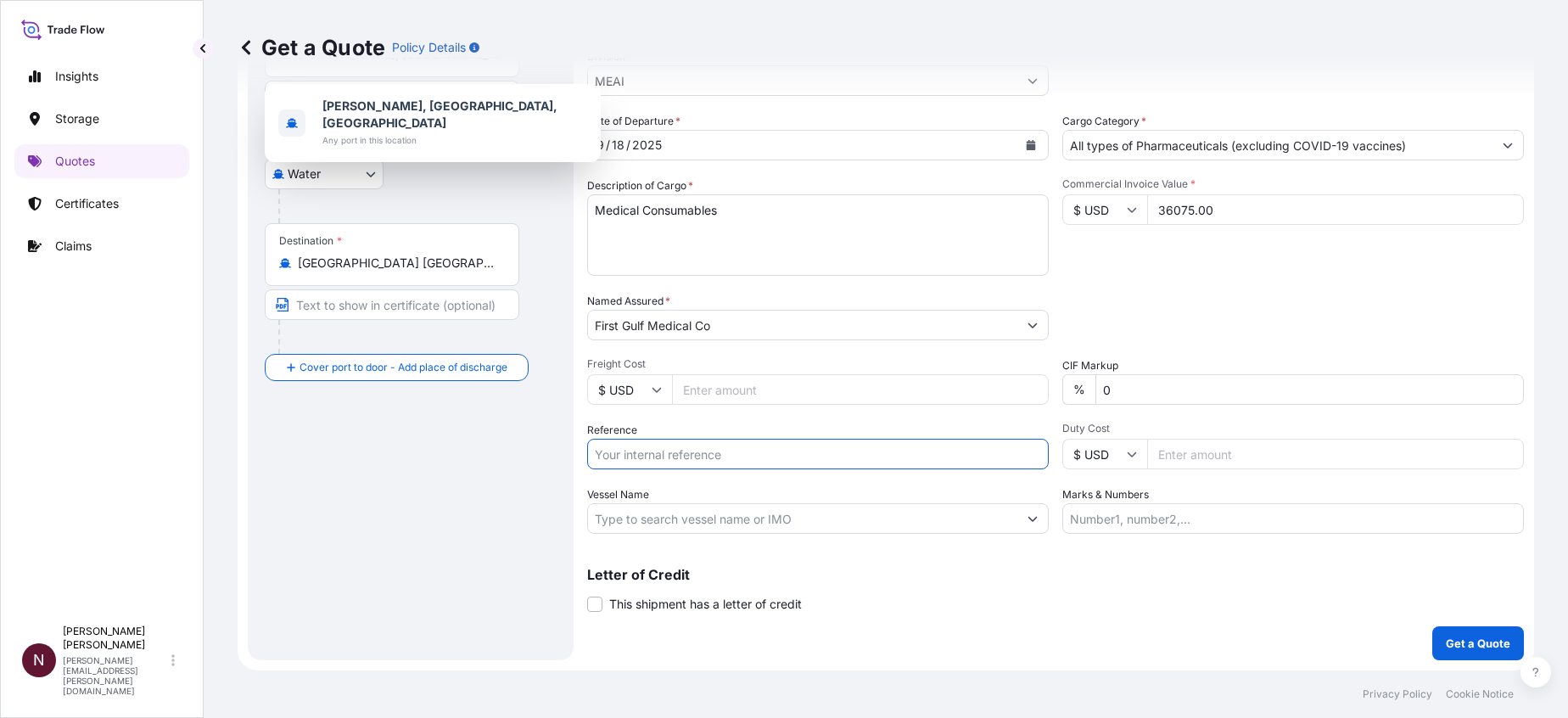
click at [635, 455] on input "Reference" at bounding box center [818, 453] width 462 height 31
paste input "36075.00"
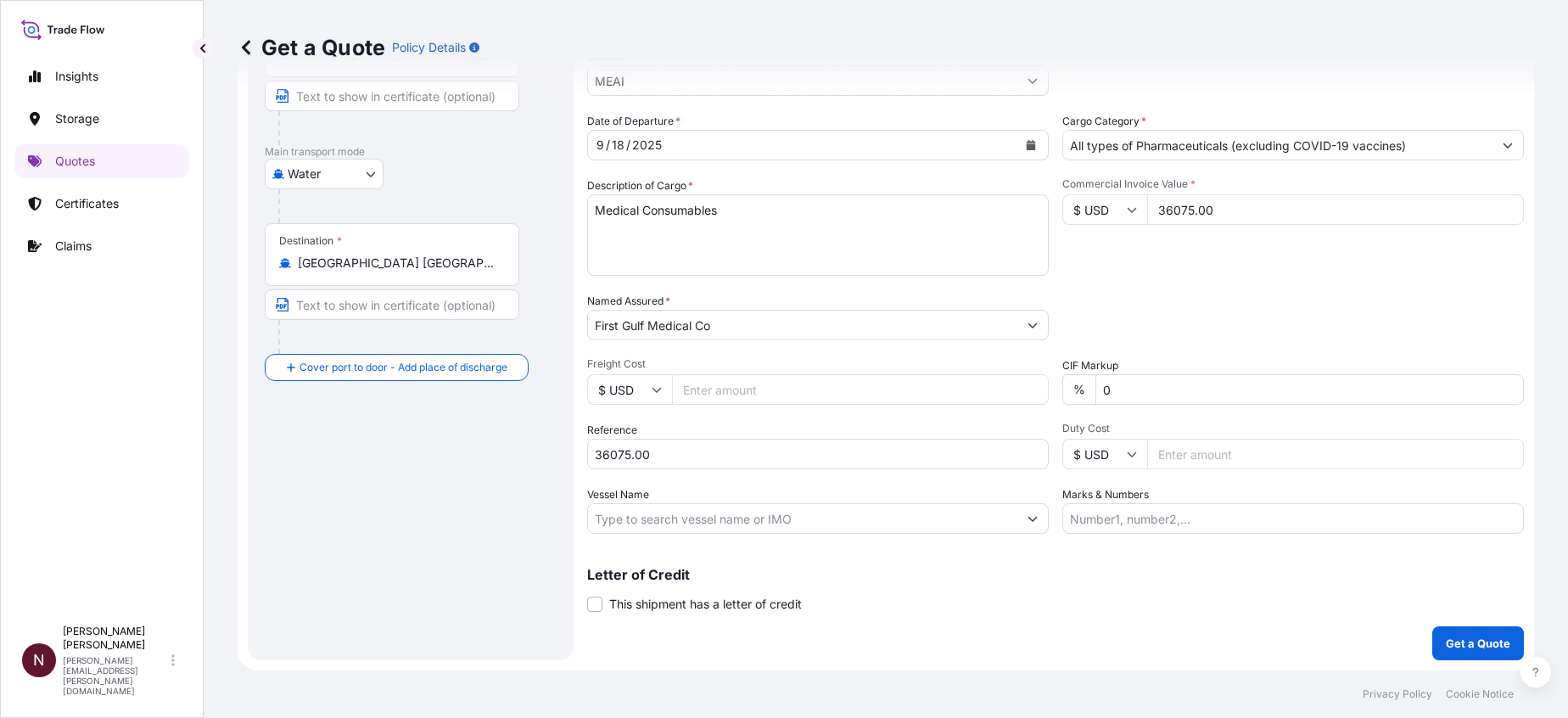
click at [700, 389] on input "Freight Cost" at bounding box center [860, 390] width 377 height 31
drag, startPoint x: 662, startPoint y: 461, endPoint x: 511, endPoint y: 459, distance: 151.0
click at [511, 459] on form "Route Details Reset Route Details Cover door to port - Add loading place Place …" at bounding box center [886, 276] width 1297 height 788
paste input "SA1015244252"
type input "SA1015244252"
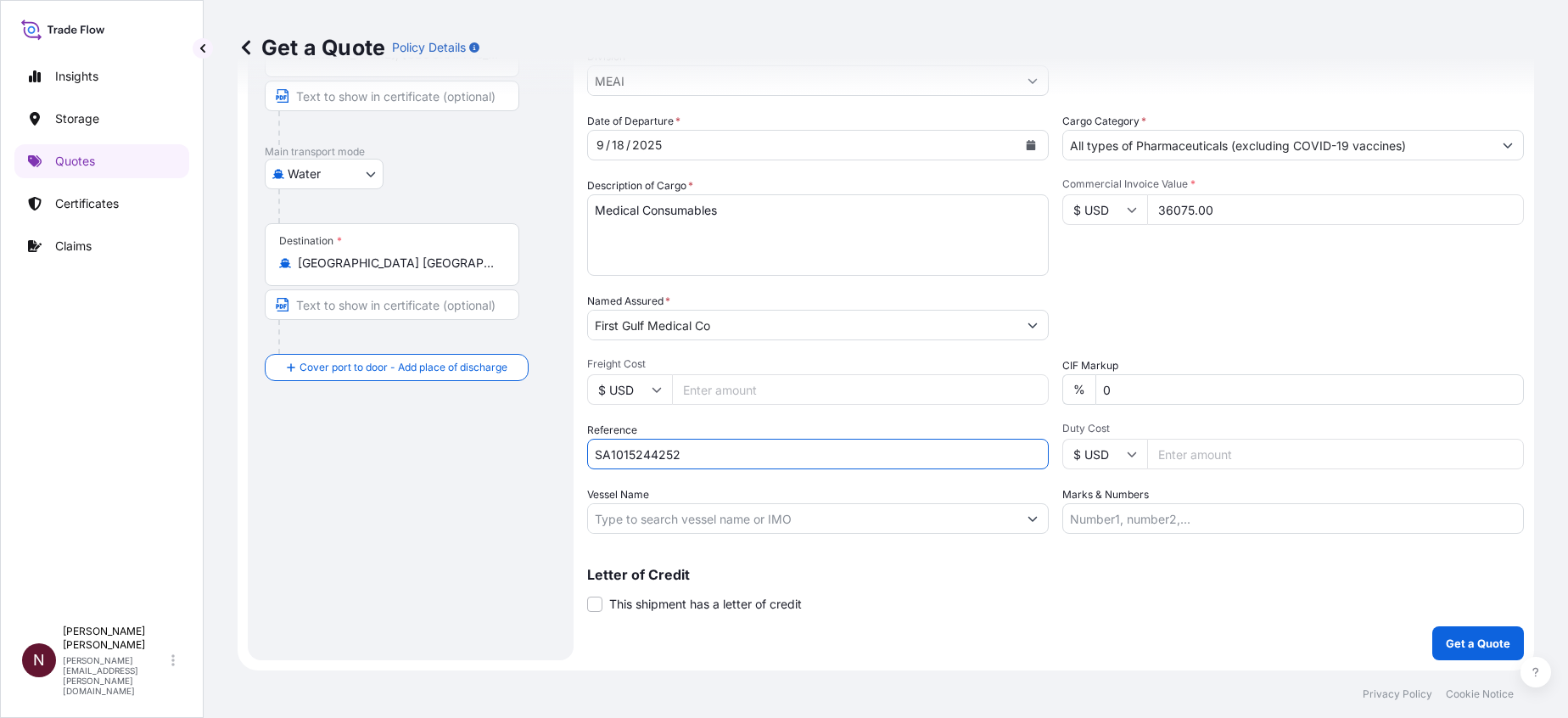
click at [1069, 487] on p "Get a Quote" at bounding box center [1478, 643] width 65 height 17
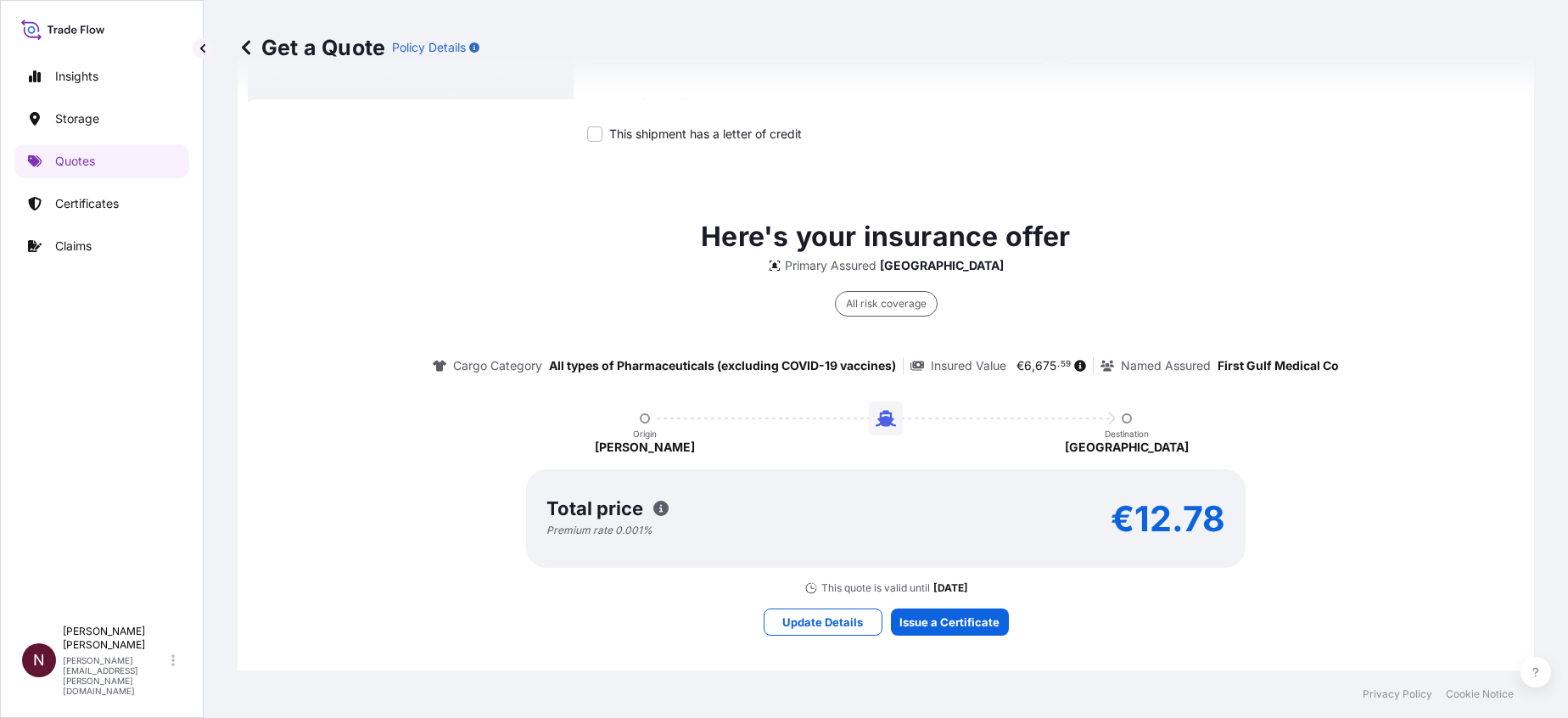
scroll to position [698, 0]
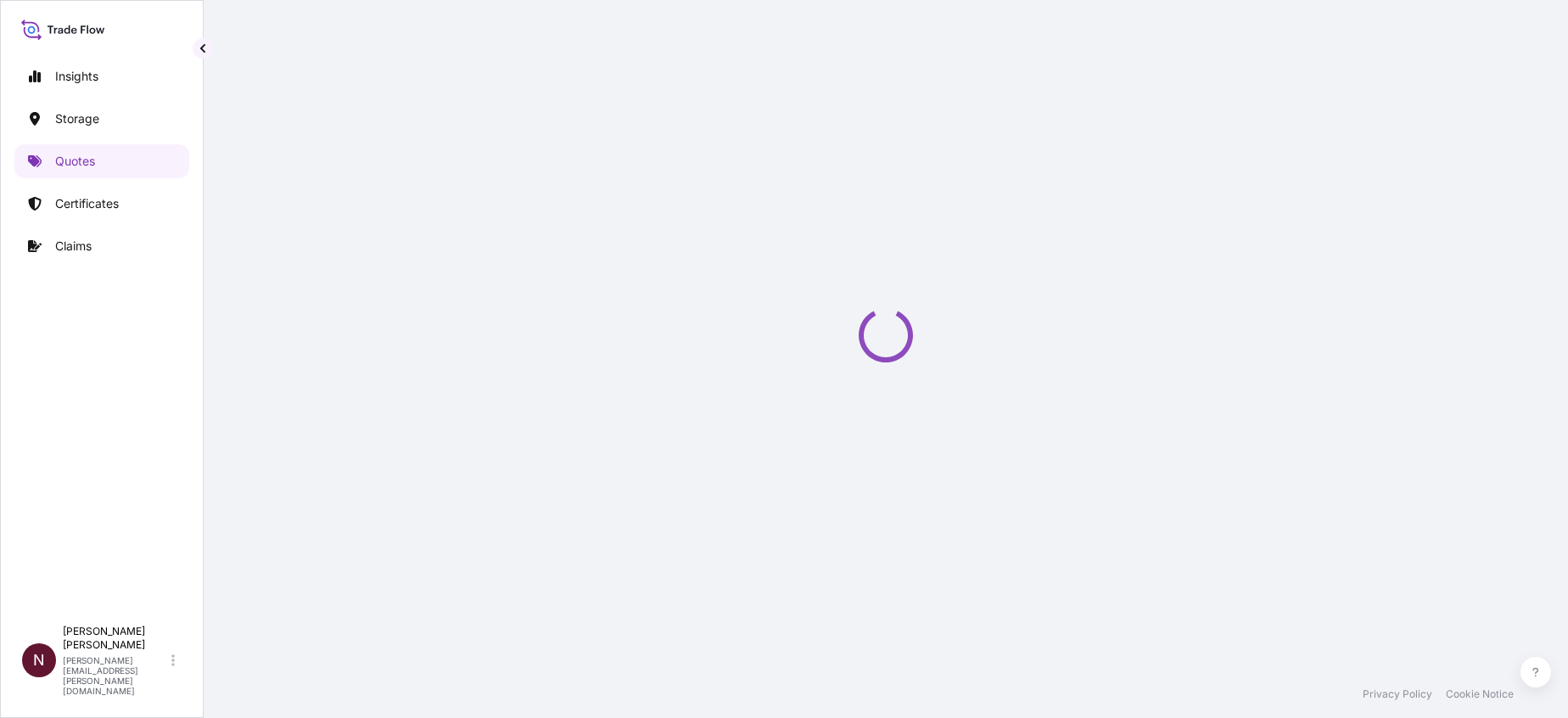
select select "Water"
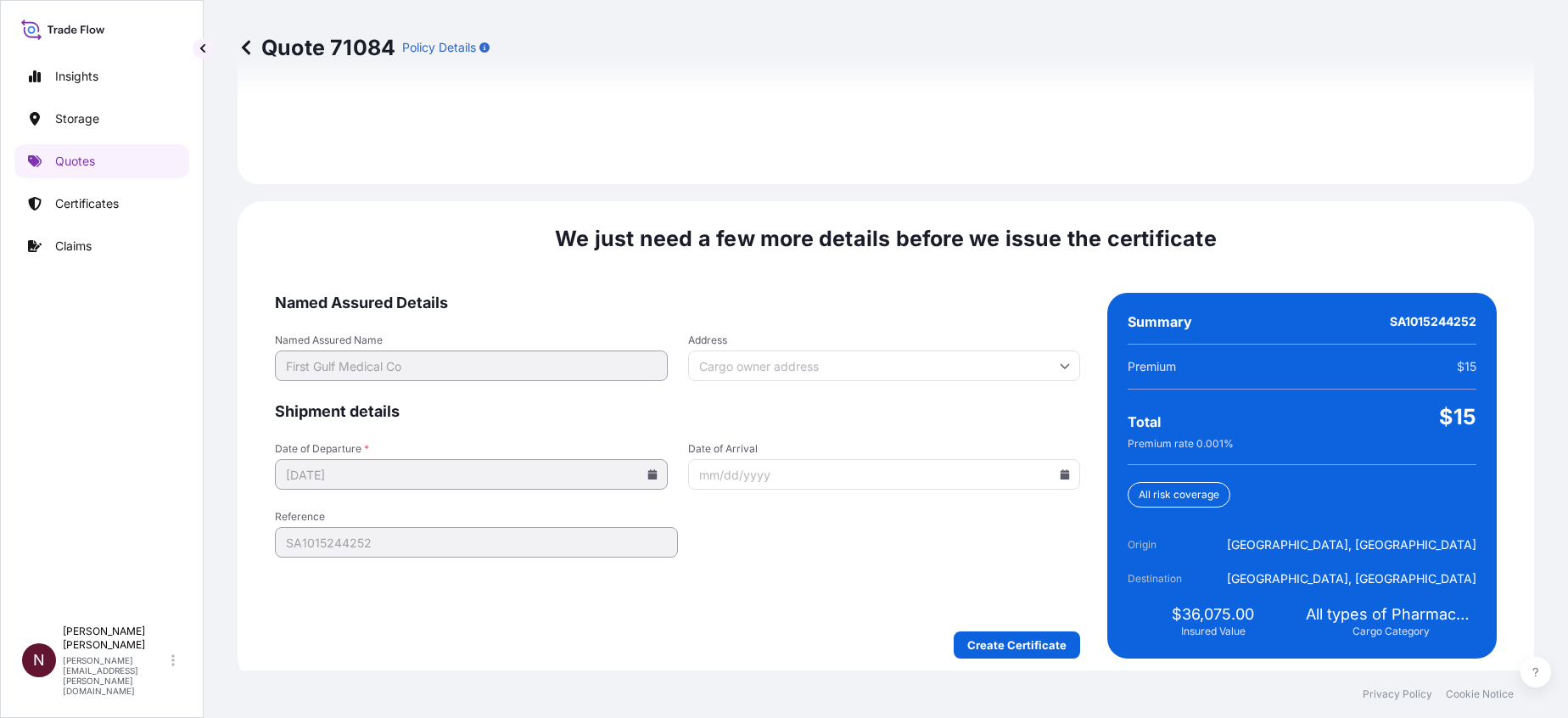
scroll to position [2482, 0]
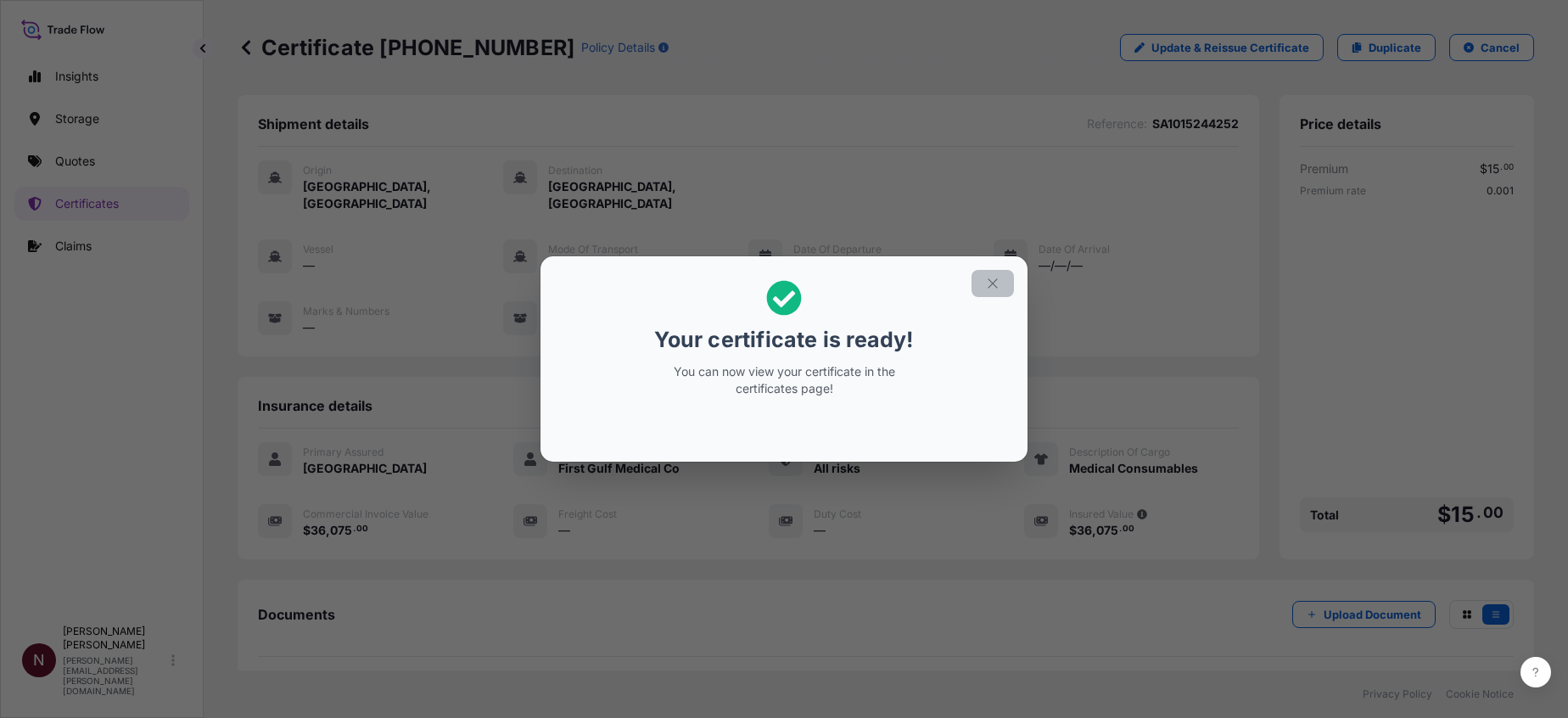
click at [987, 280] on icon "button" at bounding box center [993, 283] width 16 height 16
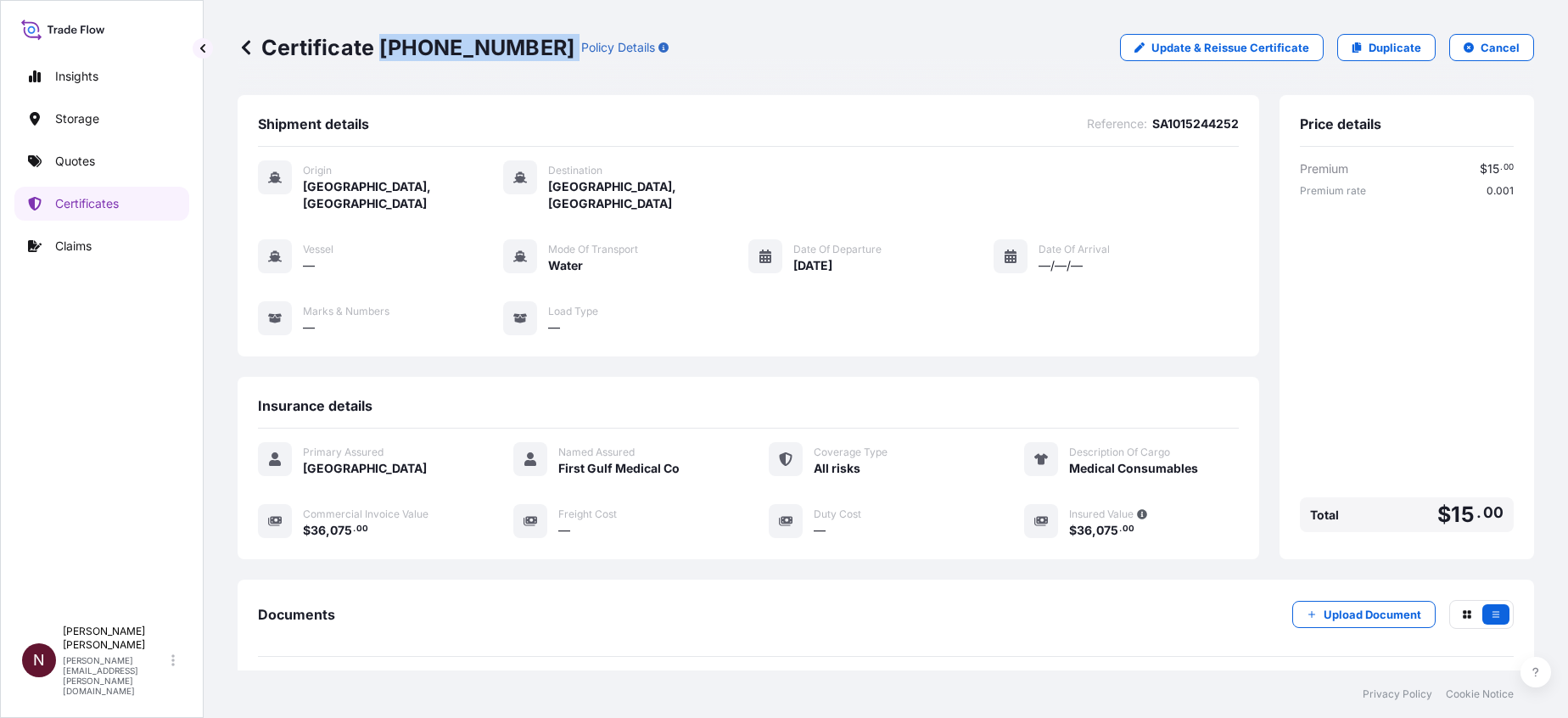
drag, startPoint x: 382, startPoint y: 49, endPoint x: 525, endPoint y: 45, distance: 143.1
click at [525, 45] on div "Certificate 31614-1901-1 Policy Details" at bounding box center [453, 47] width 431 height 27
copy p "31614-1901-1"
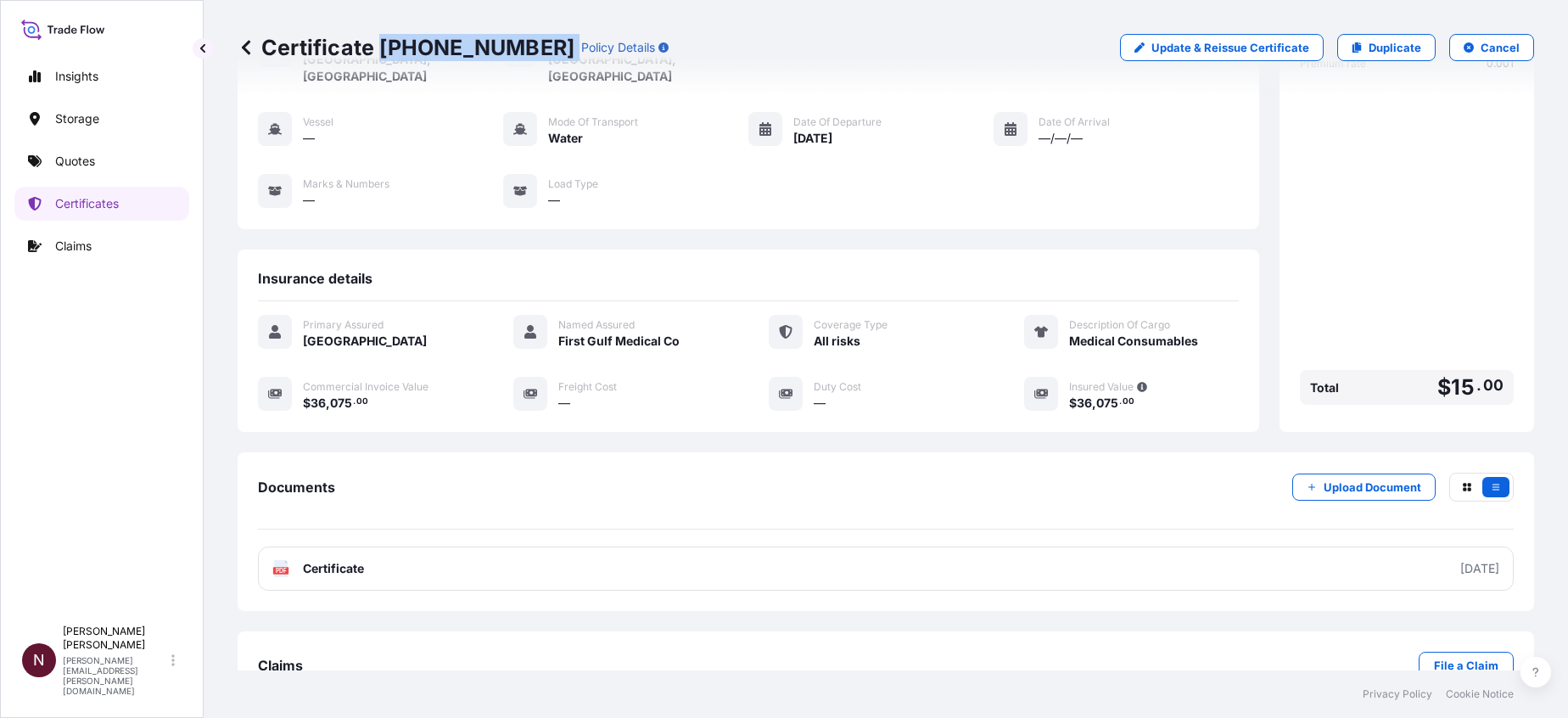
scroll to position [157, 0]
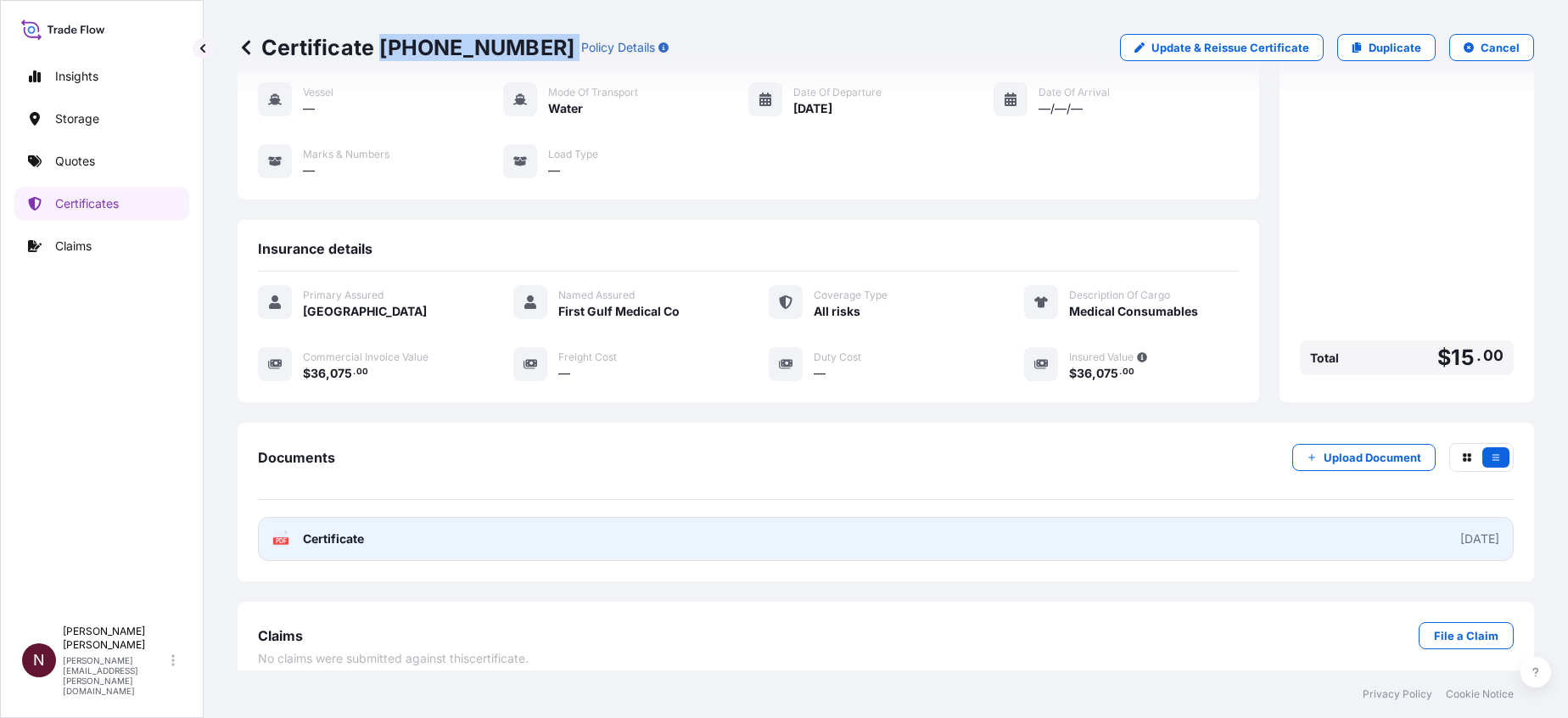
click at [376, 487] on link "PDF Certificate 2025-09-22" at bounding box center [886, 539] width 1256 height 44
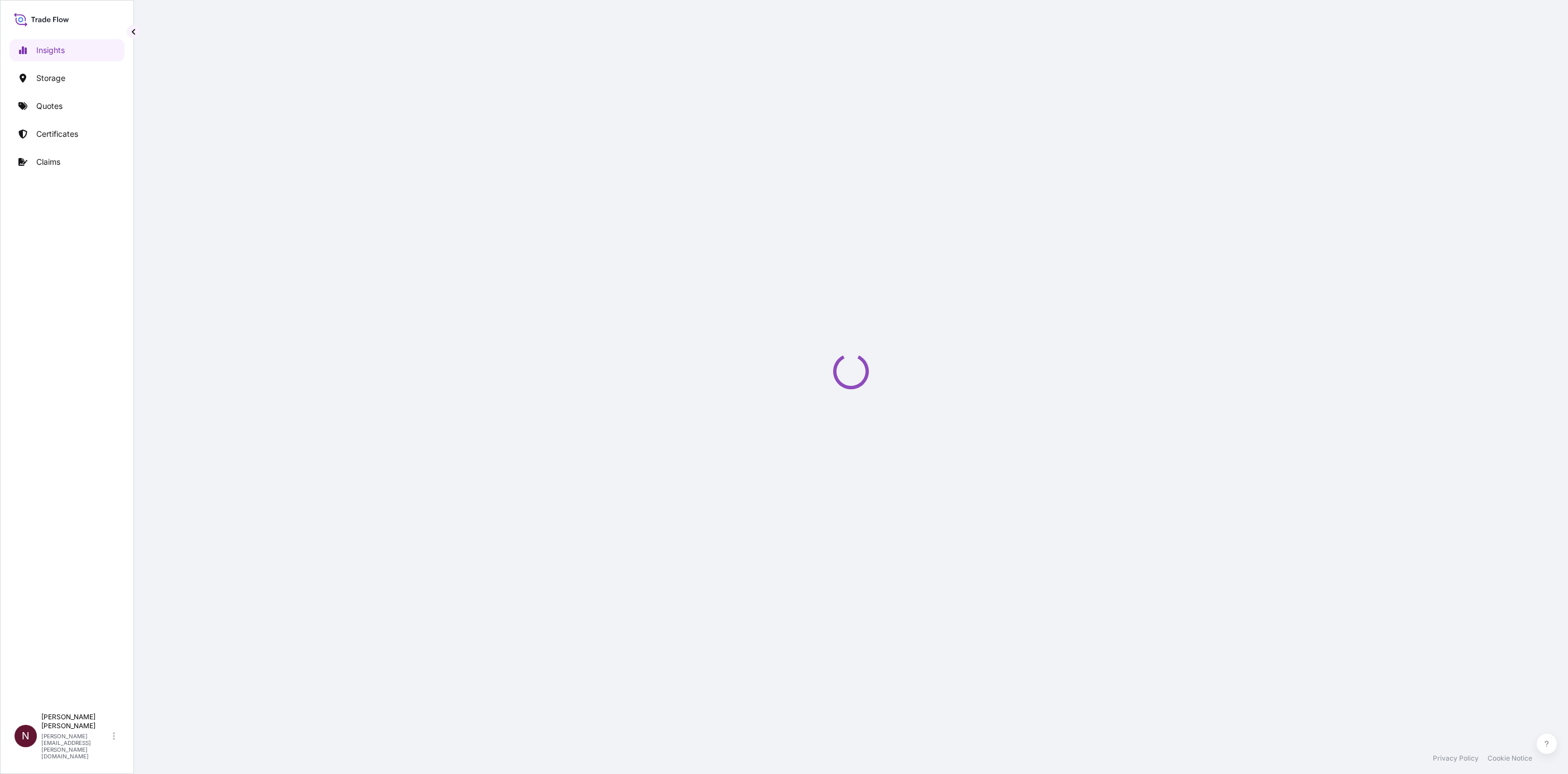
select select "2025"
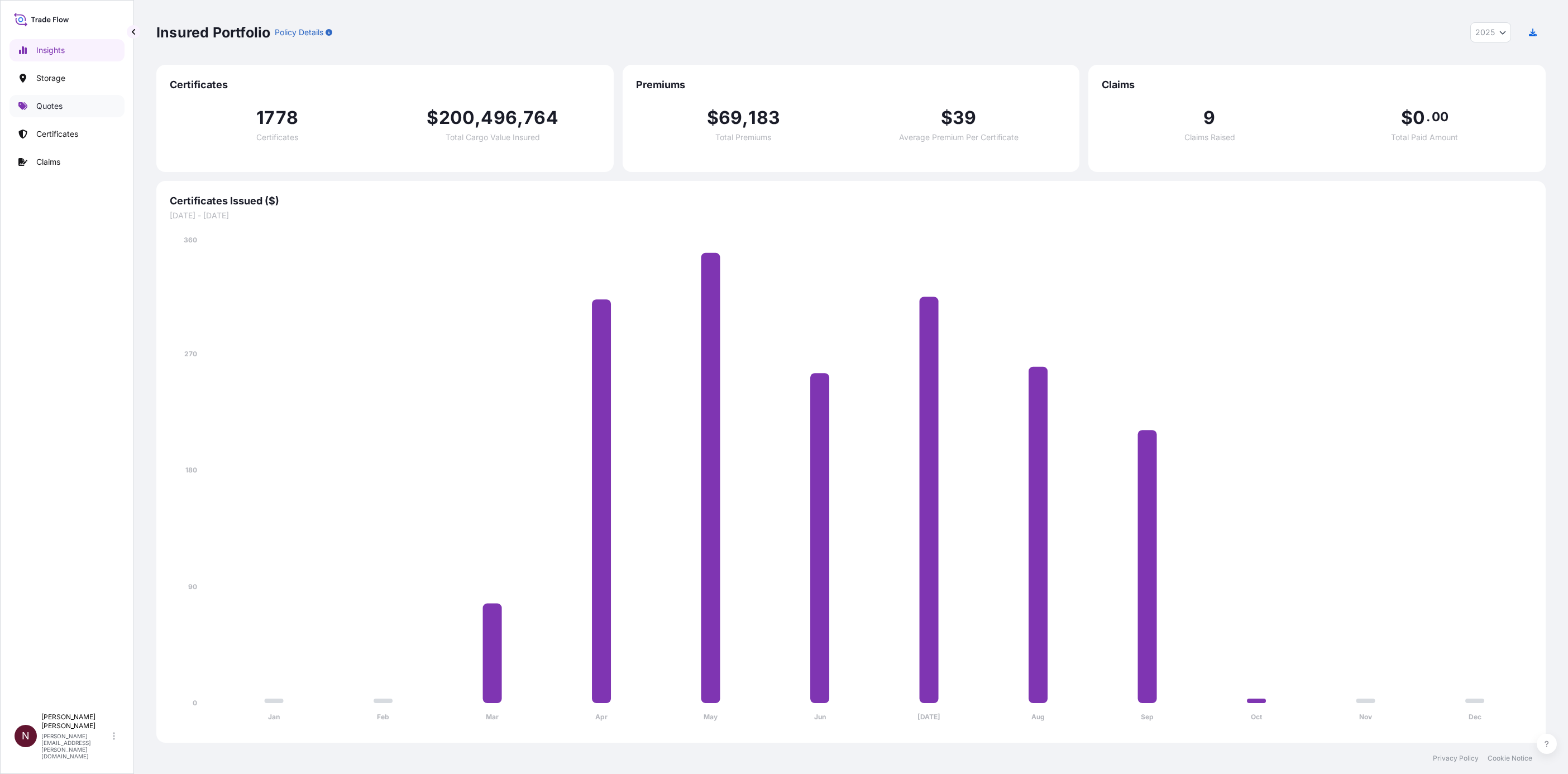
click at [71, 108] on link "Quotes" at bounding box center [67, 106] width 115 height 23
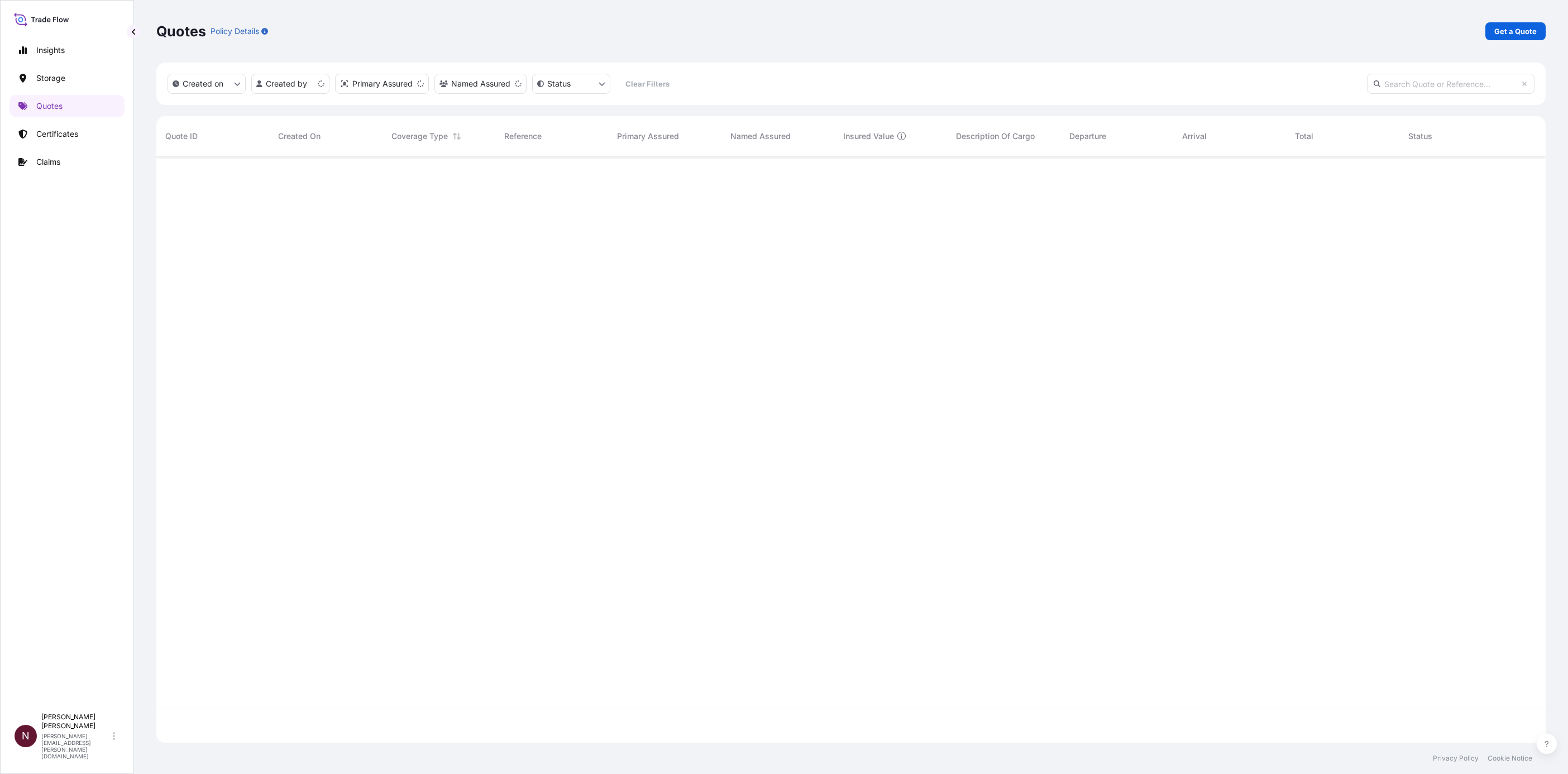
scroll to position [580, 1376]
click at [792, 34] on p "Get a Quote" at bounding box center [1516, 31] width 43 height 11
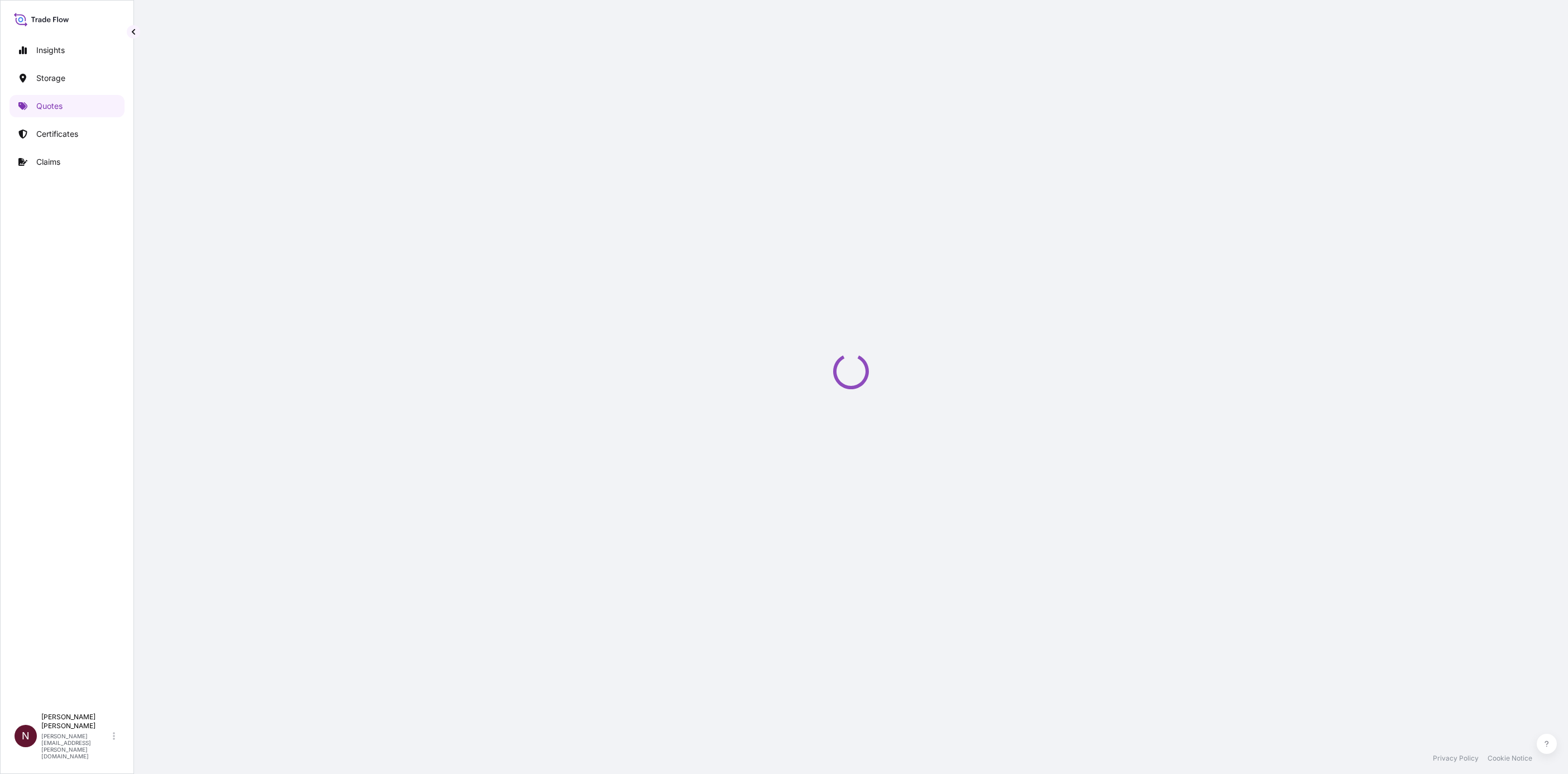
select select "Water"
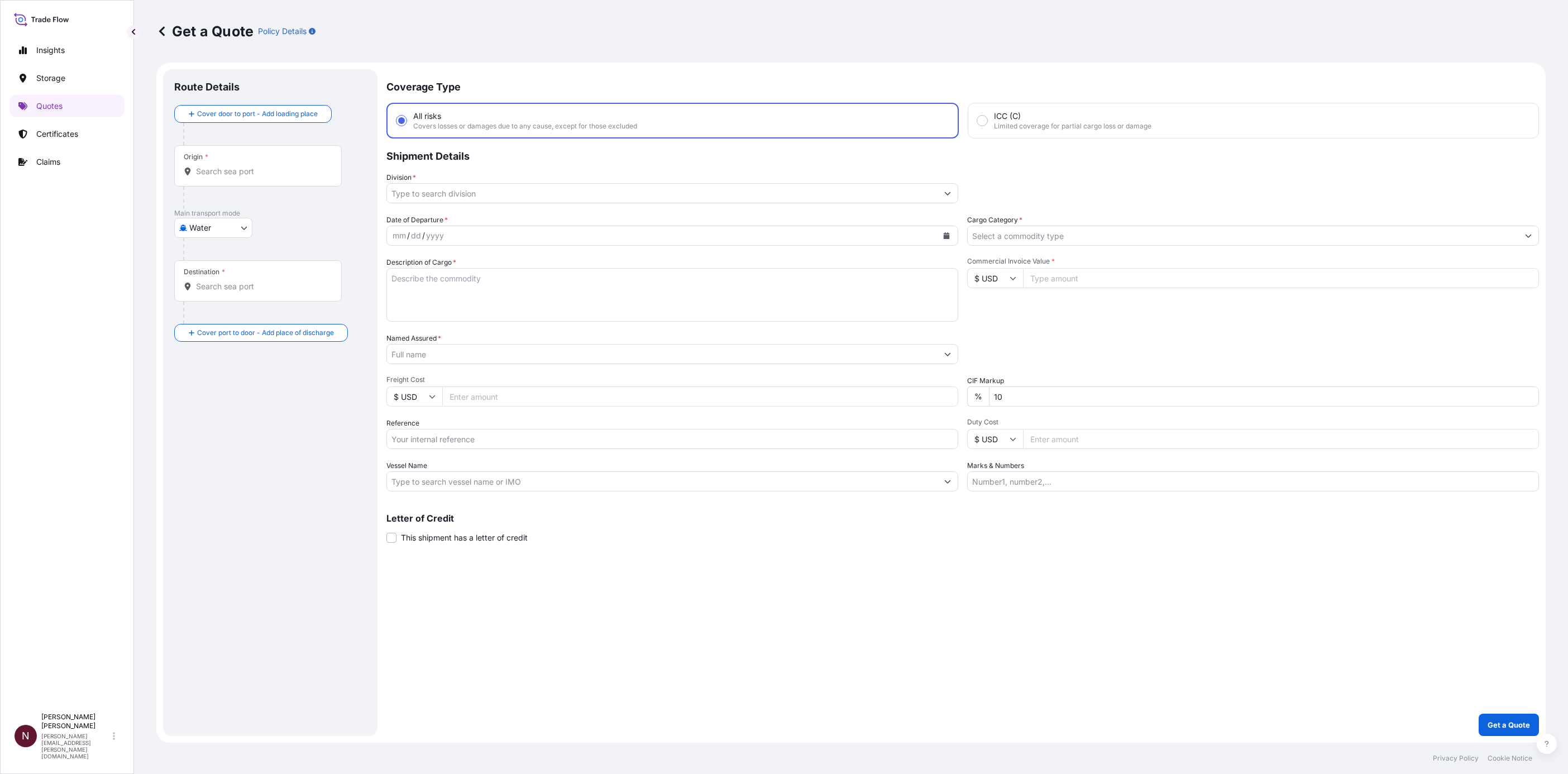
click at [419, 191] on input "Division *" at bounding box center [662, 193] width 551 height 20
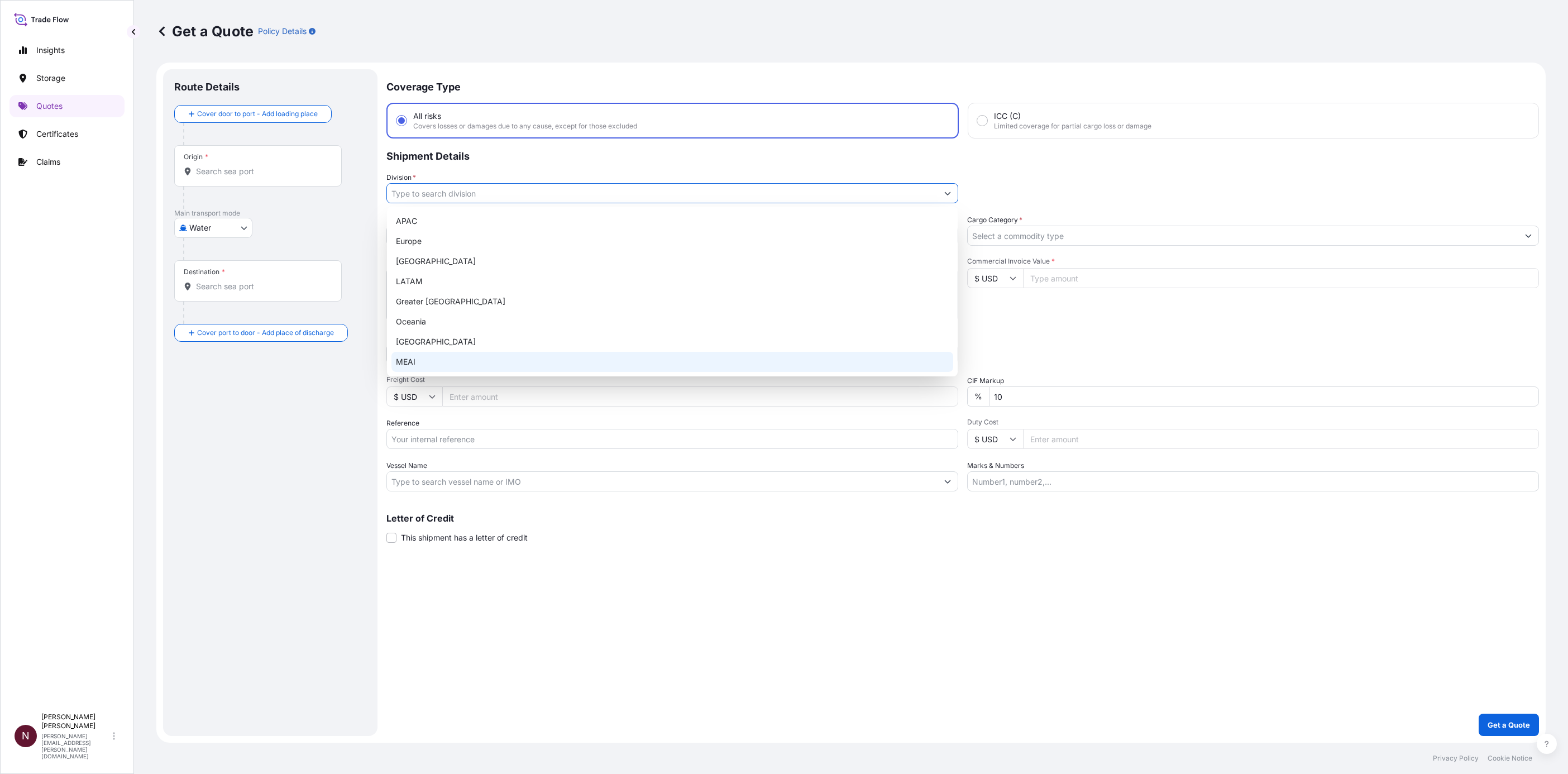
click at [433, 359] on div "MEAI" at bounding box center [672, 362] width 561 height 20
type input "MEAI"
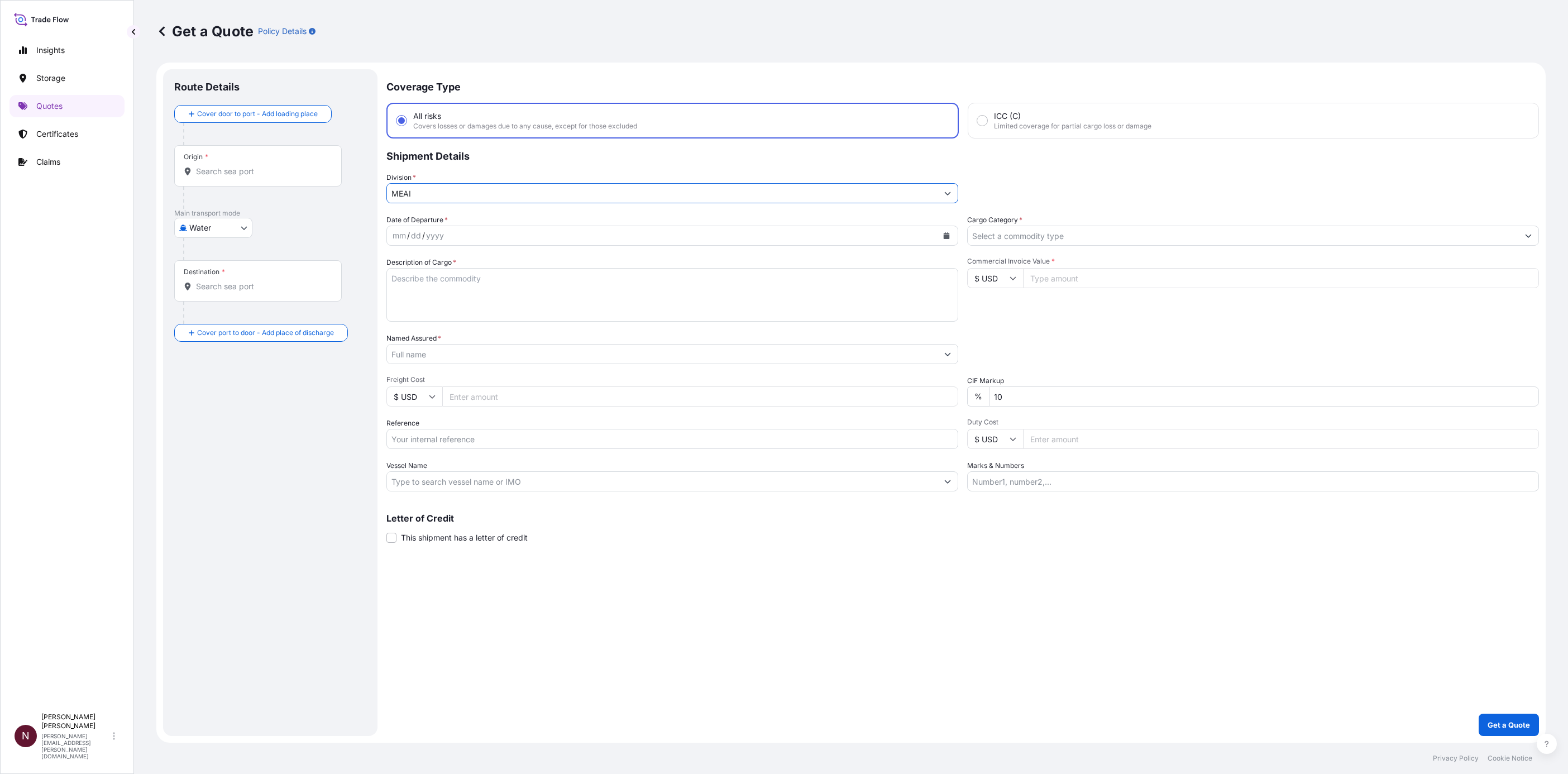
click at [213, 170] on input "Origin *" at bounding box center [262, 171] width 132 height 11
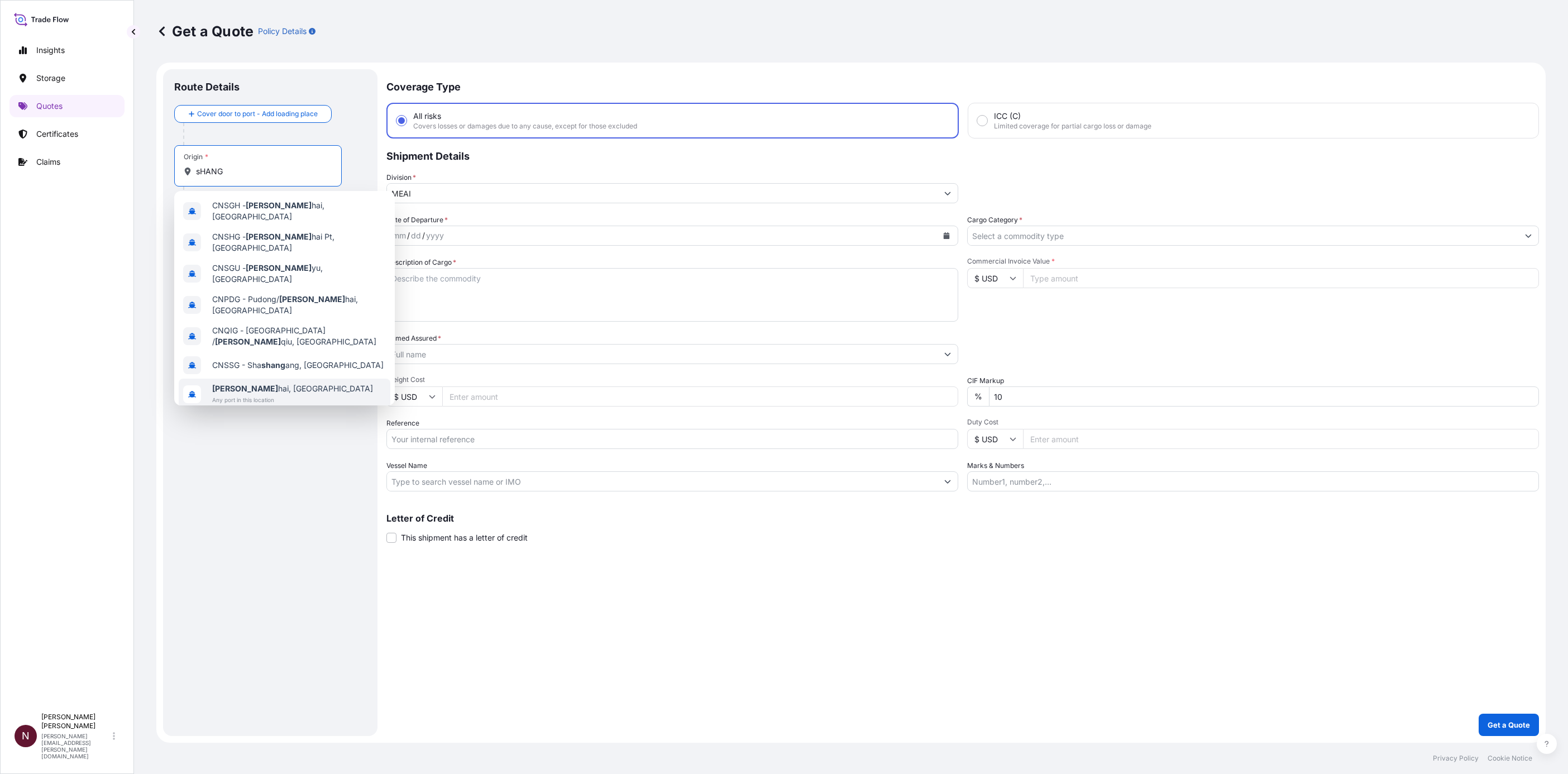
click at [274, 361] on span "Any port in this location" at bounding box center [293, 400] width 161 height 11
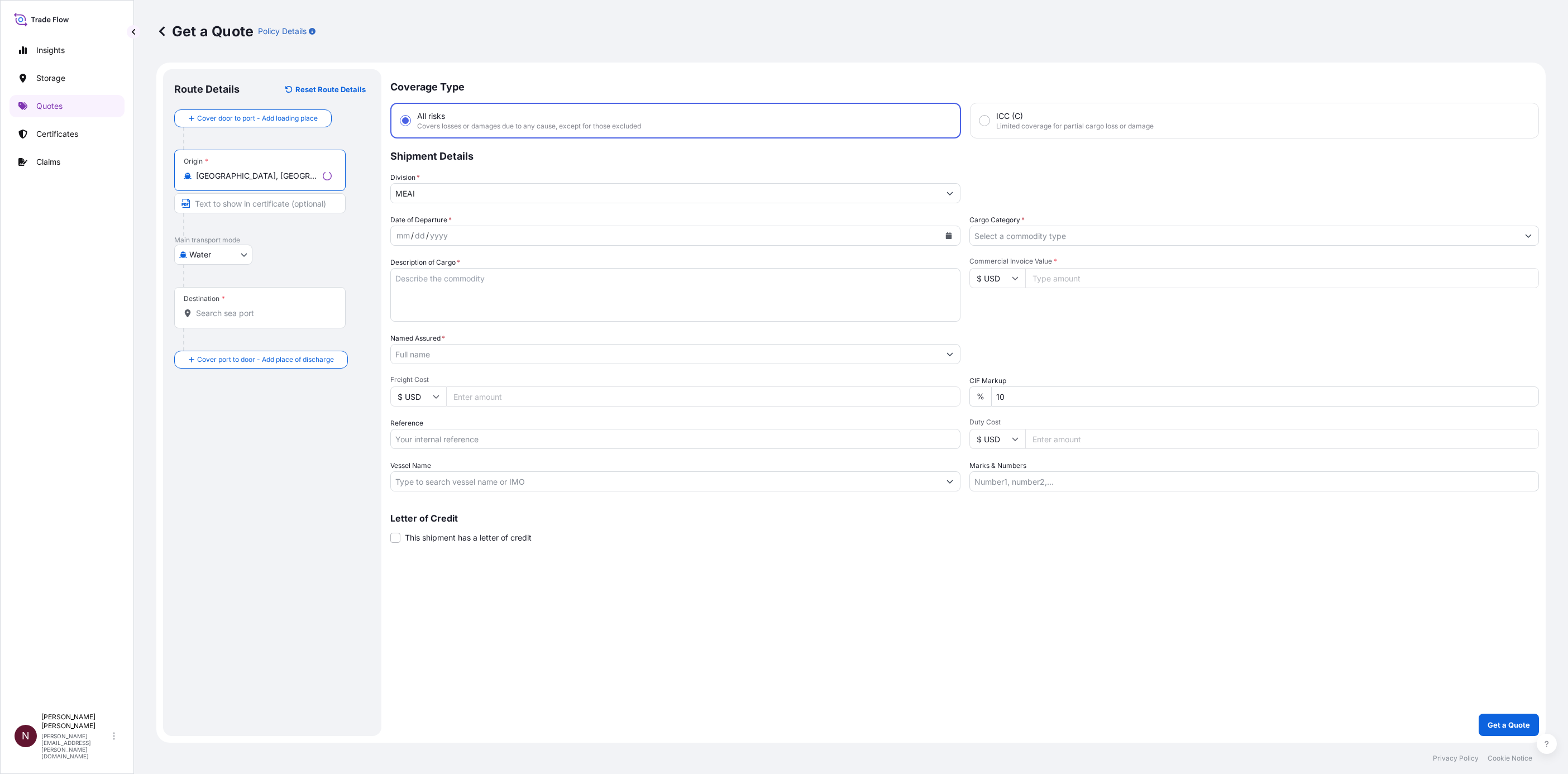
type input "Shanghai, China"
click at [213, 327] on div "Destination *" at bounding box center [260, 308] width 172 height 41
click at [213, 319] on input "Destination *" at bounding box center [264, 313] width 136 height 11
click at [247, 350] on span "Riyad h Saudi Arabia" at bounding box center [266, 348] width 108 height 11
type input "Riyadh Saudi Arabia"
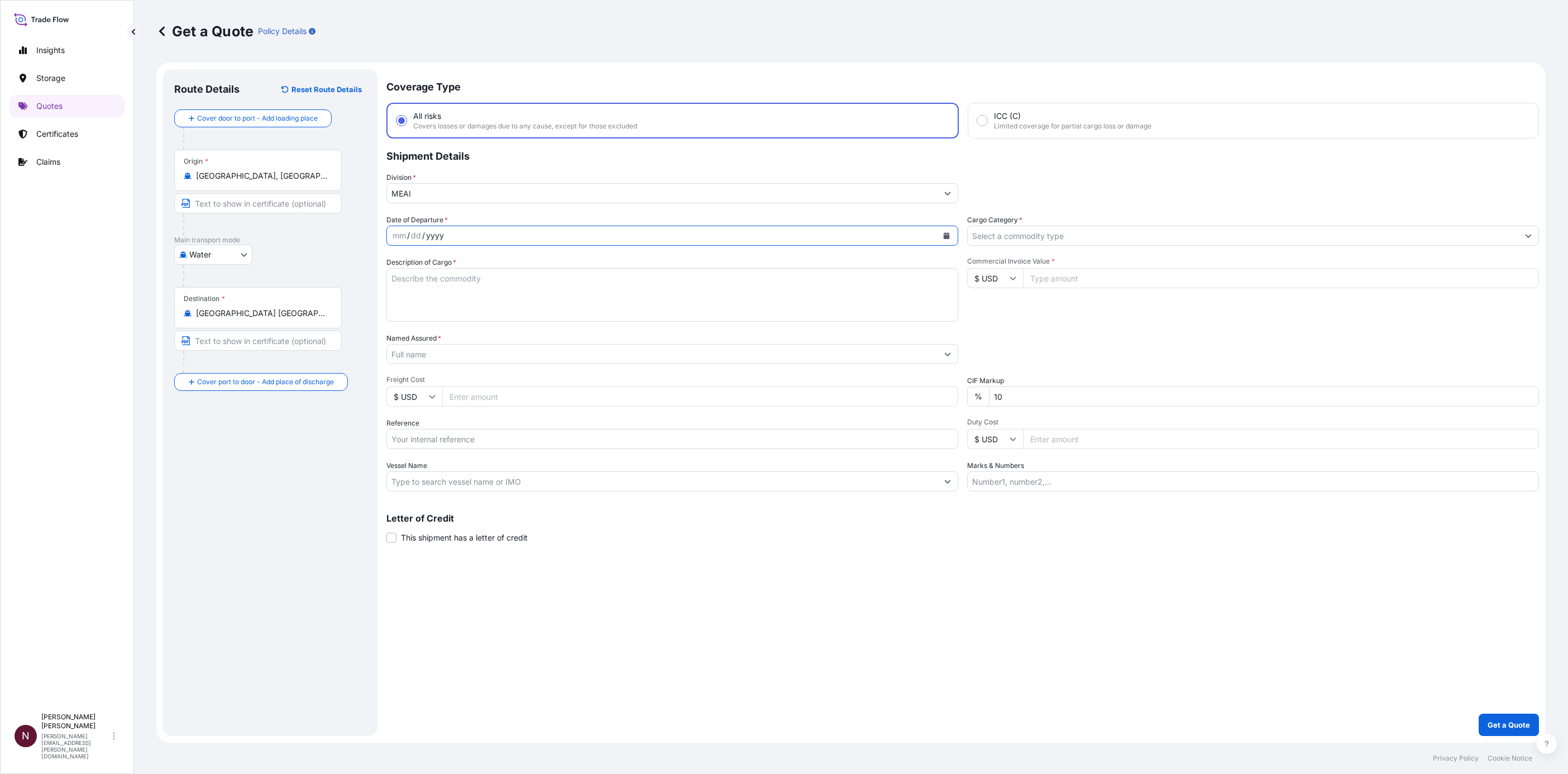
click at [439, 230] on div "yyyy" at bounding box center [435, 236] width 20 height 13
click at [792, 233] on icon "Calendar" at bounding box center [947, 236] width 6 height 7
click at [446, 307] on div "2" at bounding box center [448, 308] width 20 height 20
click at [396, 275] on textarea "Description of Cargo *" at bounding box center [672, 295] width 572 height 54
paste textarea "COMFORTER SET"
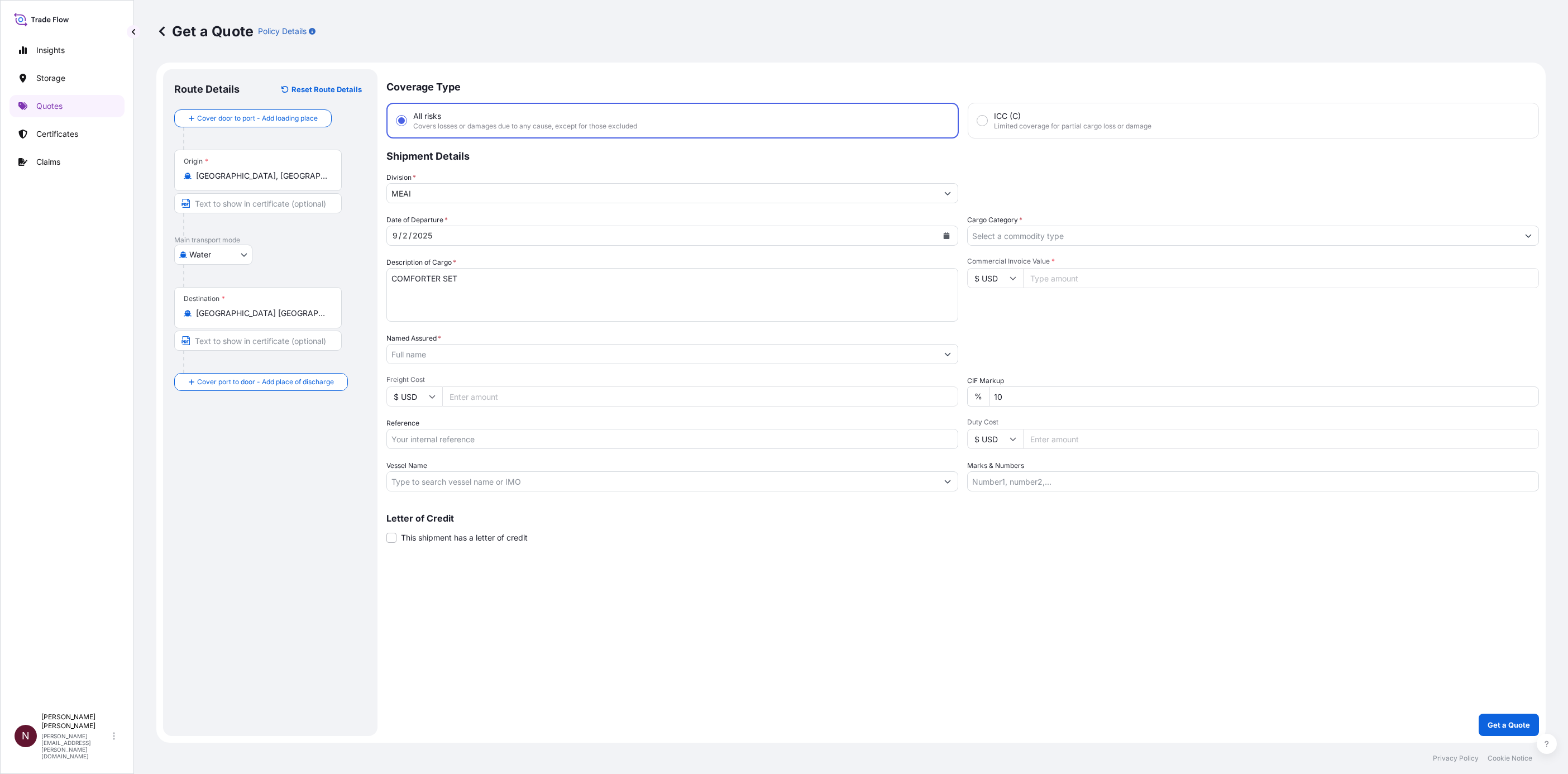
click at [468, 273] on textarea "COMFORTER SET" at bounding box center [672, 295] width 572 height 54
paste textarea "DUVET FILLING"
drag, startPoint x: 573, startPoint y: 280, endPoint x: 578, endPoint y: 284, distance: 6.4
click at [573, 280] on textarea "COMFORTER SET //DUVET FILLING //" at bounding box center [672, 295] width 572 height 54
paste textarea "BATHMAT"
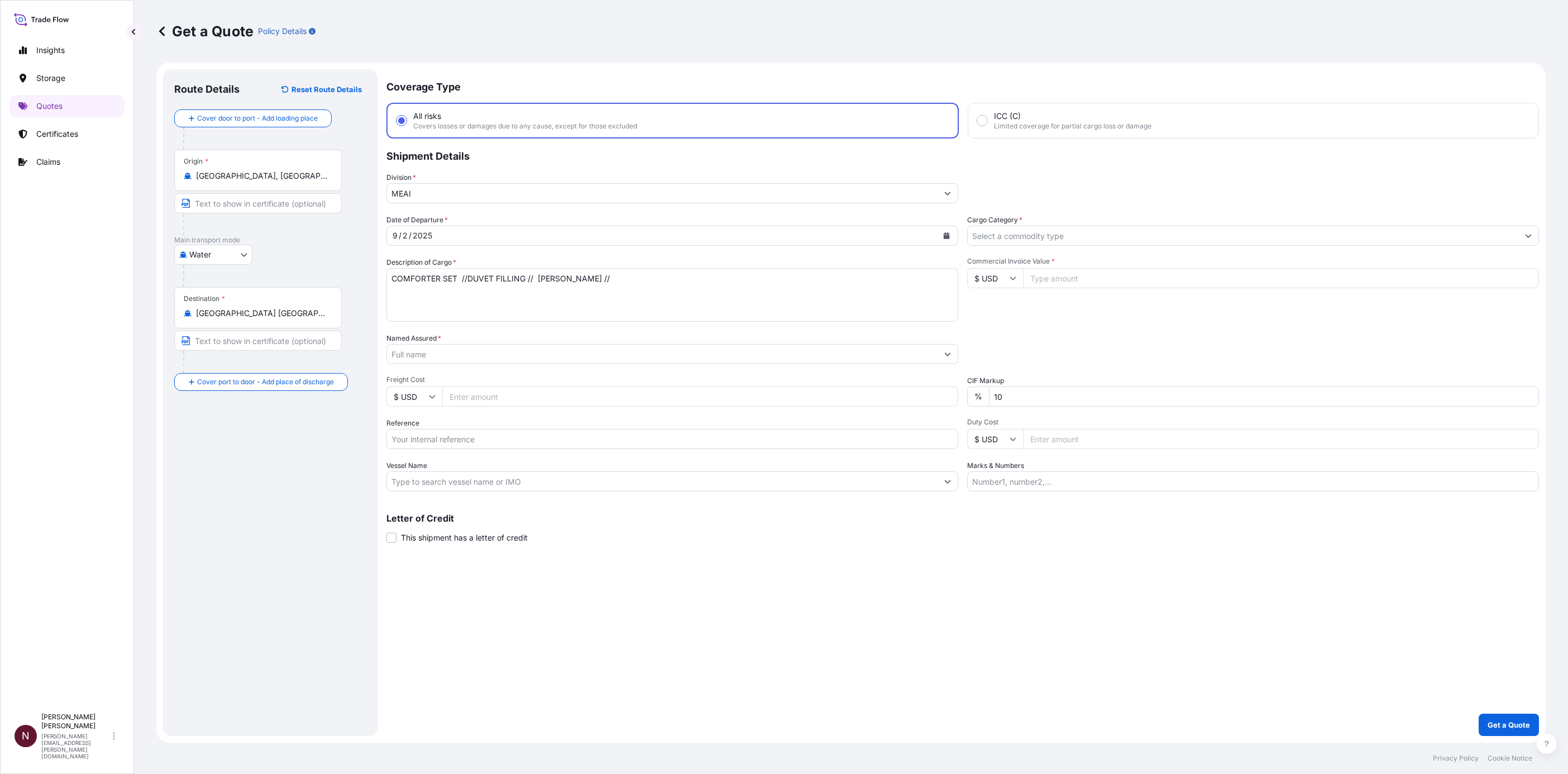
click at [620, 272] on textarea "COMFORTER SET //DUVET FILLING // BATHMAT //" at bounding box center [672, 295] width 572 height 54
paste textarea "TOWEL"
click at [652, 284] on textarea "COMFORTER SET //DUVET FILLING // BATHMAT // TOWEL //" at bounding box center [672, 295] width 572 height 54
paste textarea "BATHROBE"
click at [690, 269] on textarea "COMFORTER SET //DUVET FILLING // BATHMAT // TOWEL //BATHROBE" at bounding box center [672, 295] width 572 height 54
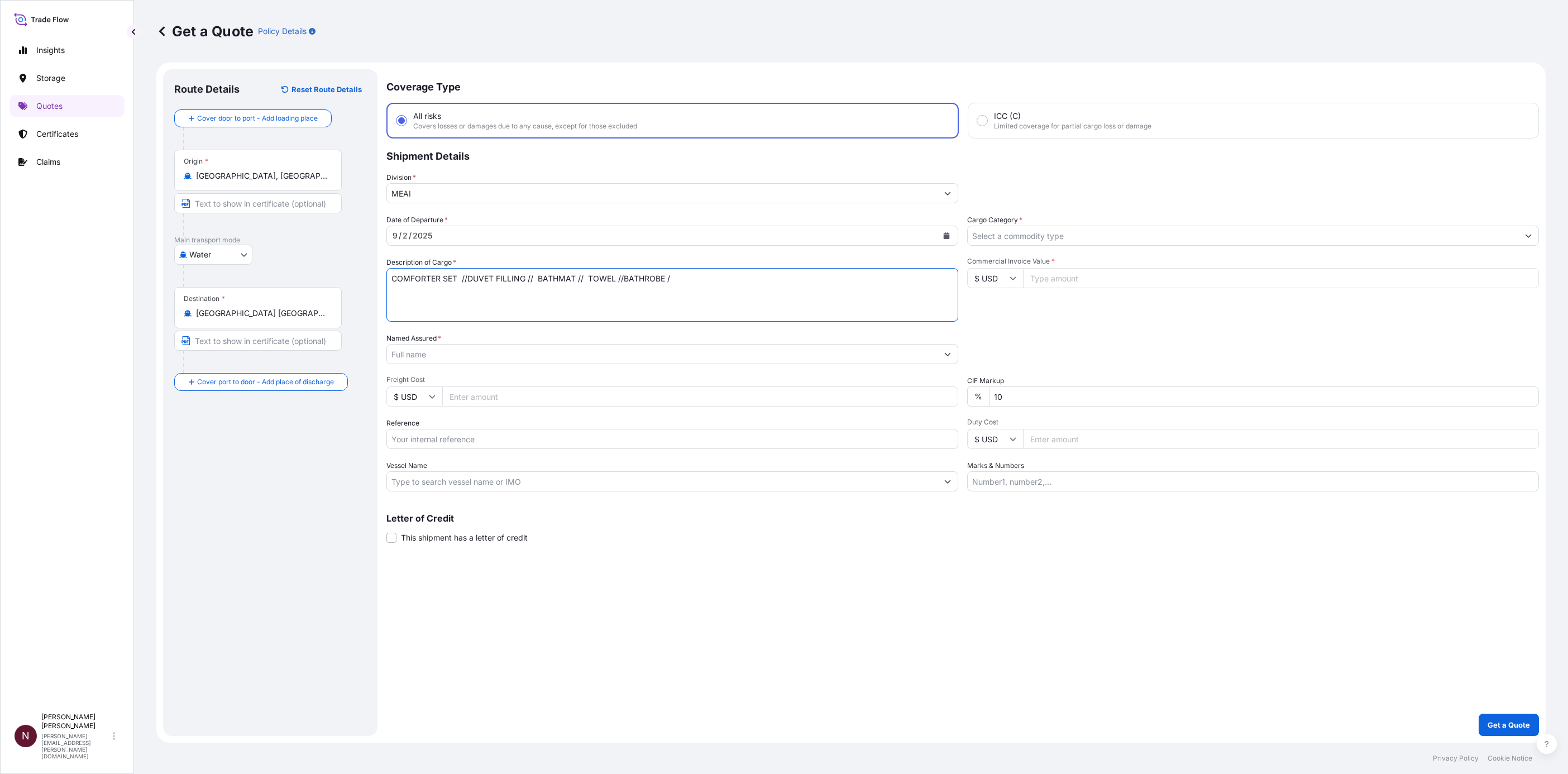
paste textarea "SLIPPERS"
type textarea "COMFORTER SET //DUVET FILLING // BATHMAT // TOWEL //BATHROBE /SLIPPERS"
click at [499, 355] on input "Named Assured *" at bounding box center [662, 354] width 551 height 20
click at [429, 352] on input "Named Assured *" at bounding box center [662, 354] width 551 height 20
paste input "TEX MIX INC"
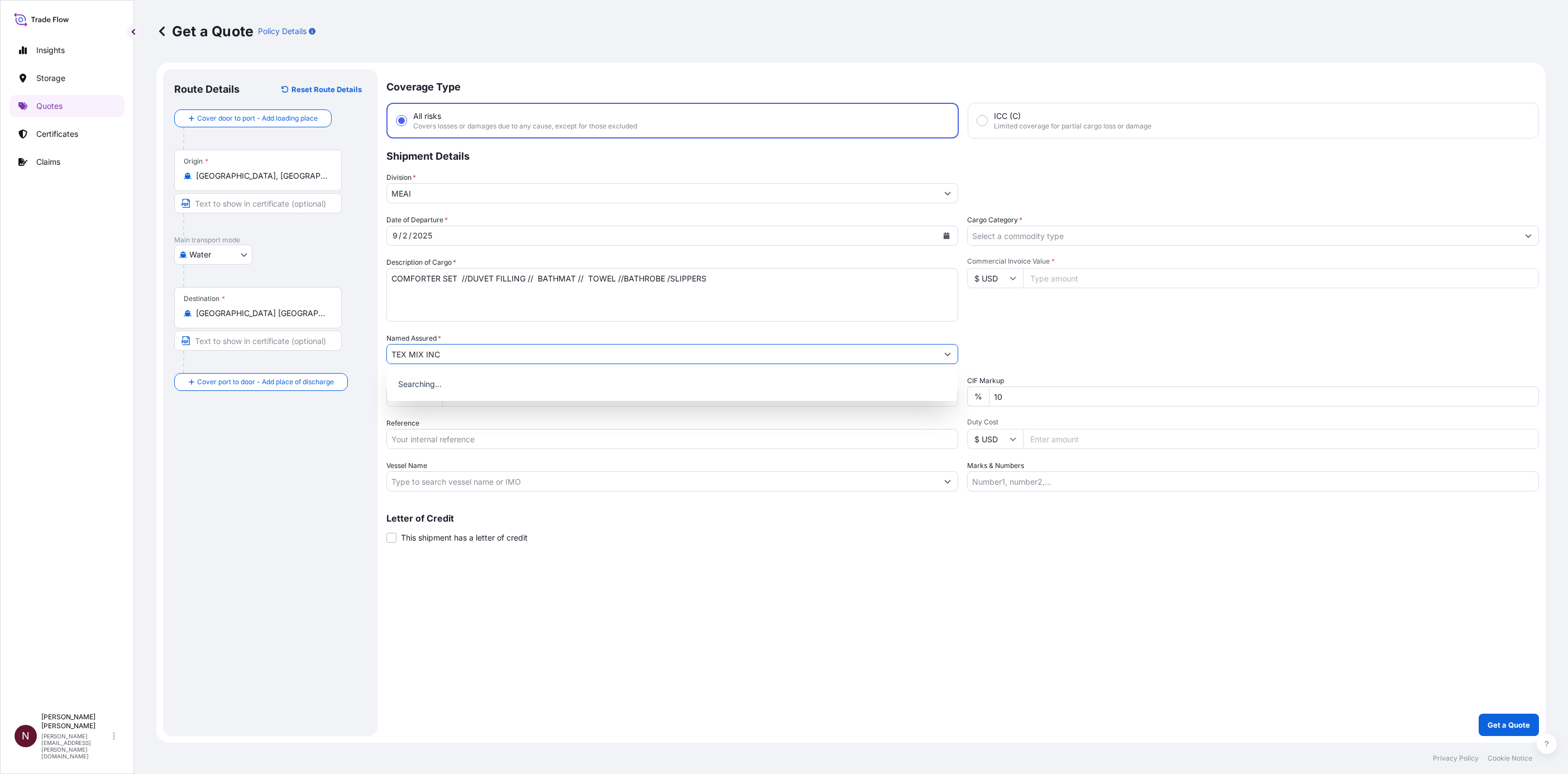
type input "TEX MIX INC"
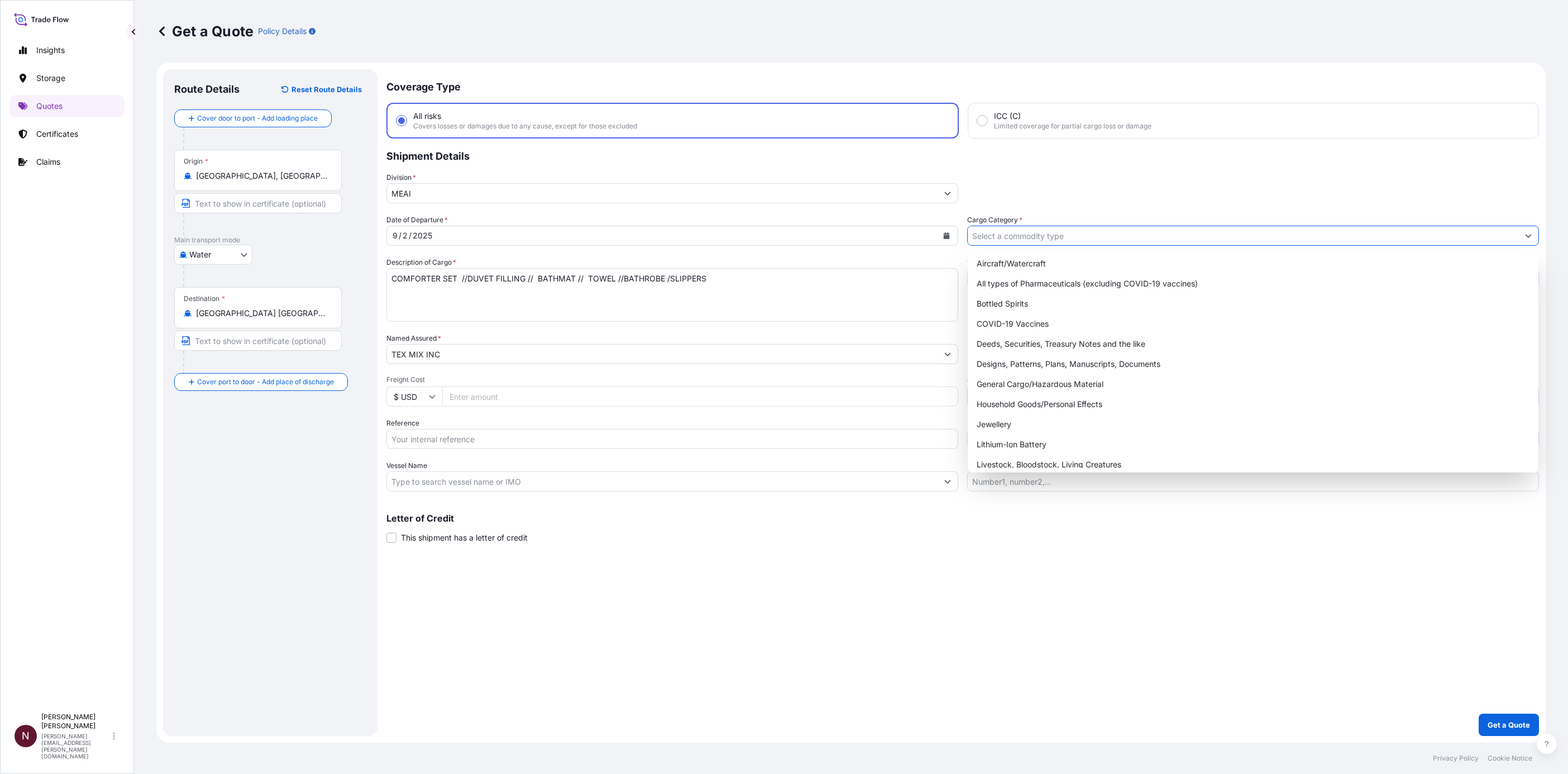
click at [792, 234] on input "Cargo Category *" at bounding box center [1243, 236] width 551 height 20
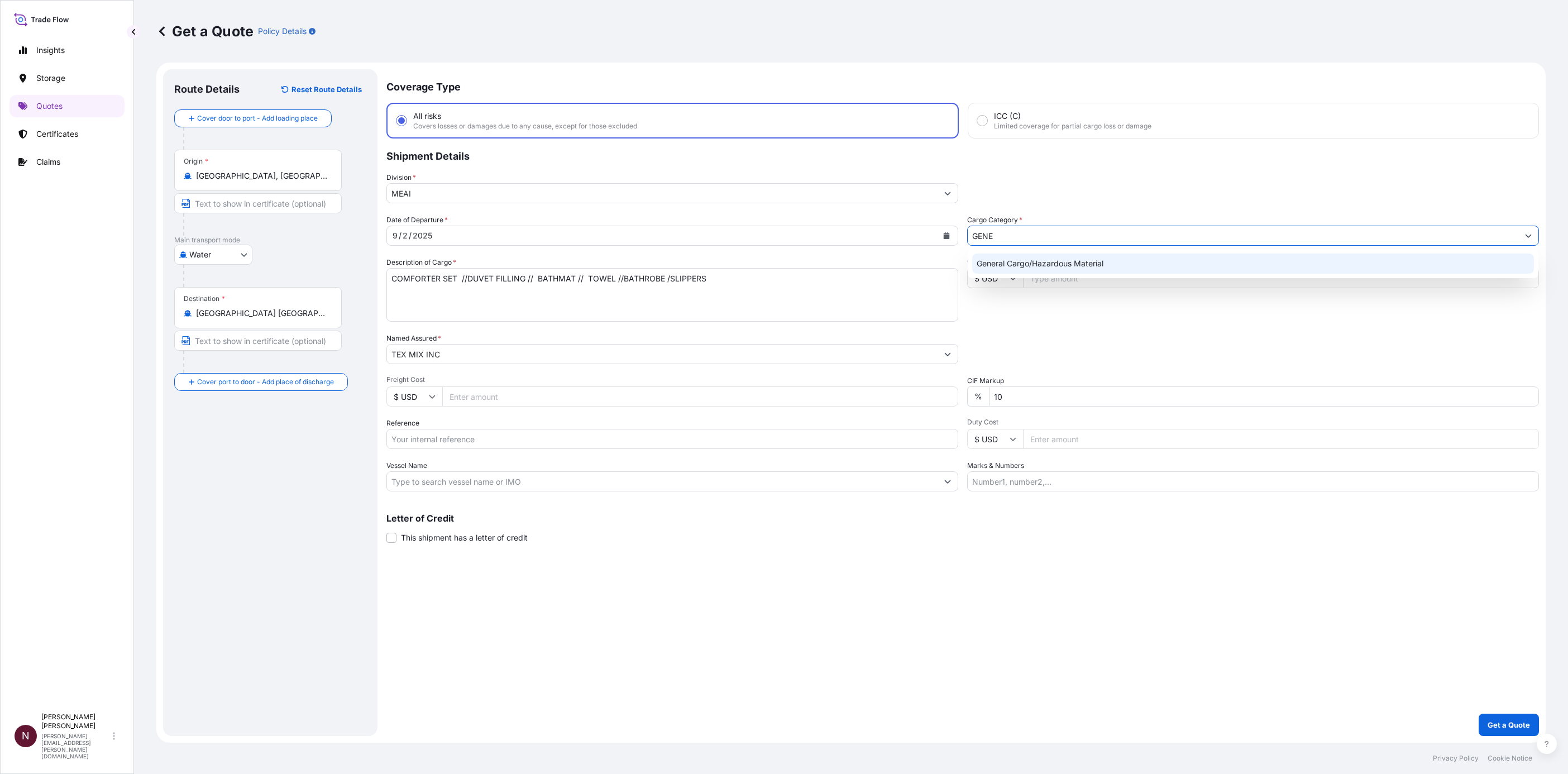
click at [792, 266] on div "General Cargo/Hazardous Material" at bounding box center [1253, 263] width 561 height 20
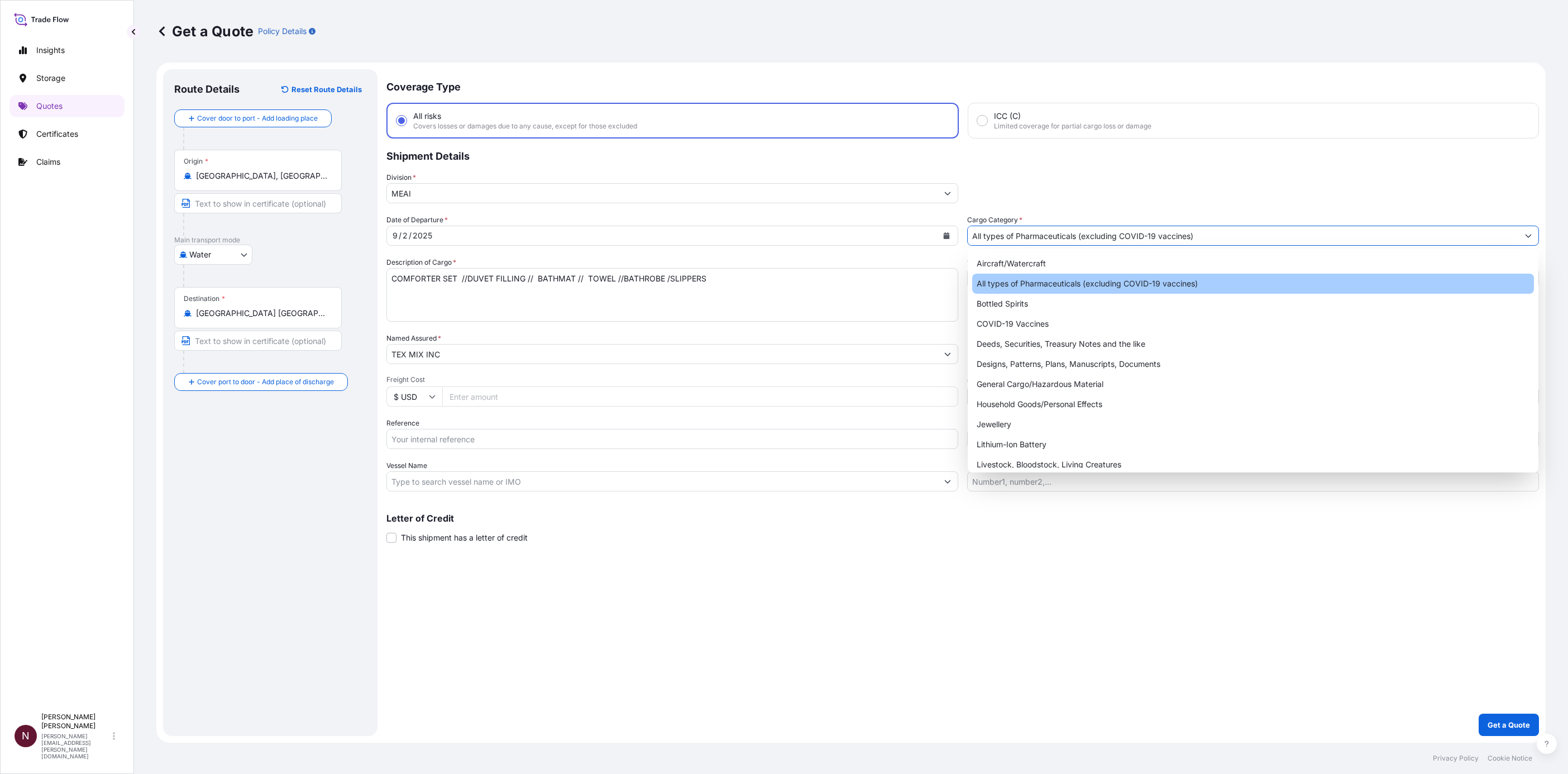
paste input "264059.67"
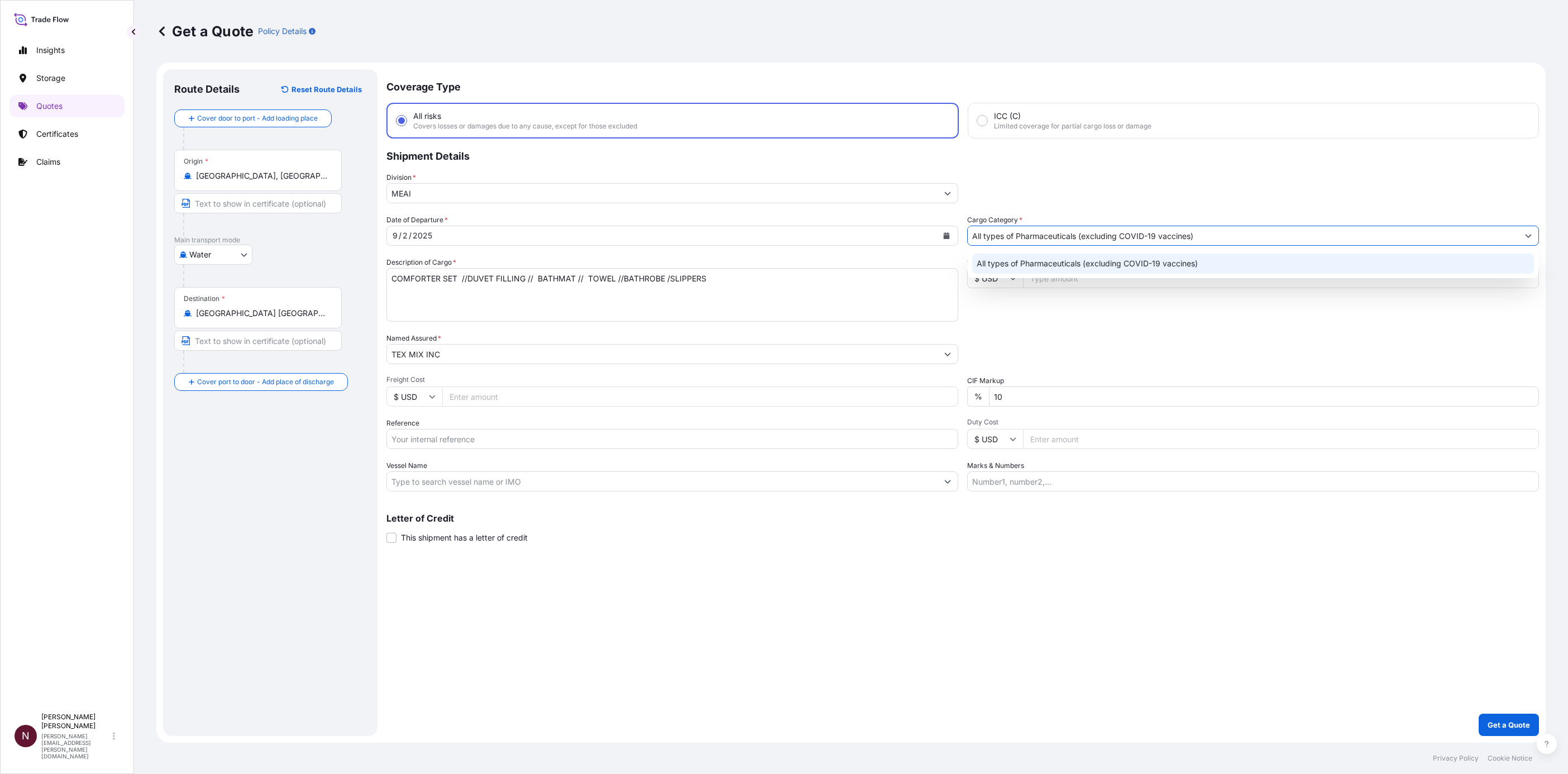
drag, startPoint x: 1212, startPoint y: 236, endPoint x: 929, endPoint y: 253, distance: 283.5
click at [792, 253] on div "Date of Departure * 9 / 2 / 2025 Cargo Category * All types of Pharmaceuticals …" at bounding box center [962, 353] width 1152 height 277
click at [792, 264] on div "General Cargo/Hazardous Material" at bounding box center [1253, 263] width 561 height 20
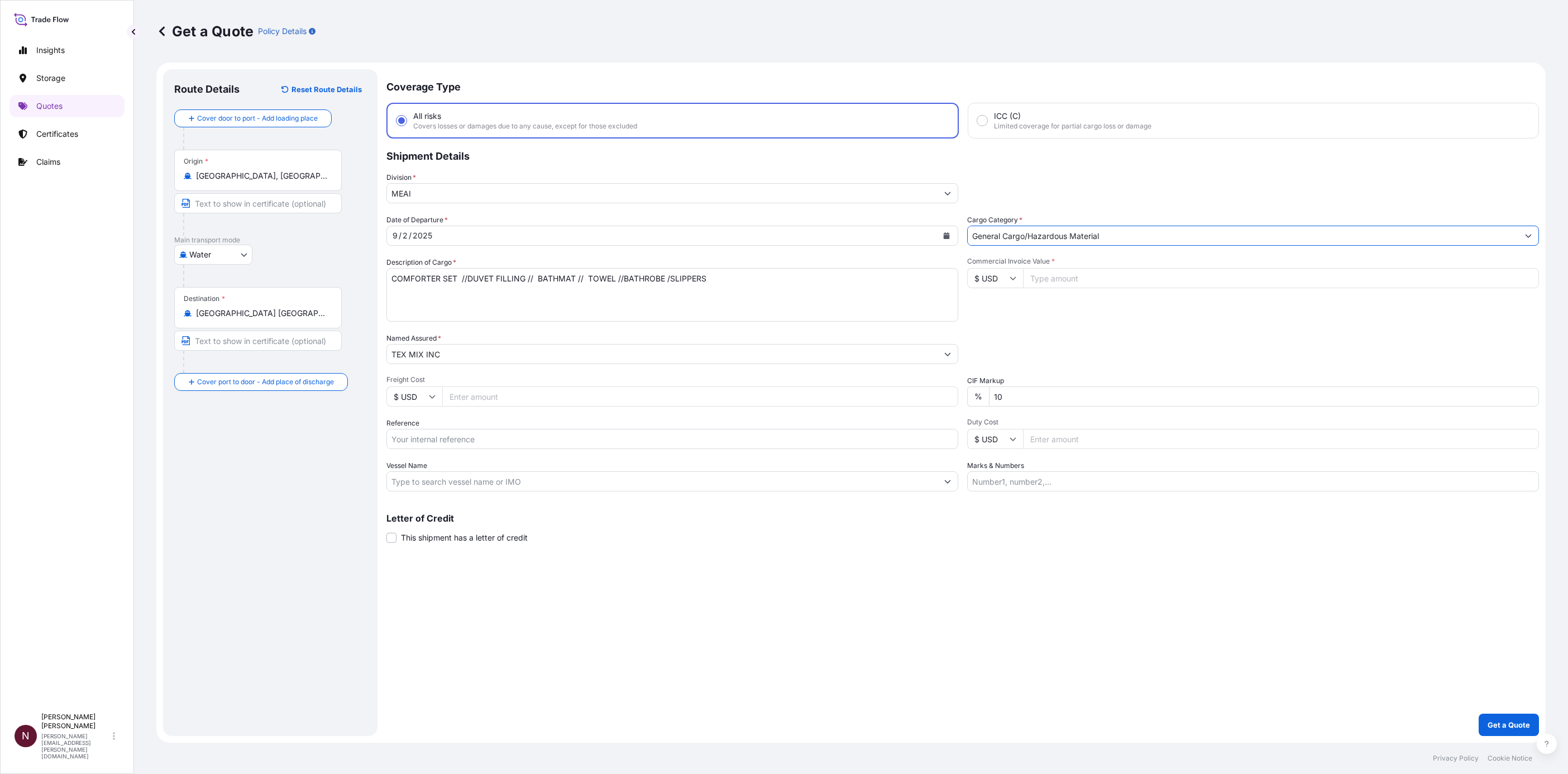
type input "General Cargo/Hazardous Material"
click at [792, 272] on input "Commercial Invoice Value *" at bounding box center [1281, 278] width 516 height 20
paste input "264059.67"
type input "264059.67"
click at [792, 328] on div "Date of Departure * 9 / 2 / 2025 Cargo Category * General Cargo/Hazardous Mater…" at bounding box center [962, 353] width 1152 height 277
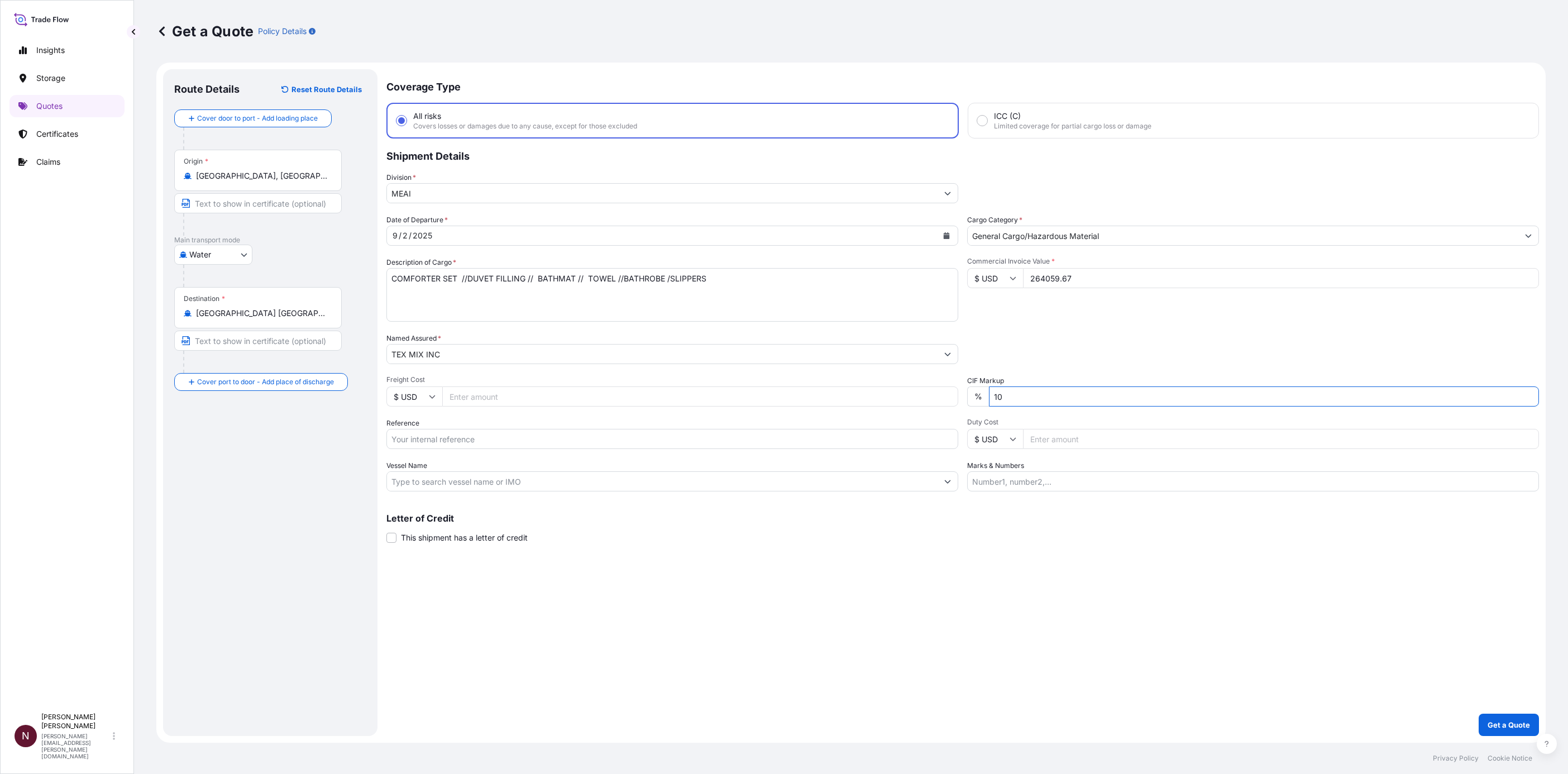
drag, startPoint x: 1018, startPoint y: 396, endPoint x: 948, endPoint y: 393, distance: 70.1
click at [792, 361] on div "Date of Departure * 9 / 2 / 2025 Cargo Category * General Cargo/Hazardous Mater…" at bounding box center [962, 353] width 1152 height 277
type input "0"
drag, startPoint x: 422, startPoint y: 429, endPoint x: 426, endPoint y: 436, distance: 8.1
click at [422, 361] on input "Reference" at bounding box center [672, 439] width 572 height 20
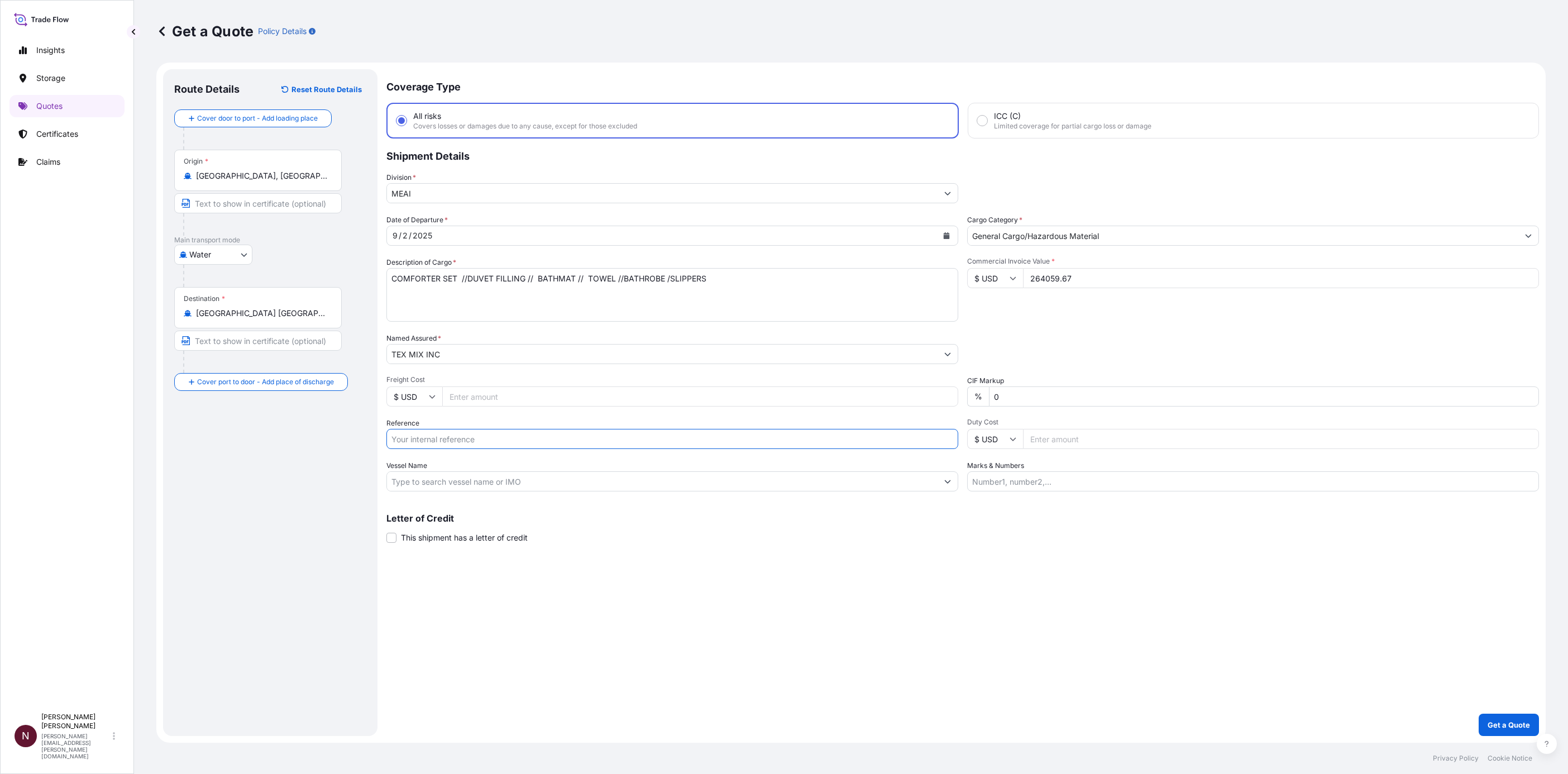
paste input "SA1015244254"
click at [485, 361] on input "SA1015244254 //" at bounding box center [672, 439] width 572 height 20
paste input "MVF5014A"
type input "SA1015244254 // MVF5014A"
click at [792, 361] on button "Get a Quote" at bounding box center [1508, 725] width 60 height 23
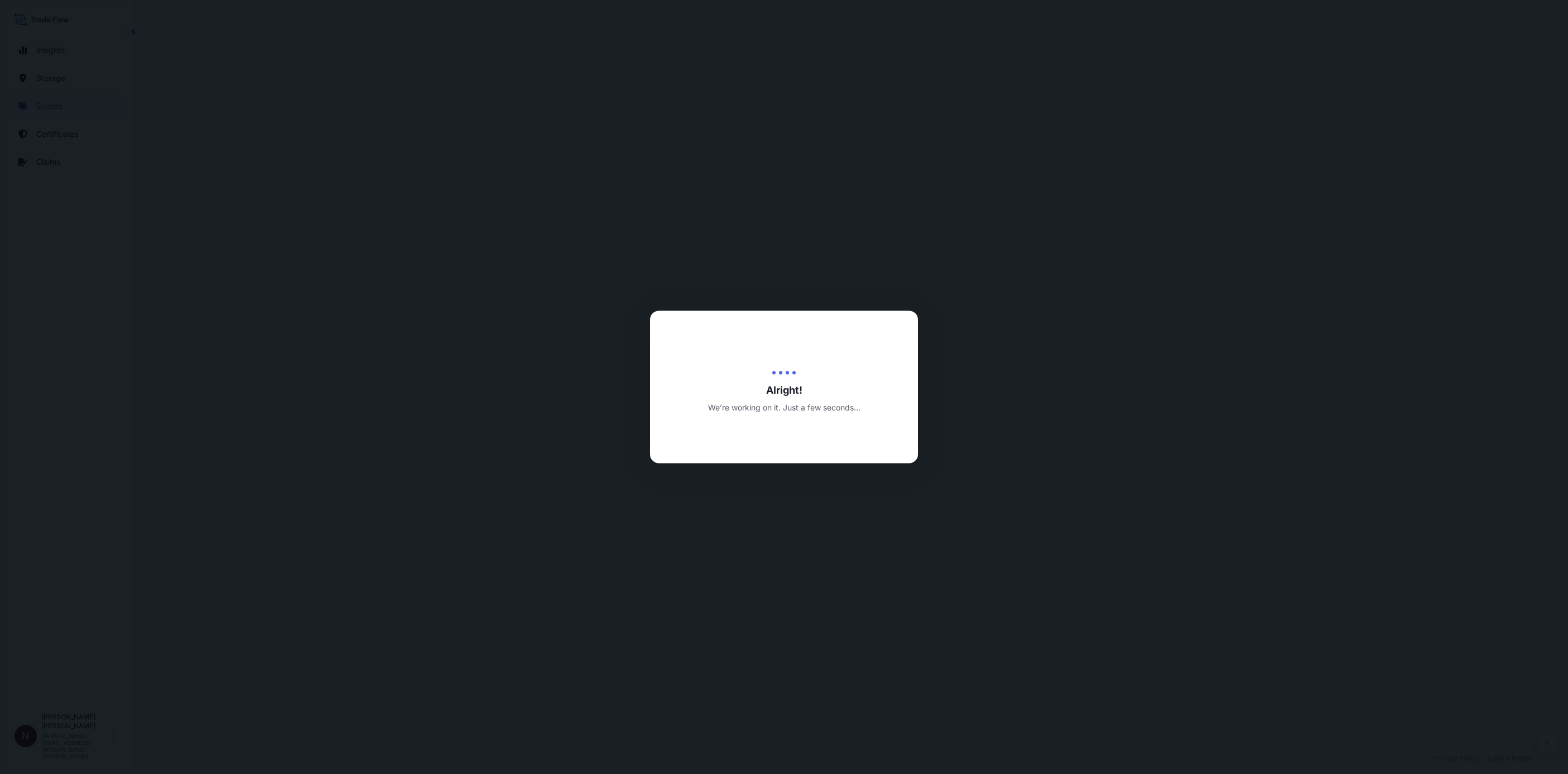
select select "Water"
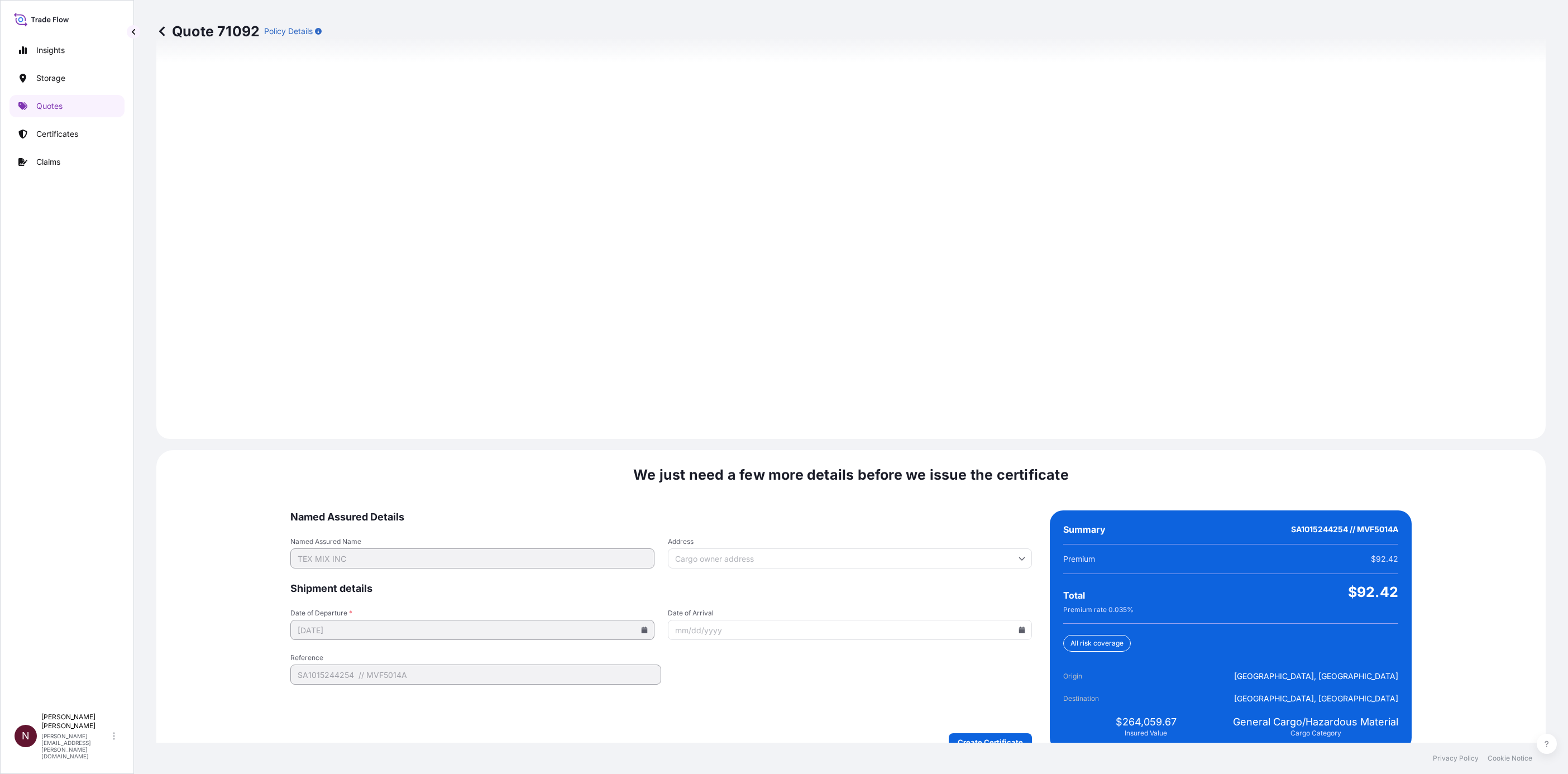
scroll to position [1332, 0]
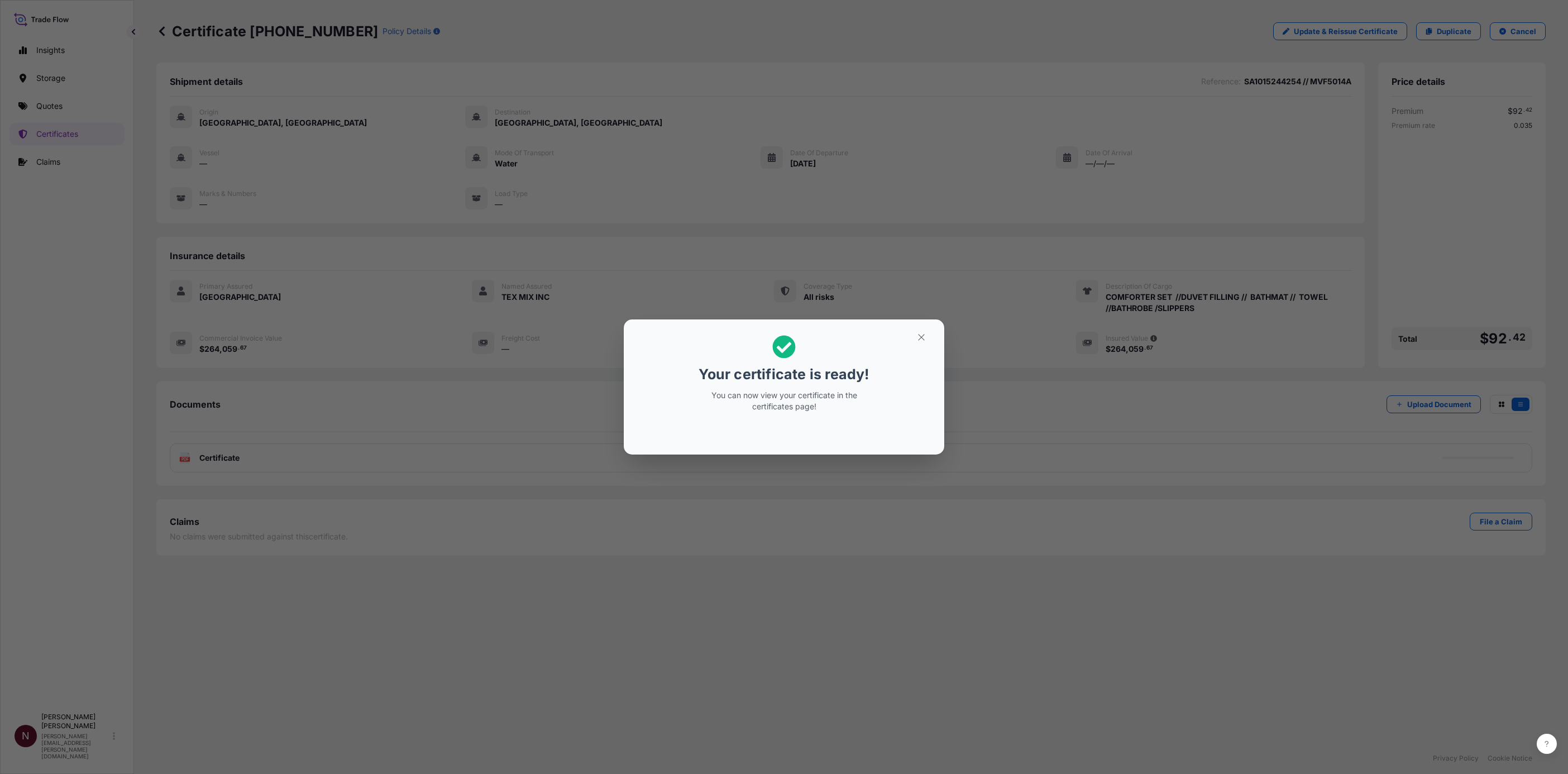
click at [359, 177] on div "Your certificate is ready! You can now view your certificate in the certificate…" at bounding box center [784, 387] width 1568 height 774
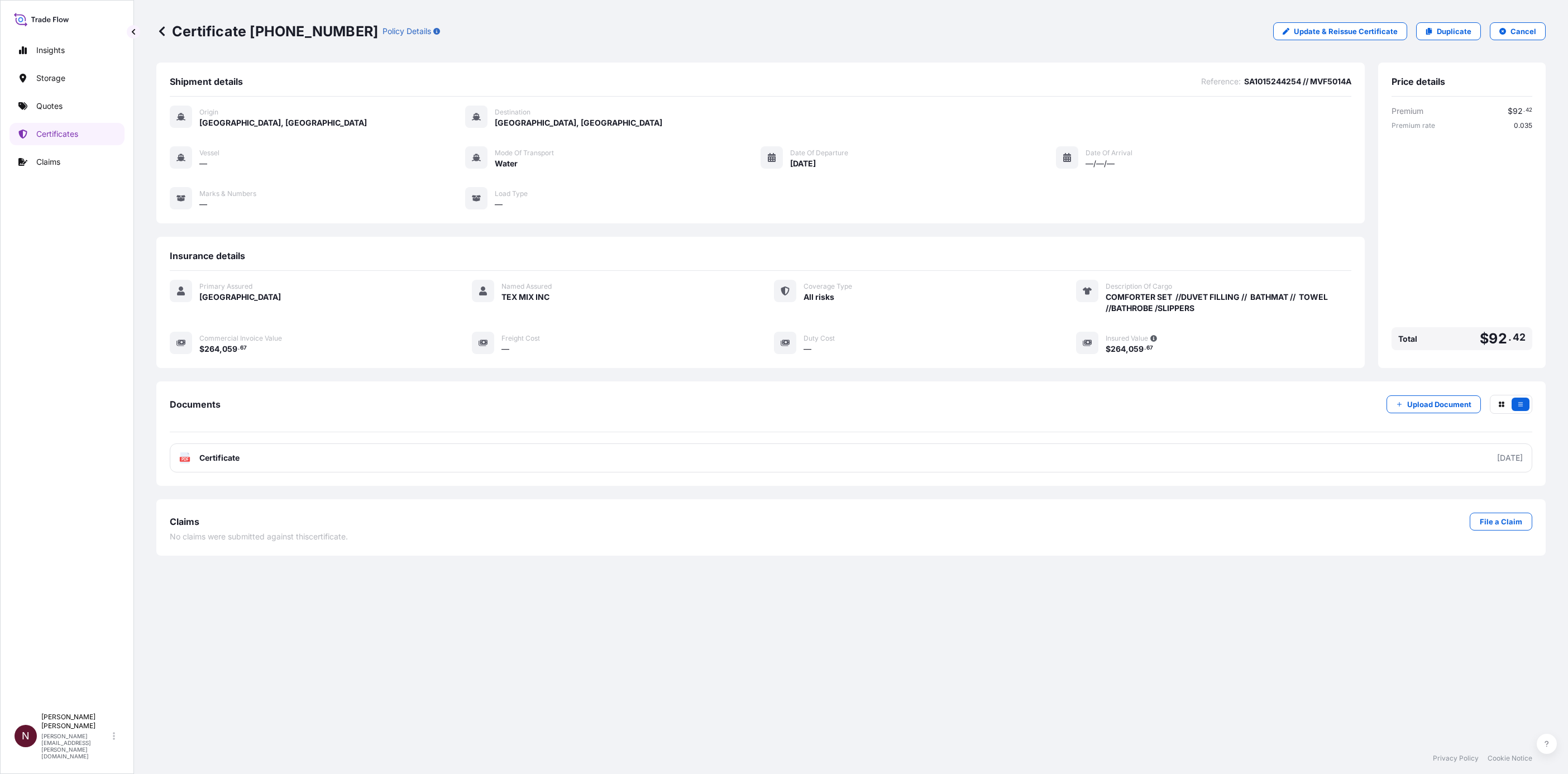
click at [253, 30] on p "Certificate 31614-1902-1" at bounding box center [267, 31] width 222 height 18
drag, startPoint x: 252, startPoint y: 30, endPoint x: 335, endPoint y: 36, distance: 83.2
click at [335, 36] on p "Certificate 31614-1902-1" at bounding box center [267, 31] width 222 height 18
copy p "31614-1902-1"
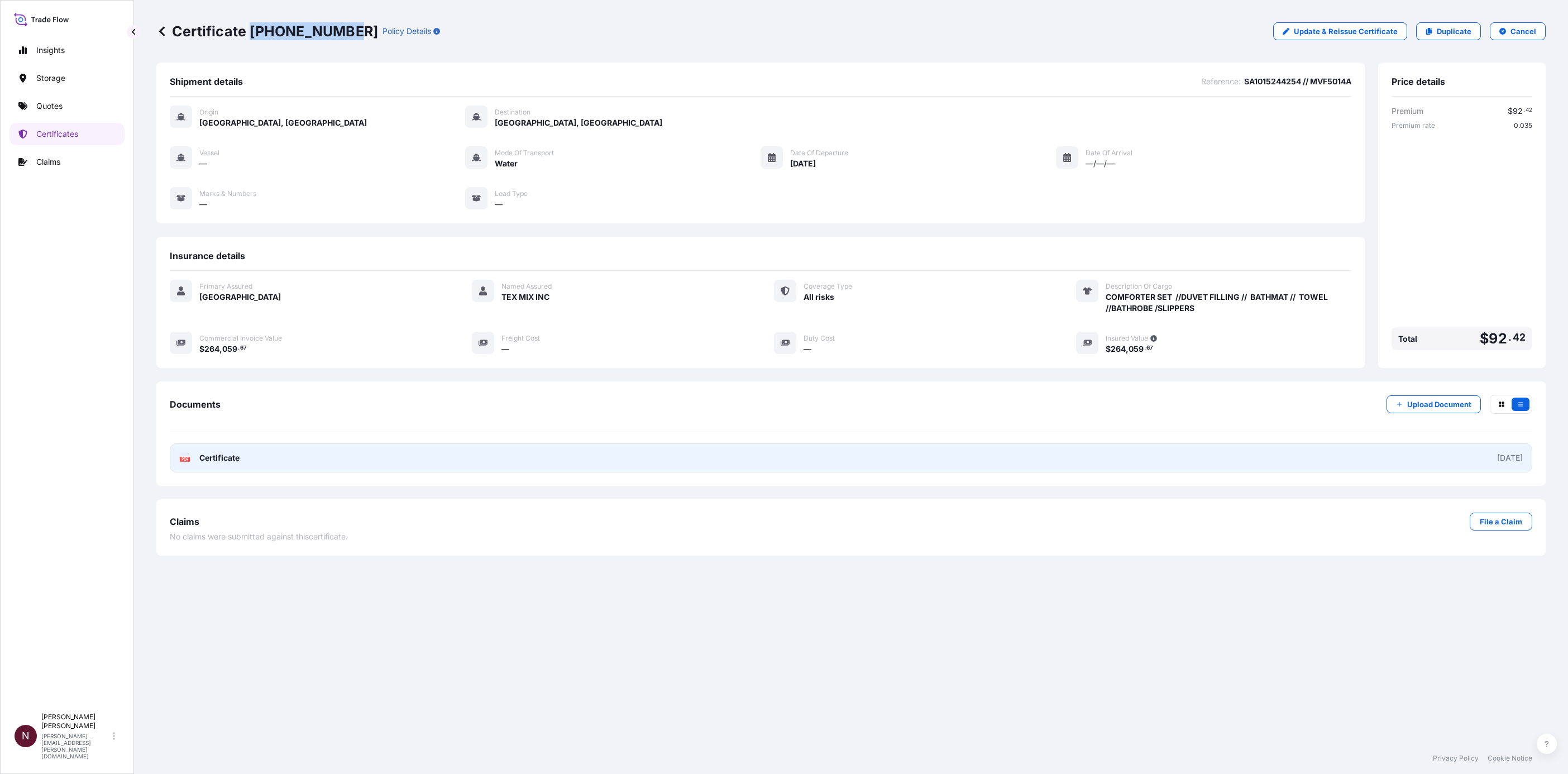
click at [228, 361] on span "Certificate" at bounding box center [220, 458] width 40 height 11
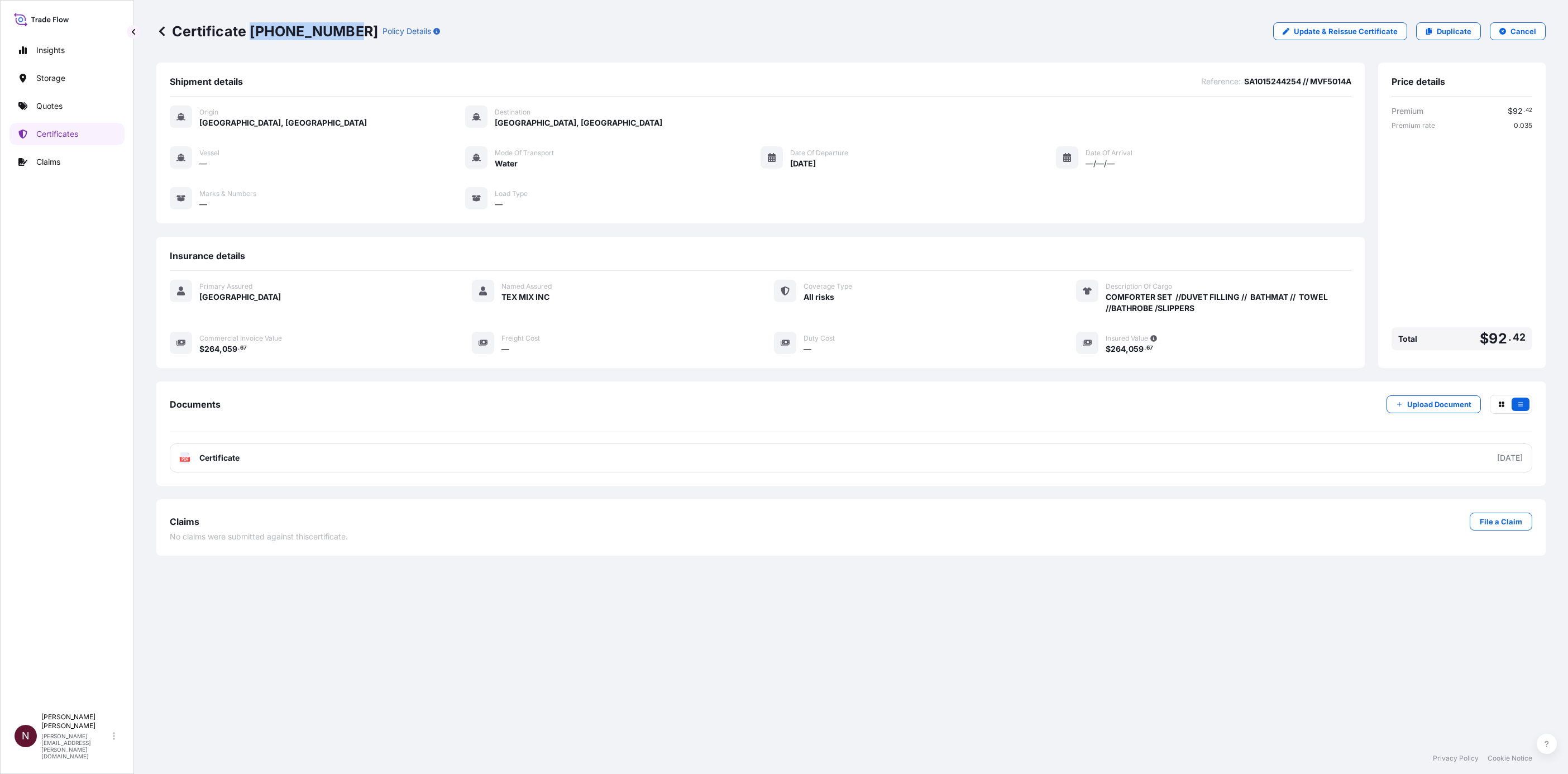
copy p "31614-1902-1"
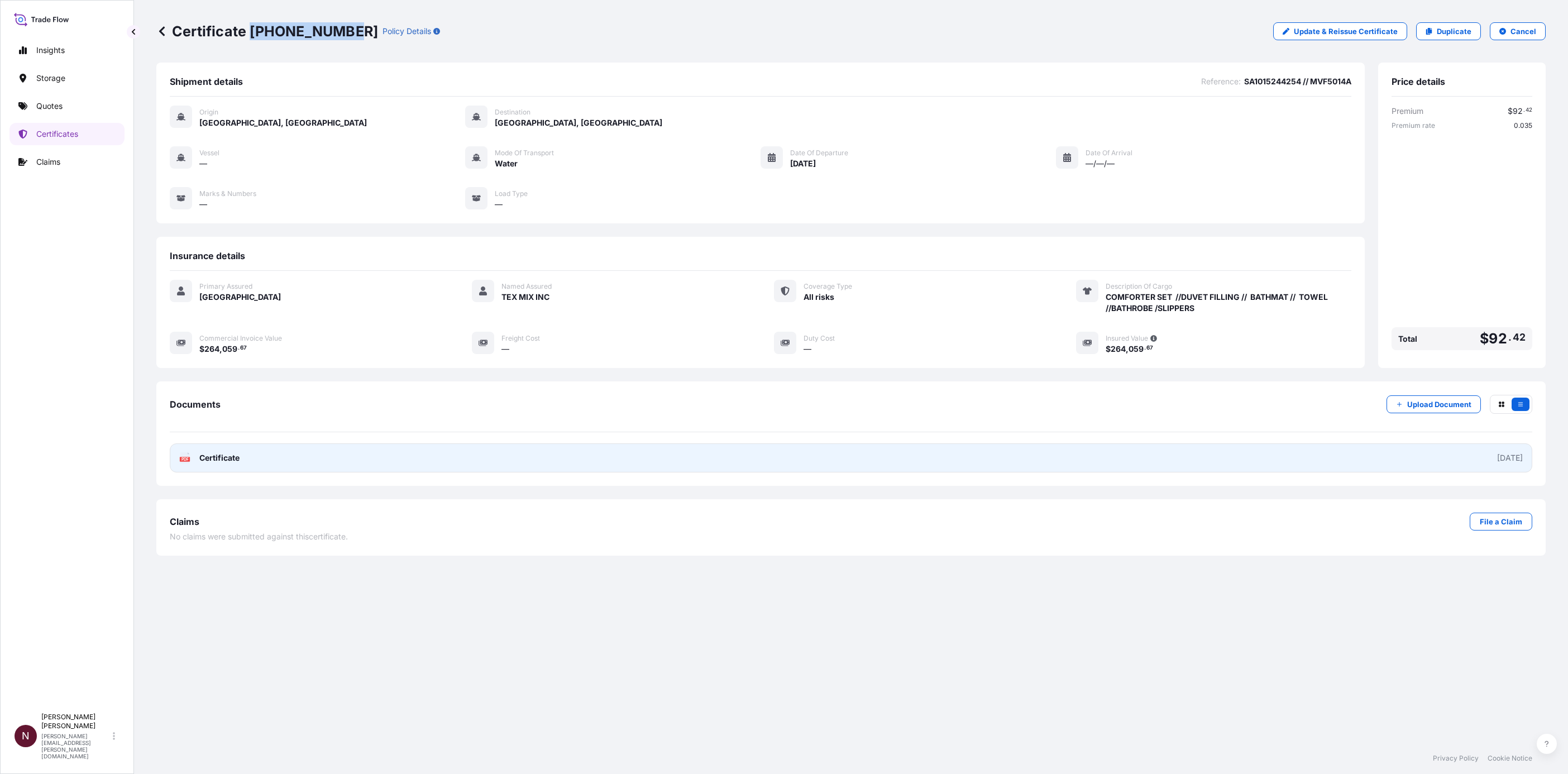
click at [219, 361] on span "Certificate" at bounding box center [220, 458] width 40 height 11
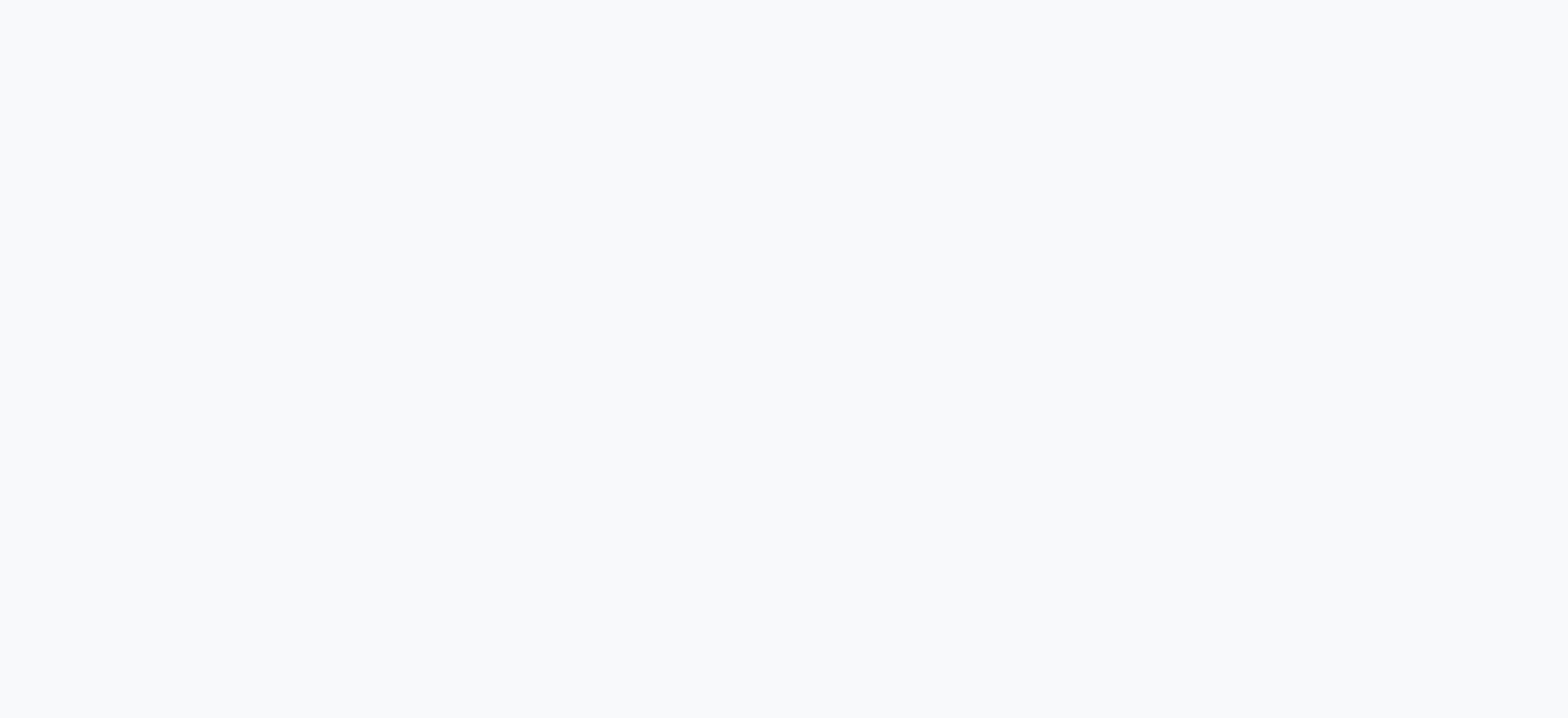
click at [820, 717] on html at bounding box center [784, 359] width 1568 height 718
